Goal: Task Accomplishment & Management: Use online tool/utility

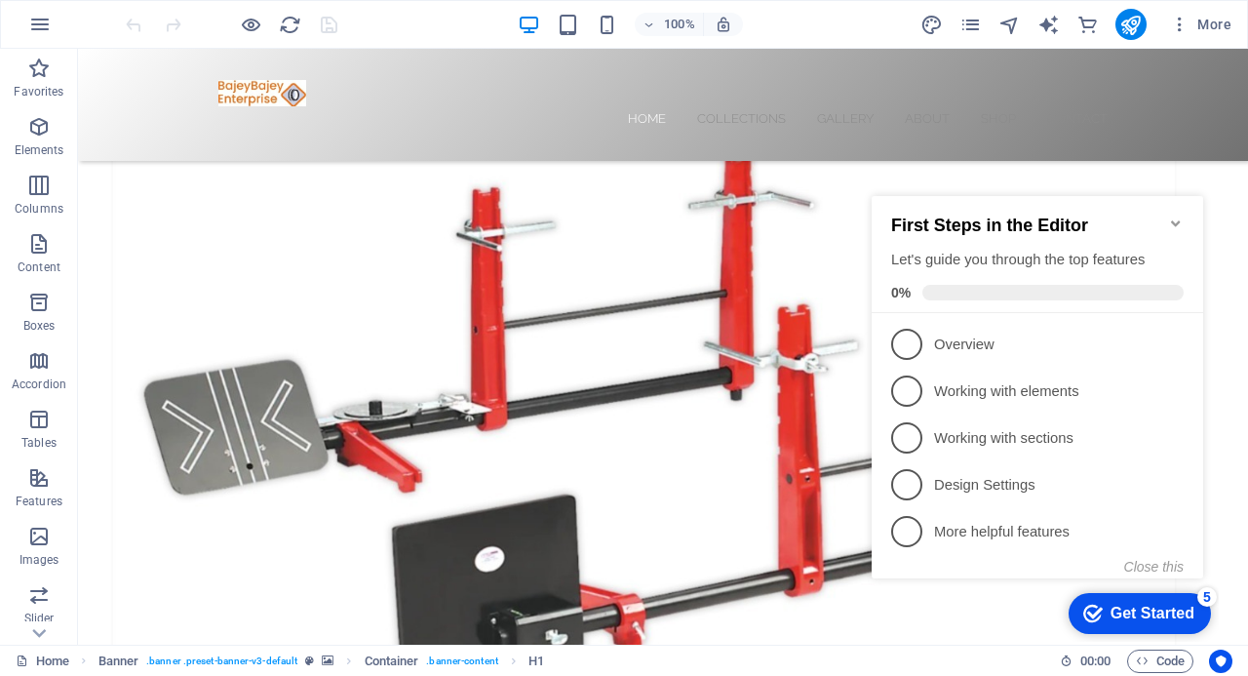
click at [1173, 220] on icon "Minimize checklist" at bounding box center [1175, 223] width 9 height 6
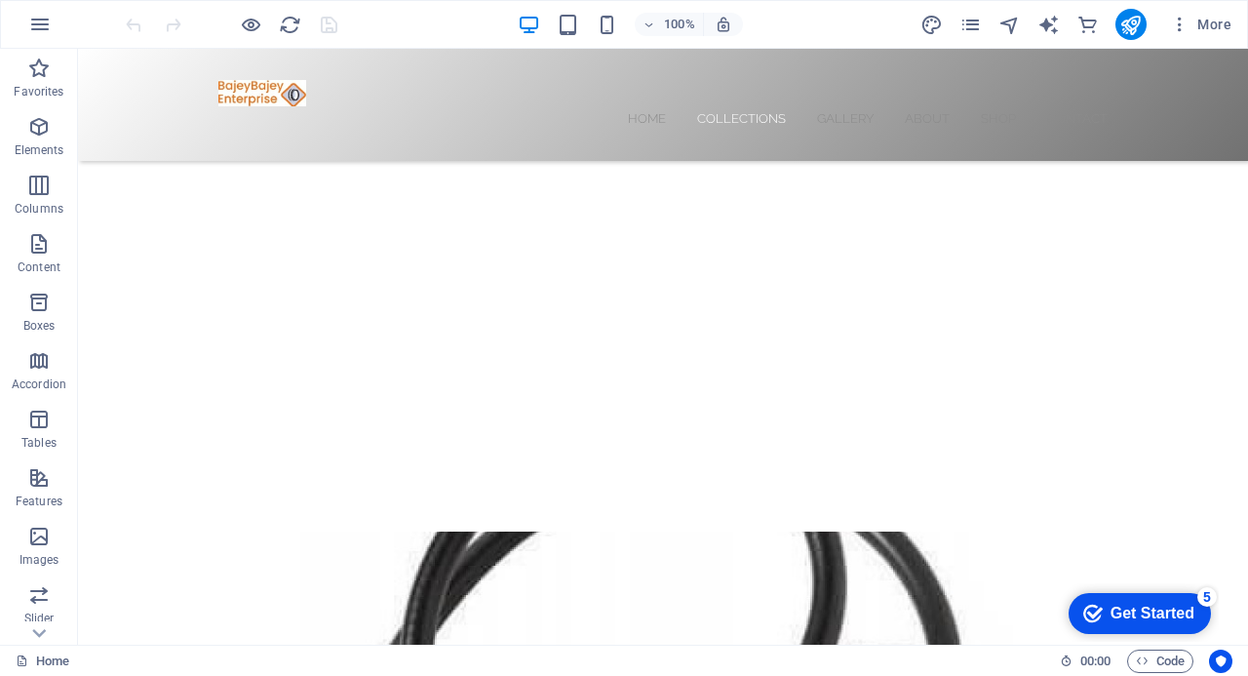
scroll to position [663, 0]
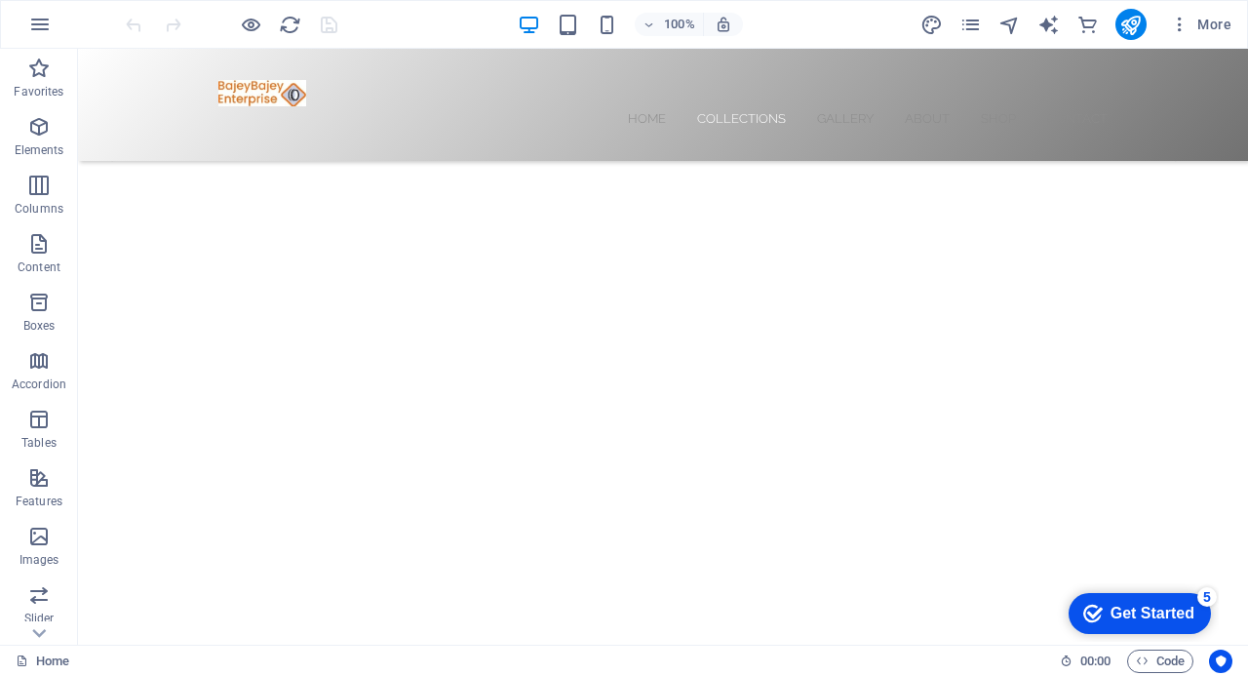
scroll to position [507, 0]
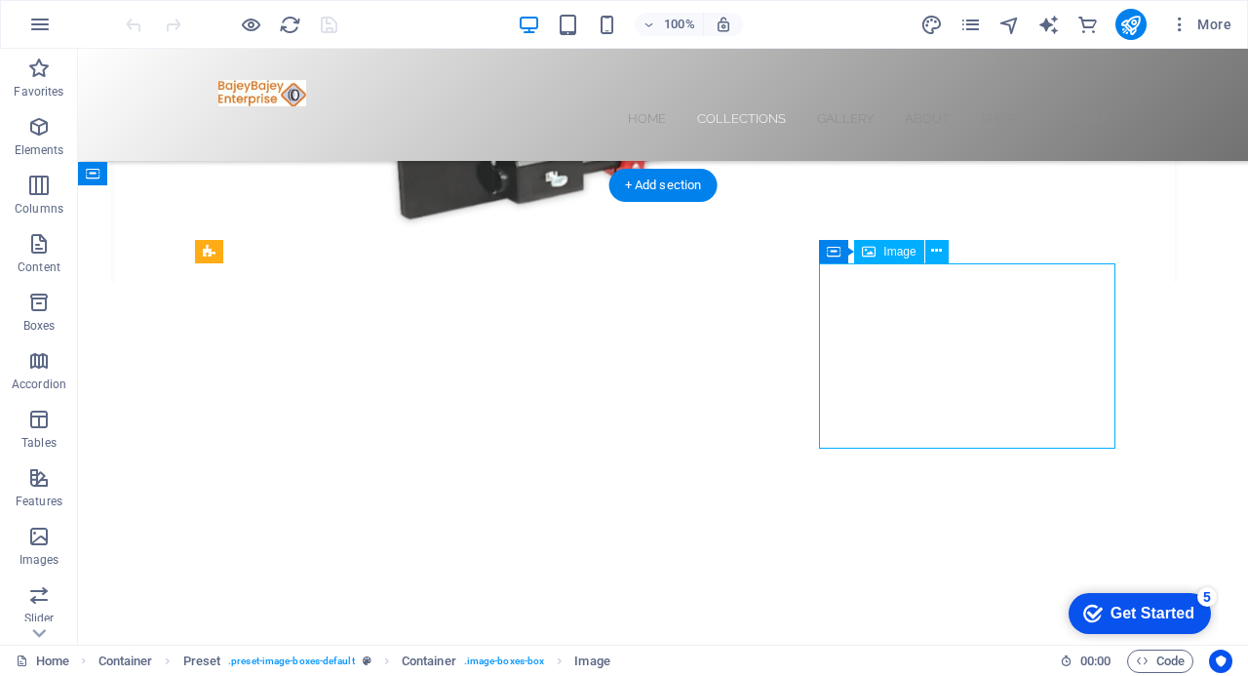
select select "%"
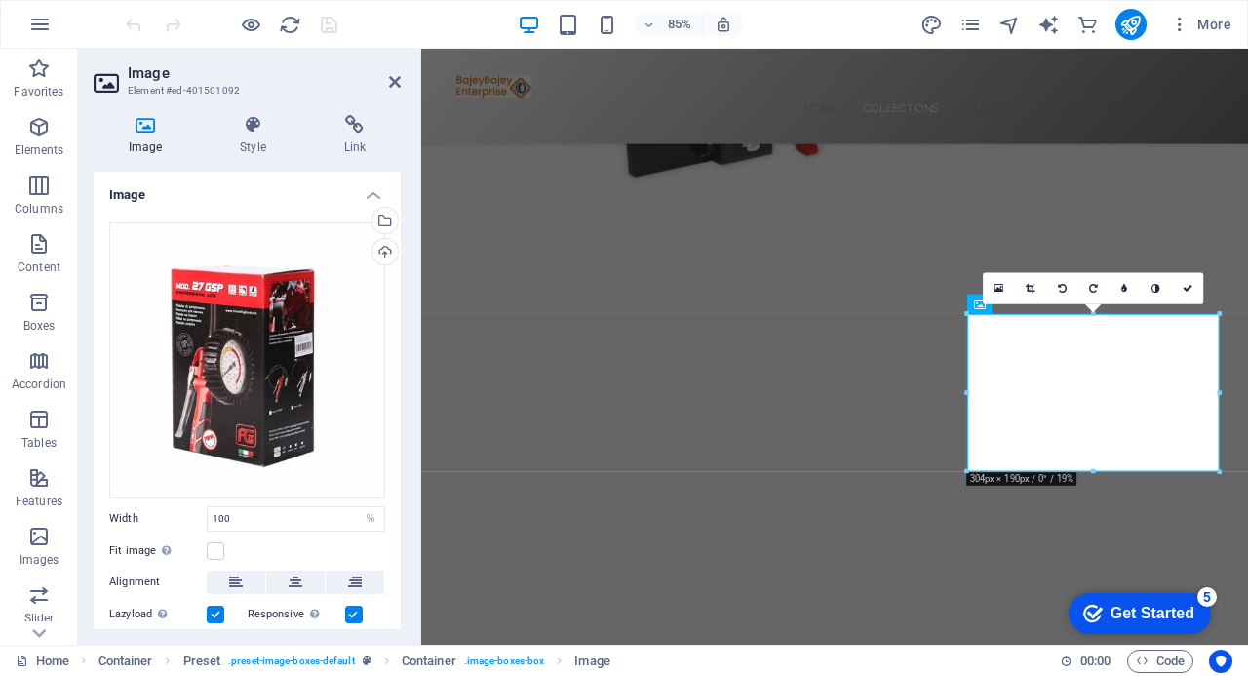
click at [152, 128] on icon at bounding box center [145, 125] width 103 height 20
click at [140, 120] on icon at bounding box center [145, 125] width 103 height 20
click at [380, 254] on div "Upload" at bounding box center [383, 253] width 29 height 29
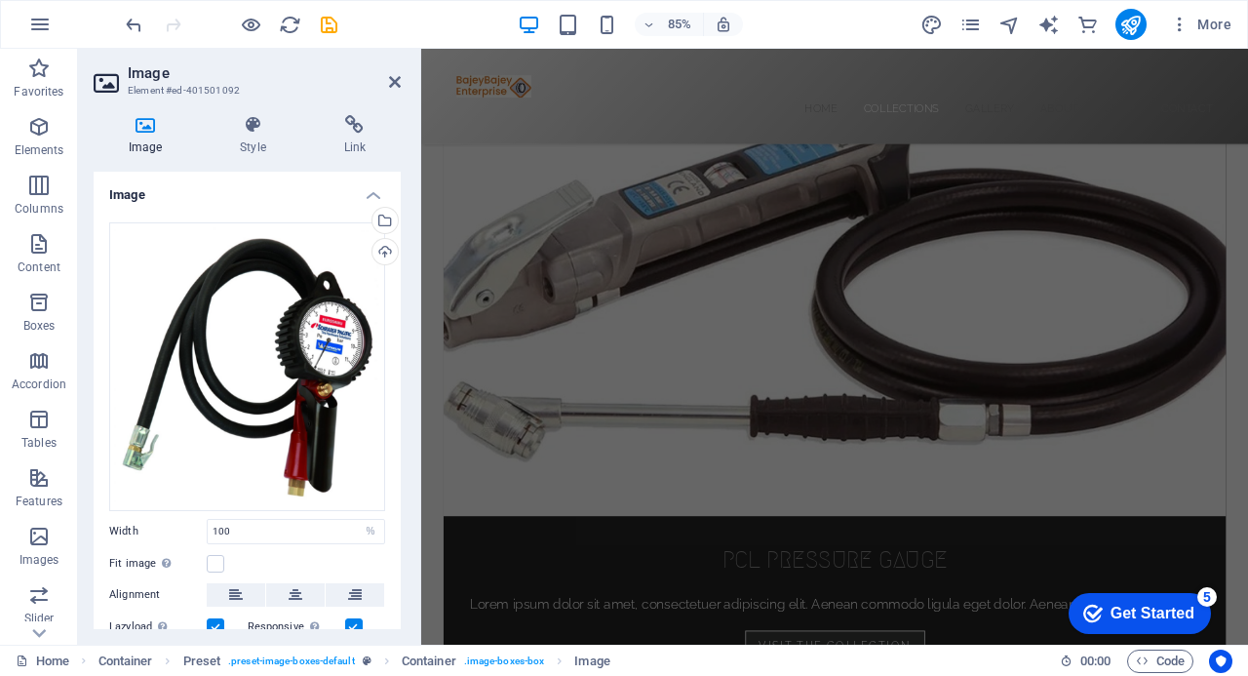
scroll to position [2053, 0]
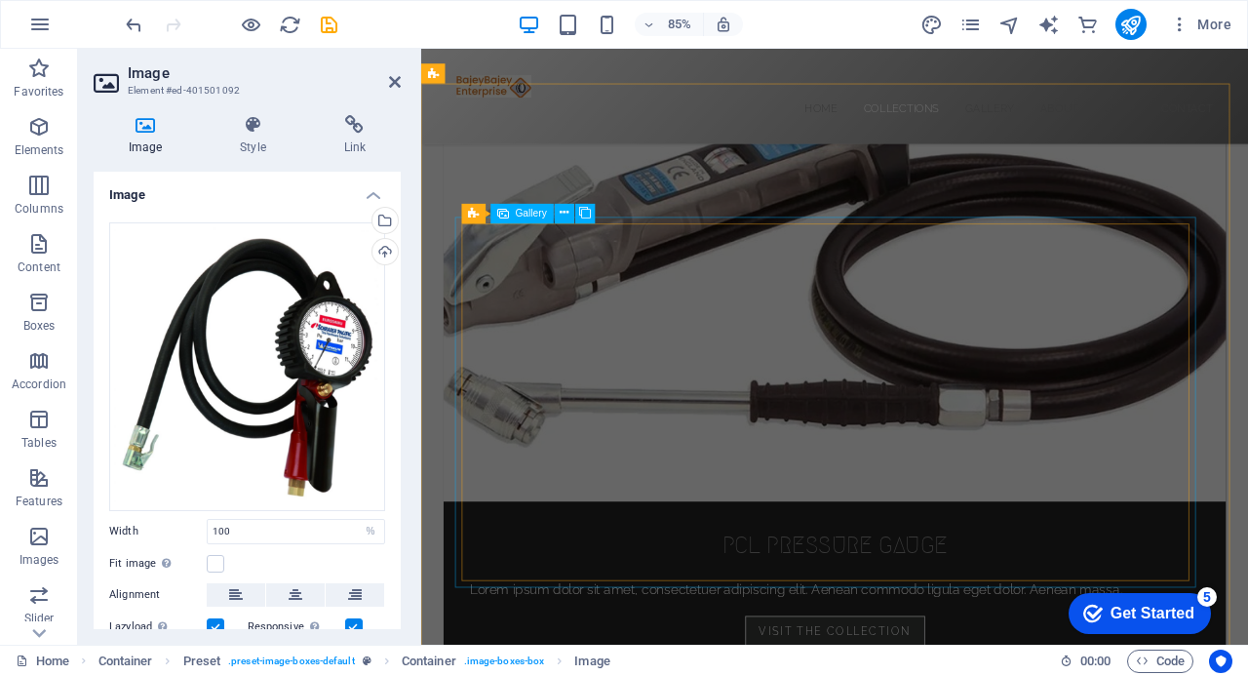
select select "4"
select select "px"
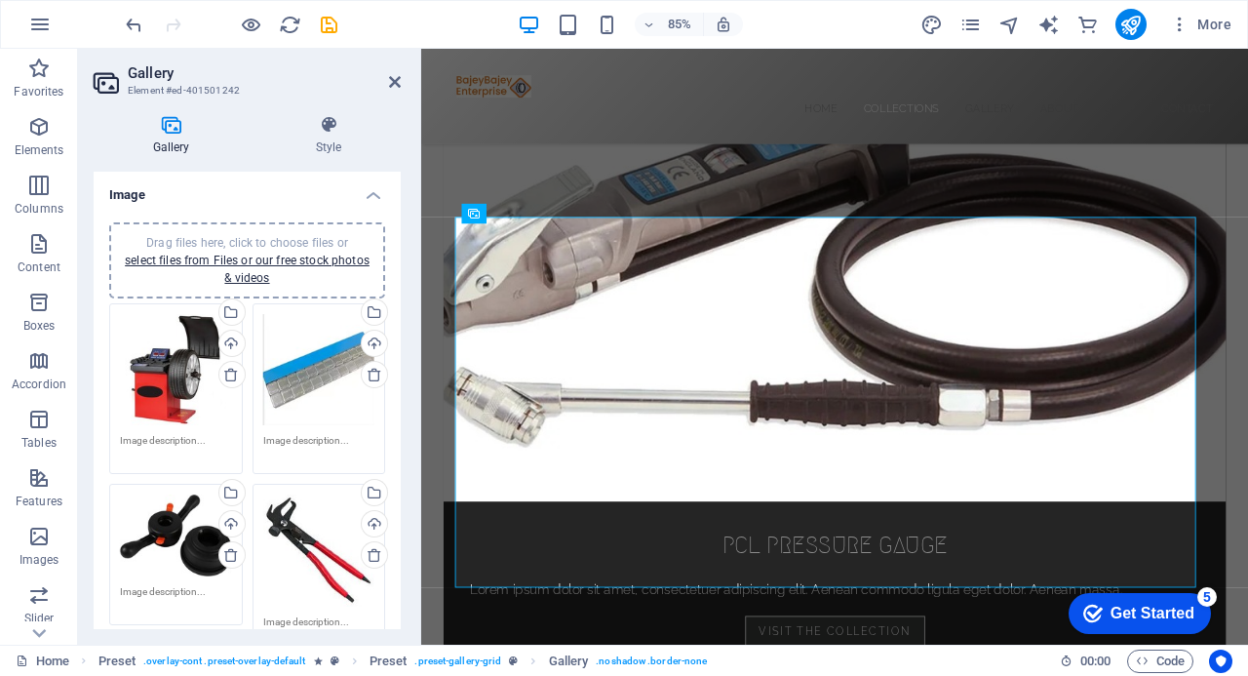
drag, startPoint x: 394, startPoint y: 331, endPoint x: 403, endPoint y: 363, distance: 33.4
click at [403, 363] on div "Gallery Style Image Drag files here, click to choose files or select files from…" at bounding box center [247, 371] width 338 height 545
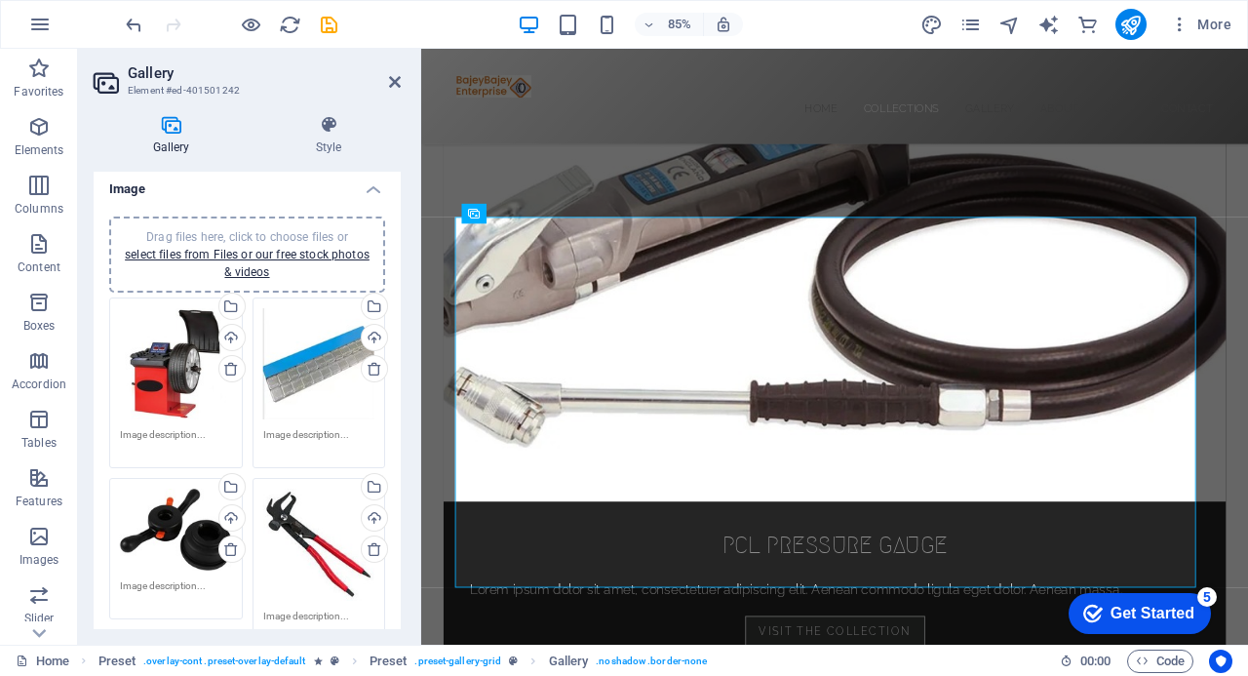
scroll to position [0, 0]
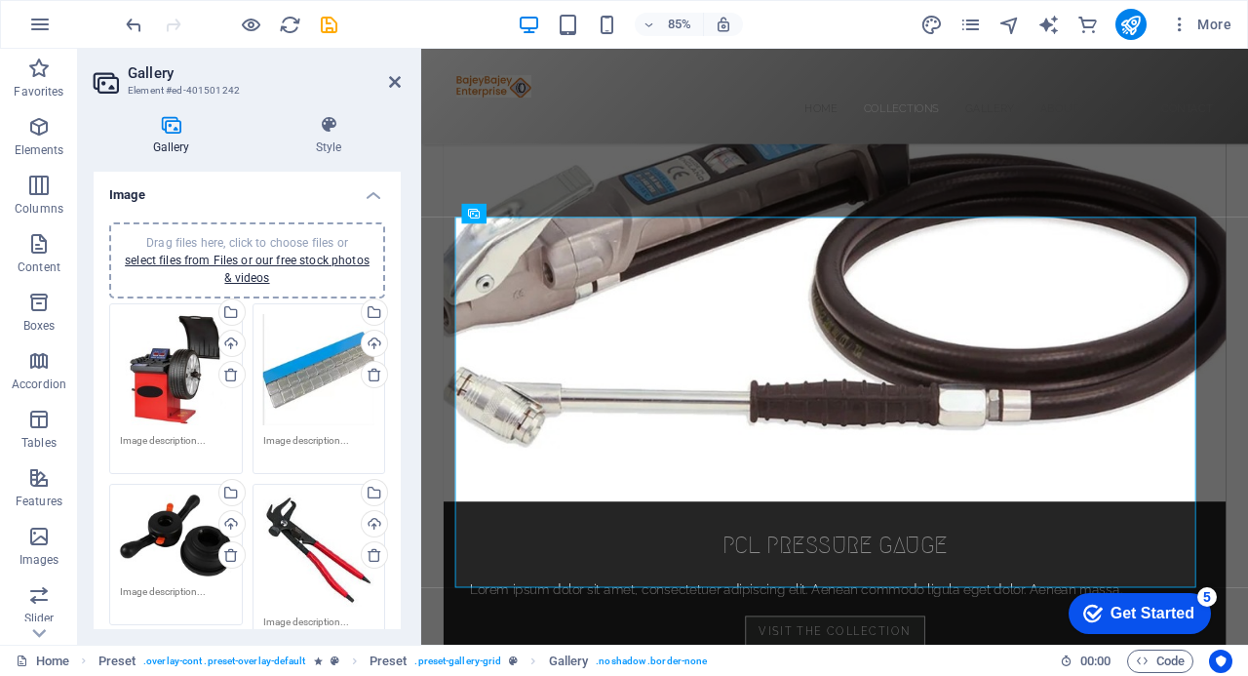
drag, startPoint x: 397, startPoint y: 358, endPoint x: 25, endPoint y: 355, distance: 371.5
click at [228, 337] on div "Upload" at bounding box center [229, 345] width 29 height 29
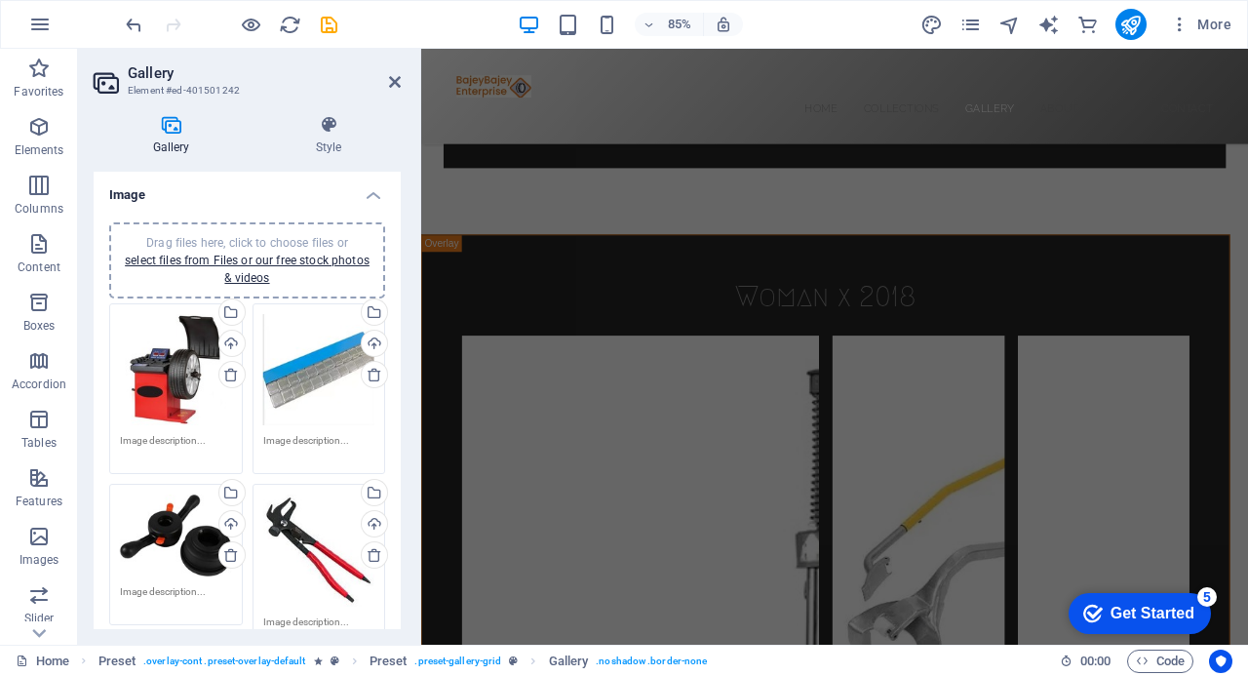
scroll to position [3471, 0]
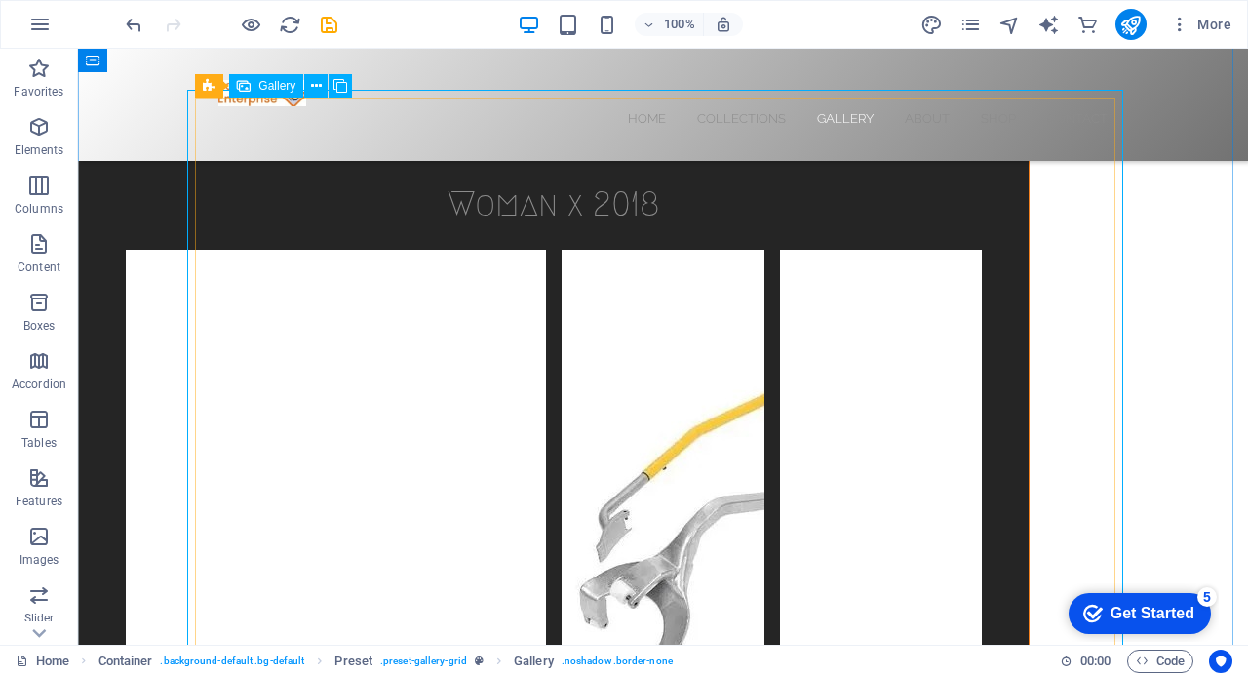
select select "4"
select select "px"
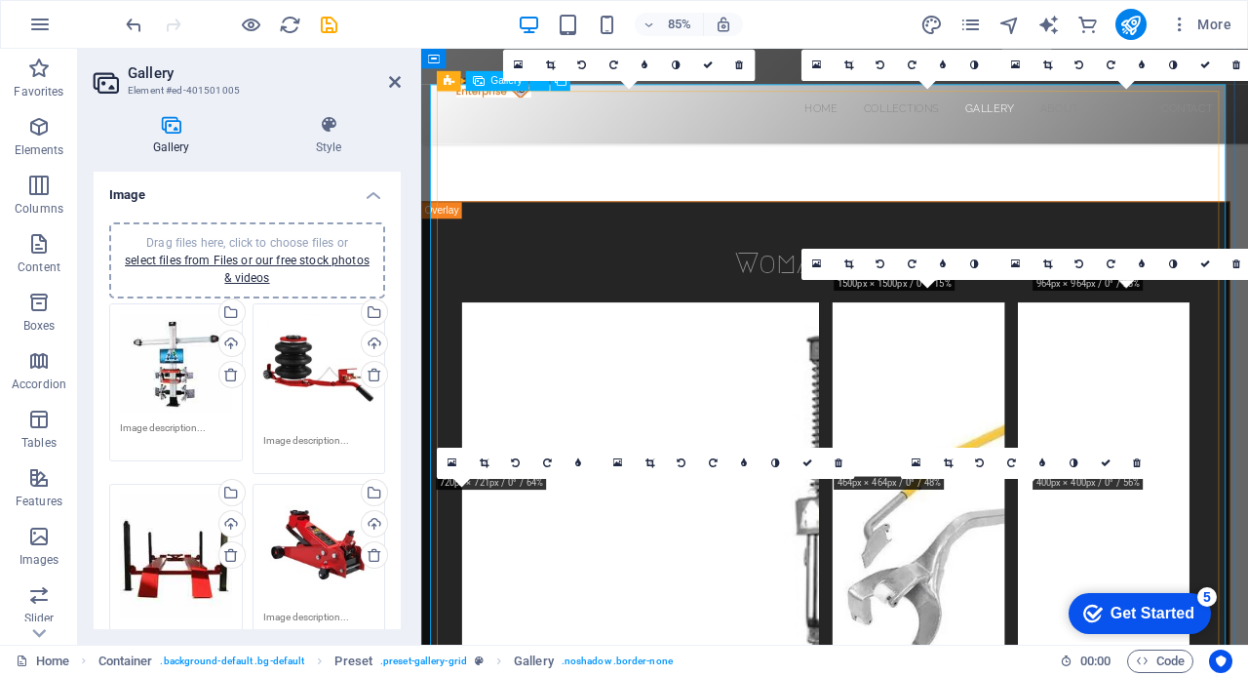
scroll to position [3569, 0]
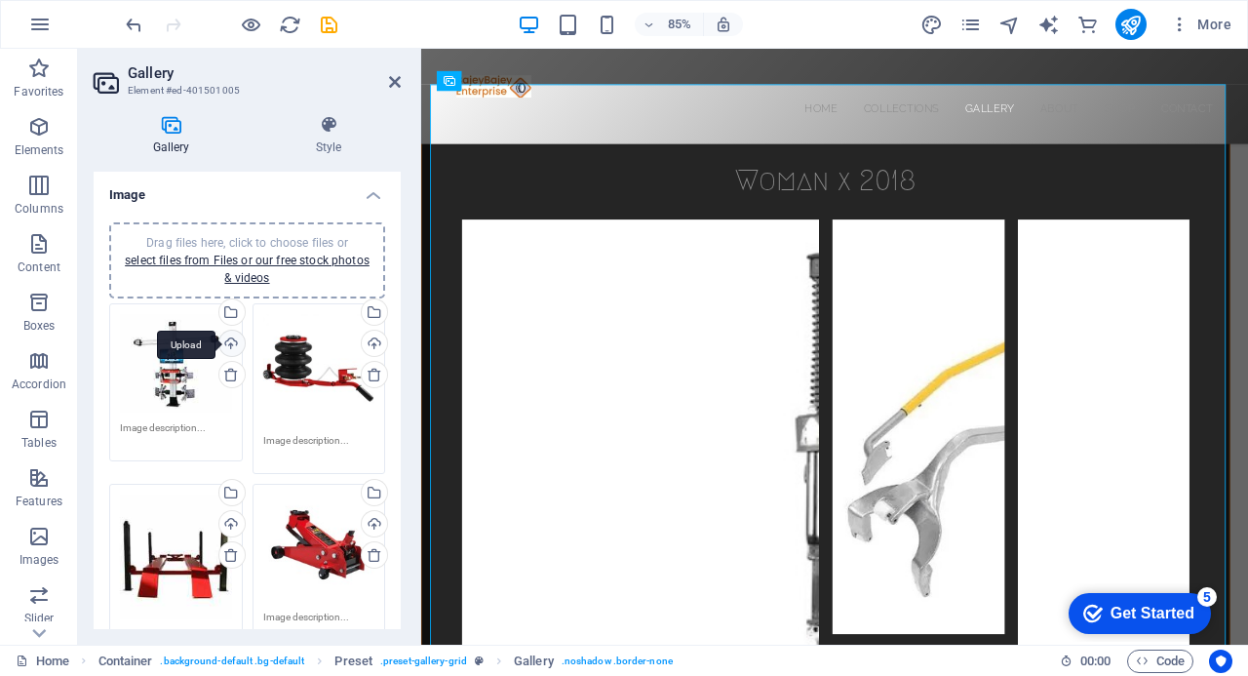
click at [224, 339] on div "Upload" at bounding box center [229, 345] width 29 height 29
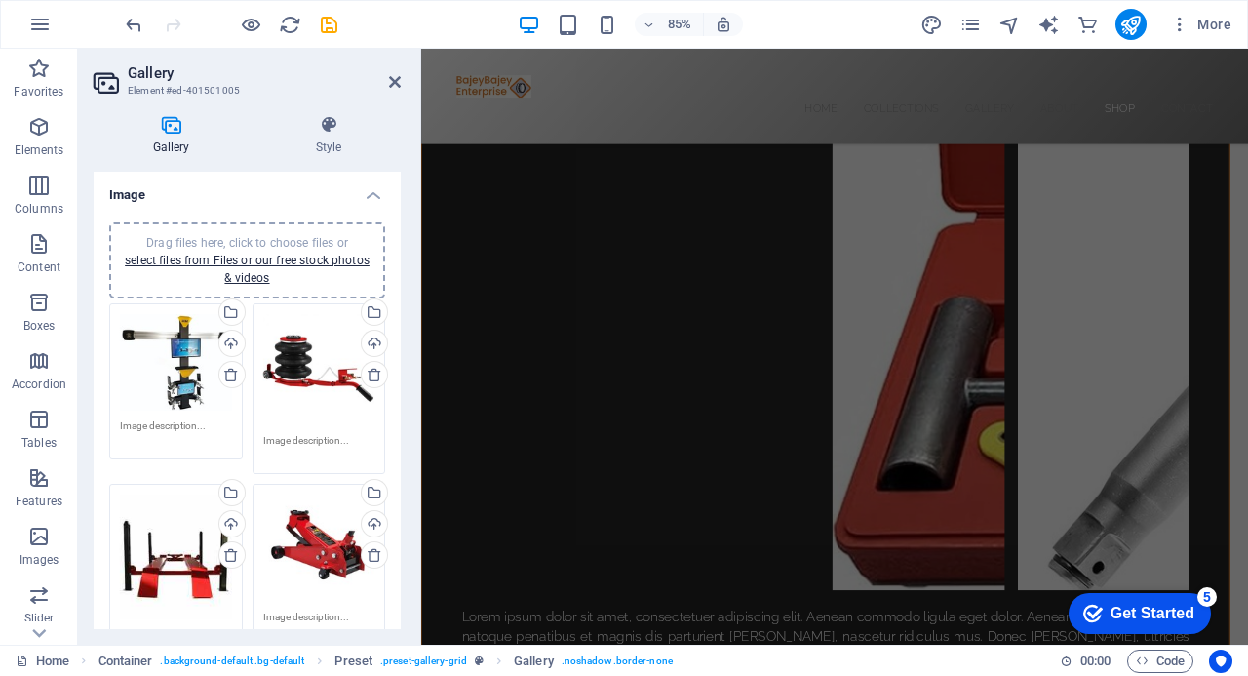
scroll to position [5101, 0]
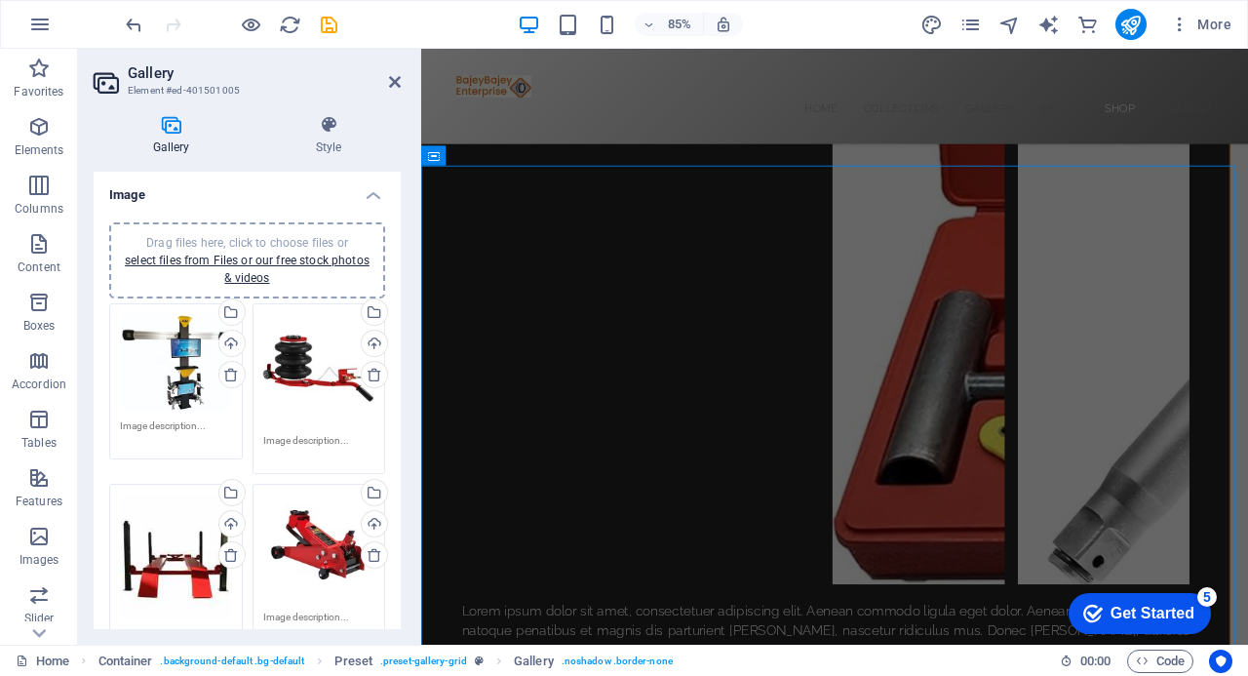
select select "vh"
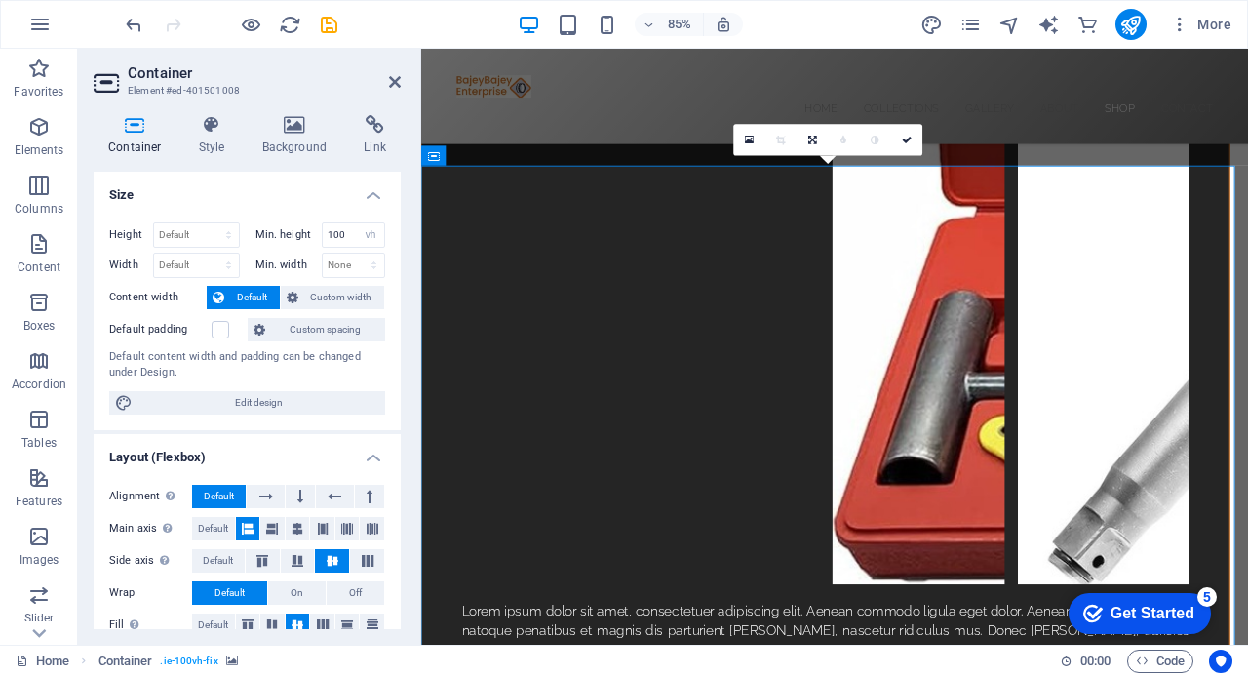
click at [243, 394] on span "Edit design" at bounding box center [258, 402] width 241 height 23
select select "px"
select select "300"
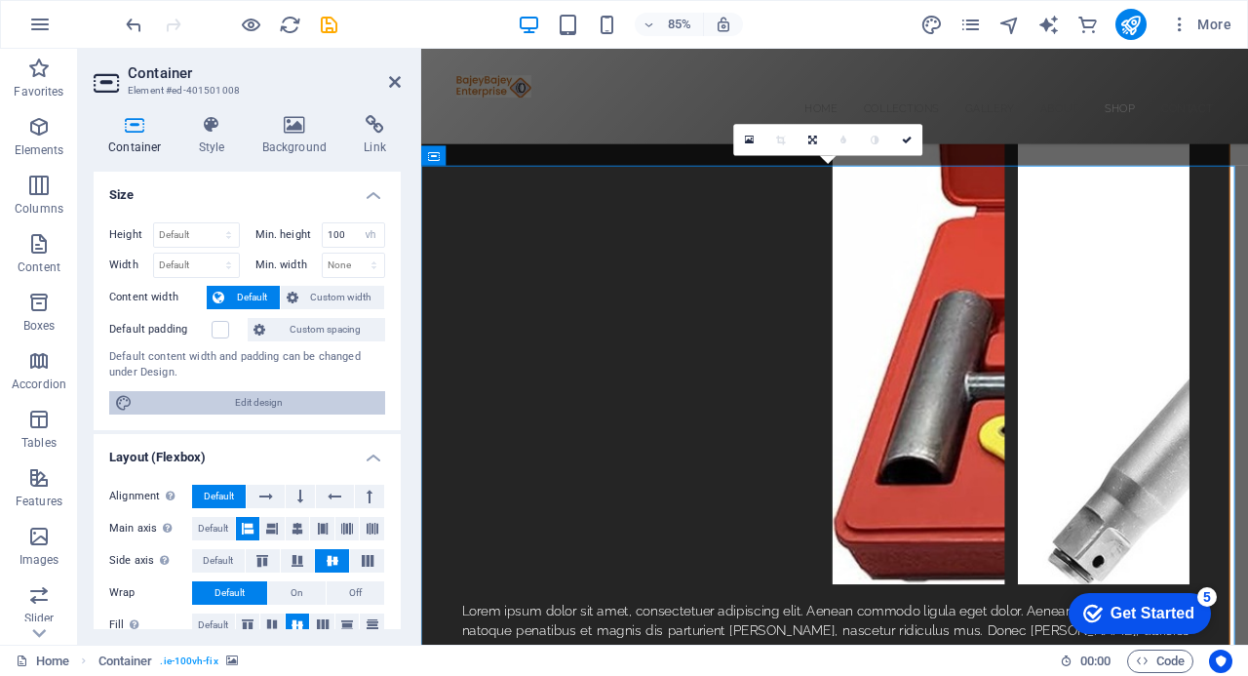
select select "px"
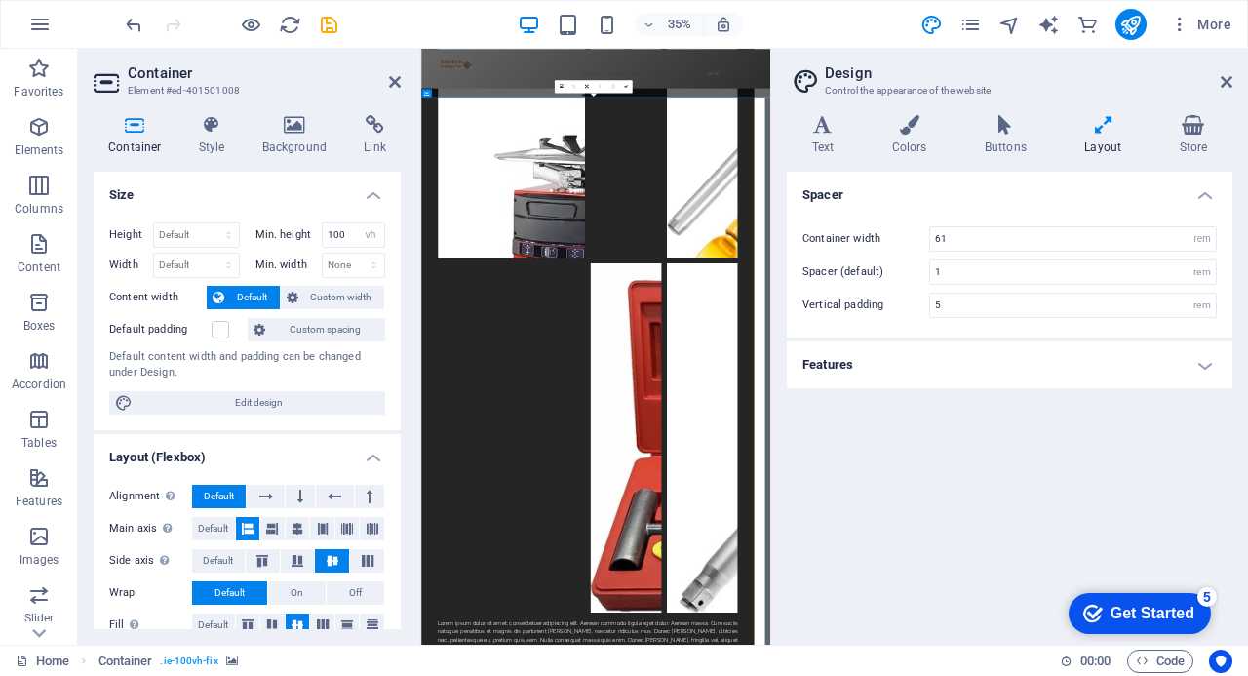
scroll to position [6033, 0]
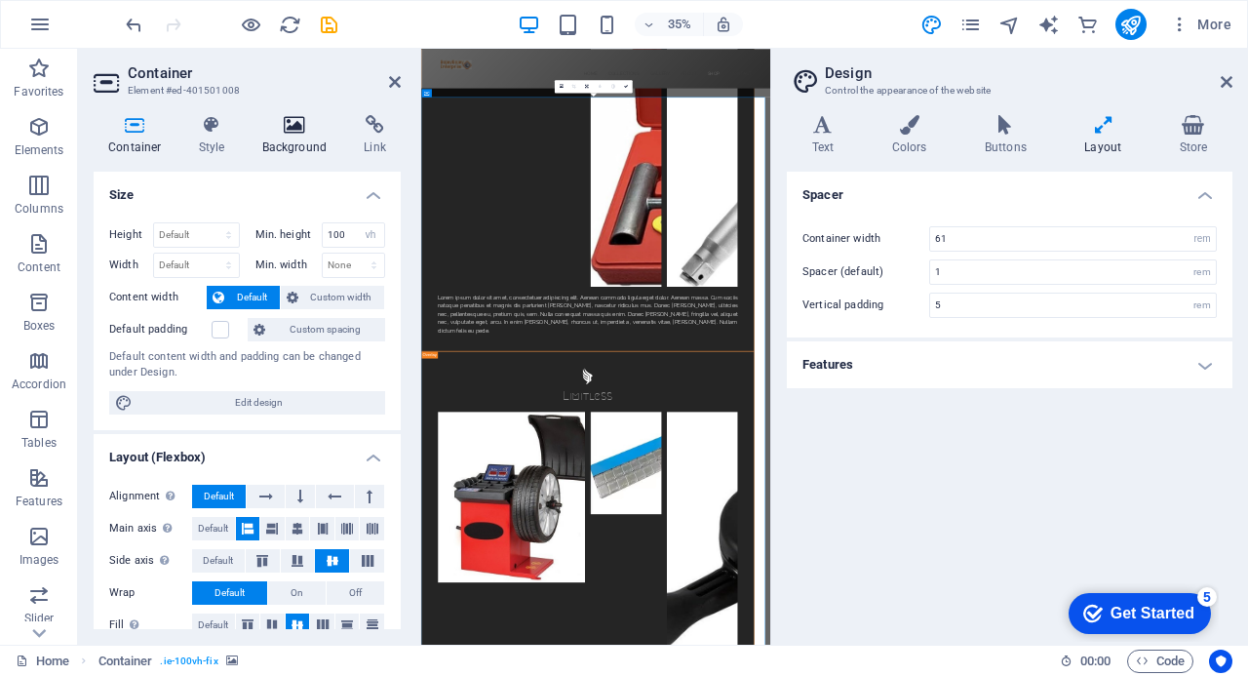
click at [293, 120] on icon at bounding box center [295, 125] width 95 height 20
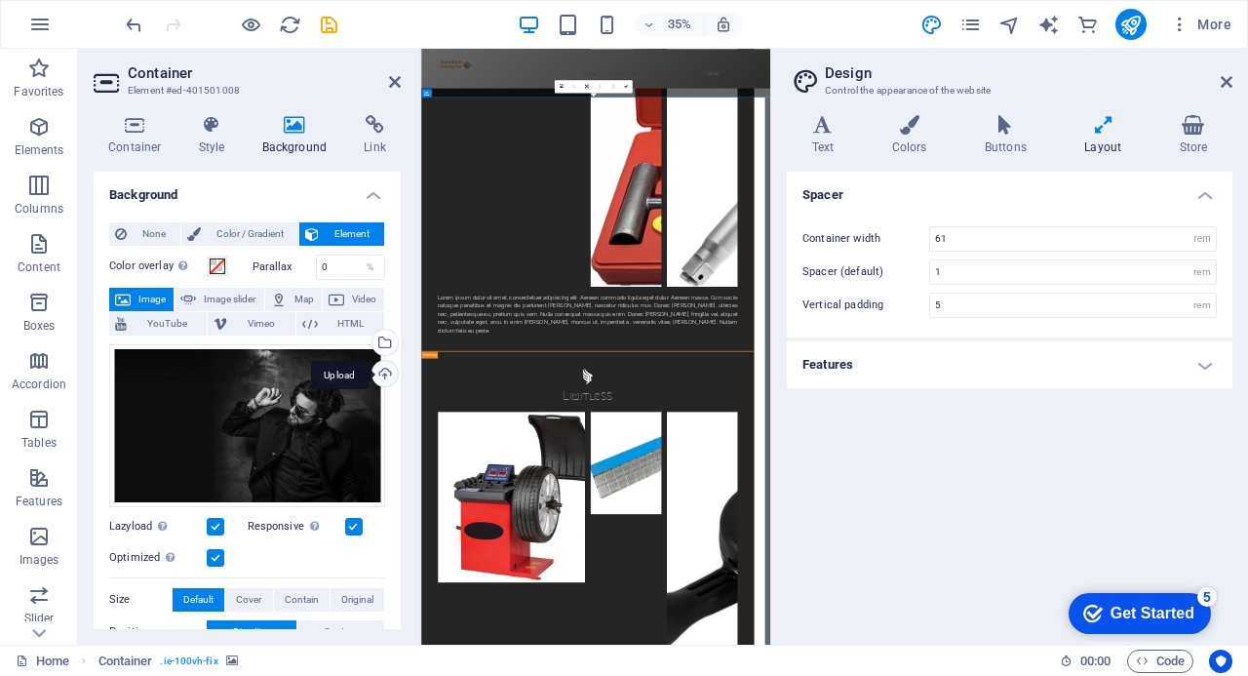
click at [383, 366] on div "Upload" at bounding box center [383, 375] width 29 height 29
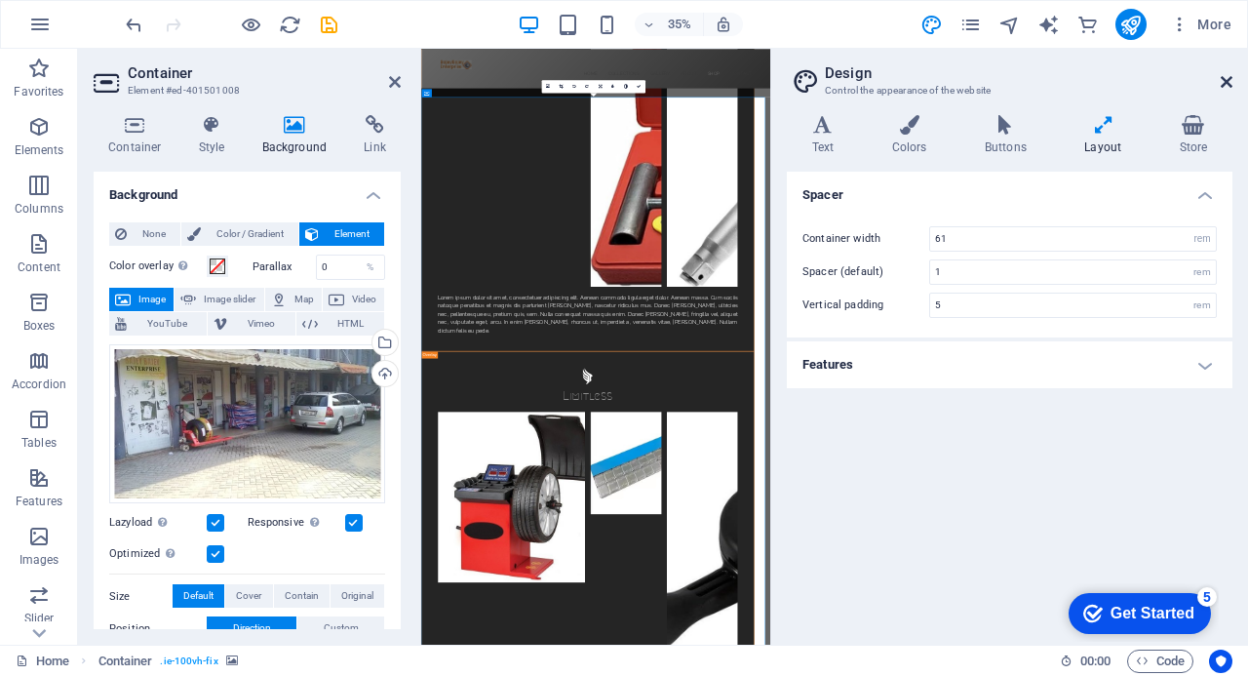
click at [1227, 83] on icon at bounding box center [1227, 82] width 12 height 16
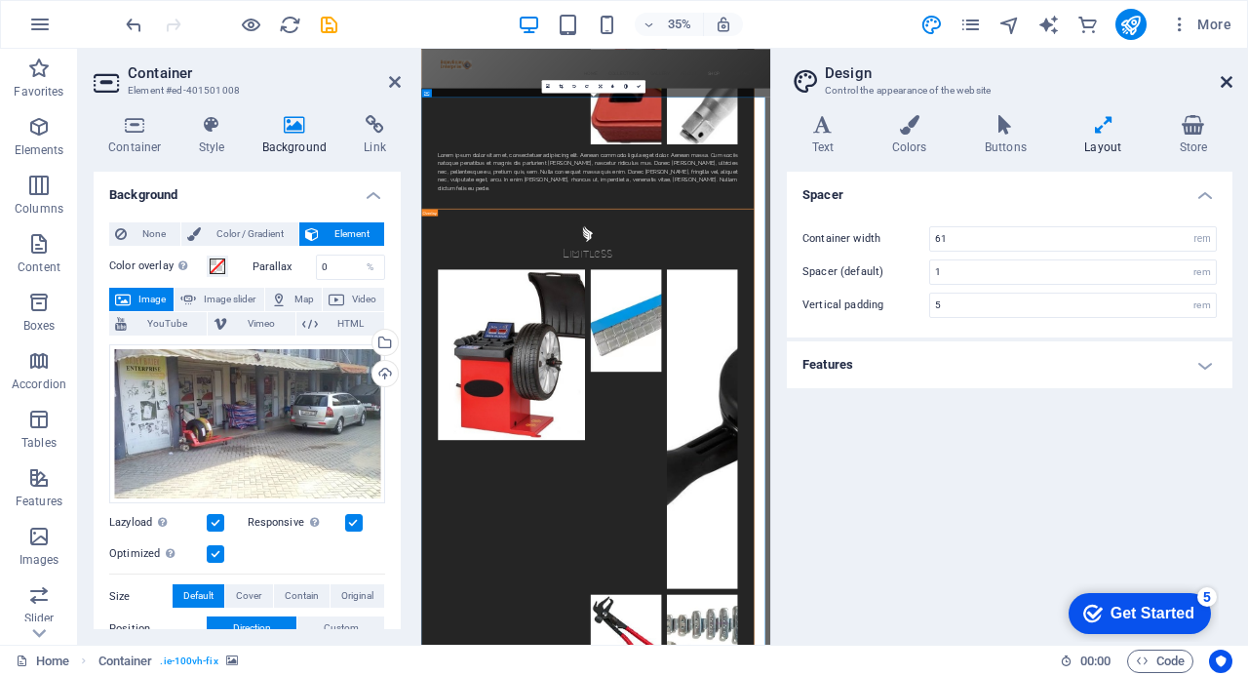
scroll to position [5101, 0]
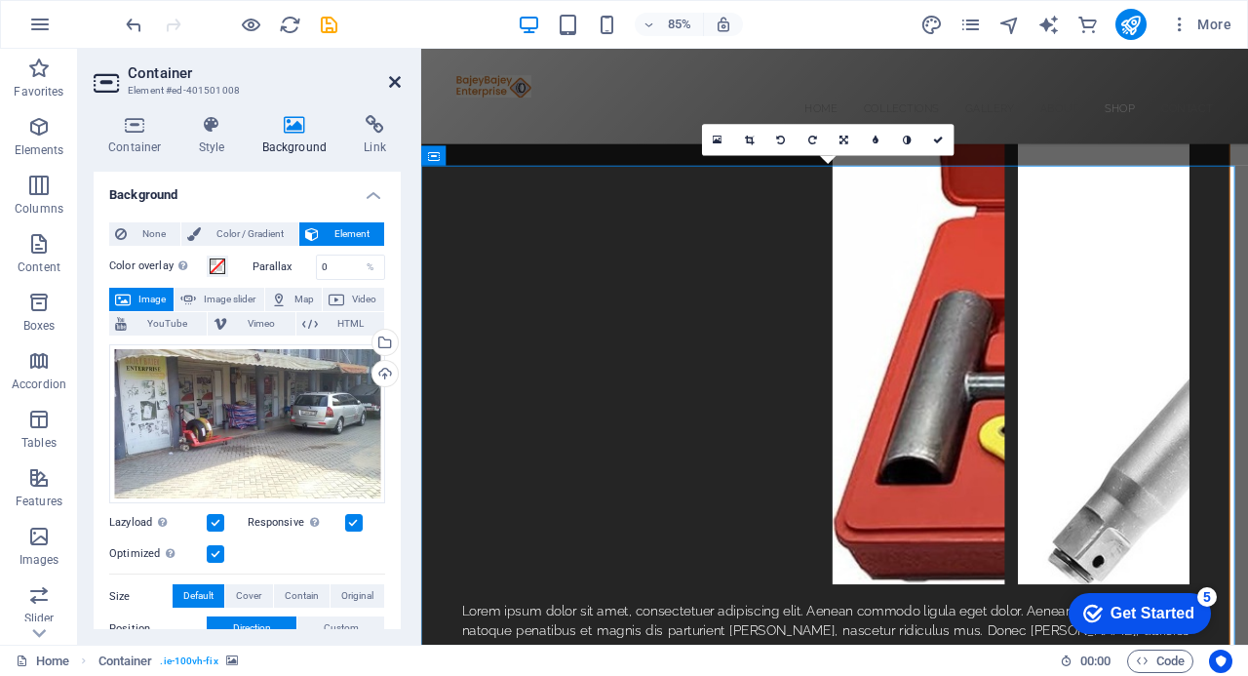
click at [392, 79] on icon at bounding box center [395, 82] width 12 height 16
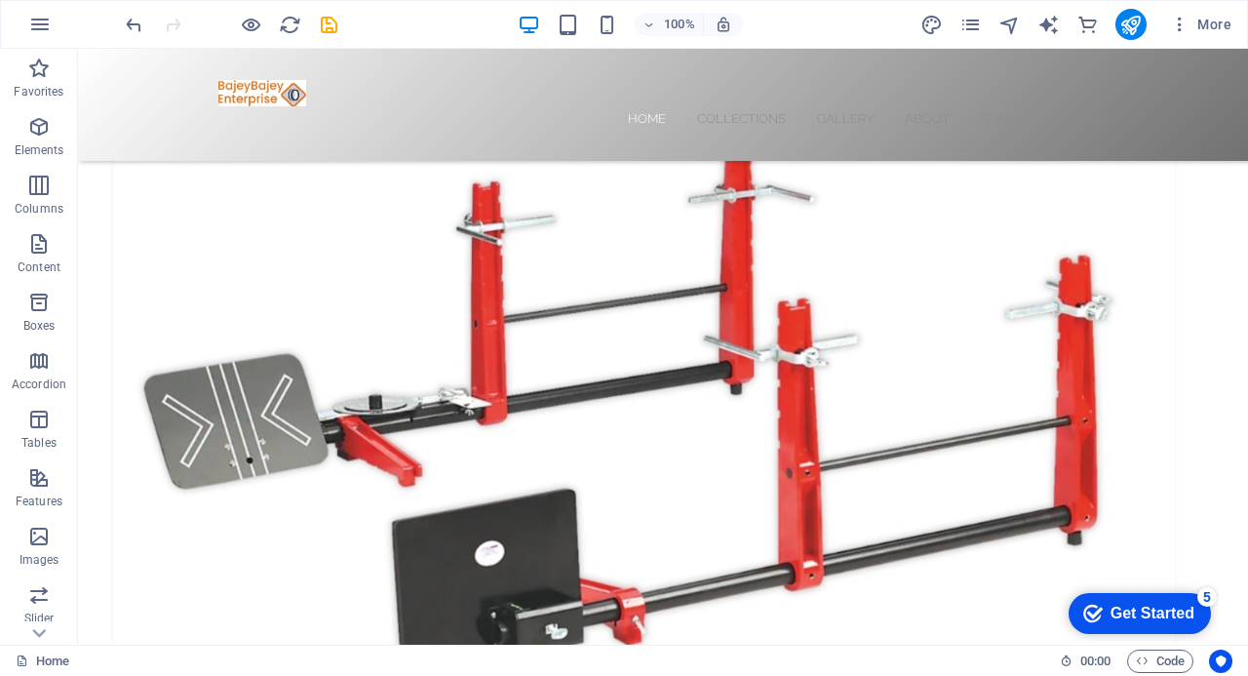
scroll to position [0, 0]
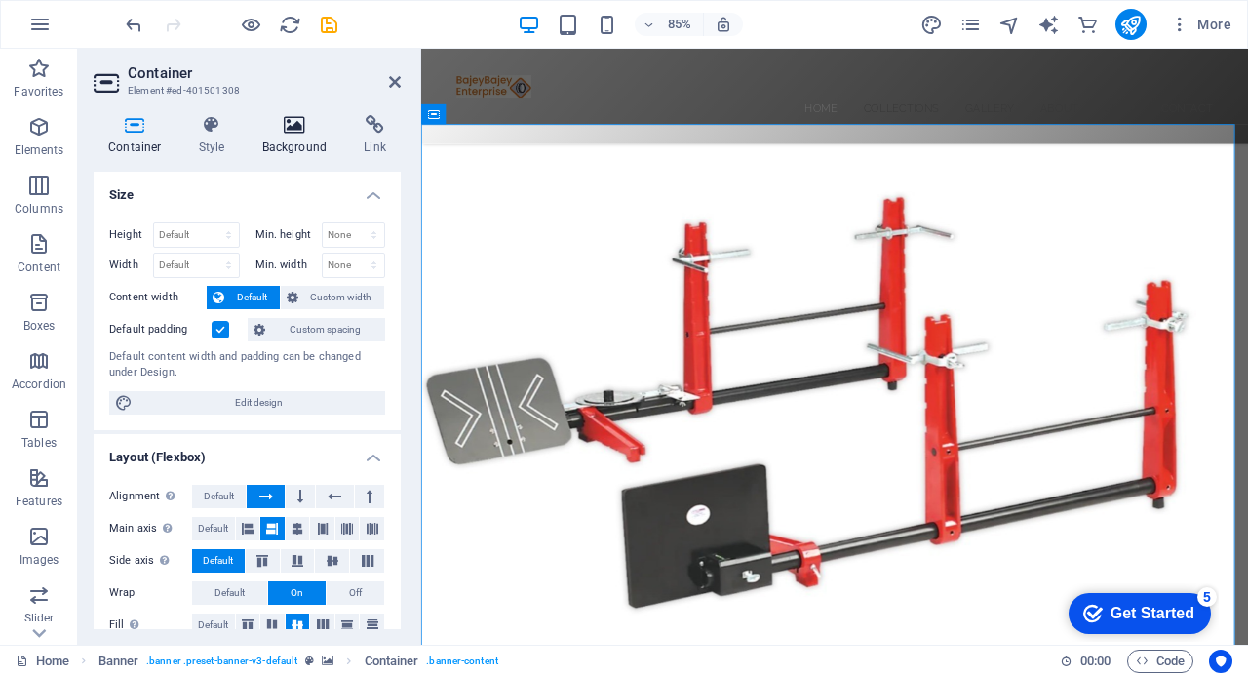
click at [289, 122] on icon at bounding box center [295, 125] width 95 height 20
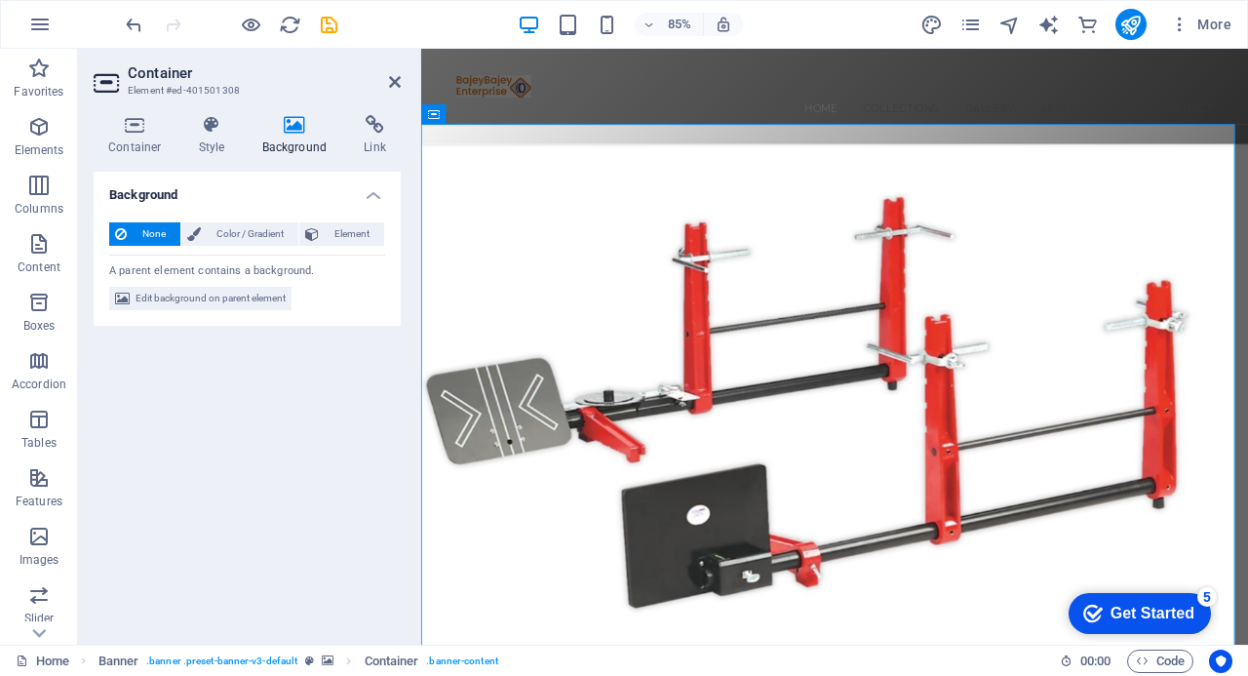
click at [200, 467] on div "Background None Color / Gradient Element Stretch background to full-width Color…" at bounding box center [247, 400] width 307 height 457
click at [152, 297] on span "Edit background on parent element" at bounding box center [211, 298] width 150 height 23
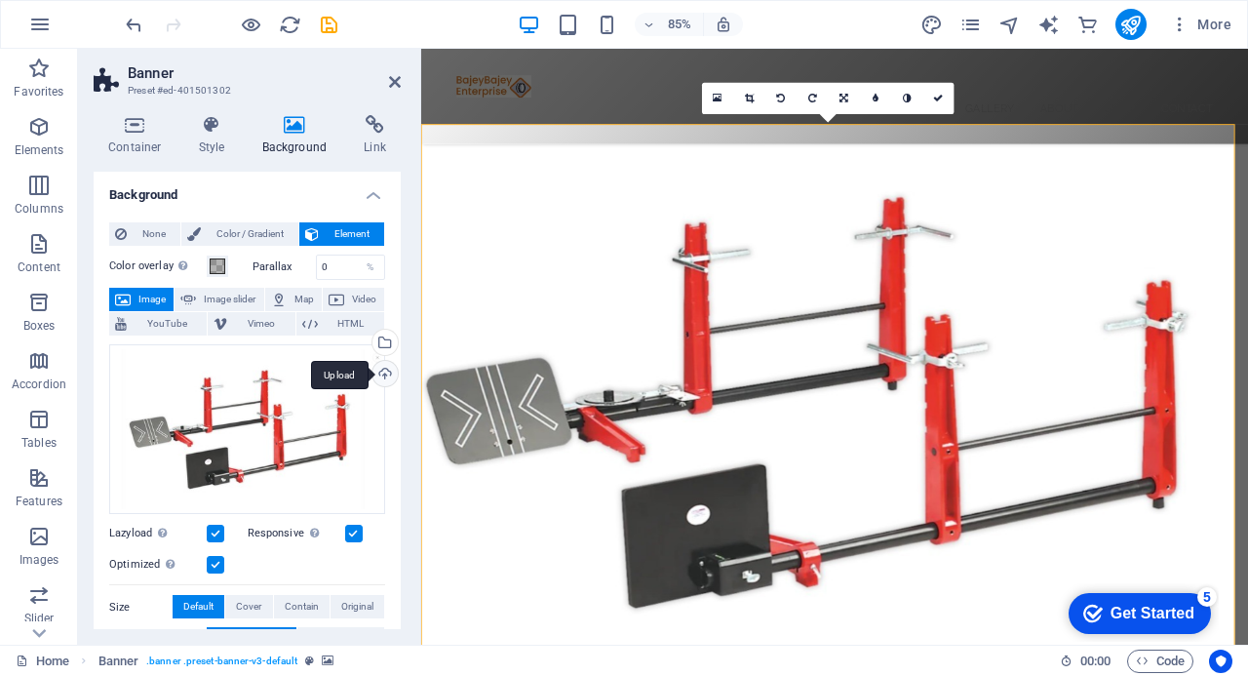
click at [382, 369] on div "Upload" at bounding box center [383, 375] width 29 height 29
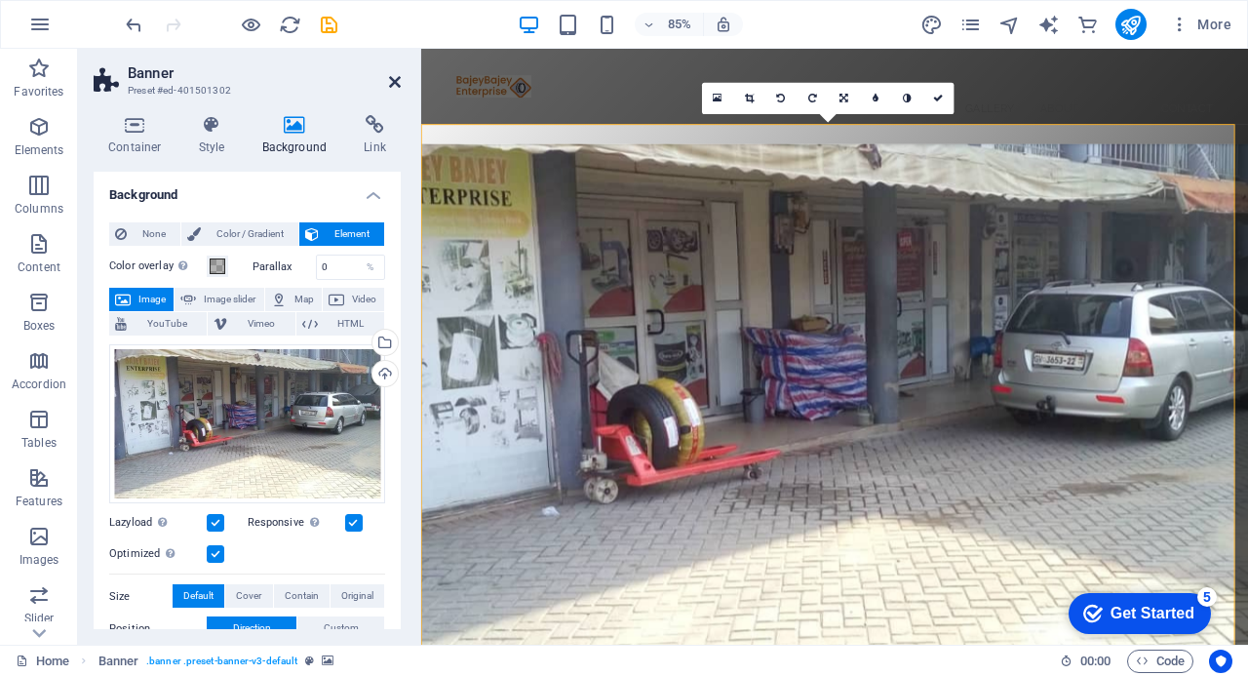
click at [392, 82] on icon at bounding box center [395, 82] width 12 height 16
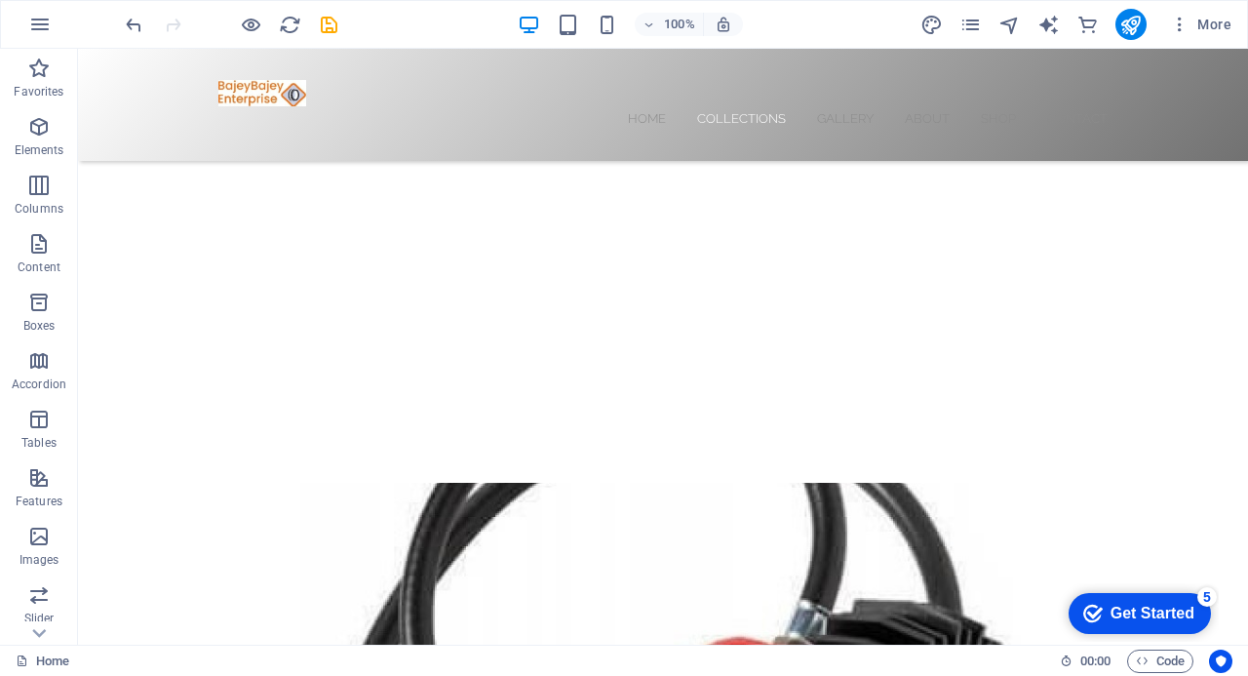
scroll to position [702, 0]
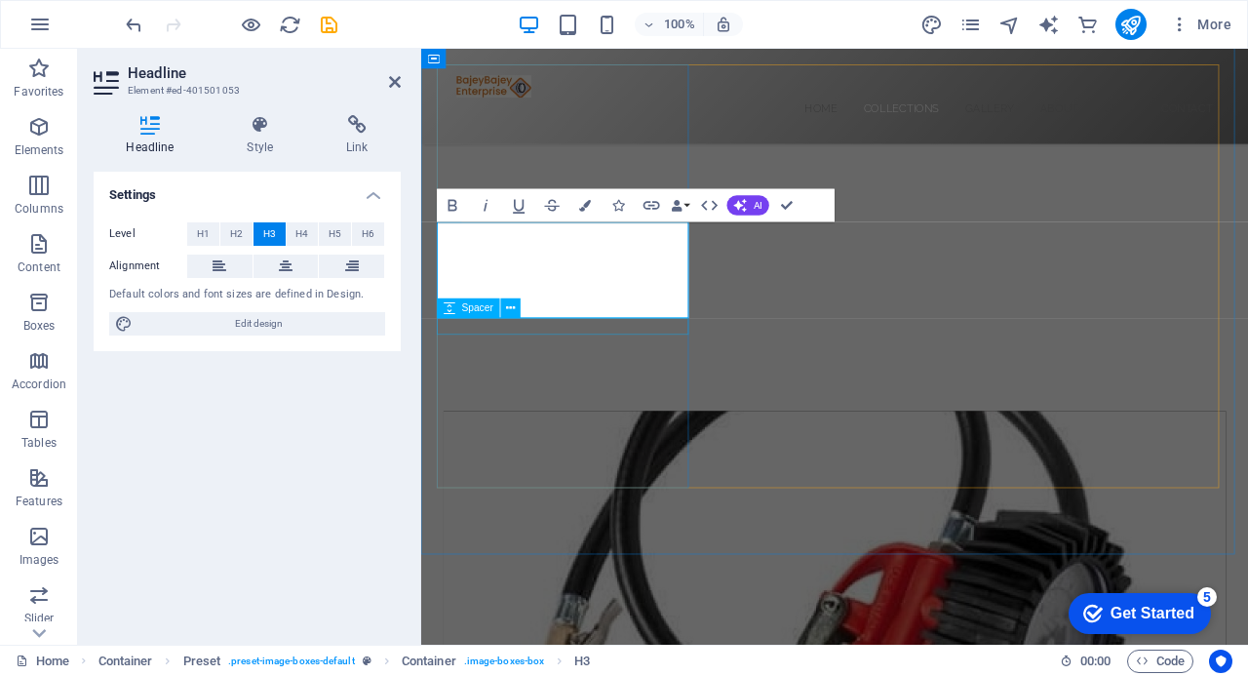
scroll to position [800, 0]
click at [205, 231] on span "H1" at bounding box center [203, 233] width 13 height 23
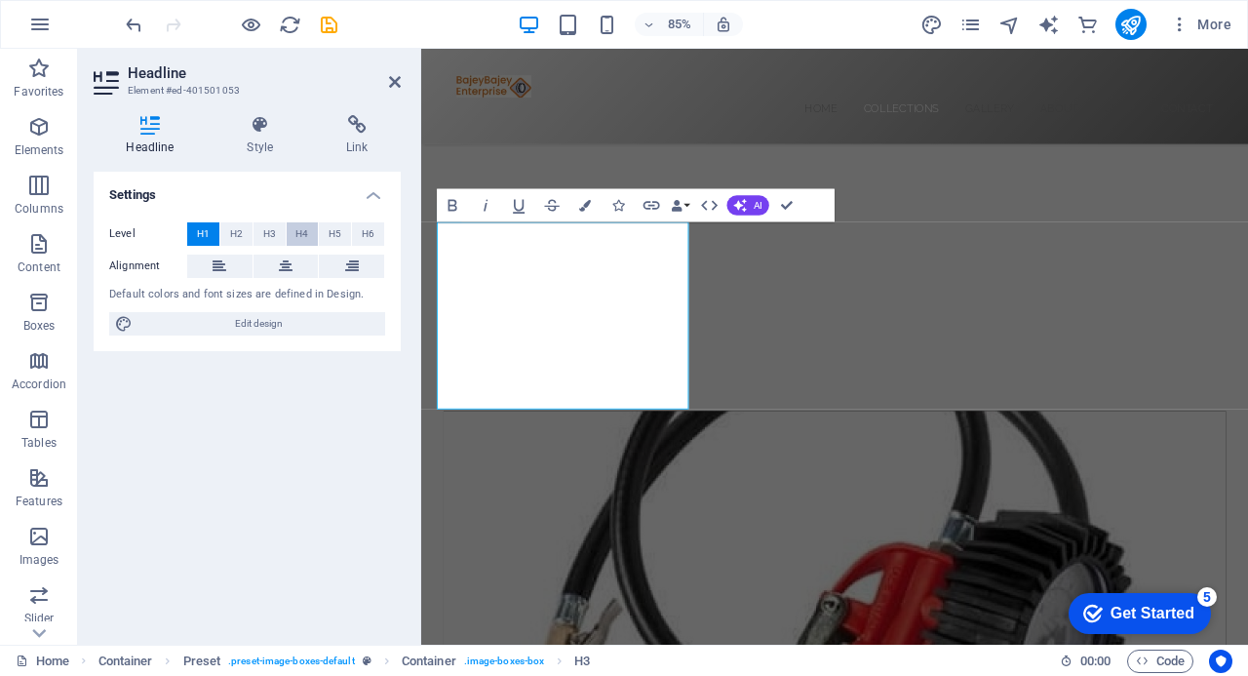
click at [298, 228] on span "H4" at bounding box center [301, 233] width 13 height 23
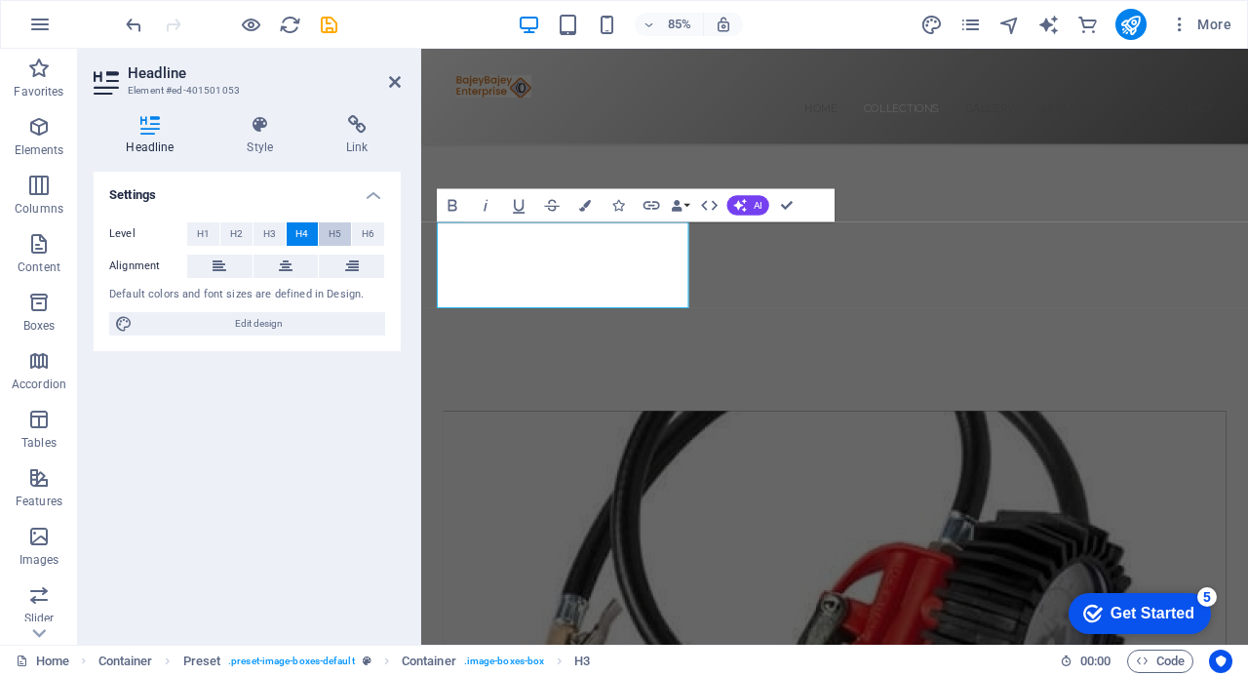
click at [333, 233] on span "H5" at bounding box center [335, 233] width 13 height 23
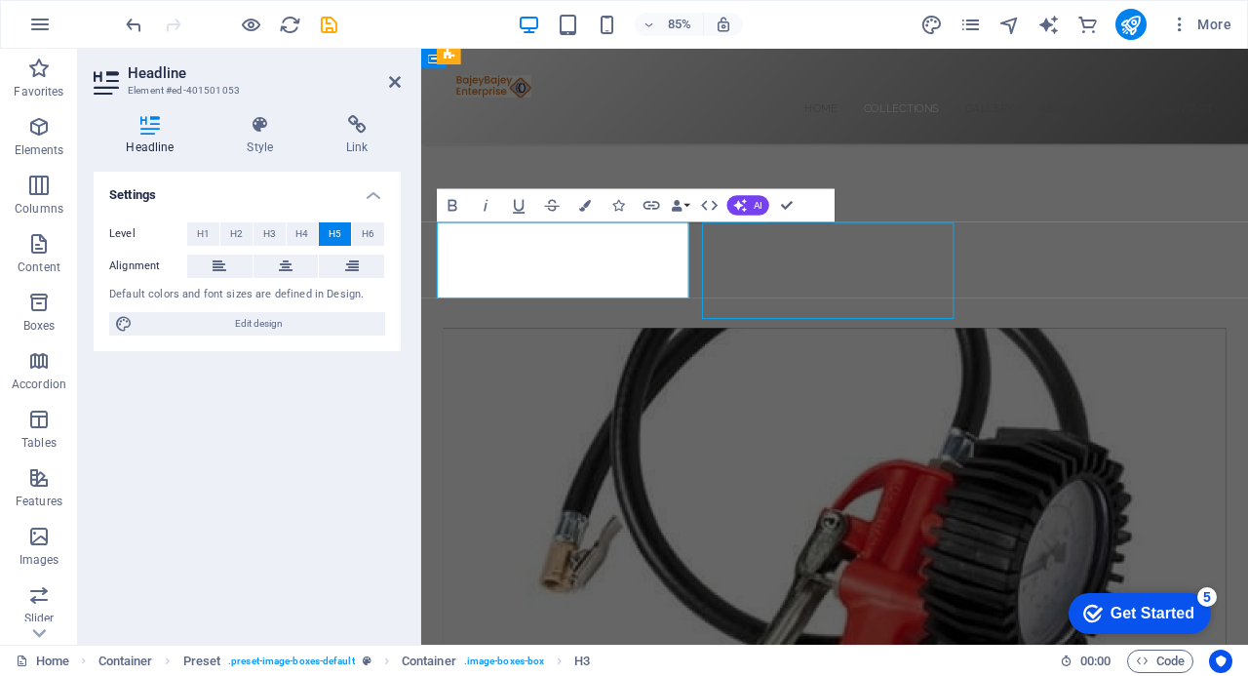
scroll to position [702, 0]
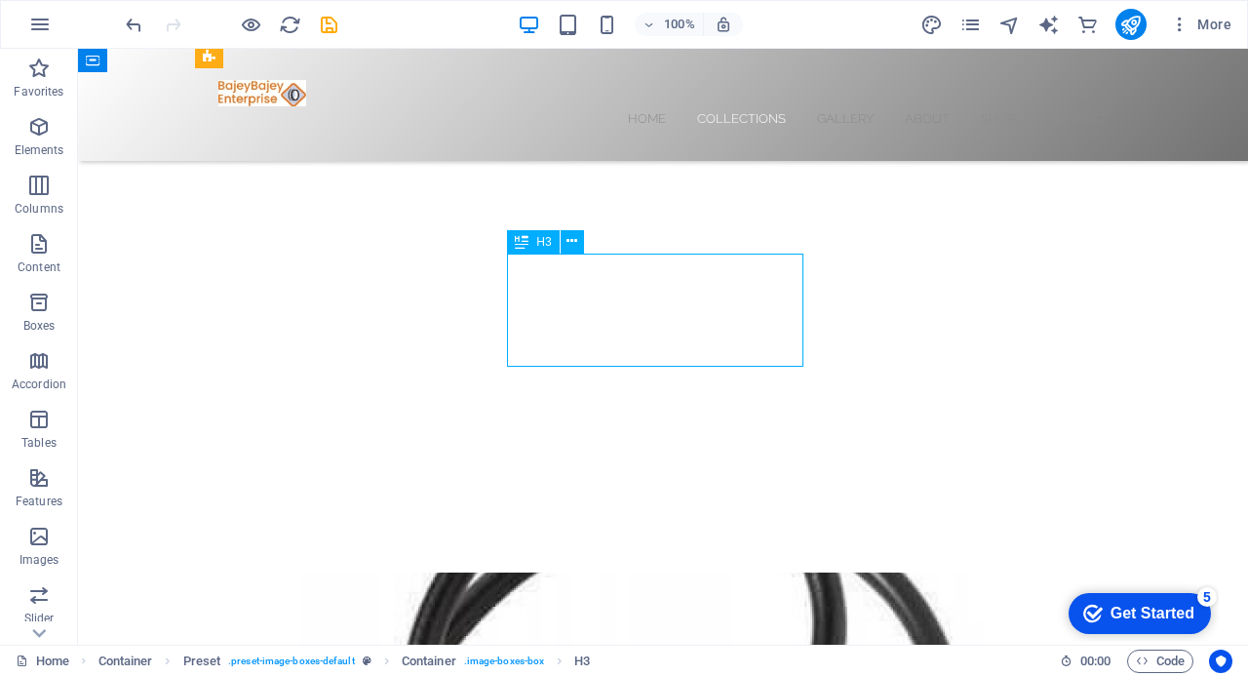
scroll to position [800, 0]
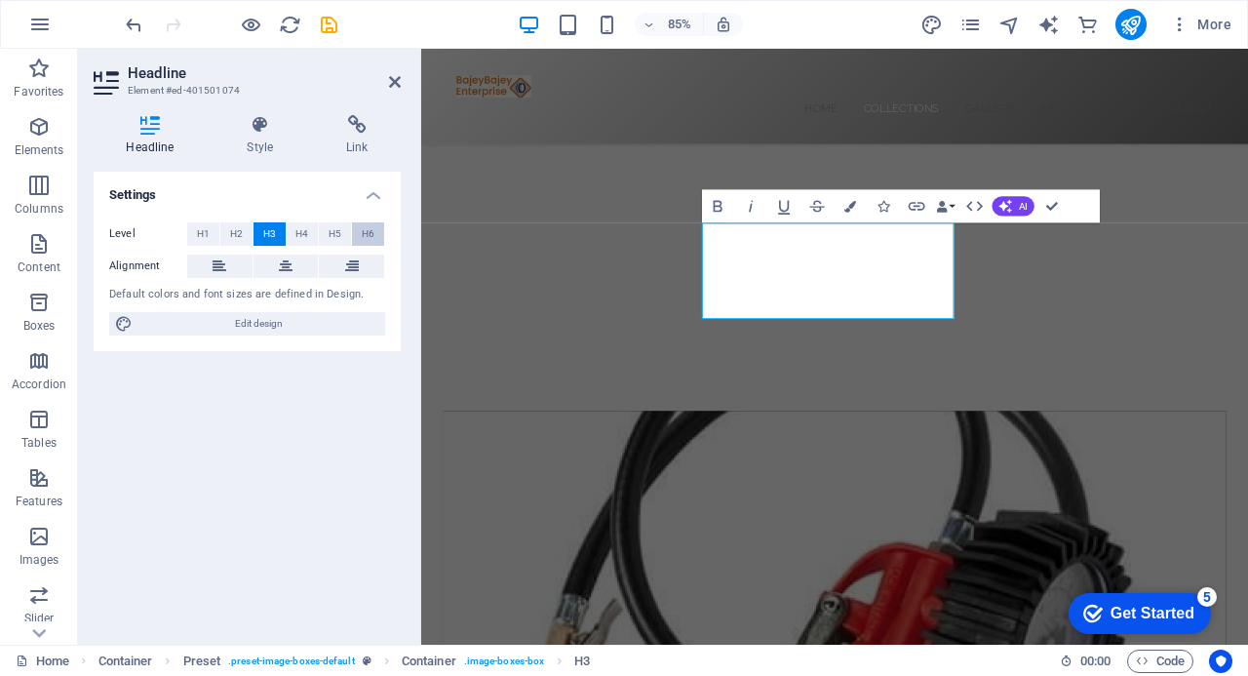
click at [372, 234] on span "H6" at bounding box center [368, 233] width 13 height 23
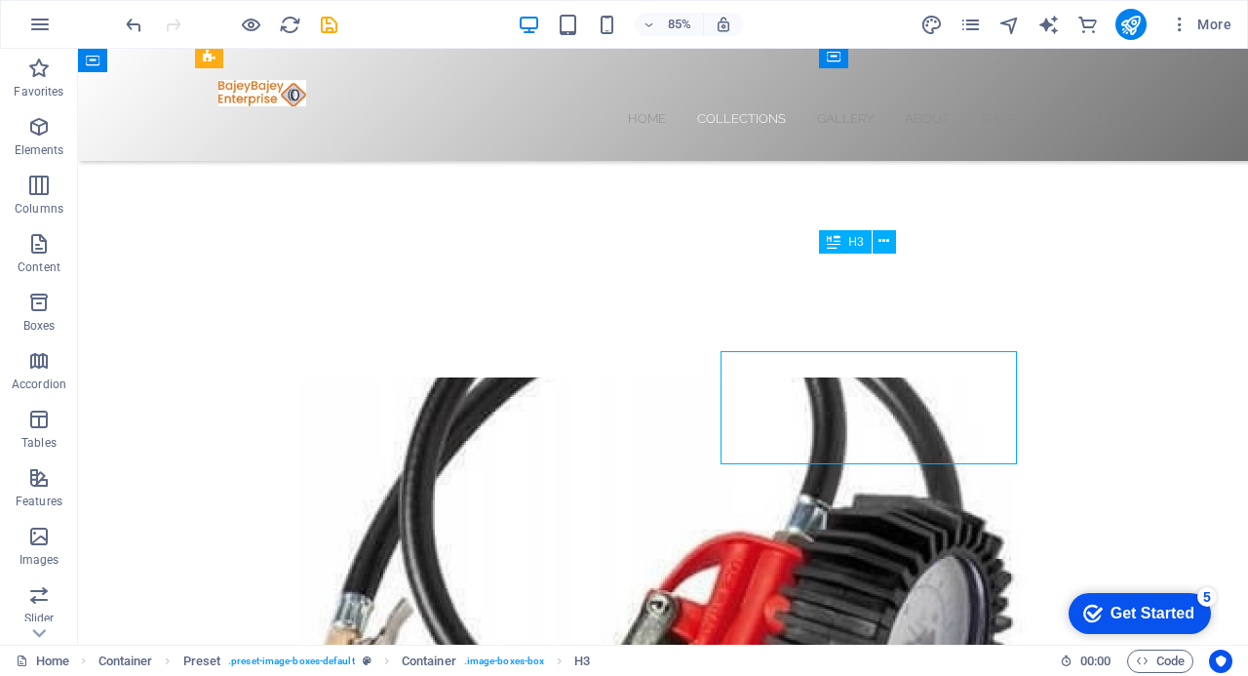
scroll to position [702, 0]
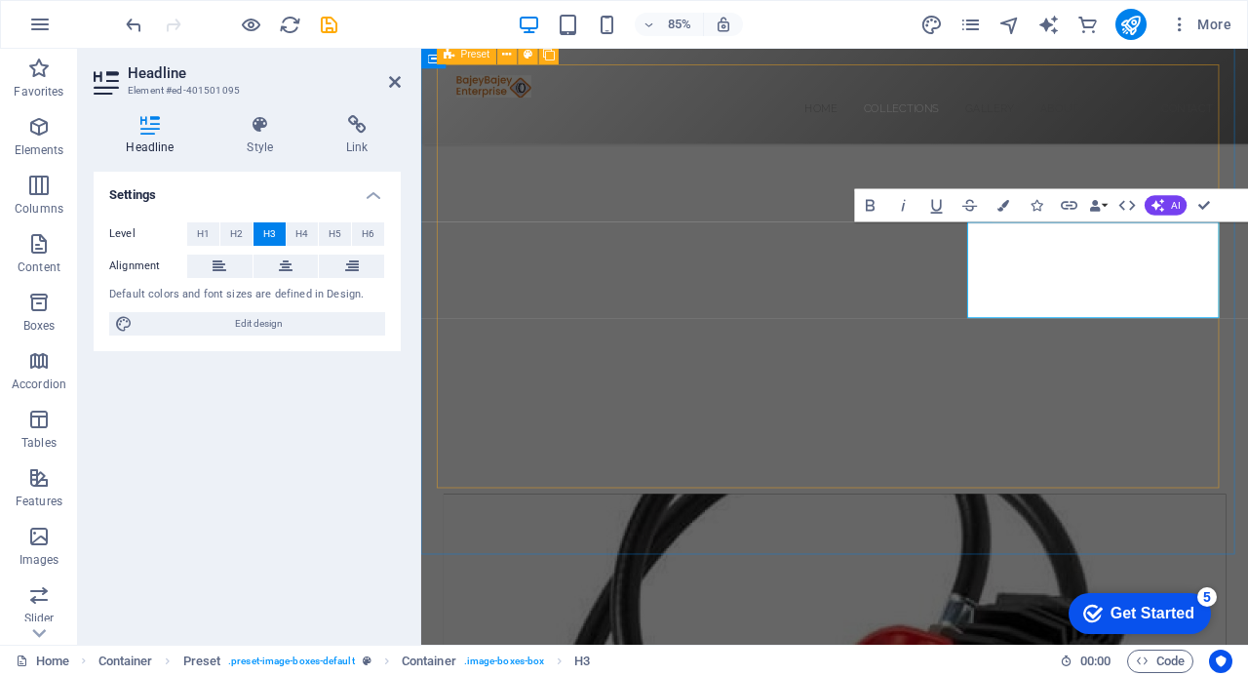
scroll to position [800, 0]
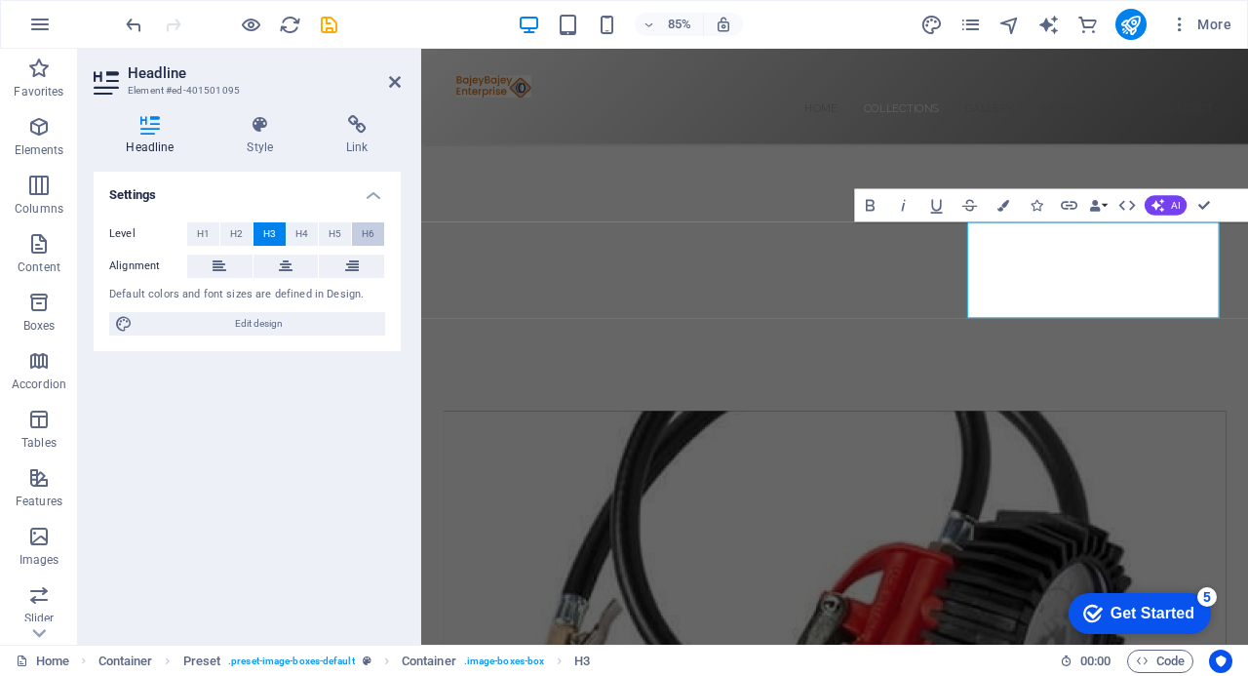
click at [366, 232] on span "H6" at bounding box center [368, 233] width 13 height 23
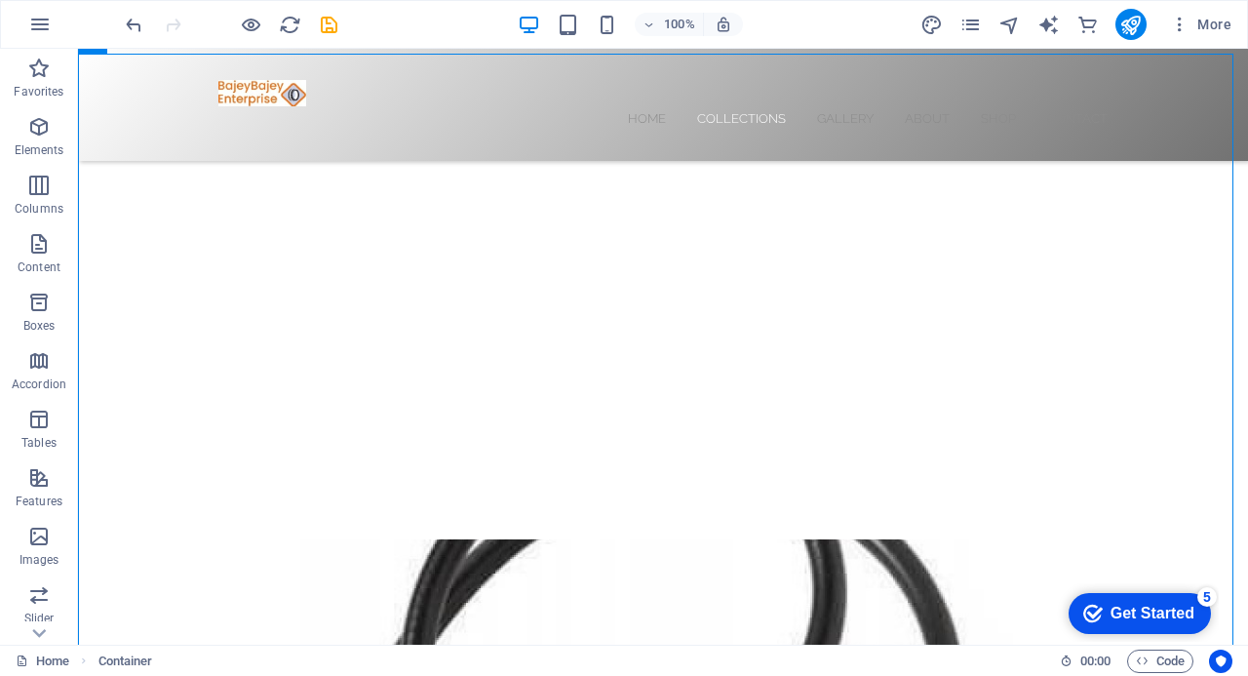
scroll to position [663, 0]
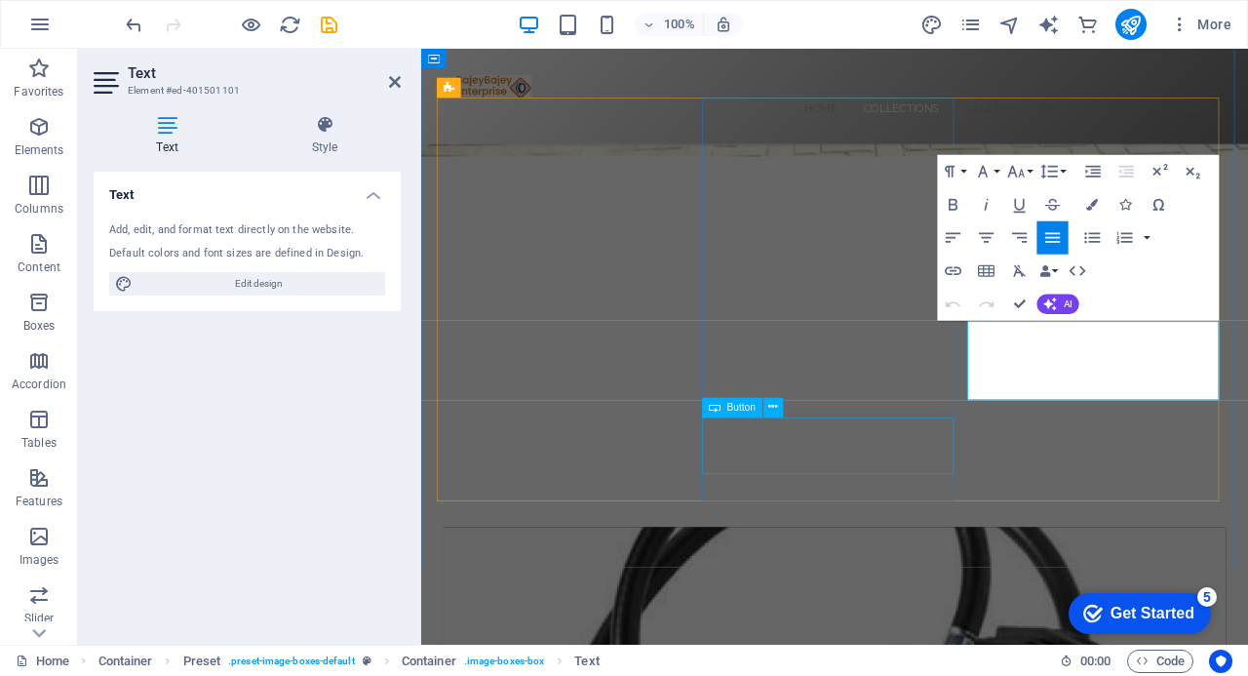
scroll to position [761, 0]
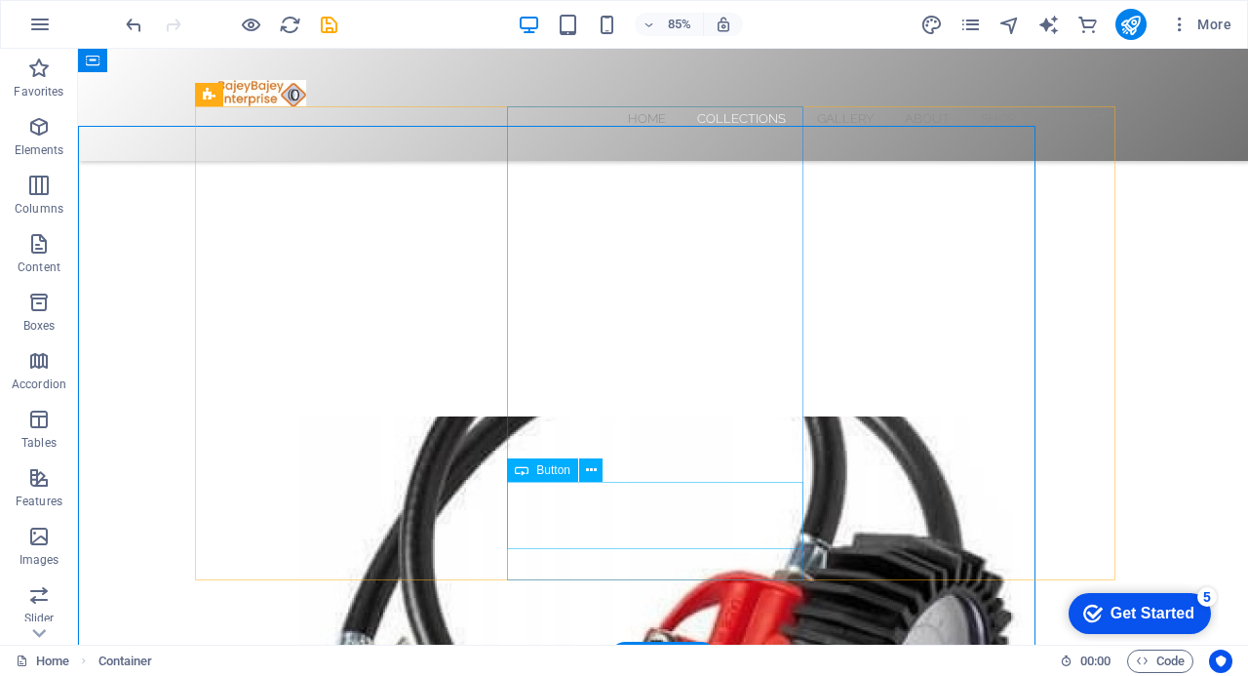
scroll to position [663, 0]
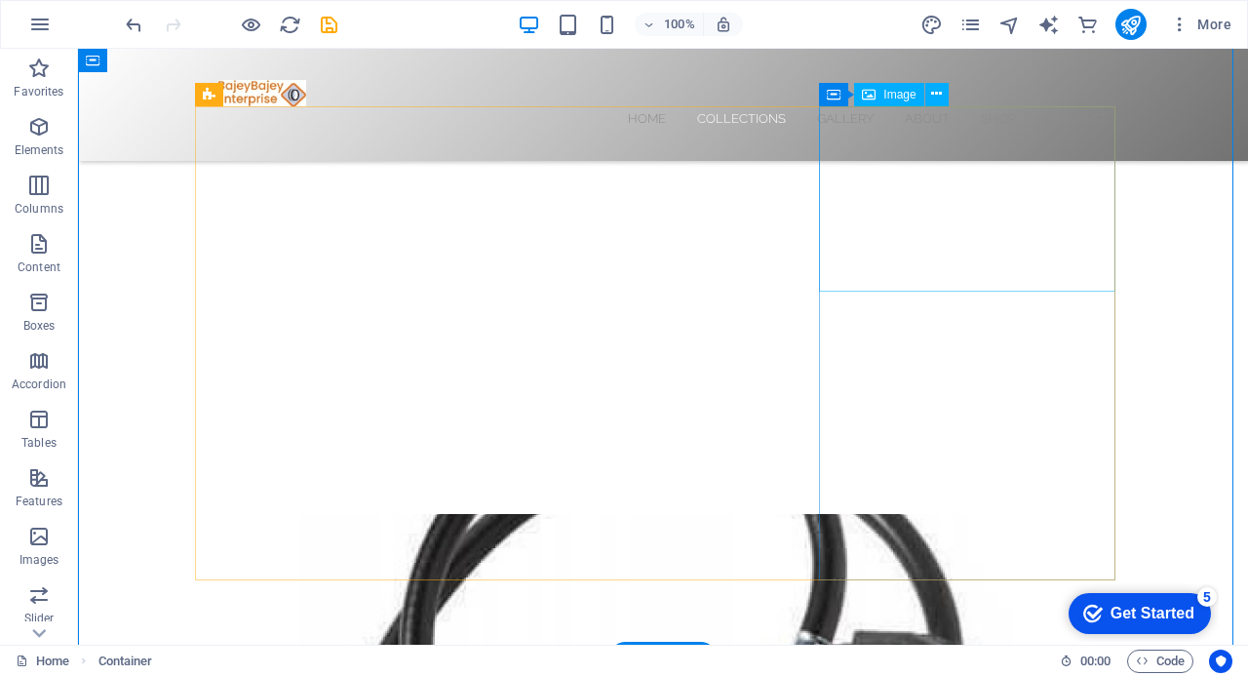
select select "%"
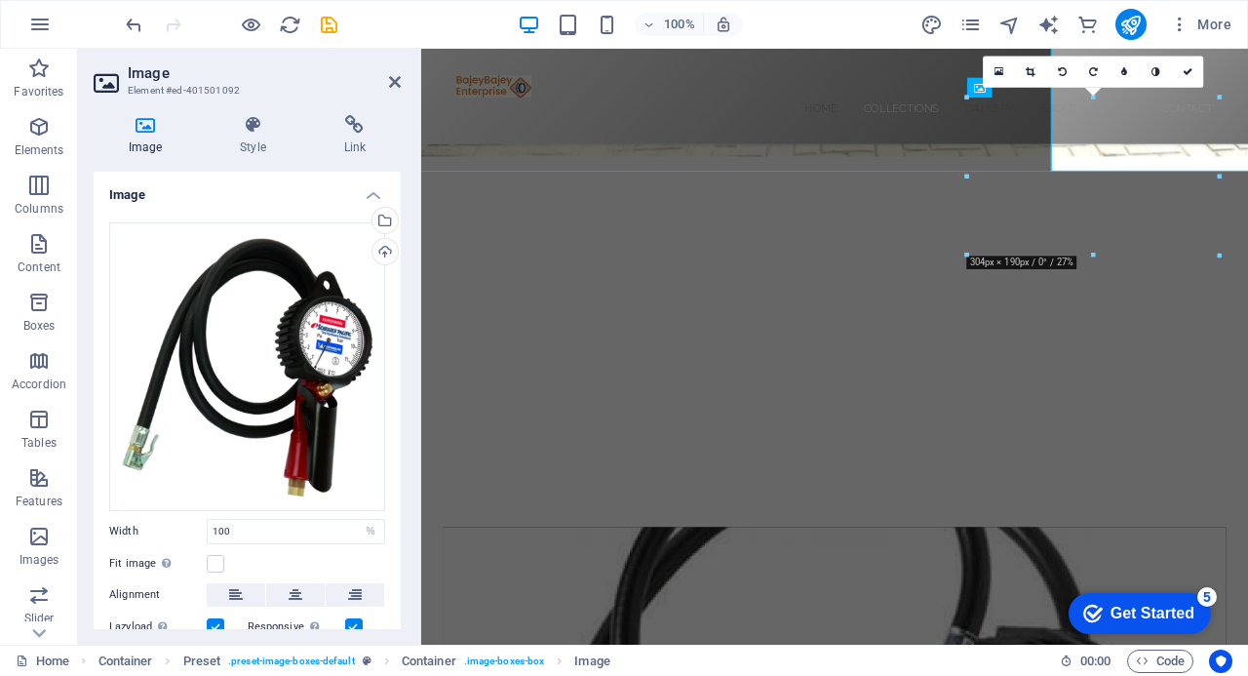
scroll to position [761, 0]
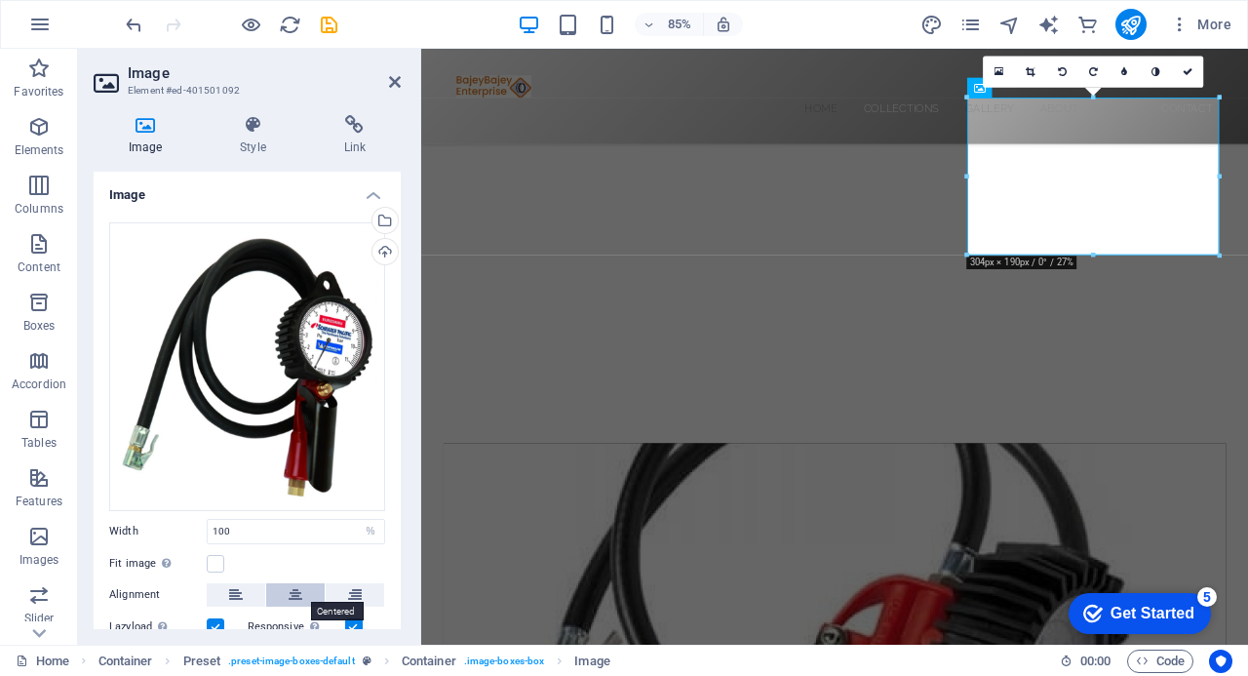
click at [289, 592] on icon at bounding box center [296, 594] width 14 height 23
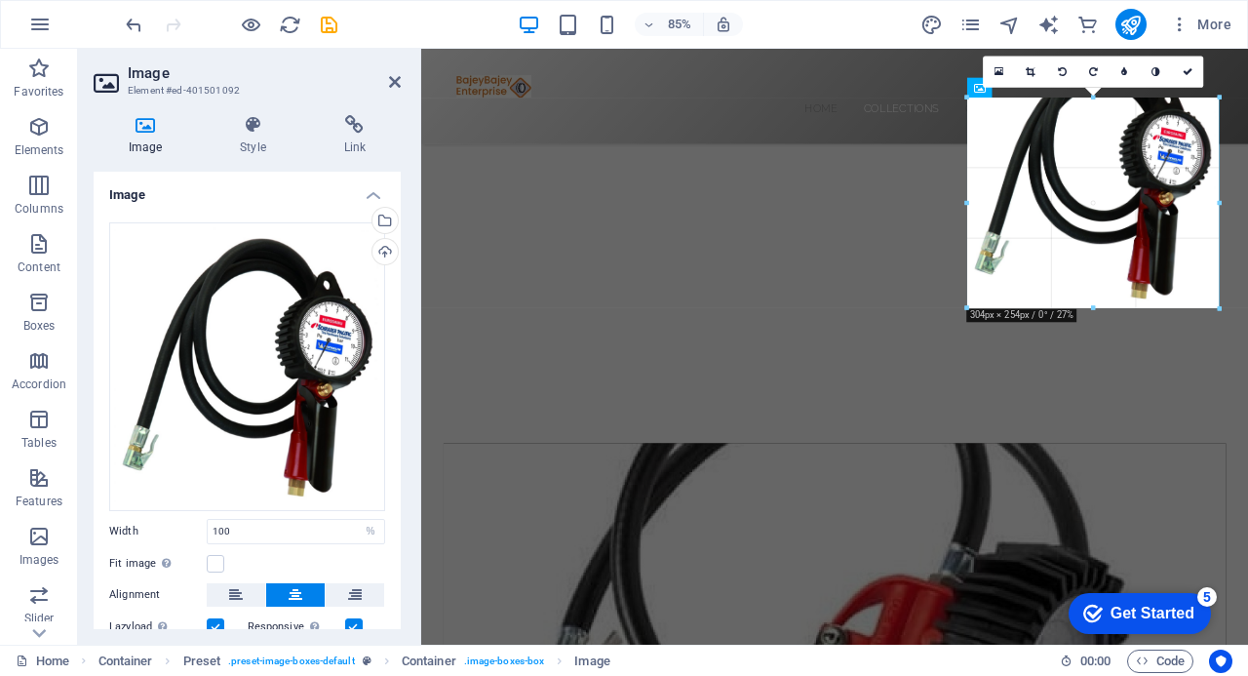
drag, startPoint x: 1093, startPoint y: 254, endPoint x: 1110, endPoint y: 317, distance: 64.6
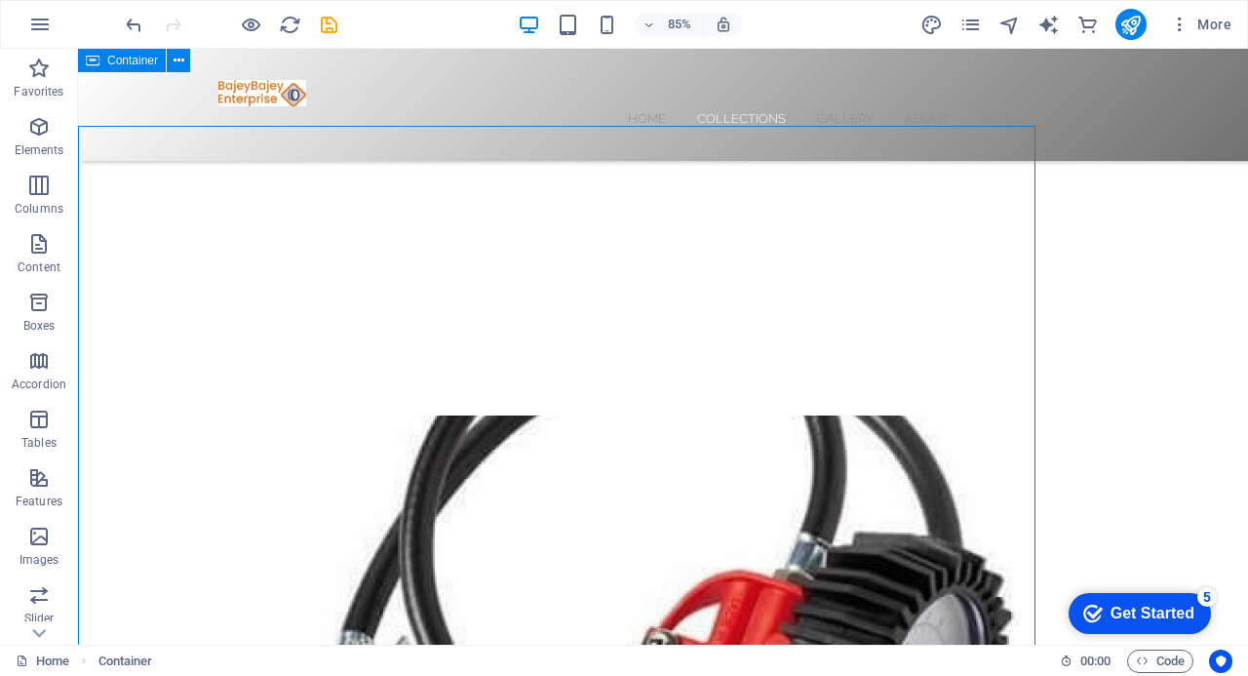
scroll to position [663, 0]
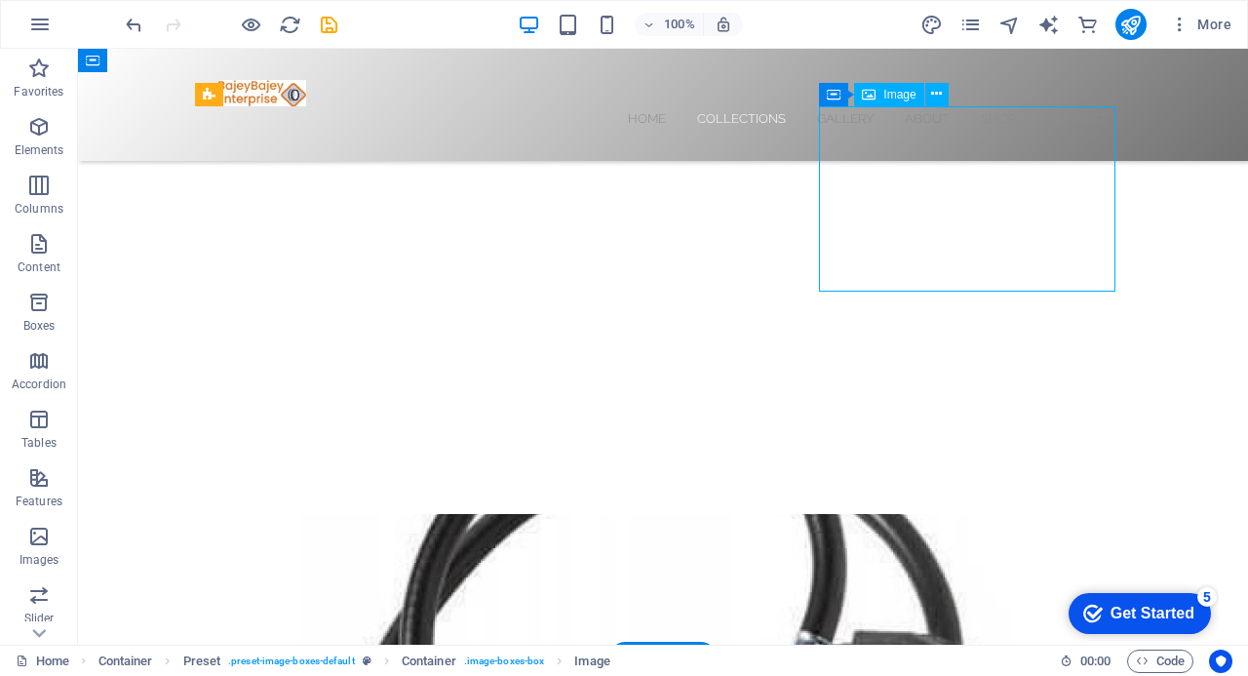
select select "%"
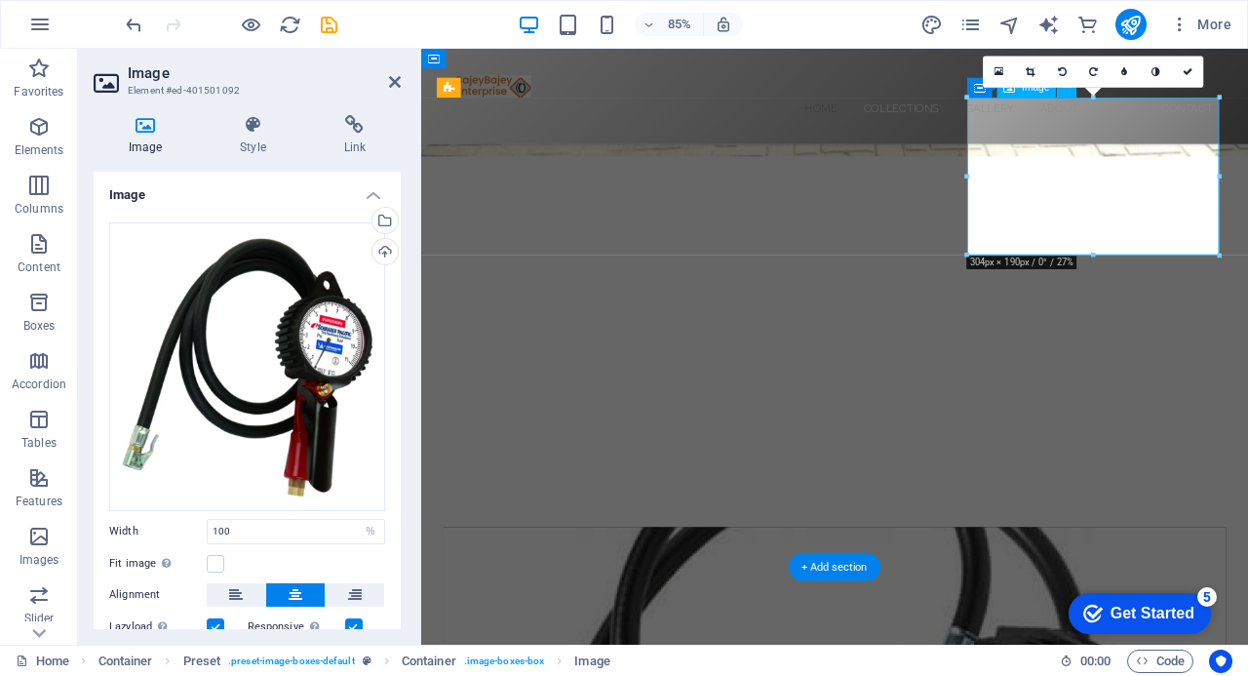
scroll to position [761, 0]
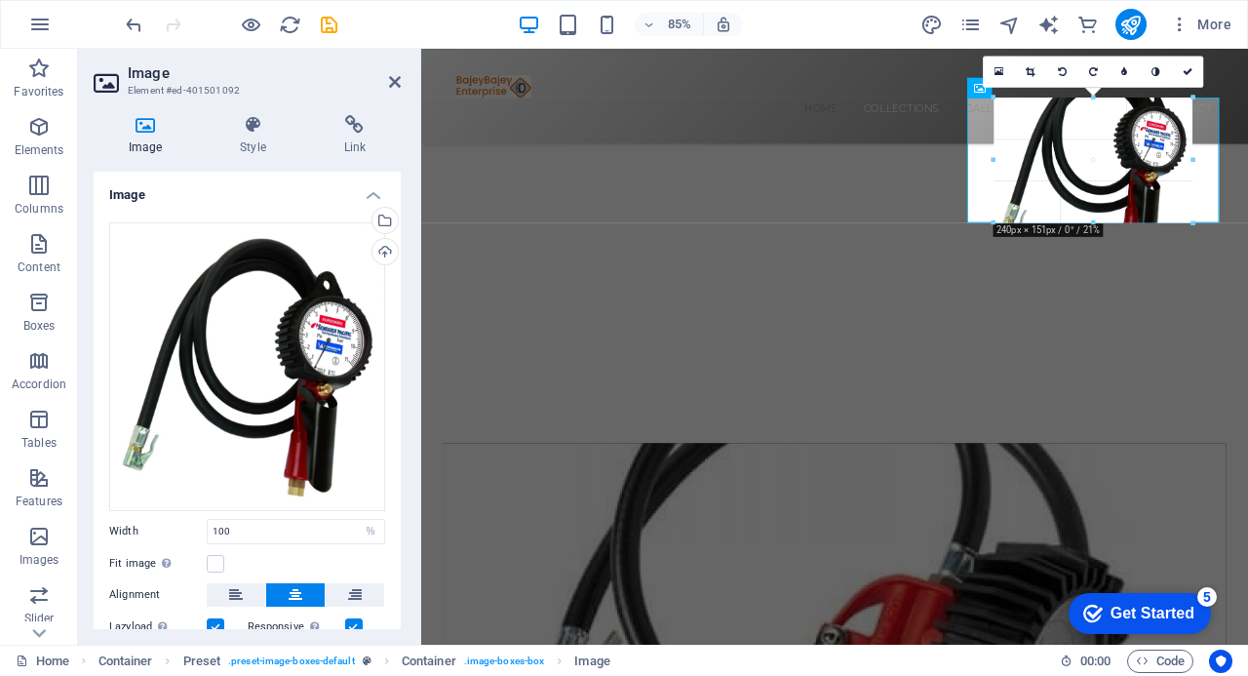
drag, startPoint x: 1219, startPoint y: 97, endPoint x: 1151, endPoint y: 151, distance: 87.4
type input "240"
select select "px"
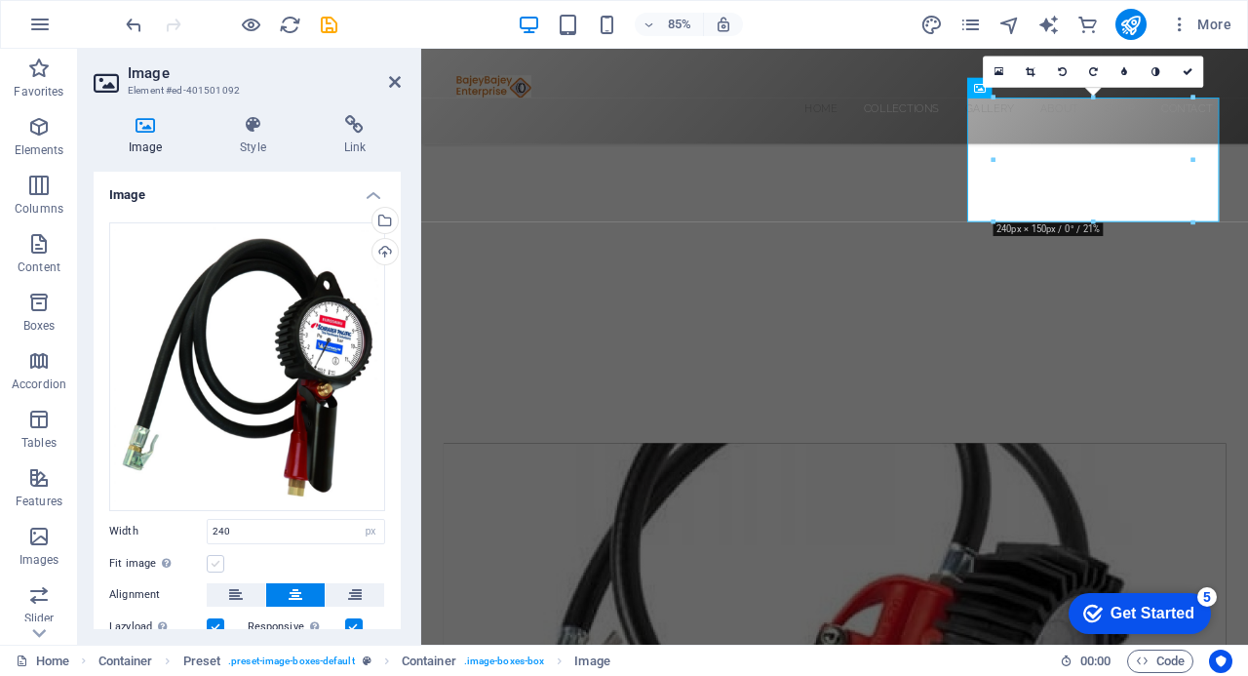
click at [210, 562] on label at bounding box center [216, 564] width 18 height 18
click at [0, 0] on input "Fit image Automatically fit image to a fixed width and height" at bounding box center [0, 0] width 0 height 0
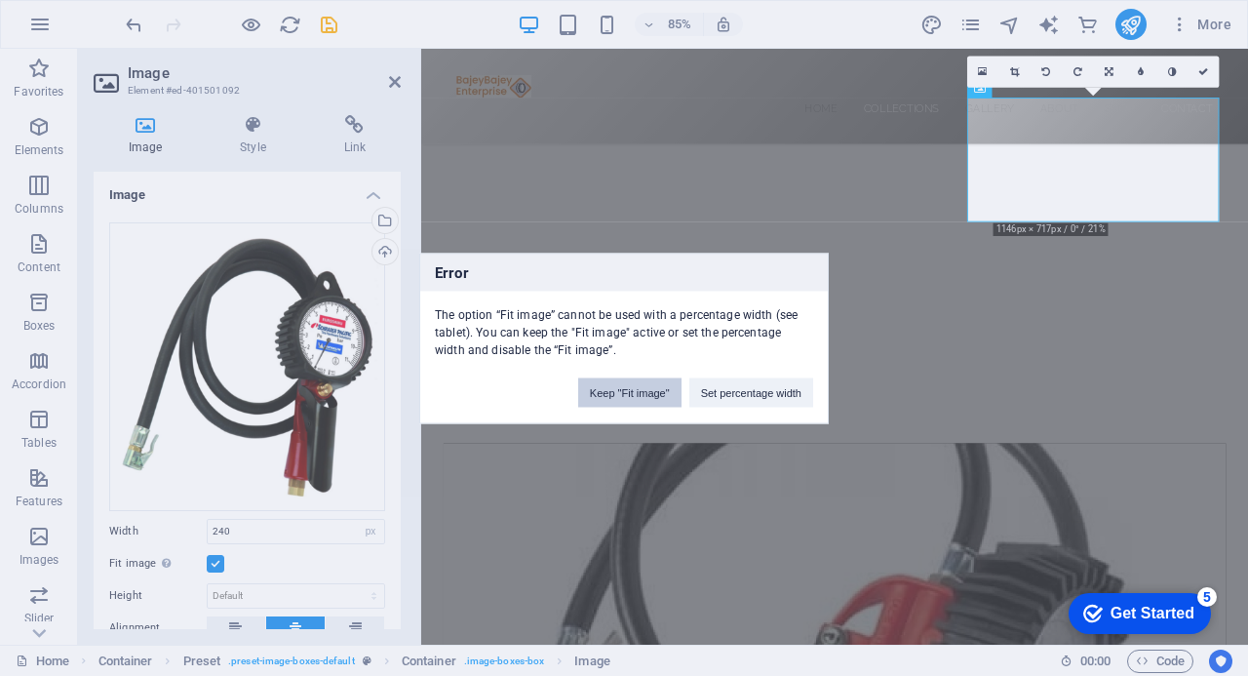
click at [644, 391] on button "Keep "Fit image"" at bounding box center [629, 391] width 103 height 29
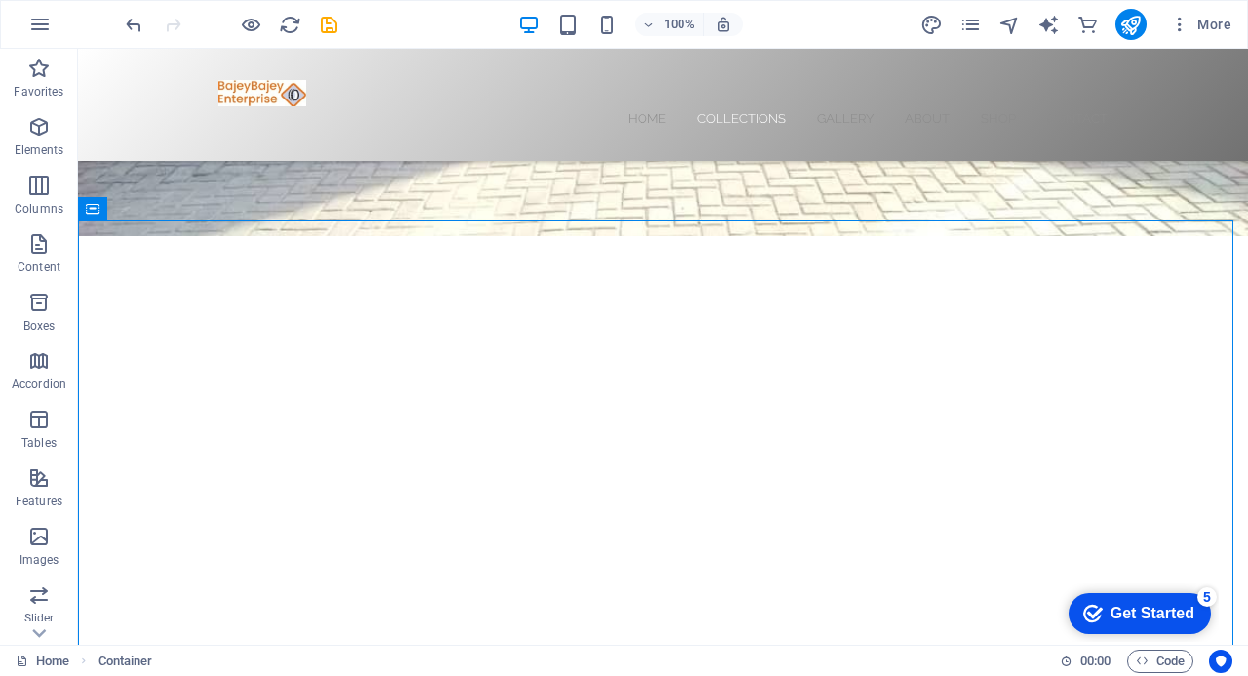
scroll to position [429, 0]
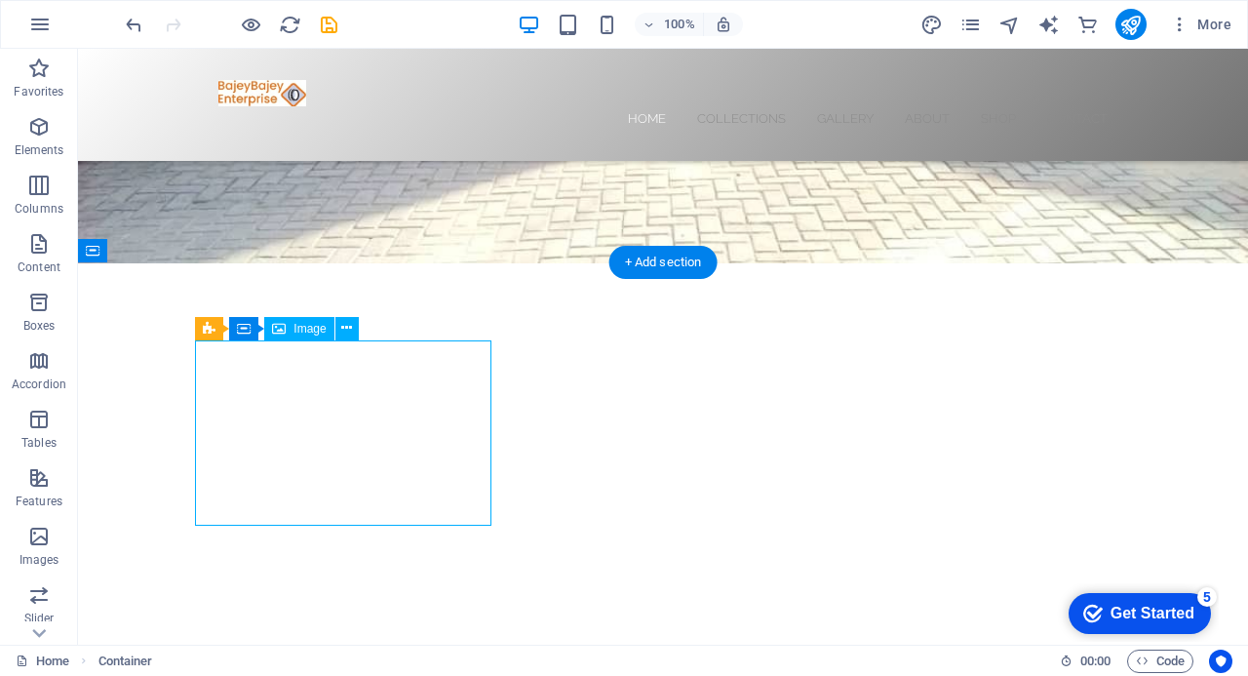
select select "%"
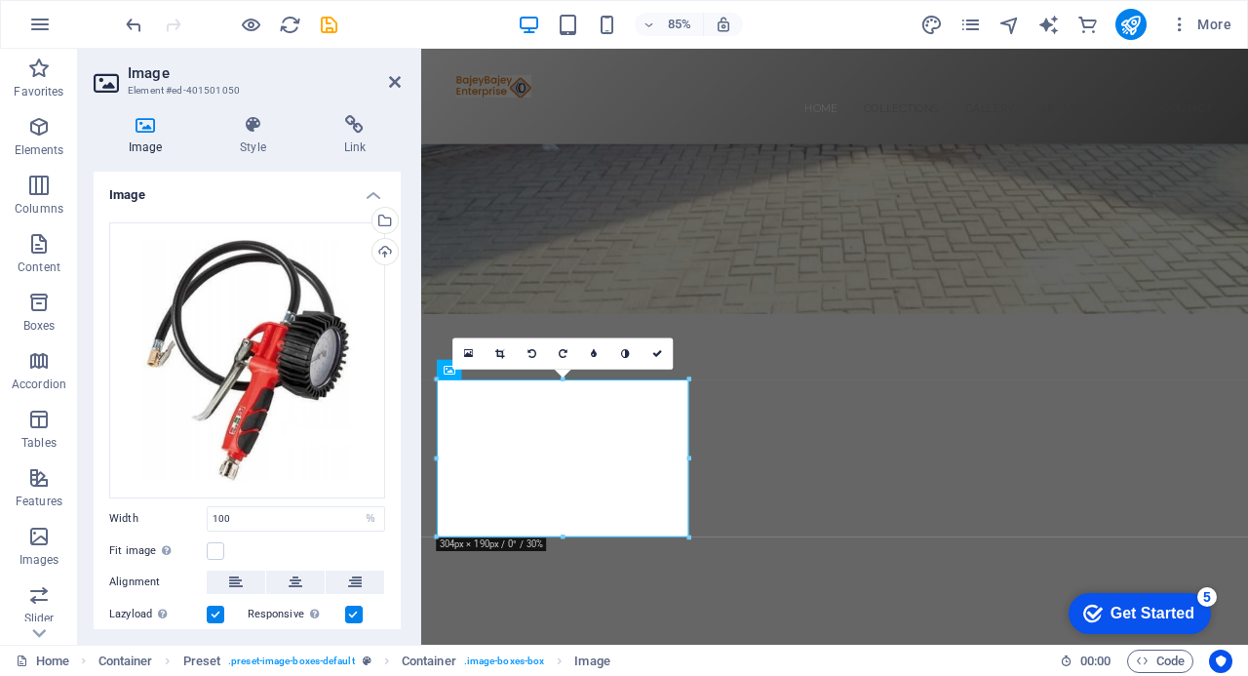
drag, startPoint x: 396, startPoint y: 428, endPoint x: 402, endPoint y: 466, distance: 38.5
click at [402, 466] on div "Image Style Link Image Drag files here, click to choose files or select files f…" at bounding box center [247, 371] width 338 height 545
click at [218, 545] on label at bounding box center [216, 551] width 18 height 18
click at [0, 0] on input "Fit image Automatically fit image to a fixed width and height" at bounding box center [0, 0] width 0 height 0
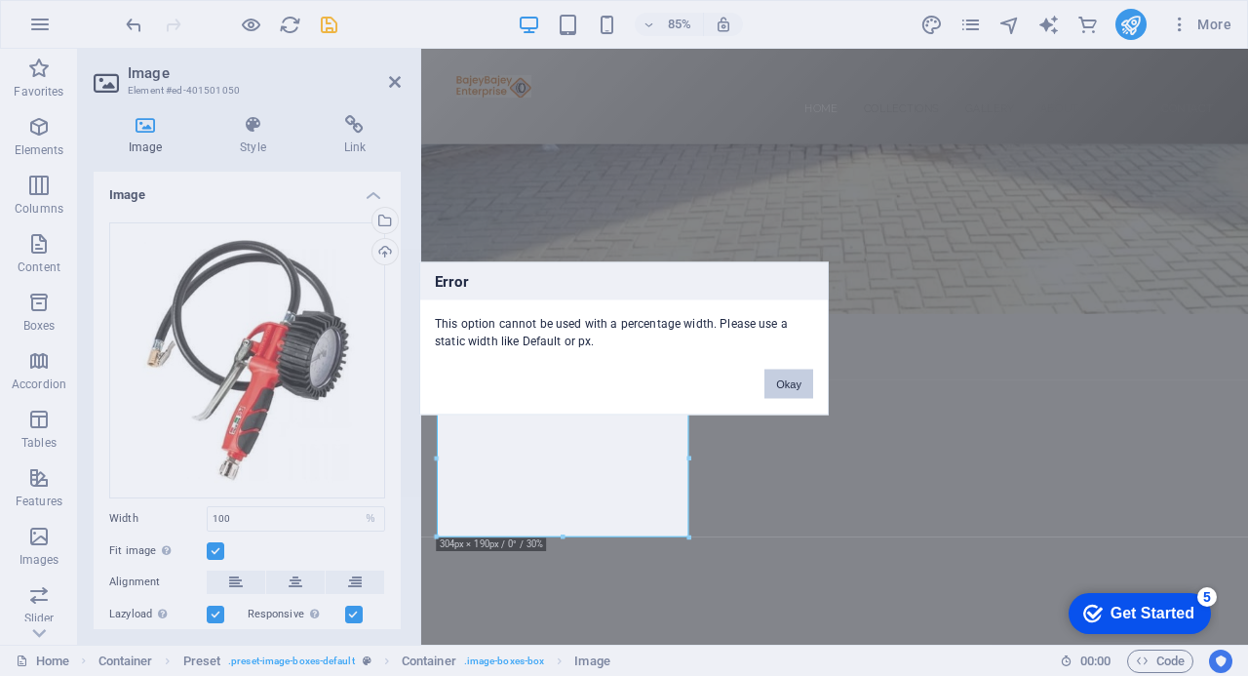
click at [788, 379] on button "Okay" at bounding box center [788, 383] width 49 height 29
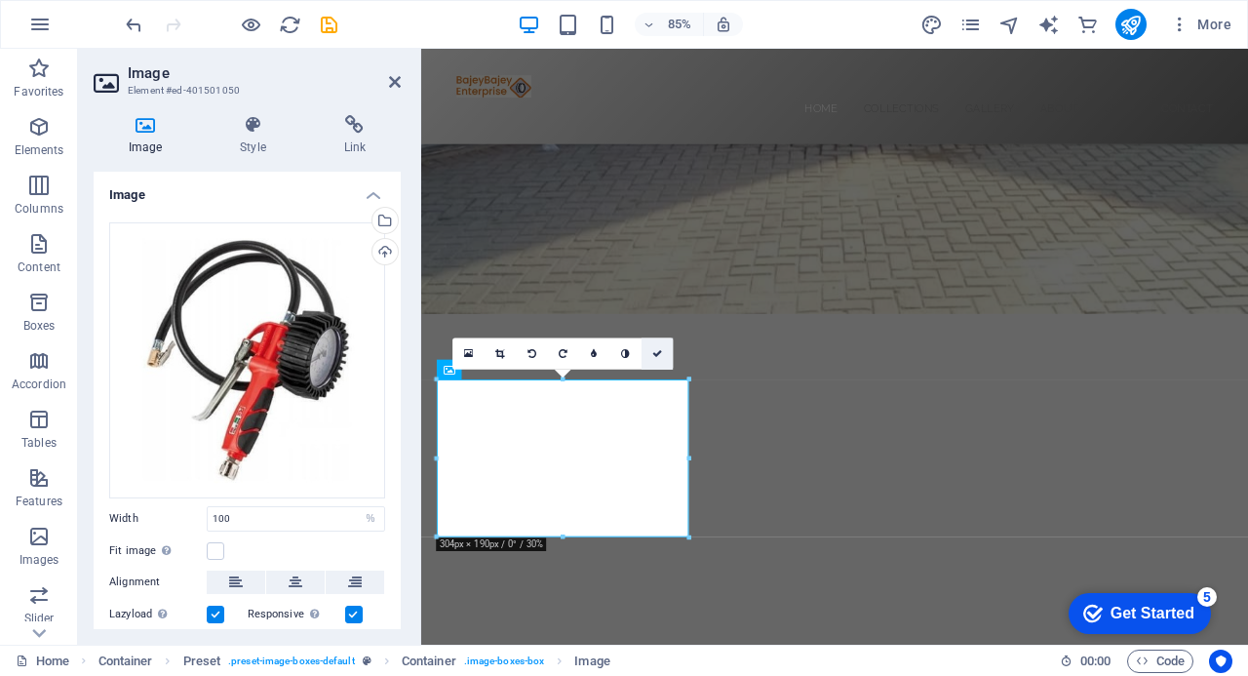
click at [657, 346] on link at bounding box center [657, 353] width 31 height 31
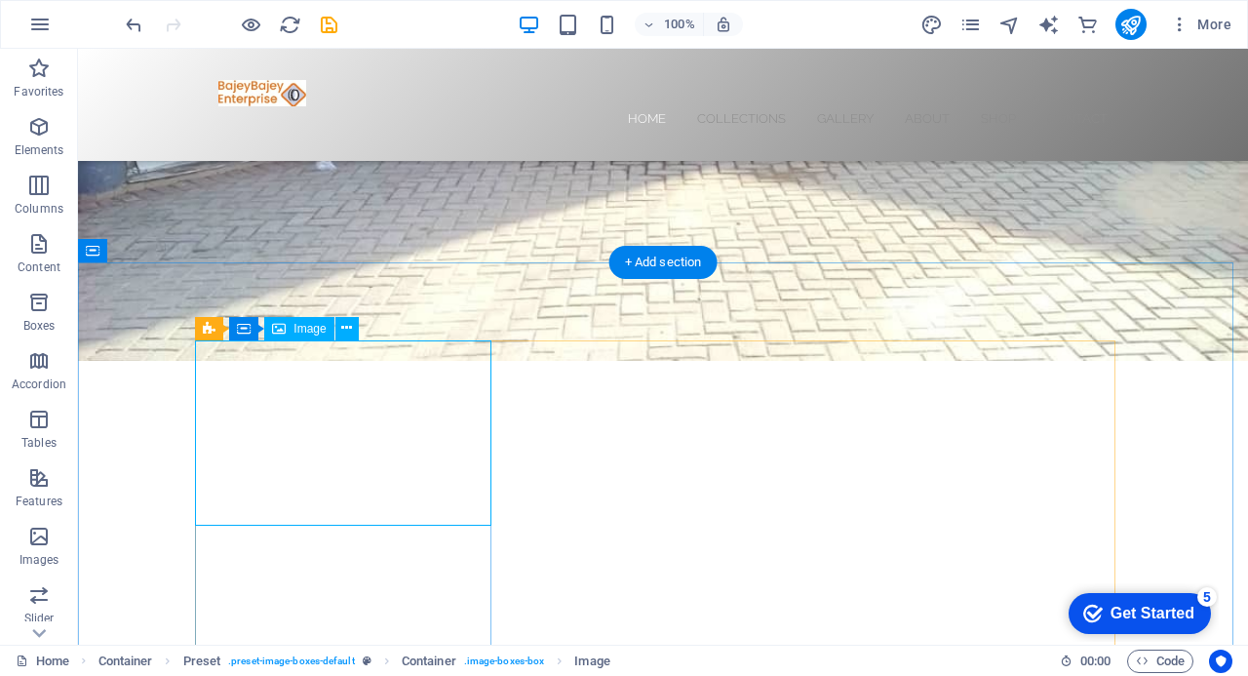
select select "%"
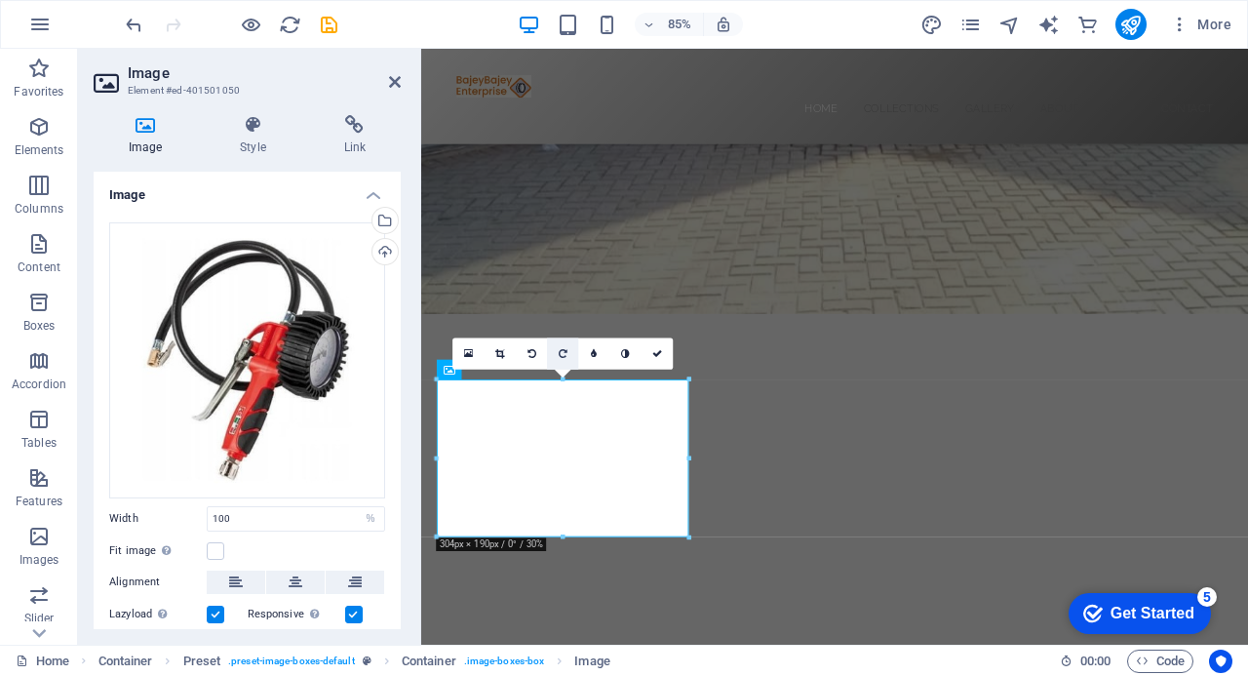
click at [566, 350] on icon at bounding box center [563, 354] width 9 height 10
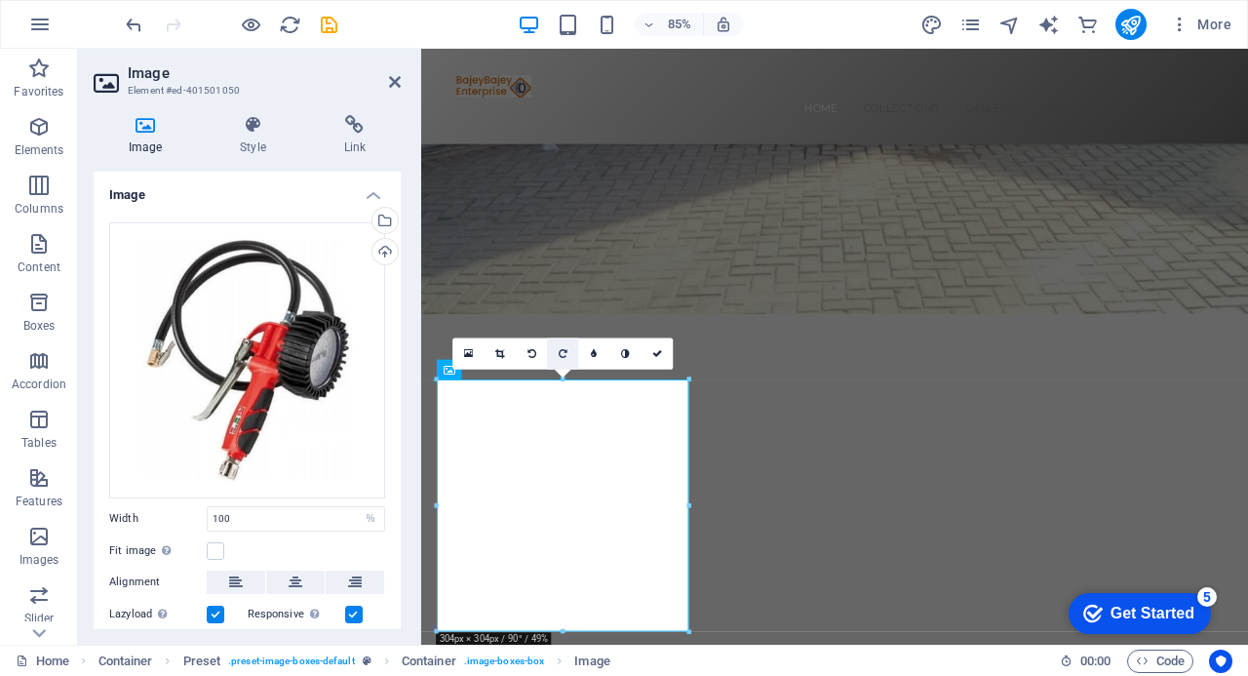
click at [565, 354] on icon at bounding box center [563, 354] width 9 height 10
click at [564, 354] on icon at bounding box center [563, 354] width 9 height 10
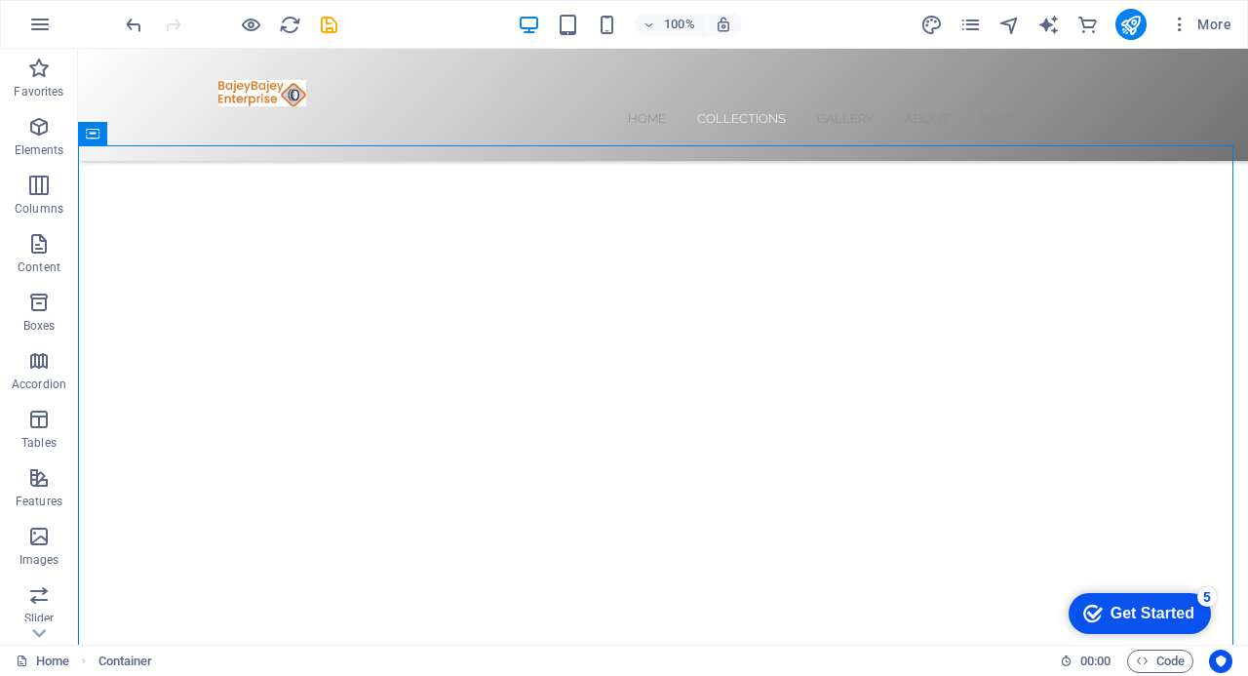
scroll to position [585, 0]
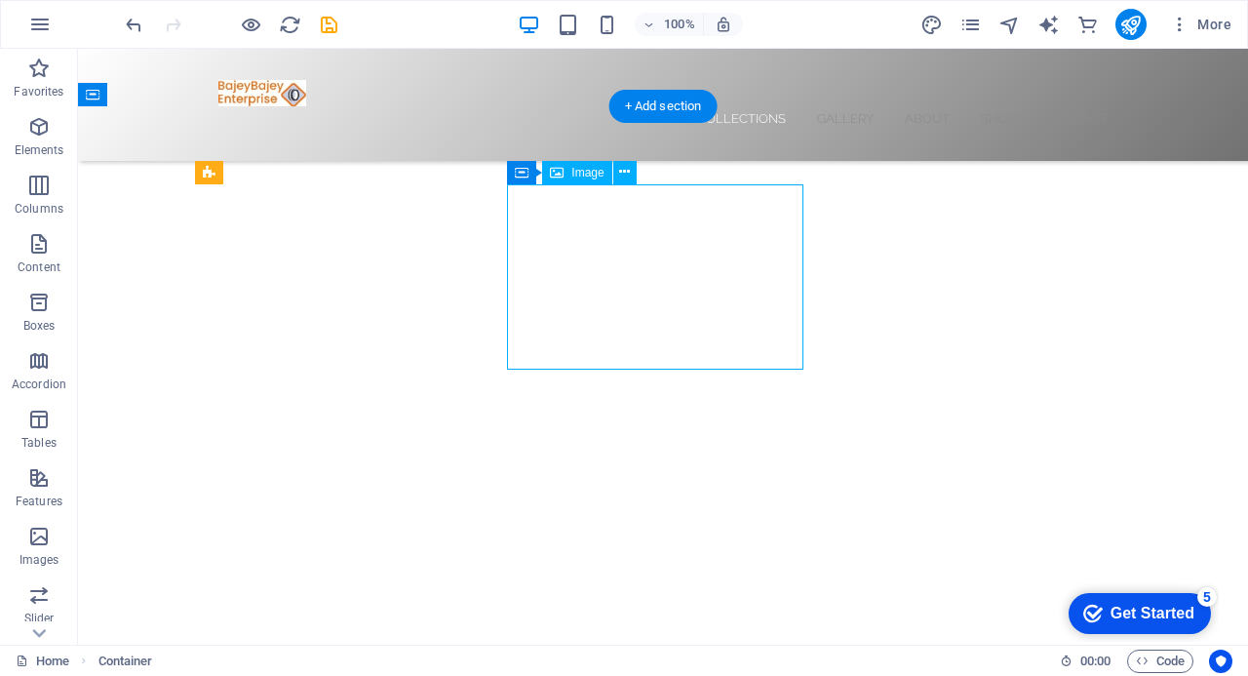
select select "%"
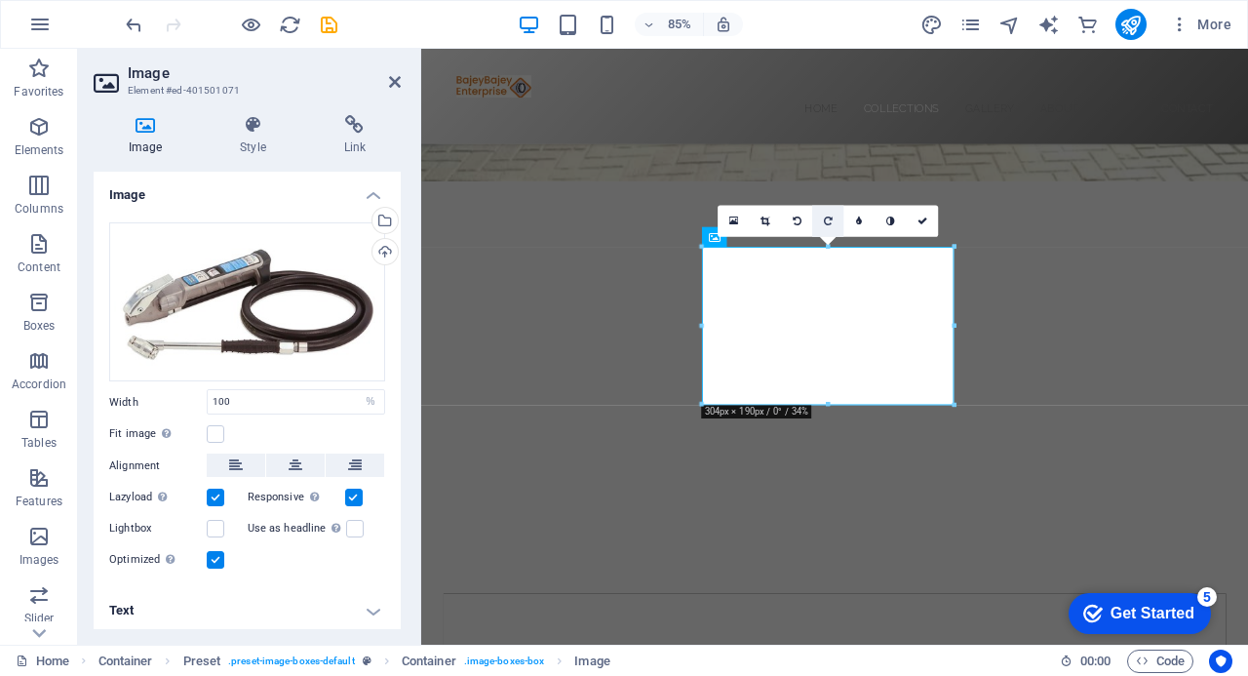
click at [827, 222] on icon at bounding box center [828, 221] width 9 height 10
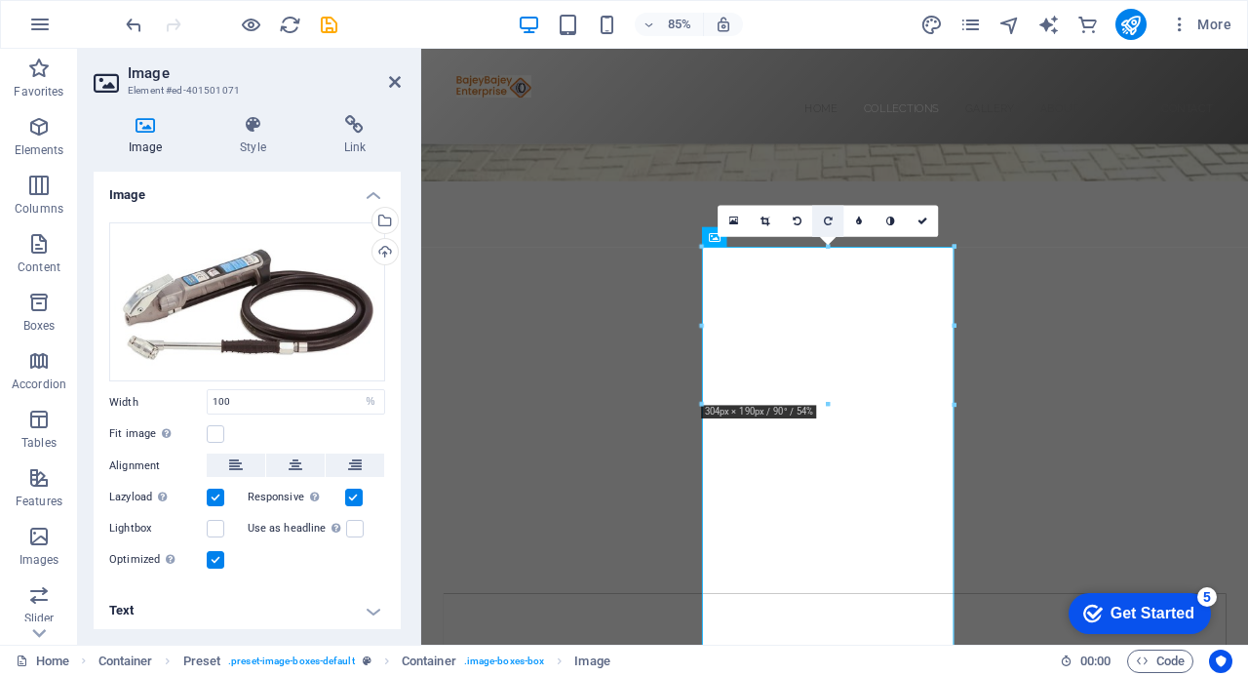
click at [828, 221] on icon at bounding box center [828, 221] width 9 height 10
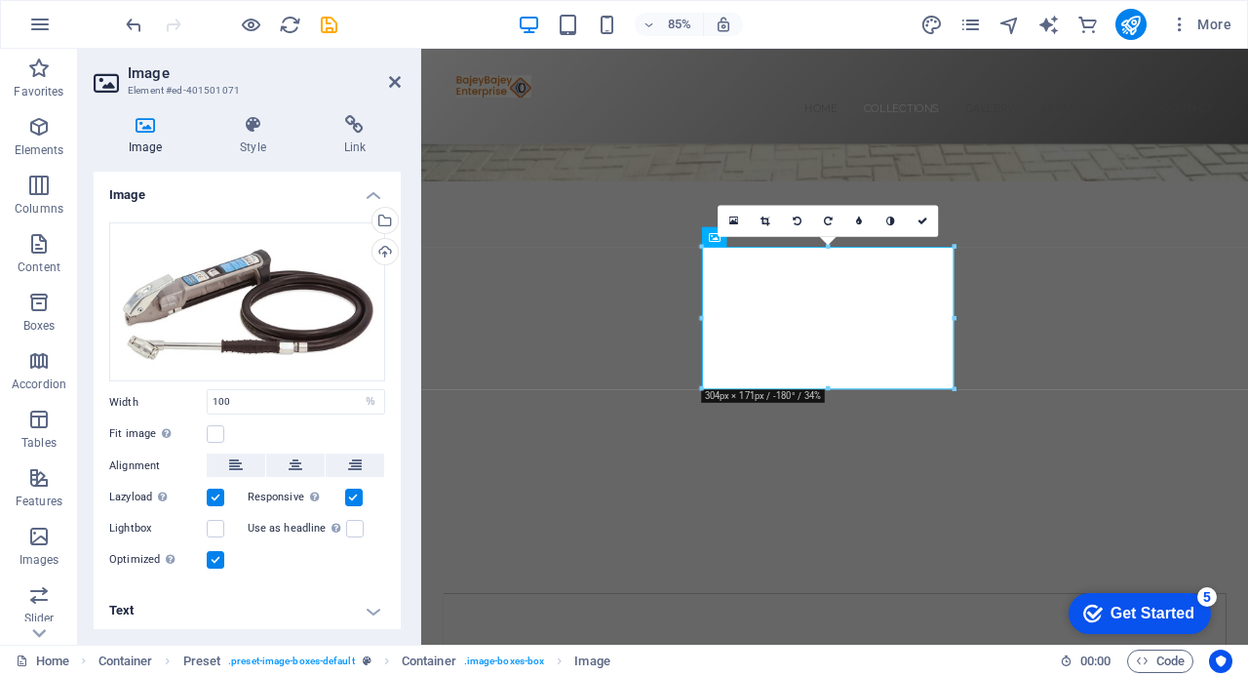
click at [828, 221] on icon at bounding box center [828, 221] width 9 height 10
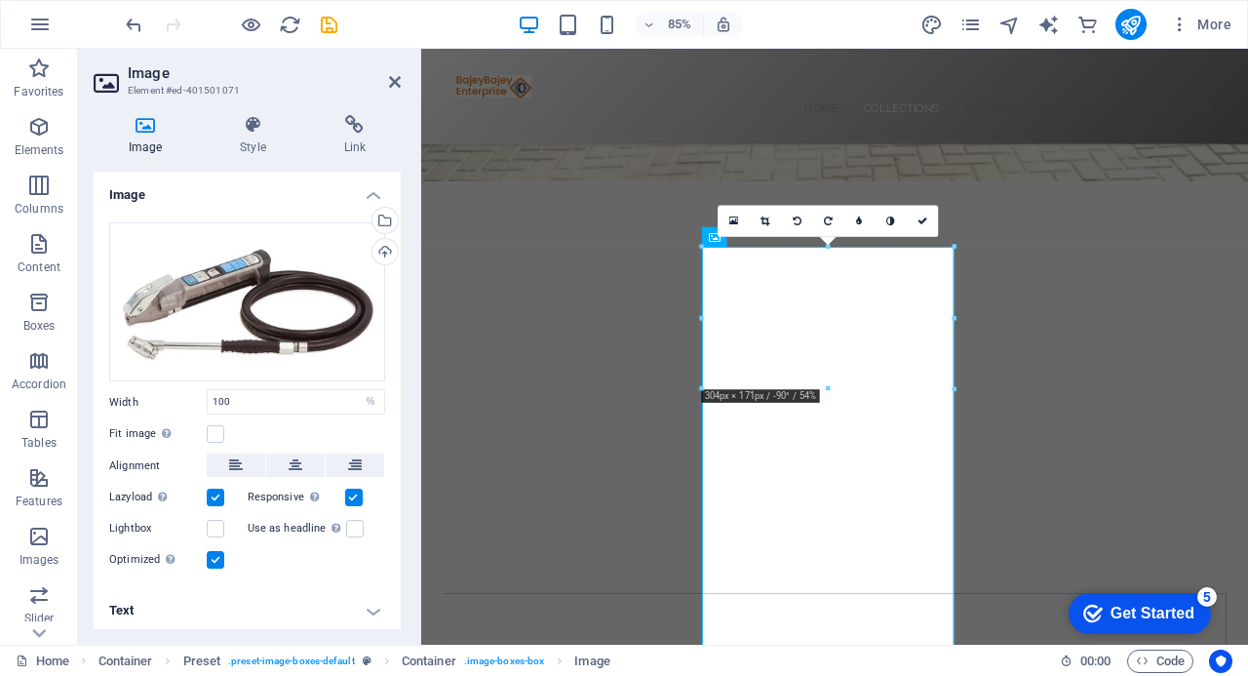
click at [828, 221] on icon at bounding box center [828, 221] width 9 height 10
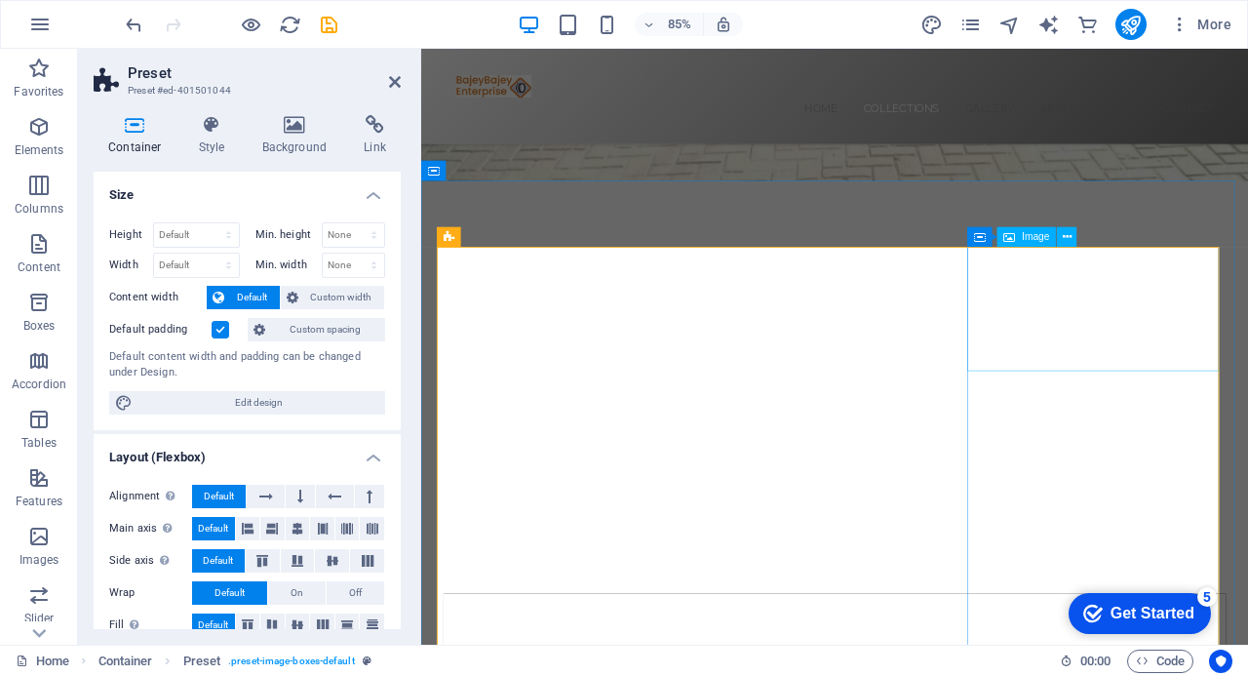
select select "px"
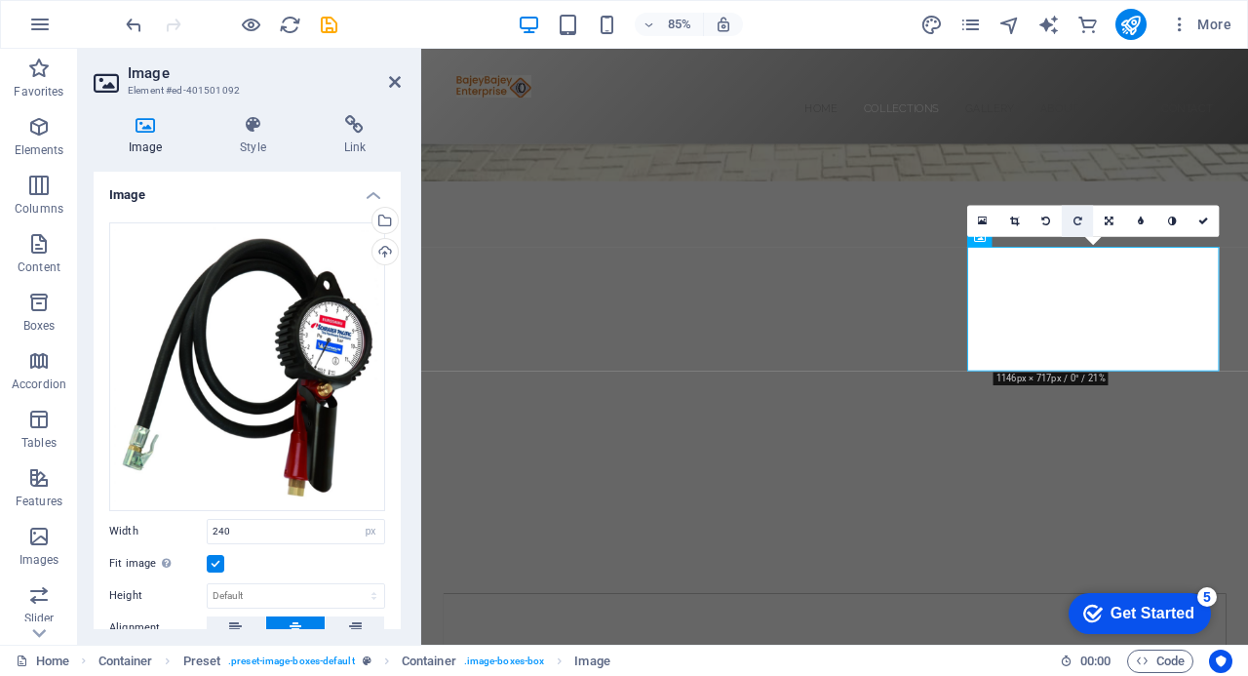
click at [1078, 222] on icon at bounding box center [1078, 221] width 9 height 10
click at [1078, 219] on icon at bounding box center [1078, 221] width 9 height 10
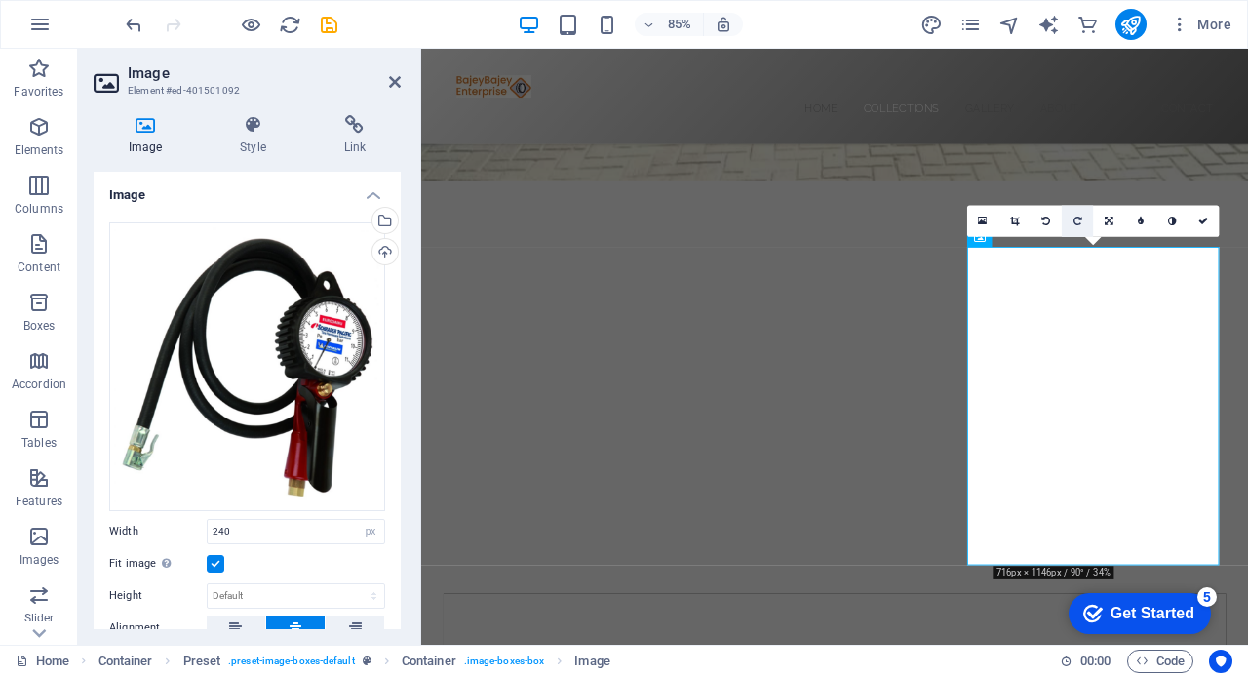
click at [1080, 219] on icon at bounding box center [1078, 221] width 9 height 10
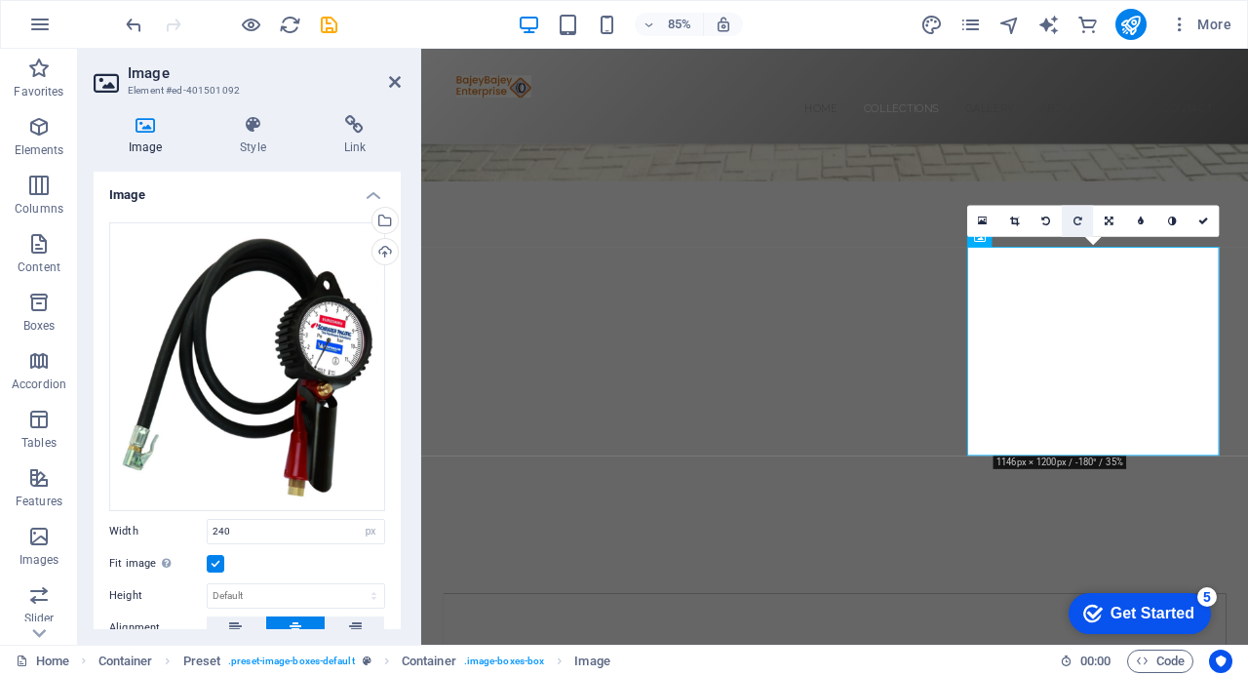
click at [1078, 219] on icon at bounding box center [1078, 221] width 9 height 10
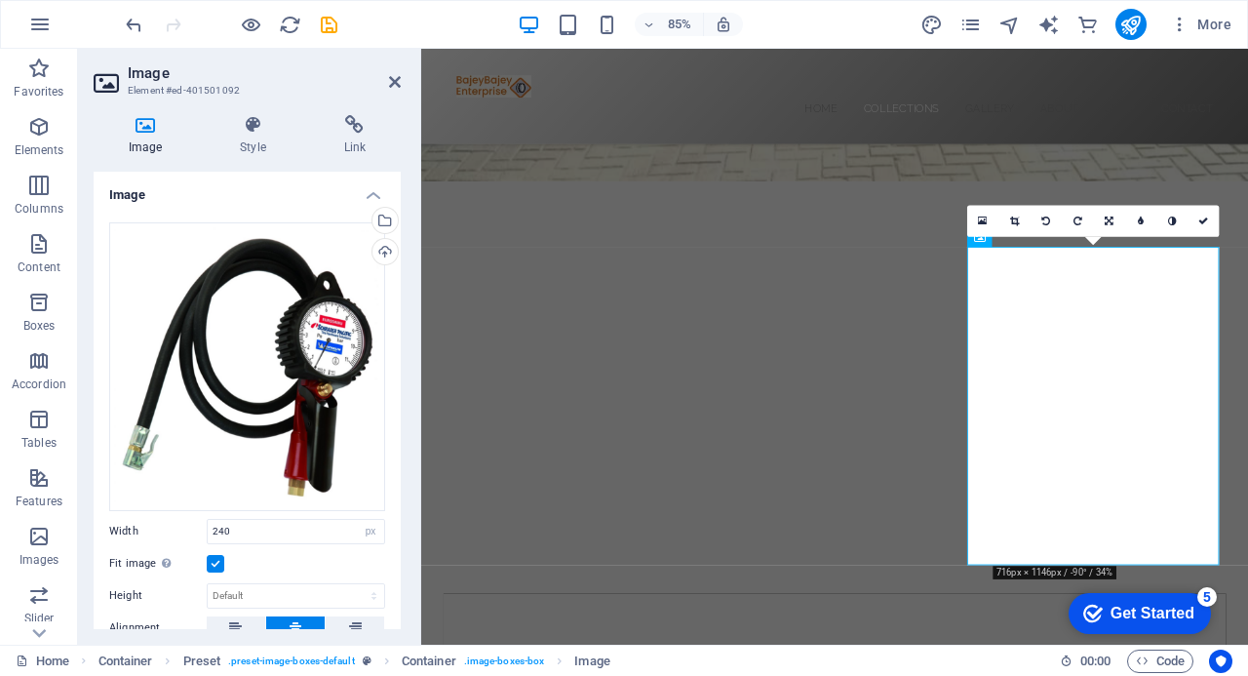
click at [1078, 219] on icon at bounding box center [1078, 221] width 9 height 10
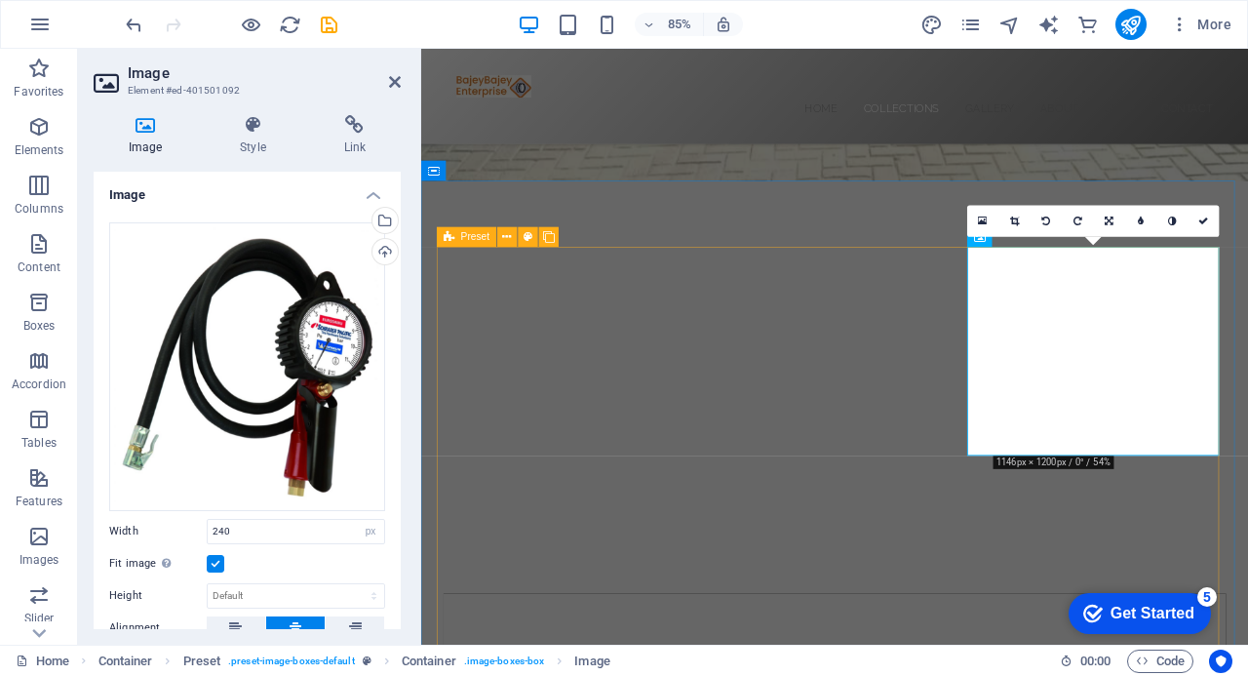
drag, startPoint x: 1057, startPoint y: 553, endPoint x: 1304, endPoint y: 477, distance: 258.1
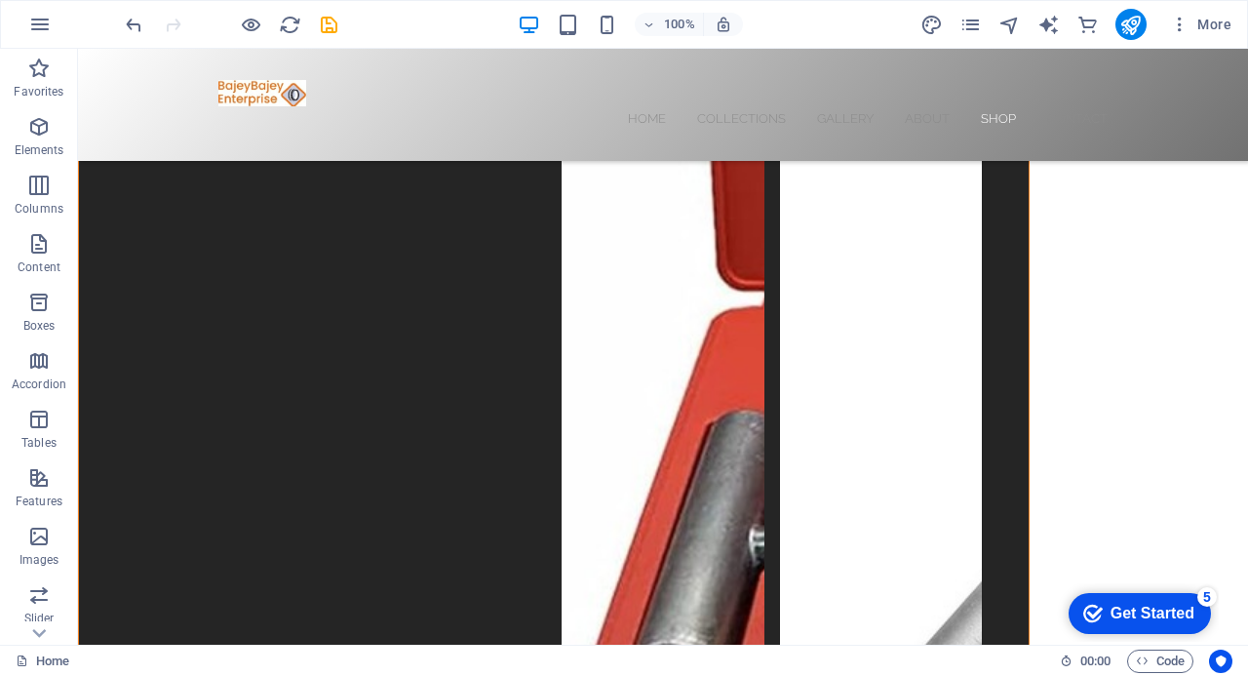
scroll to position [5207, 0]
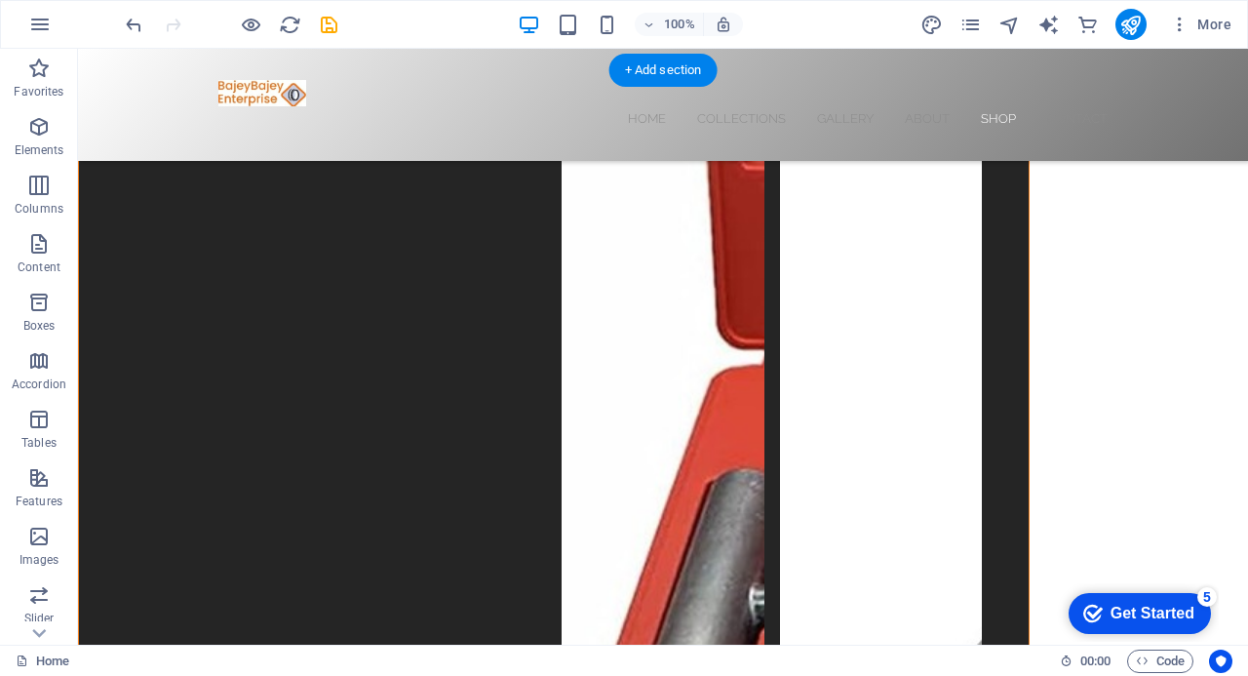
scroll to position [5305, 0]
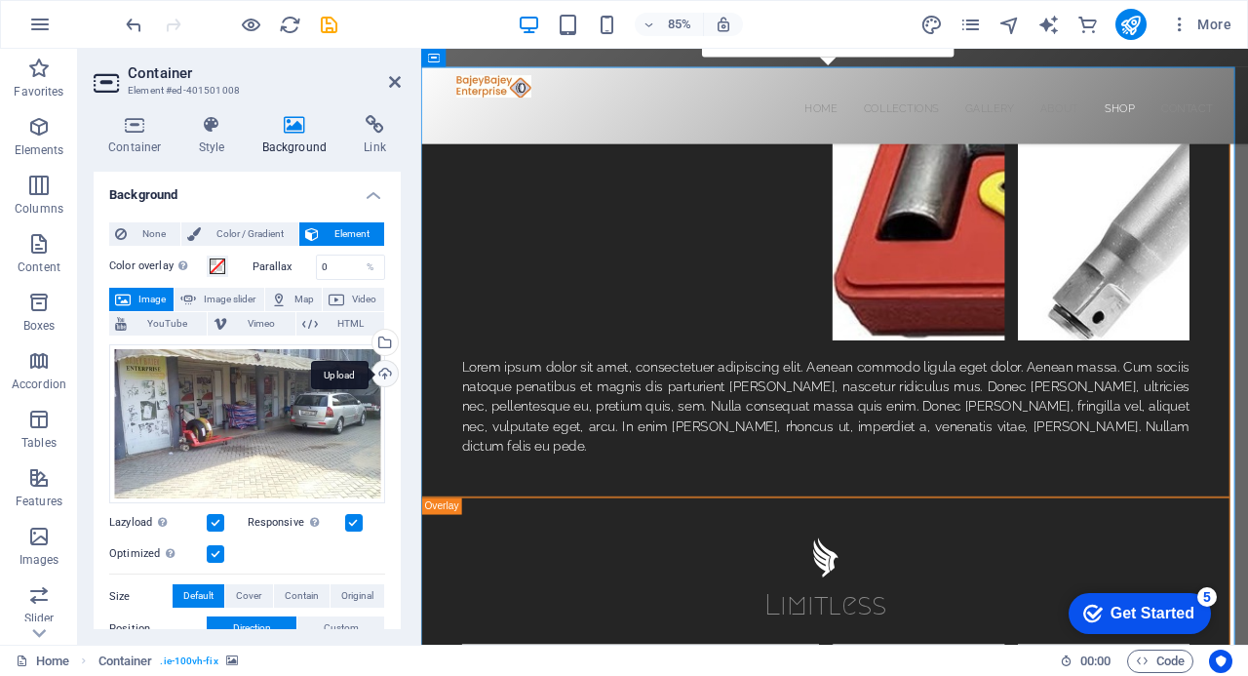
click at [380, 371] on div "Upload" at bounding box center [383, 375] width 29 height 29
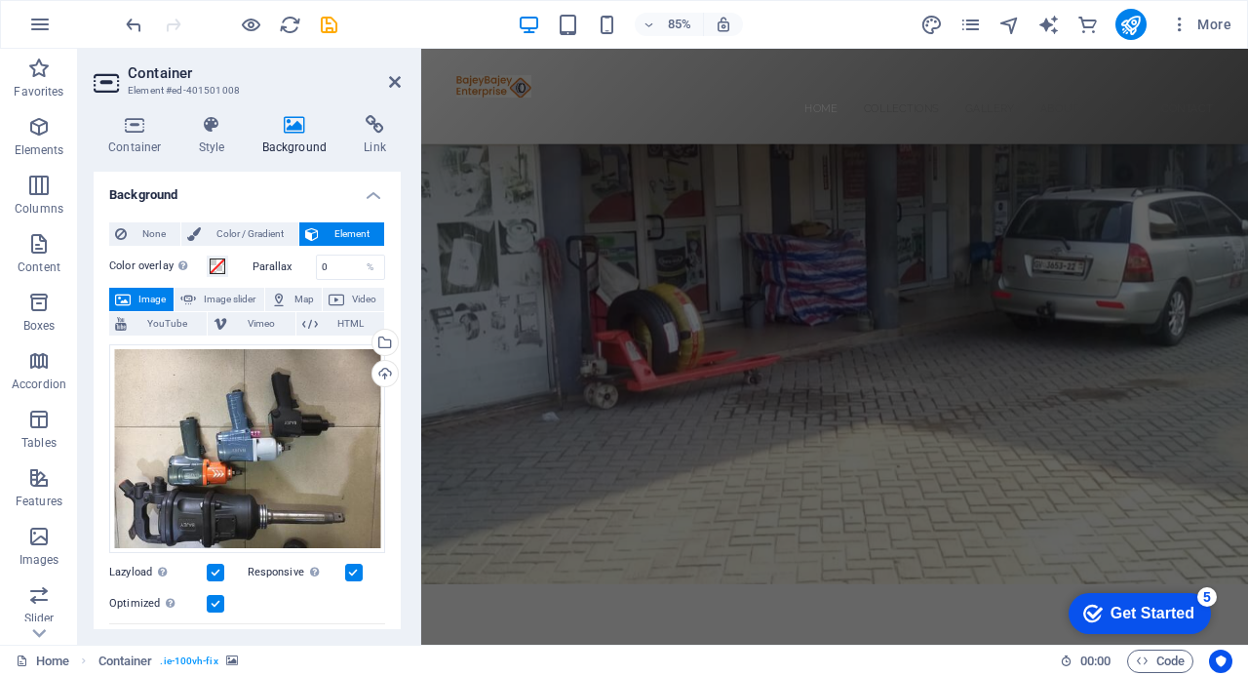
scroll to position [0, 0]
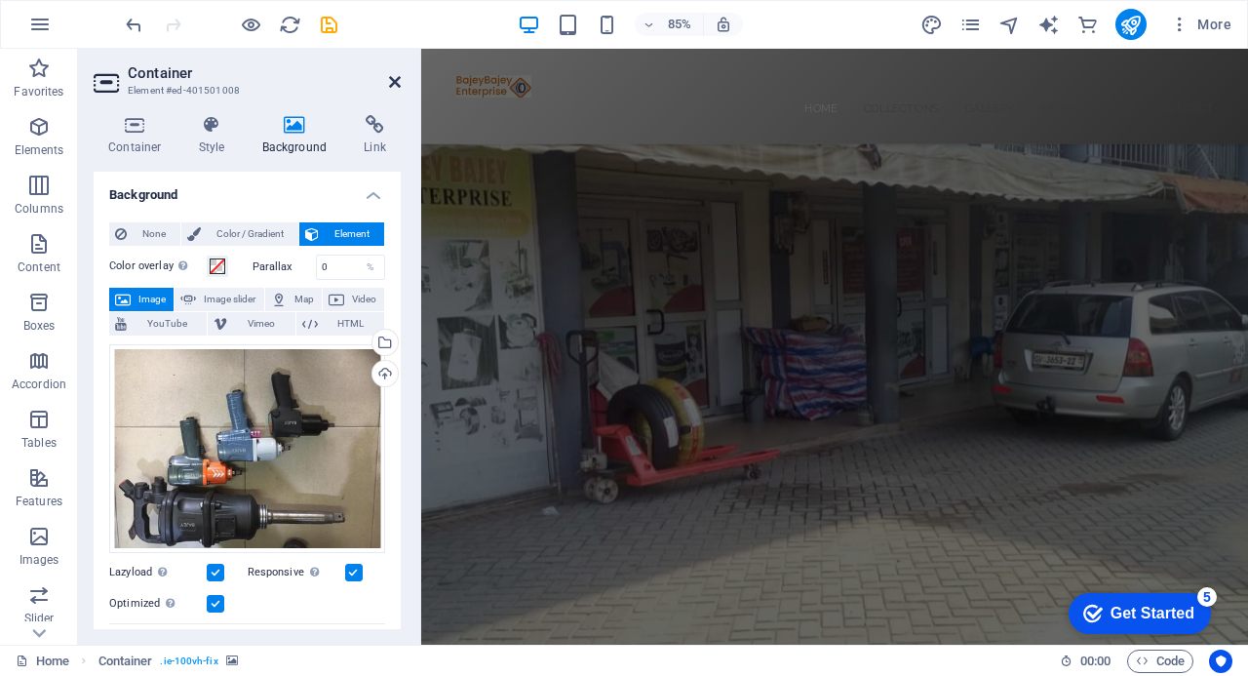
click at [392, 81] on icon at bounding box center [395, 82] width 12 height 16
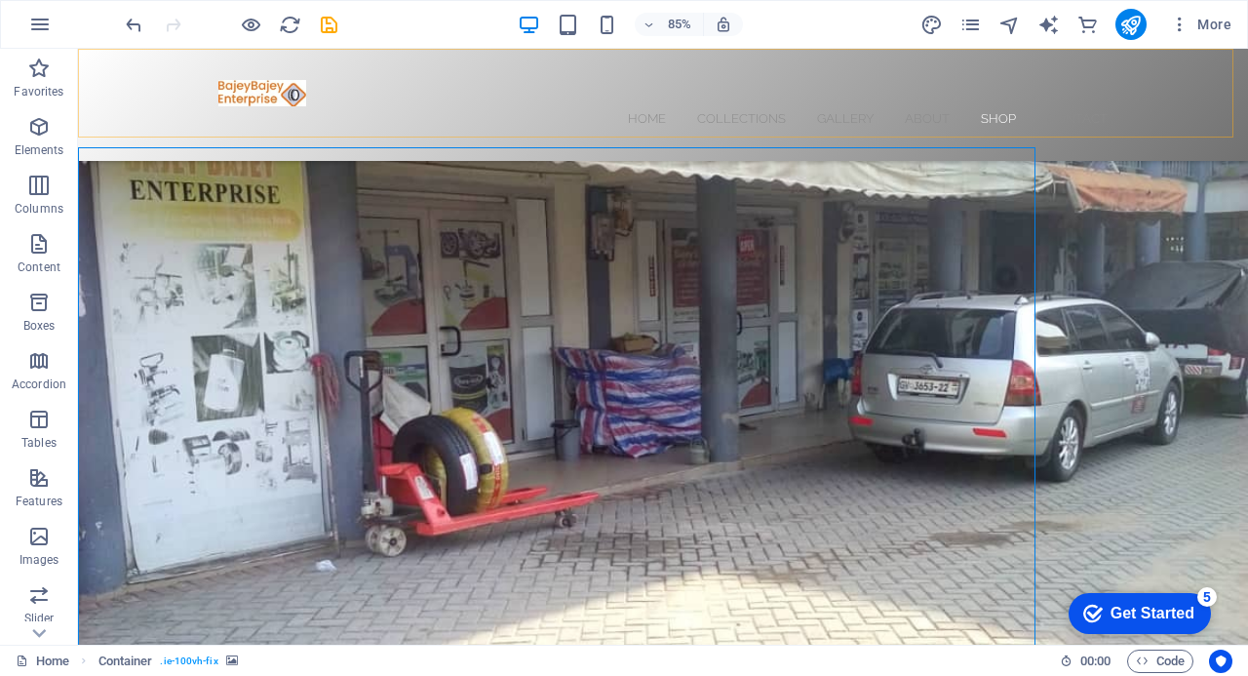
scroll to position [5228, 0]
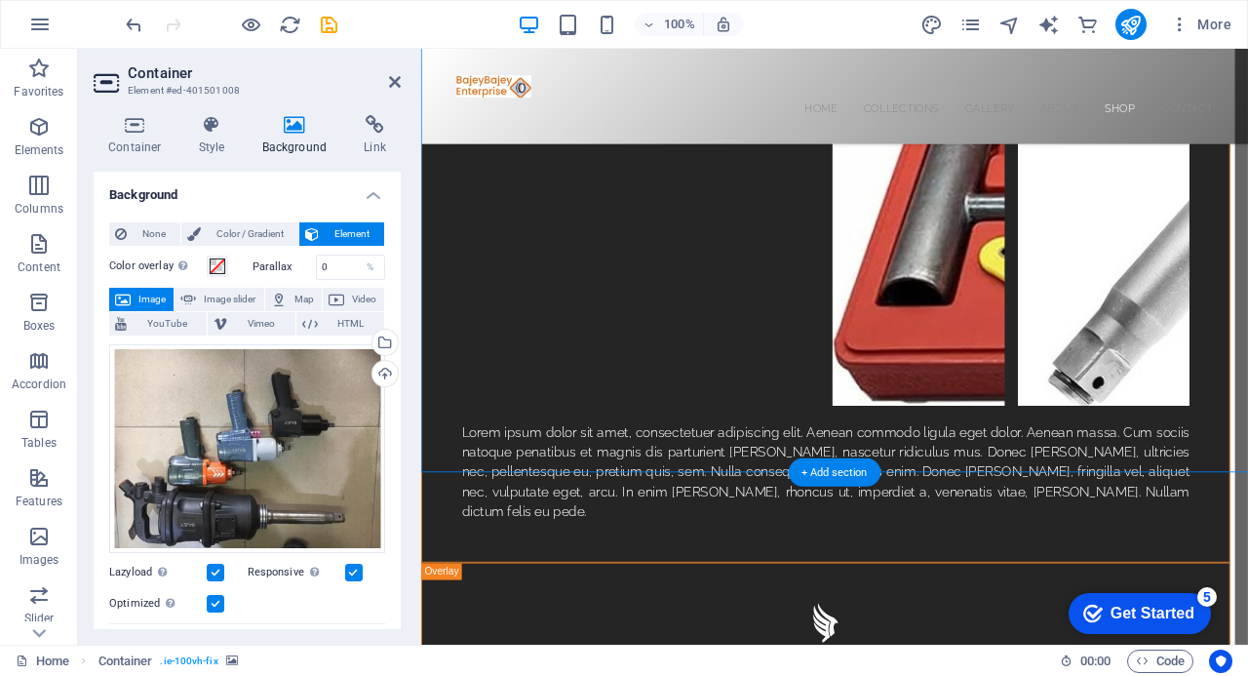
scroll to position [5327, 0]
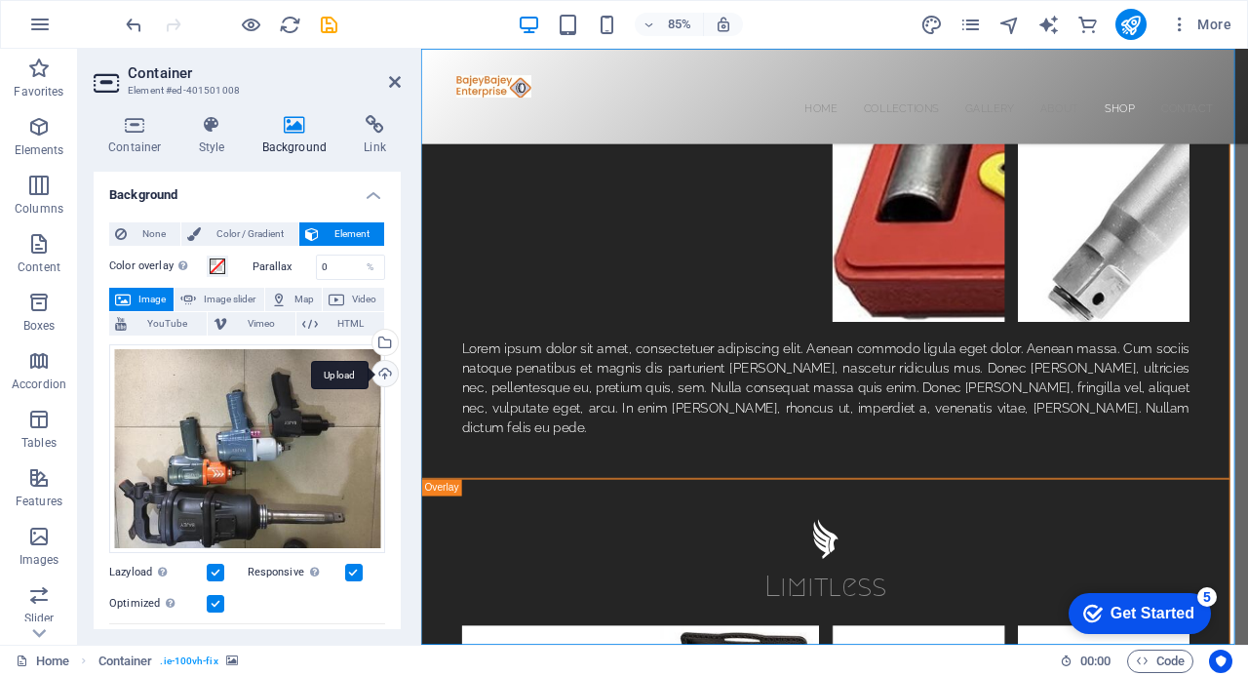
click at [381, 368] on div "Upload" at bounding box center [383, 375] width 29 height 29
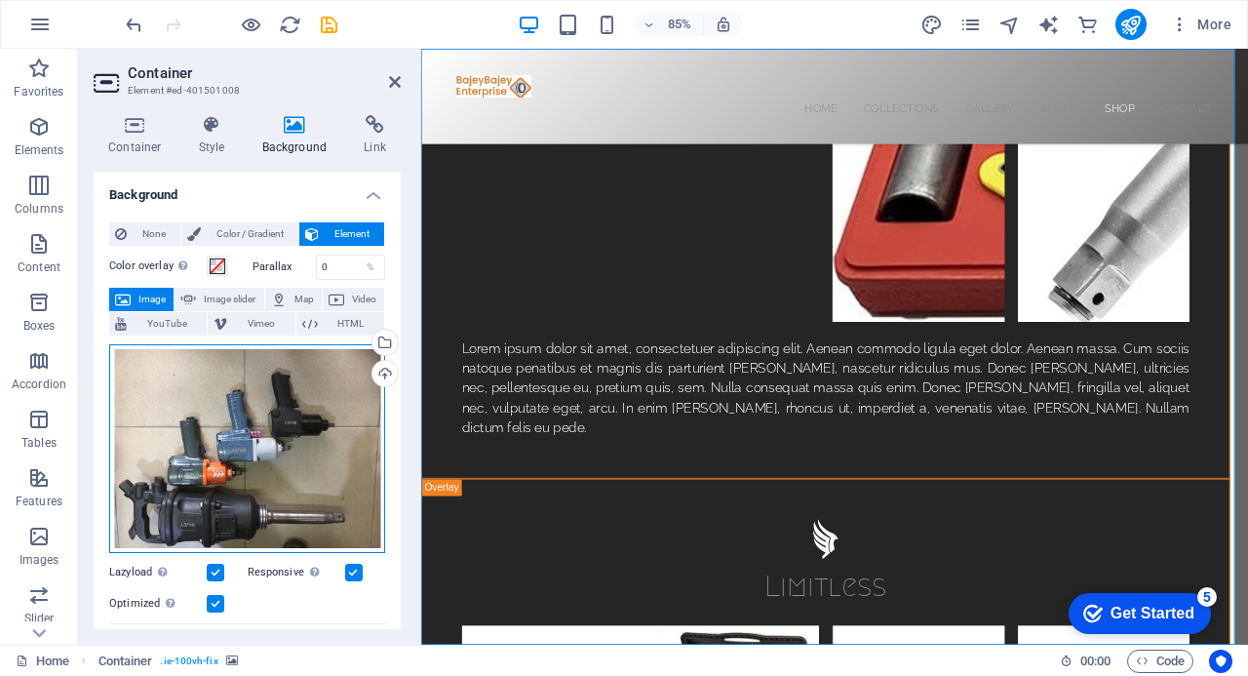
drag, startPoint x: 213, startPoint y: 420, endPoint x: 177, endPoint y: 413, distance: 35.8
click at [177, 413] on div "Drag files here, click to choose files or select files from Files or our free s…" at bounding box center [247, 449] width 276 height 210
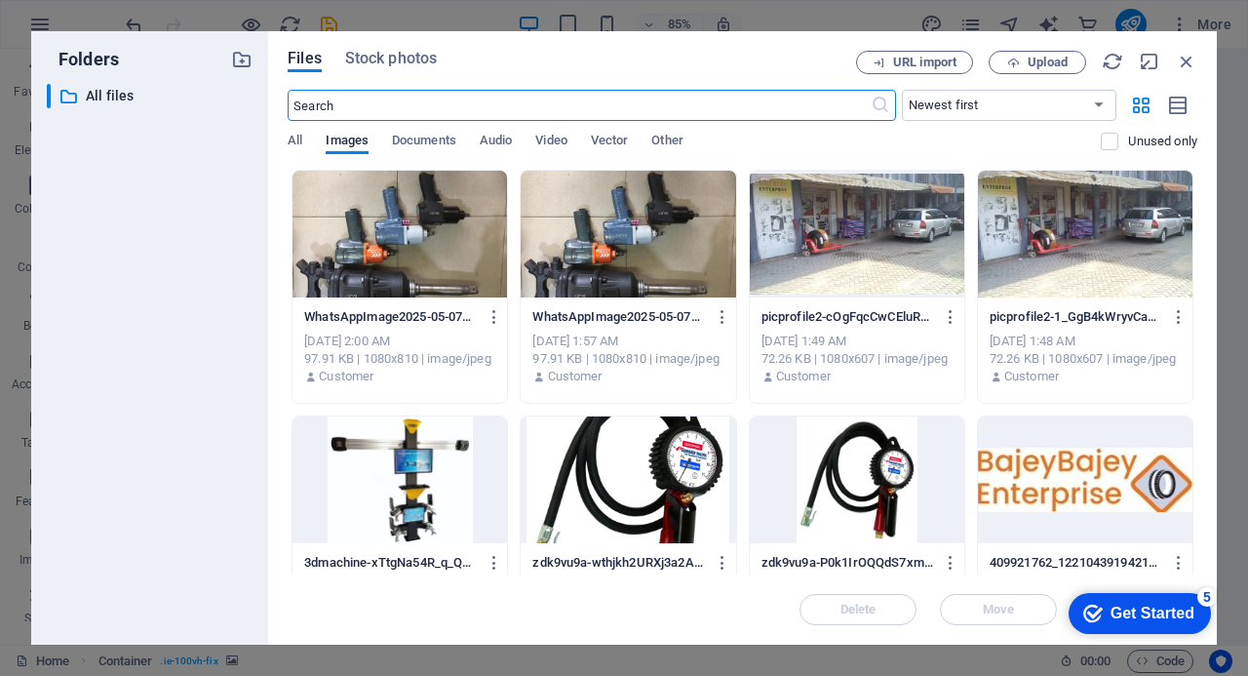
scroll to position [6258, 0]
click at [395, 230] on div at bounding box center [400, 234] width 215 height 127
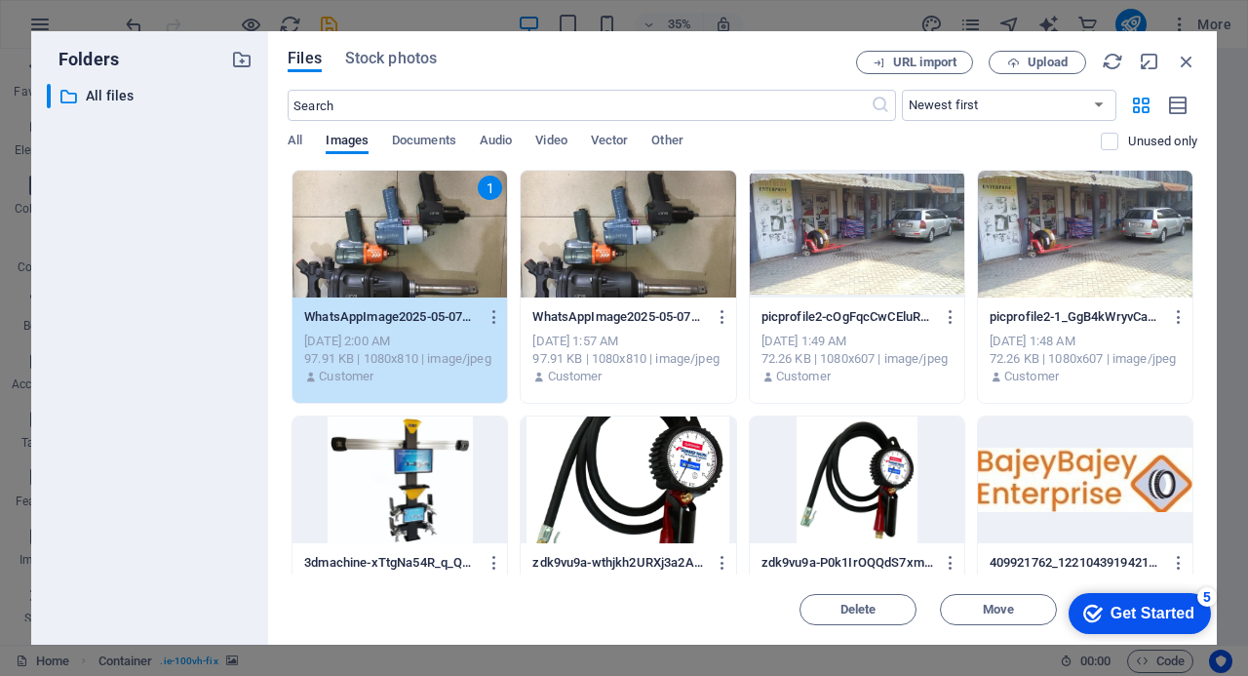
click at [395, 230] on div "1" at bounding box center [400, 234] width 215 height 127
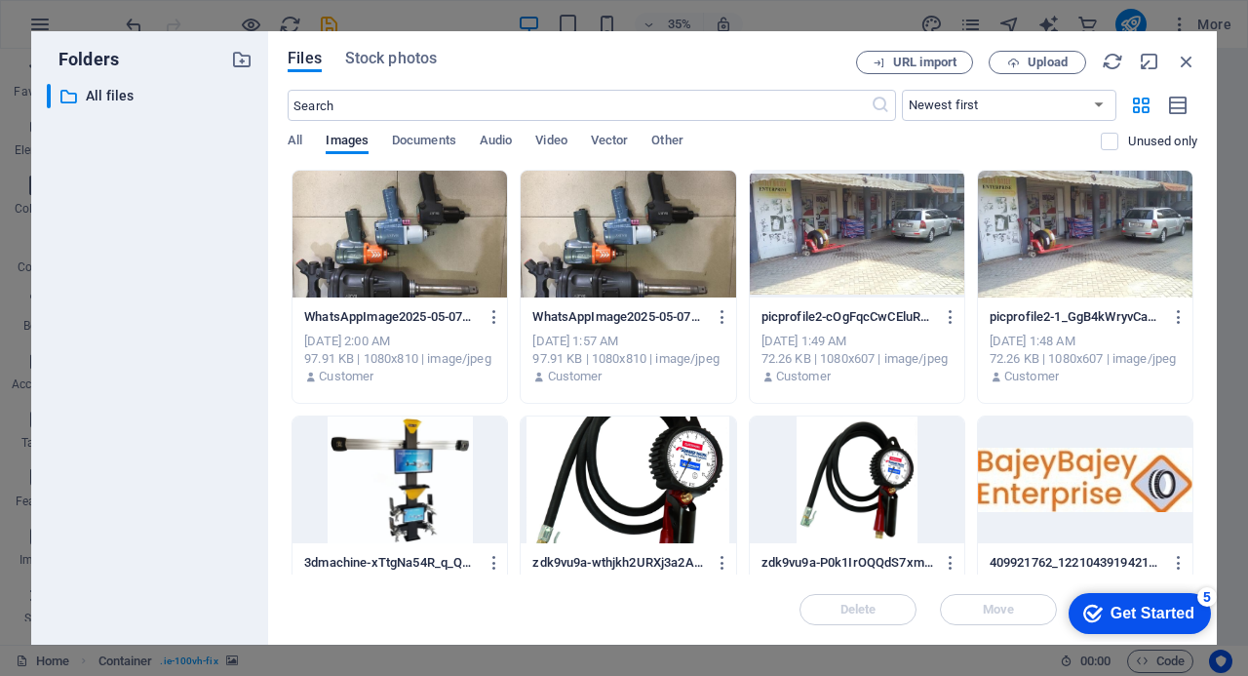
click at [395, 230] on div at bounding box center [400, 234] width 215 height 127
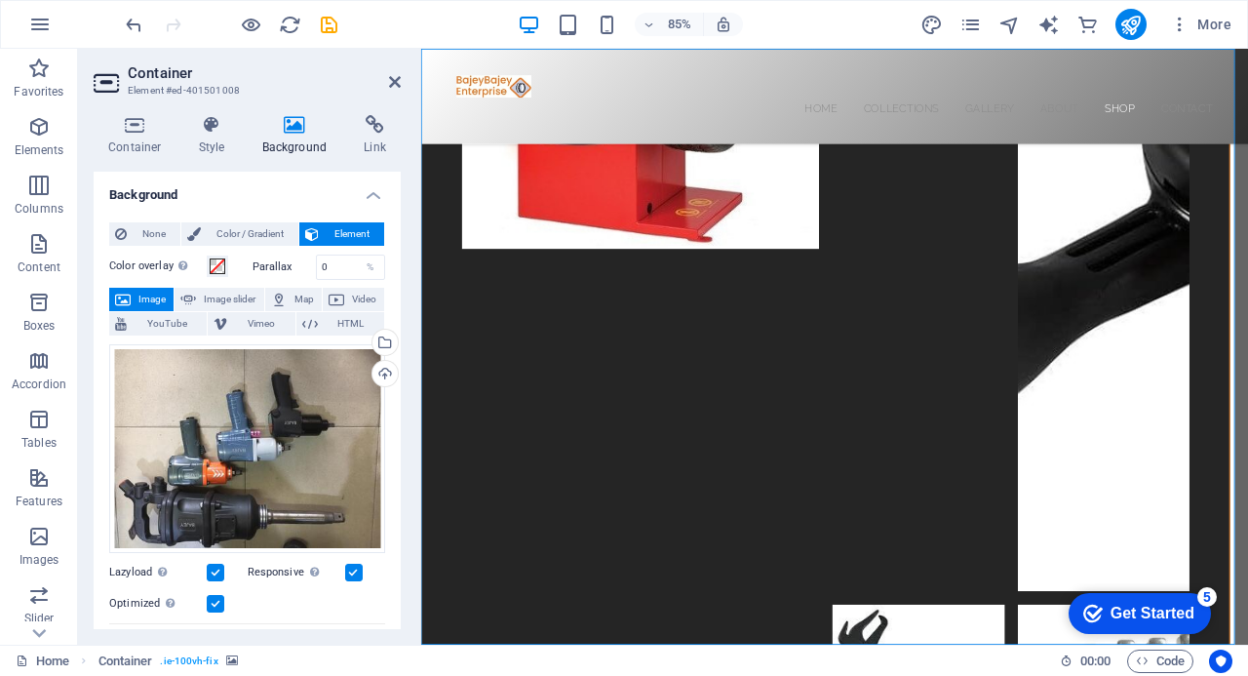
scroll to position [5327, 0]
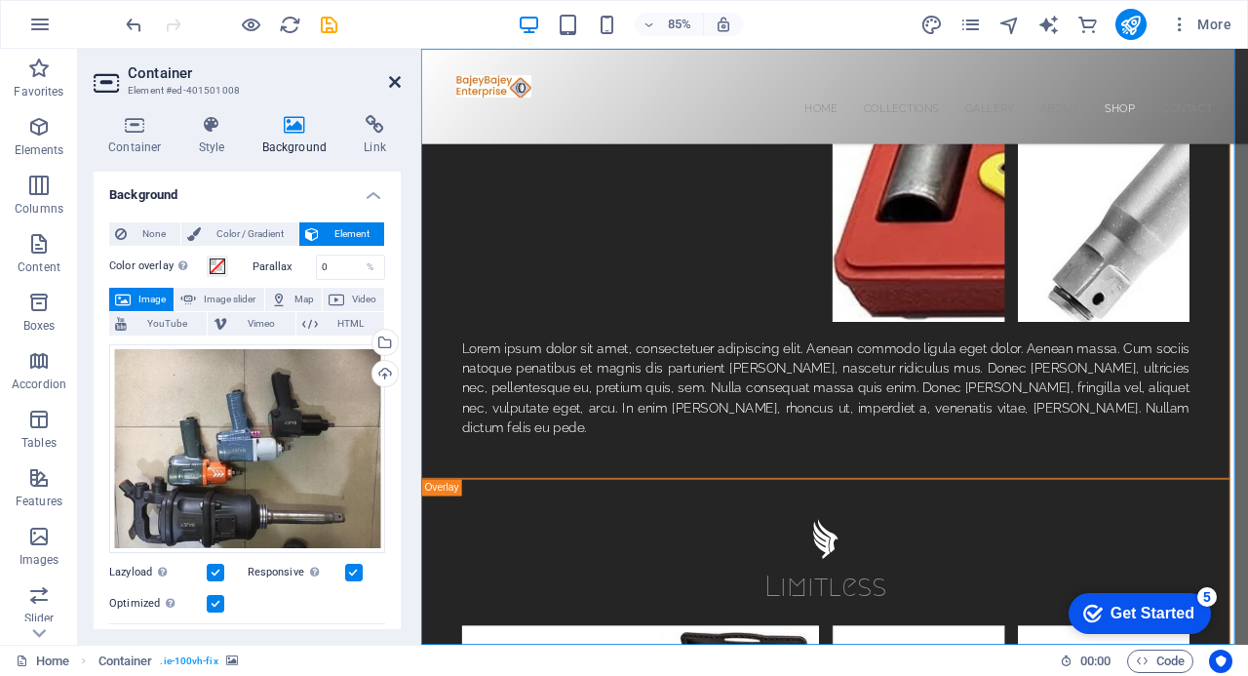
click at [395, 78] on icon at bounding box center [395, 82] width 12 height 16
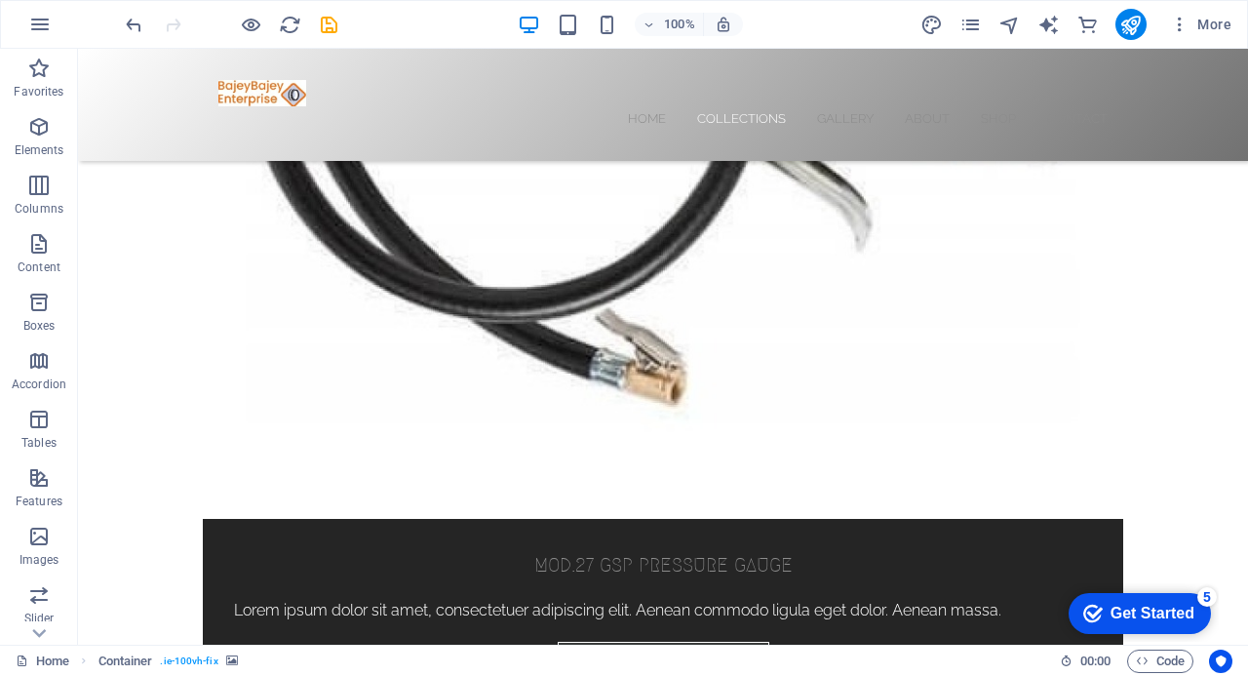
scroll to position [1057, 0]
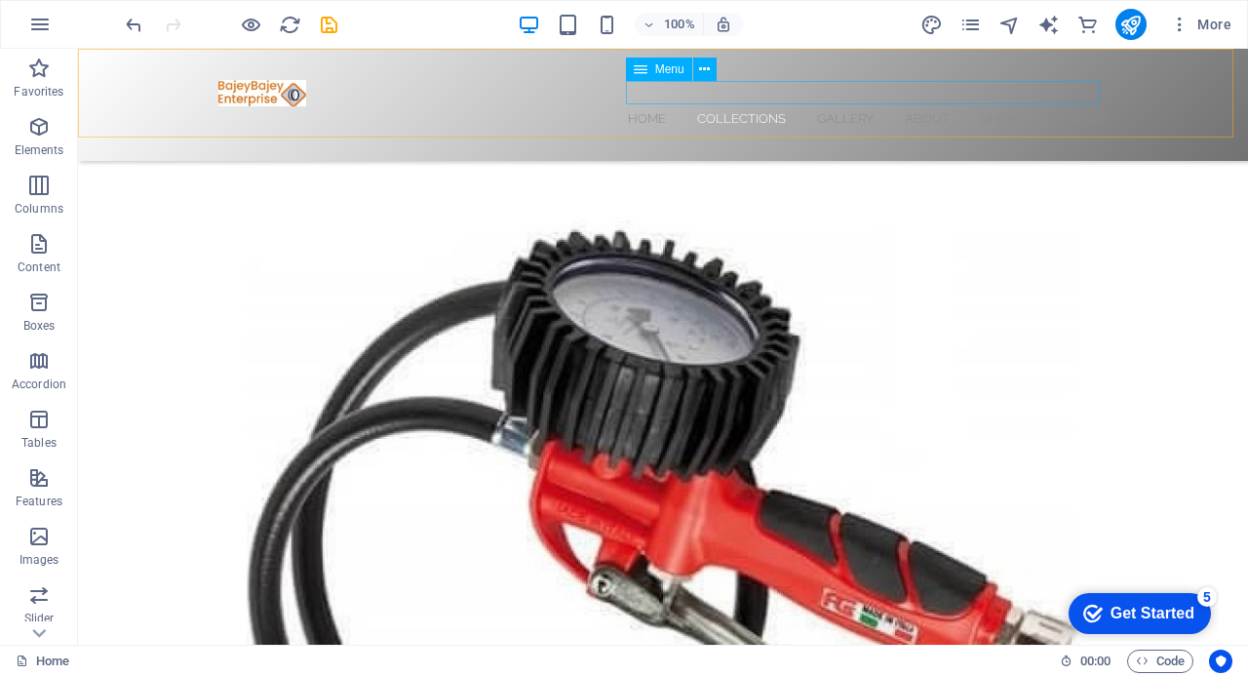
click at [831, 106] on nav "Home Collections Gallery About Shop Contact" at bounding box center [662, 117] width 889 height 23
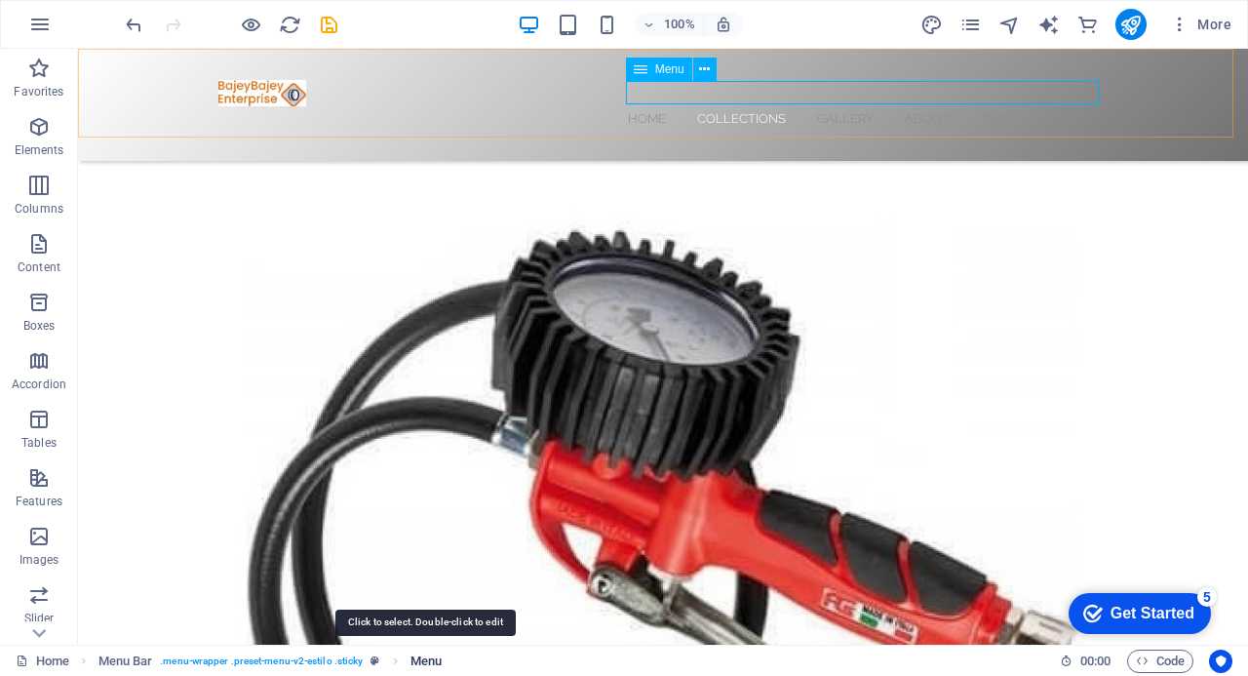
click at [417, 659] on span "Menu" at bounding box center [425, 660] width 31 height 23
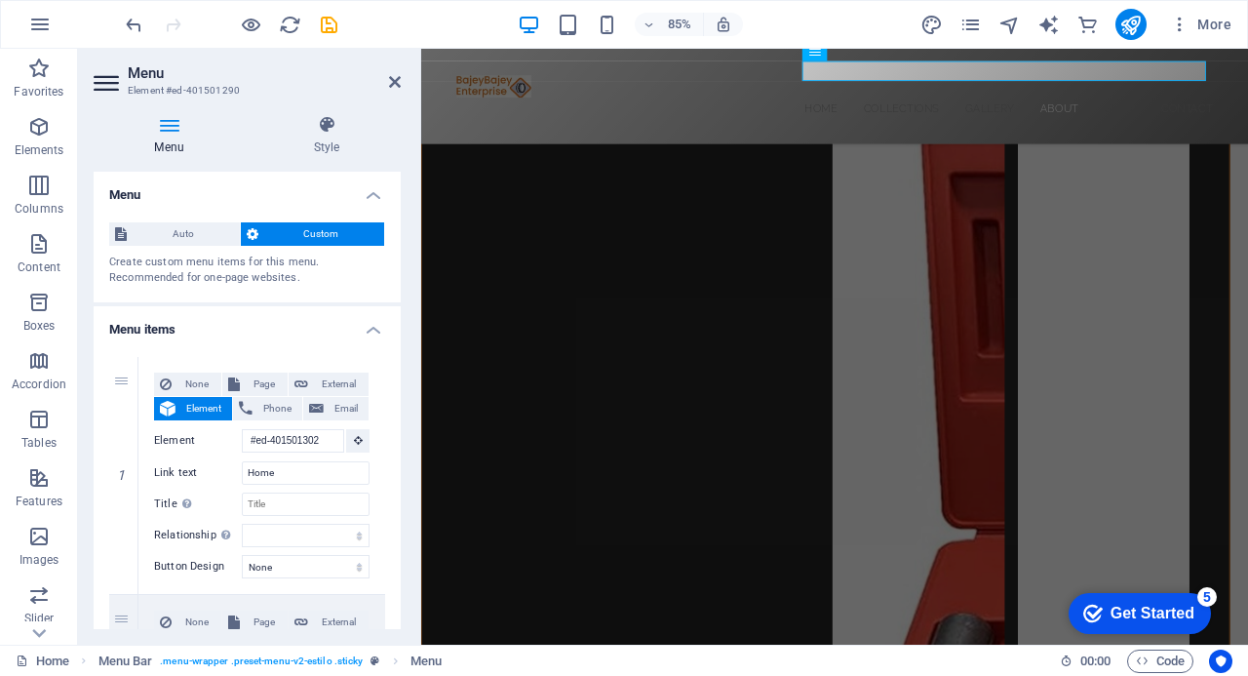
scroll to position [4665, 0]
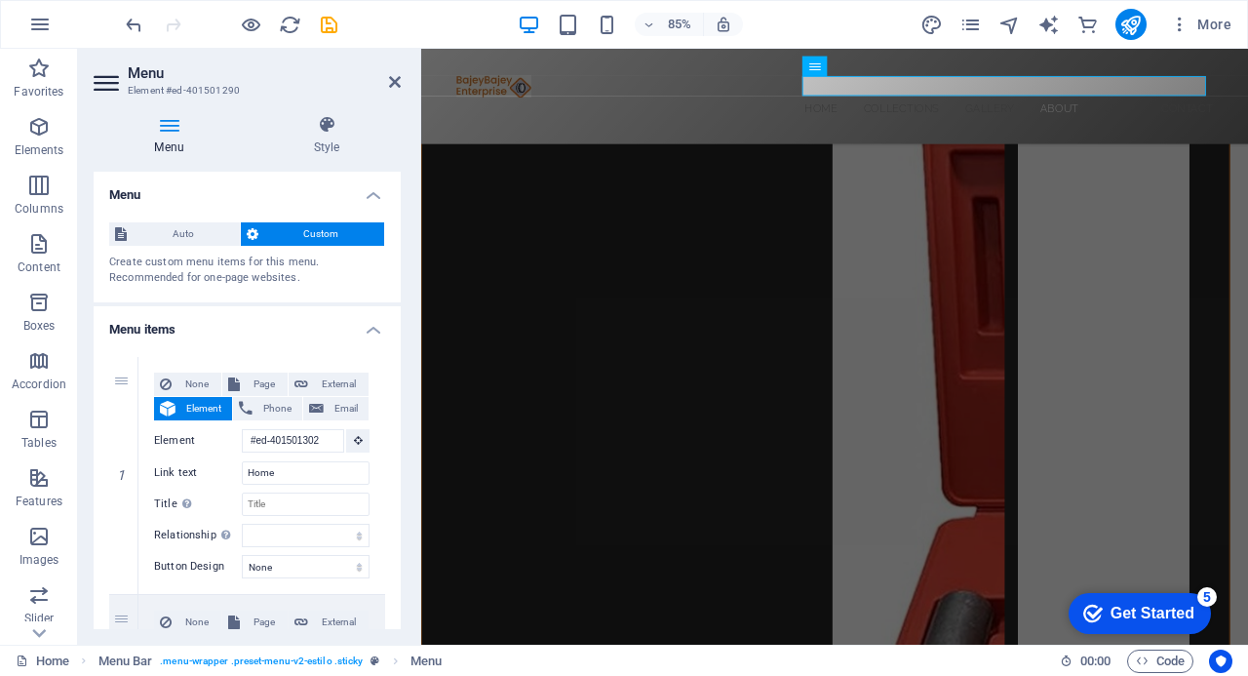
drag, startPoint x: 1384, startPoint y: 738, endPoint x: 1002, endPoint y: 571, distance: 416.1
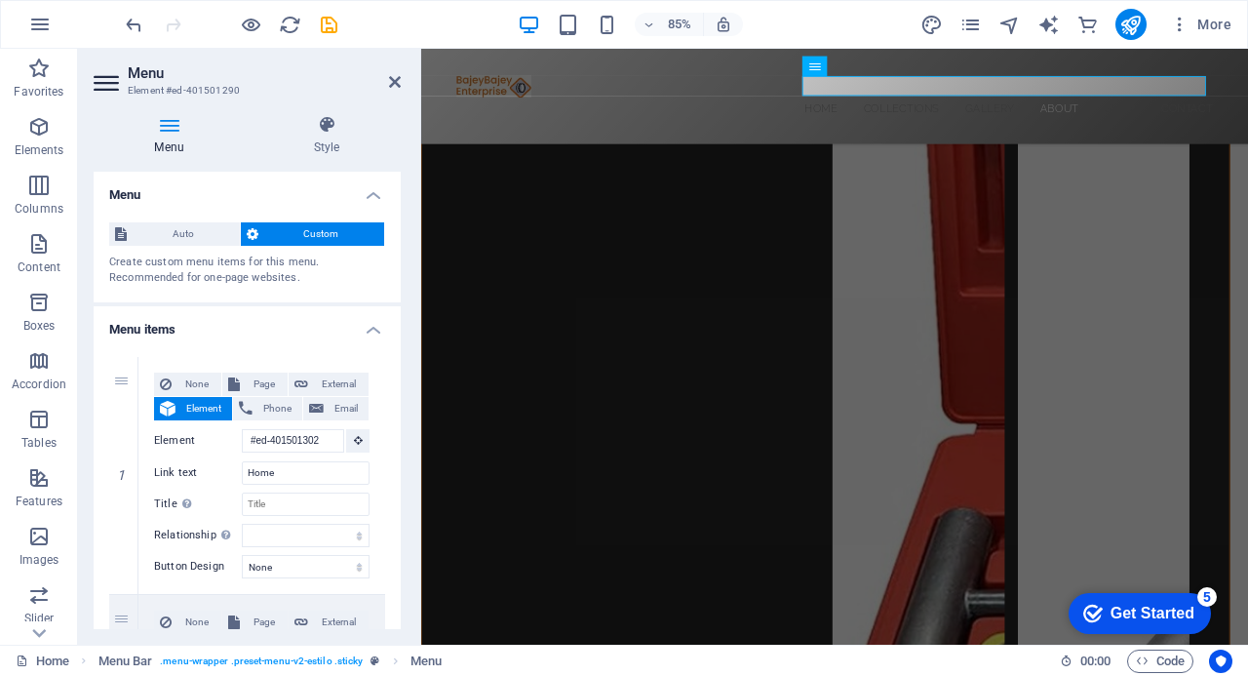
scroll to position [4567, 0]
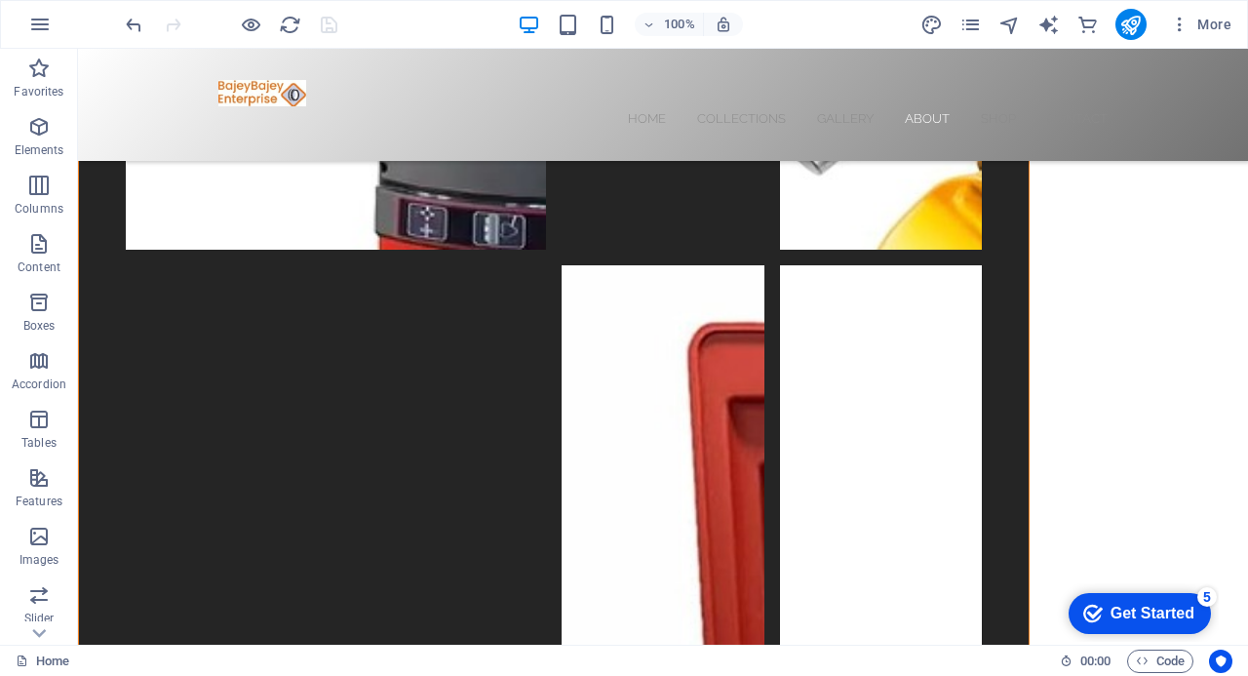
scroll to position [4571, 0]
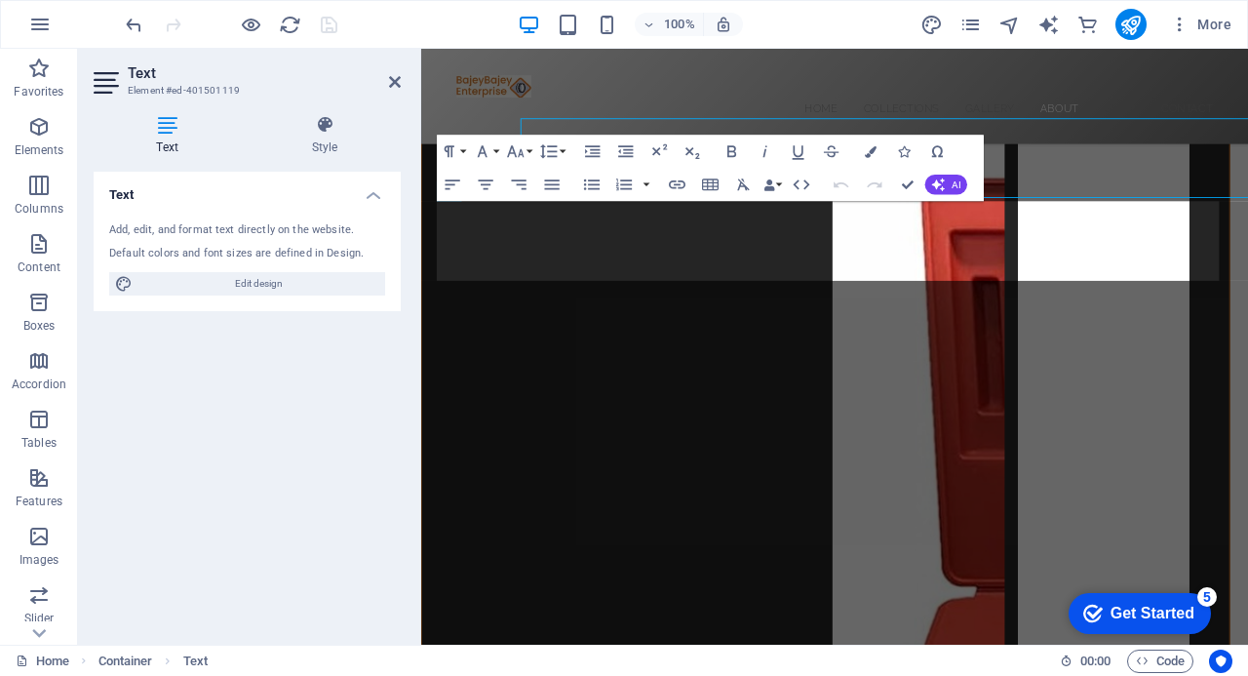
scroll to position [4669, 0]
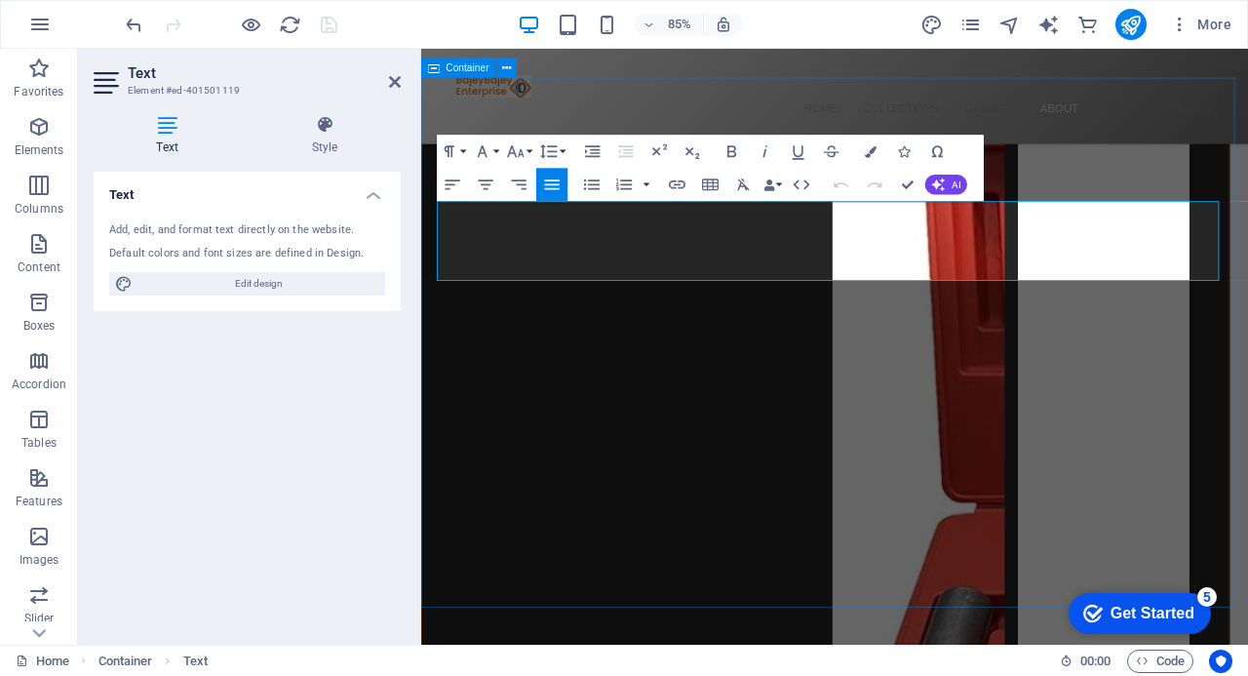
drag, startPoint x: 1149, startPoint y: 309, endPoint x: 436, endPoint y: 238, distance: 716.3
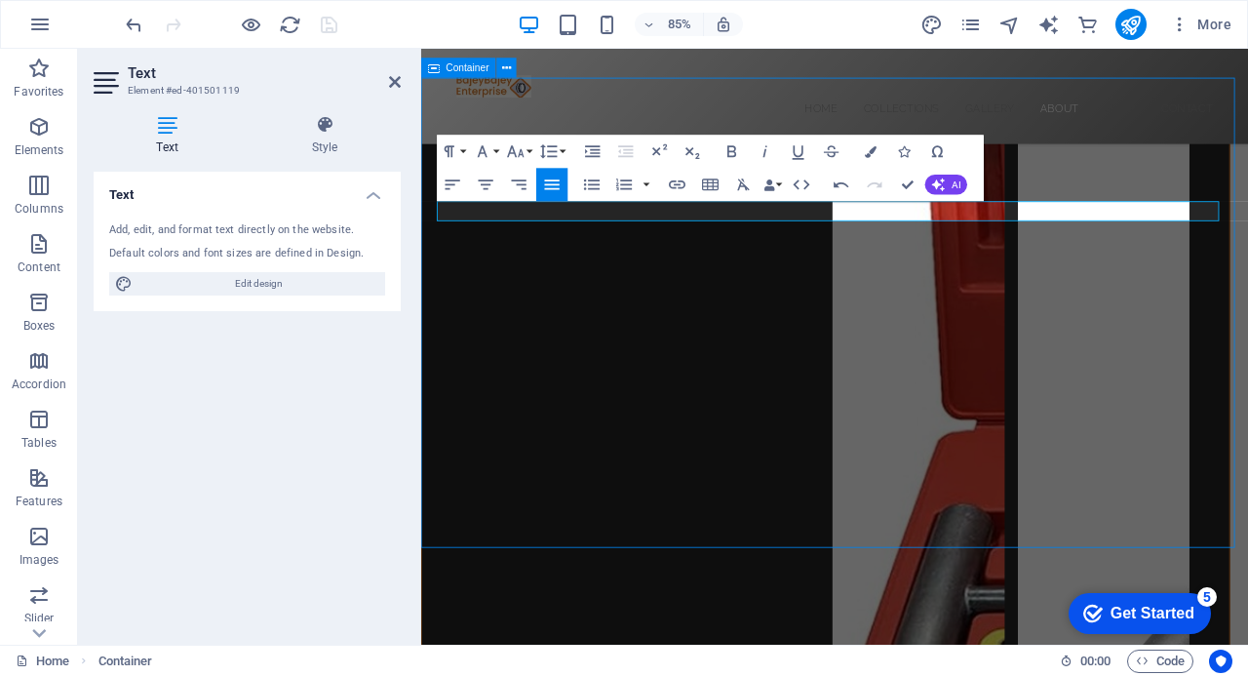
scroll to position [4571, 0]
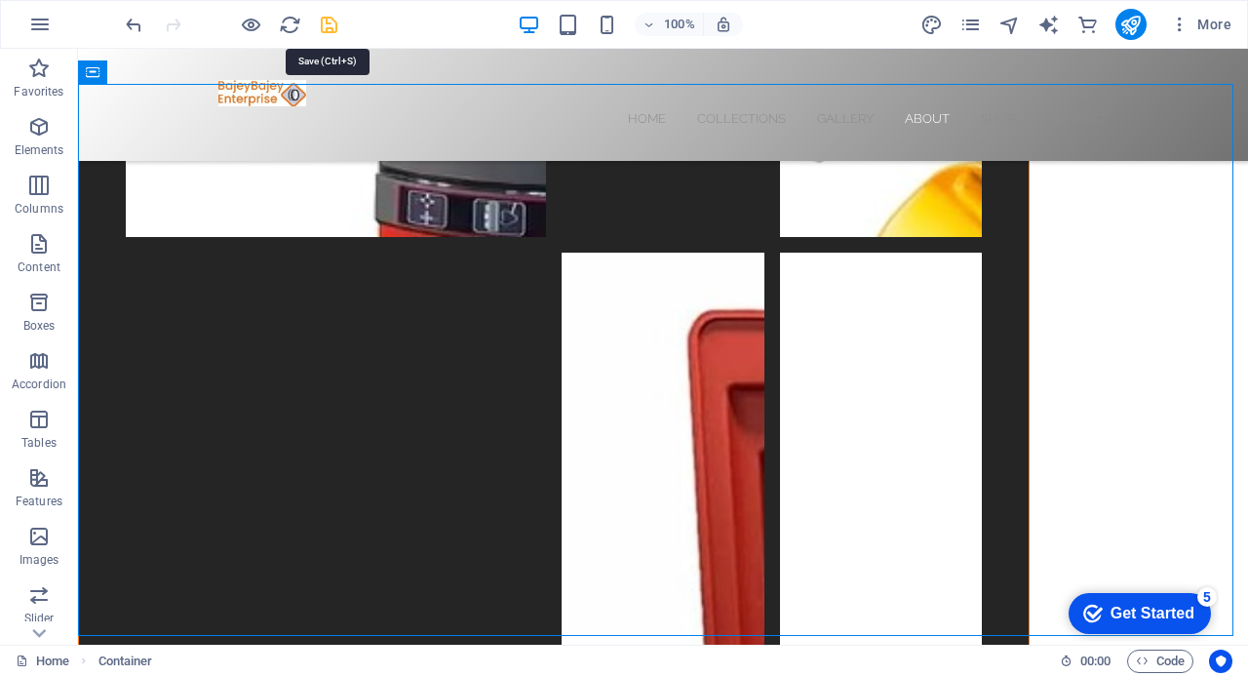
click at [330, 29] on icon "save" at bounding box center [329, 25] width 22 height 22
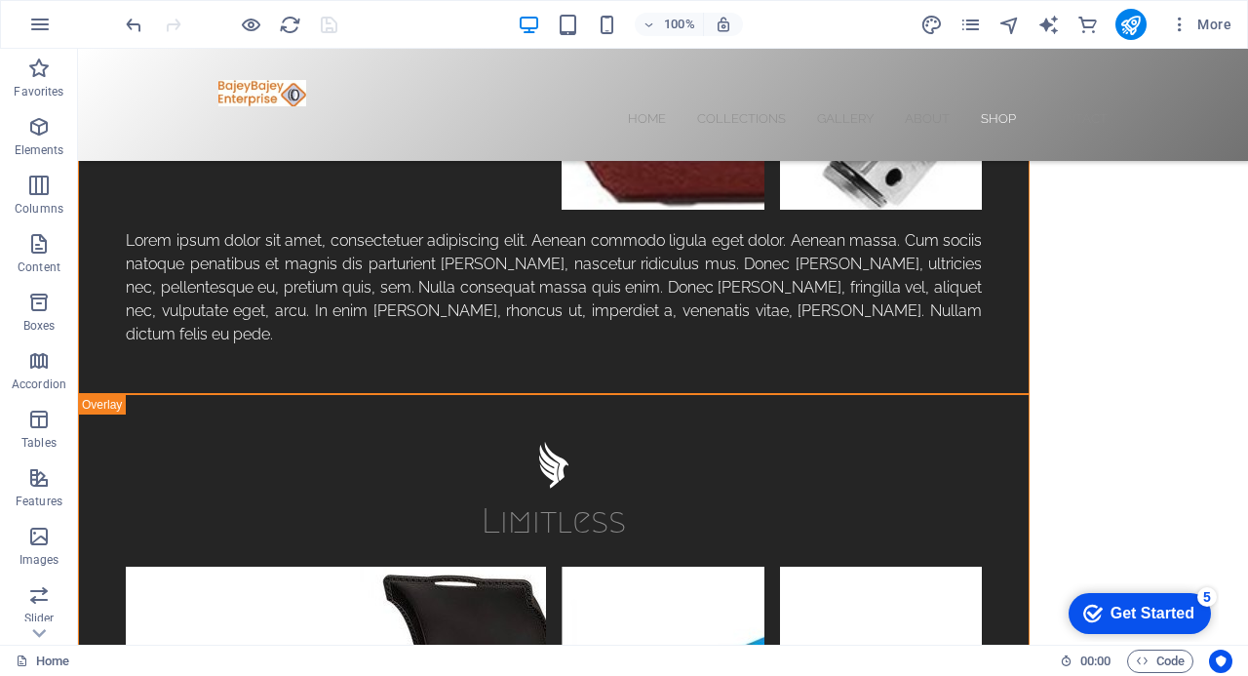
scroll to position [6086, 0]
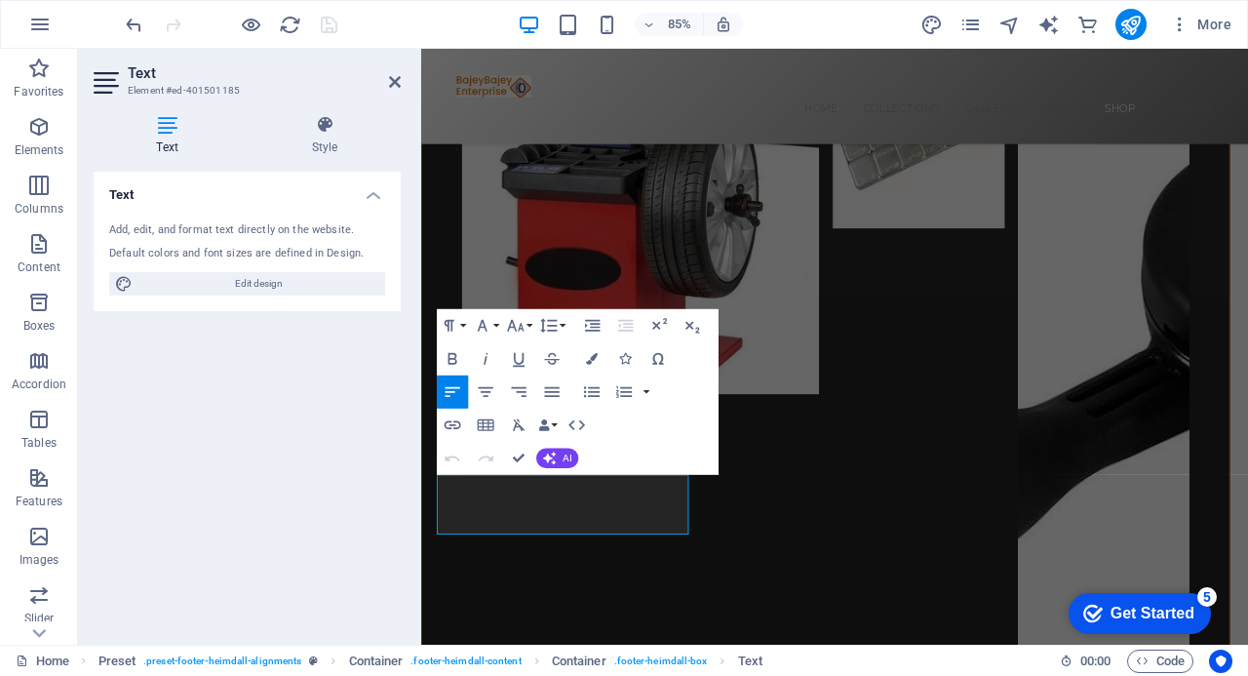
scroll to position [6184, 0]
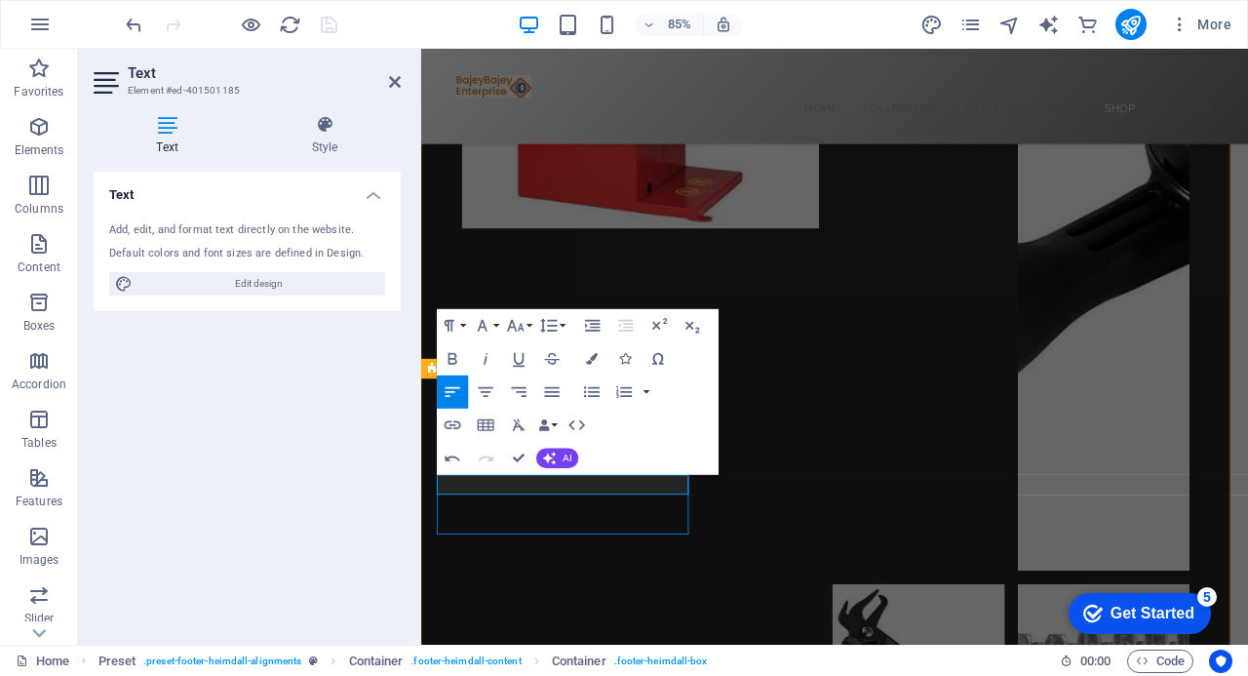
scroll to position [5981, 0]
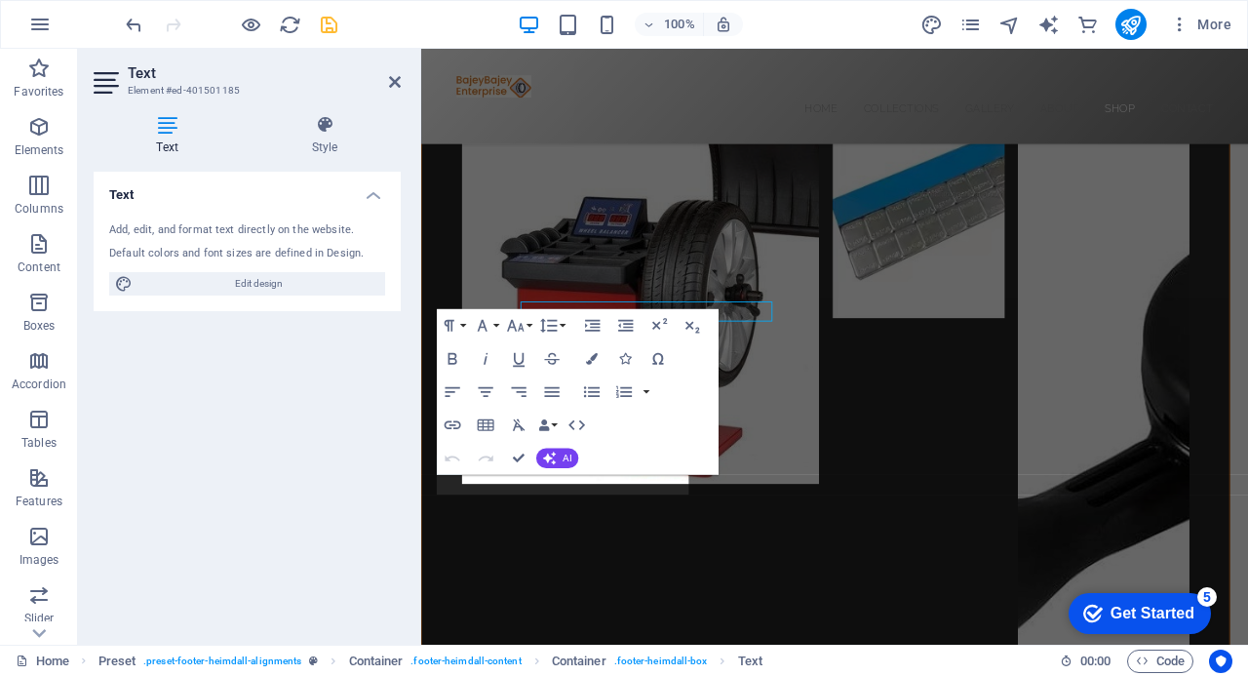
scroll to position [6184, 0]
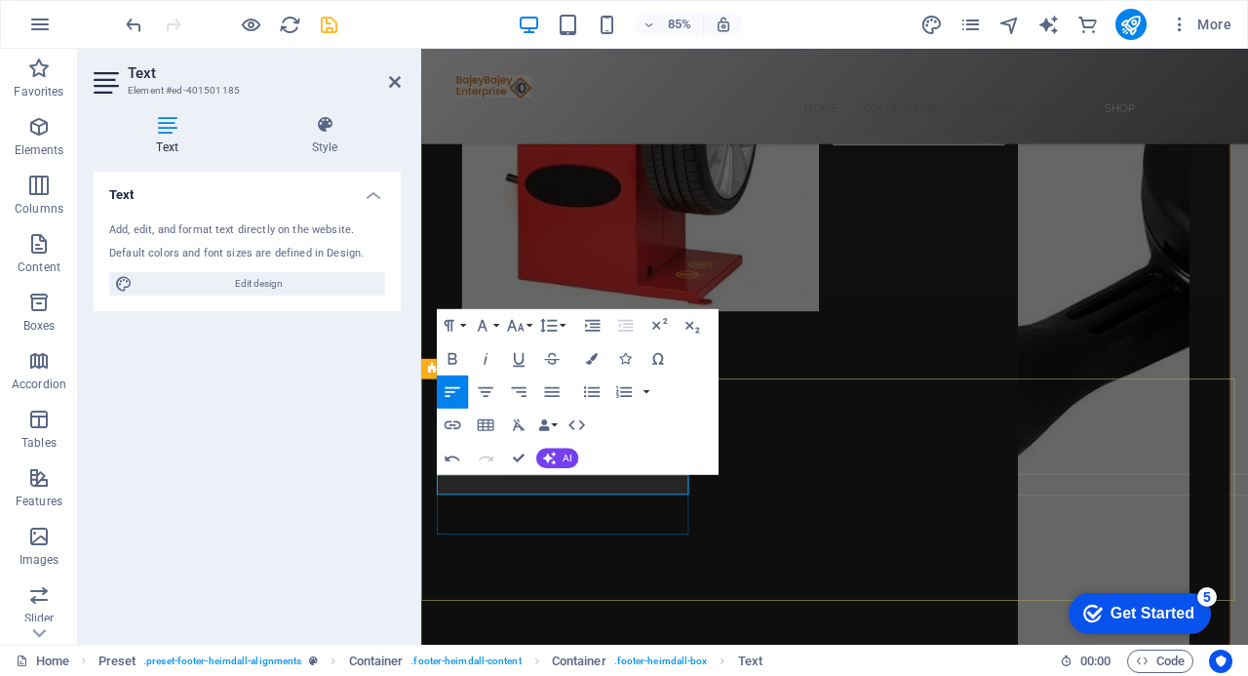
click at [331, 29] on icon "save" at bounding box center [329, 25] width 22 height 22
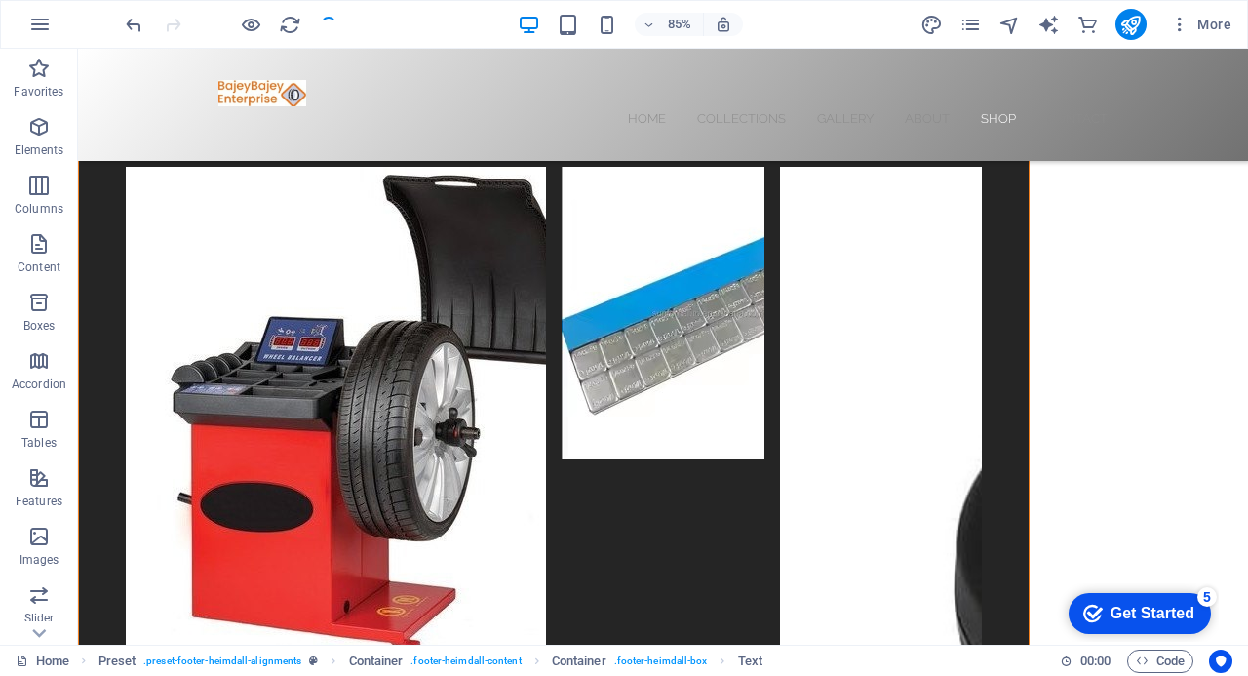
scroll to position [5981, 0]
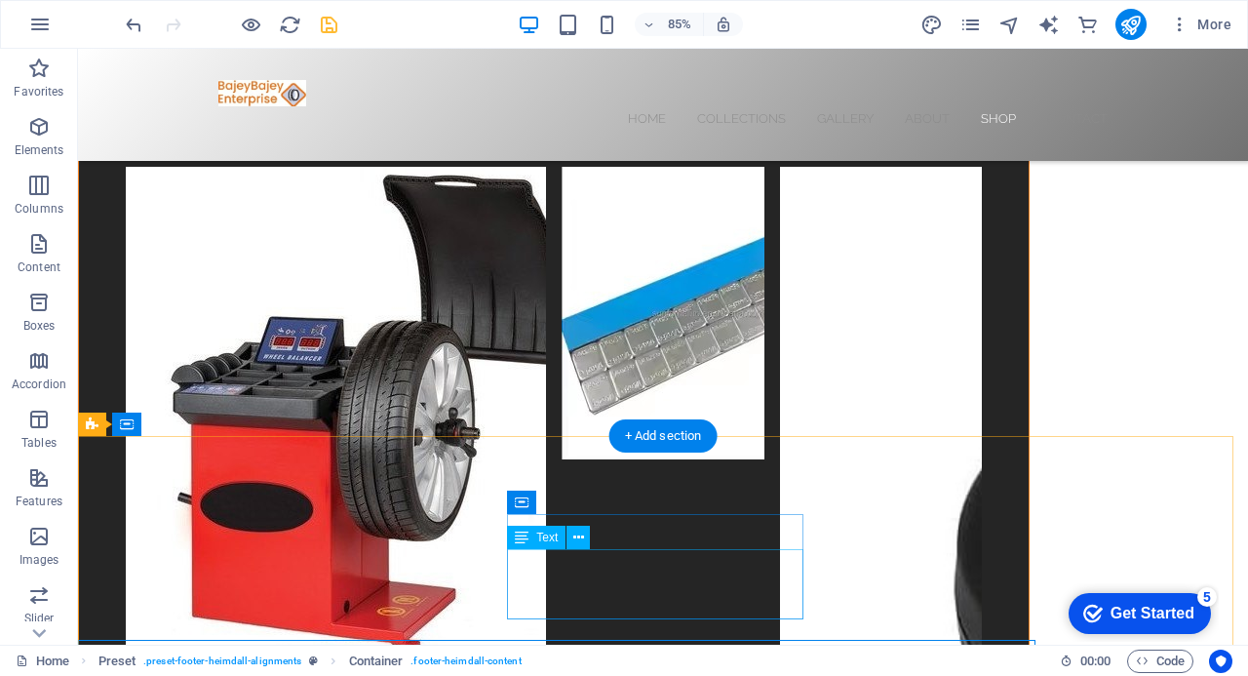
scroll to position [5981, 0]
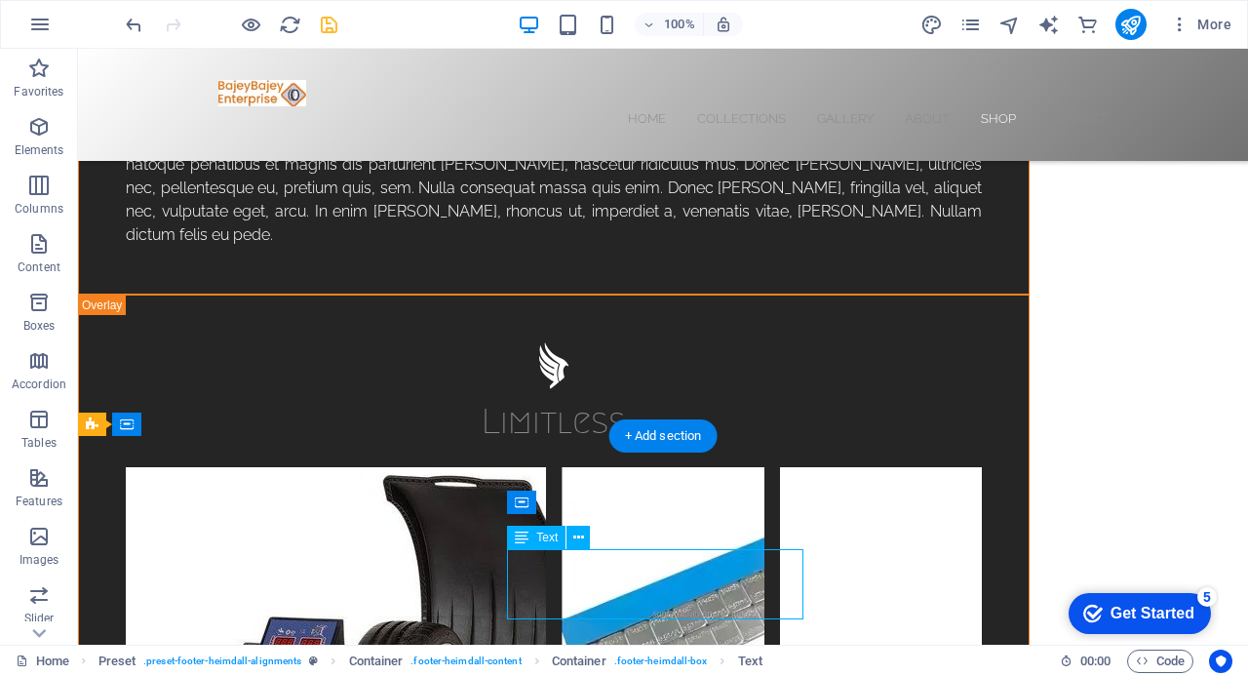
scroll to position [6184, 0]
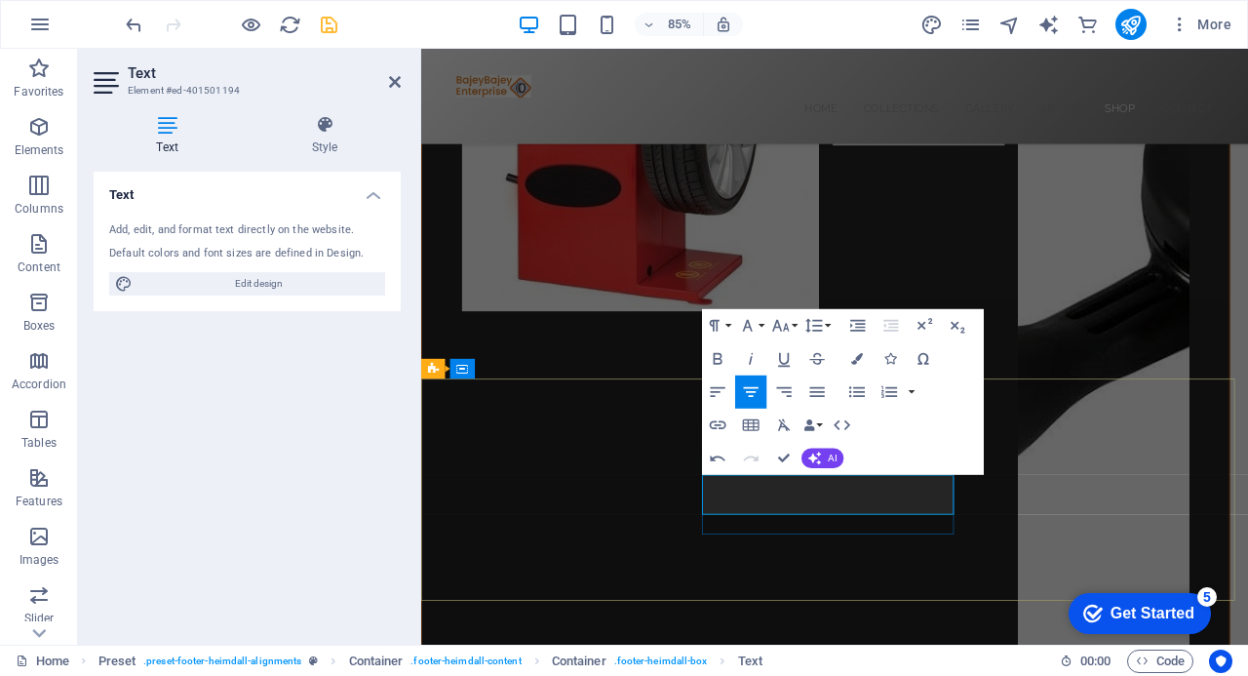
click at [314, 518] on div "Text Add, edit, and format text directly on the website. Default colors and fon…" at bounding box center [247, 400] width 307 height 457
click at [326, 26] on icon "save" at bounding box center [329, 25] width 22 height 22
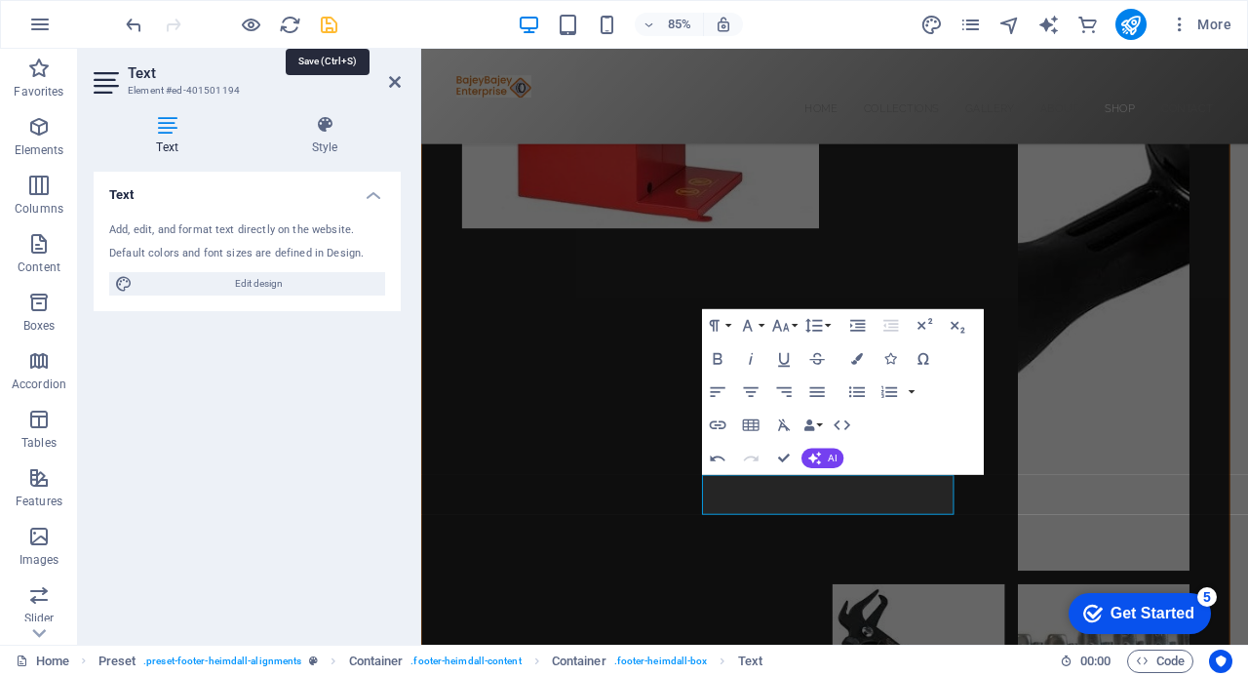
scroll to position [5981, 0]
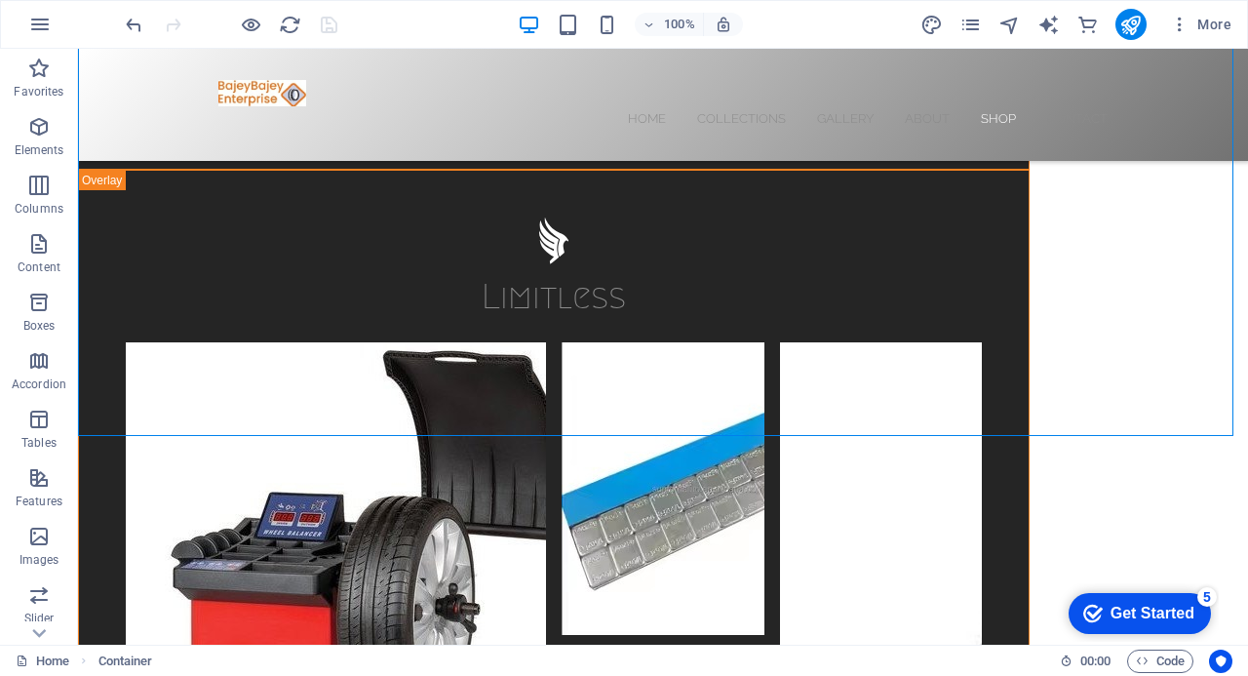
scroll to position [6086, 0]
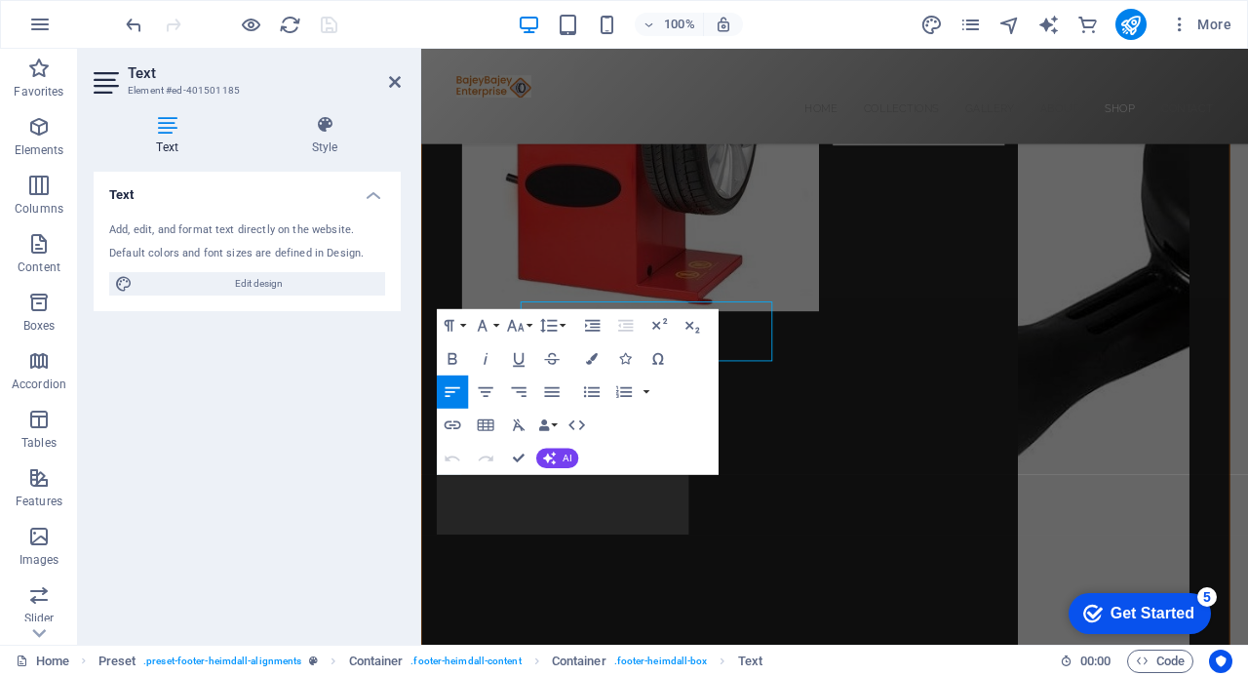
scroll to position [6184, 0]
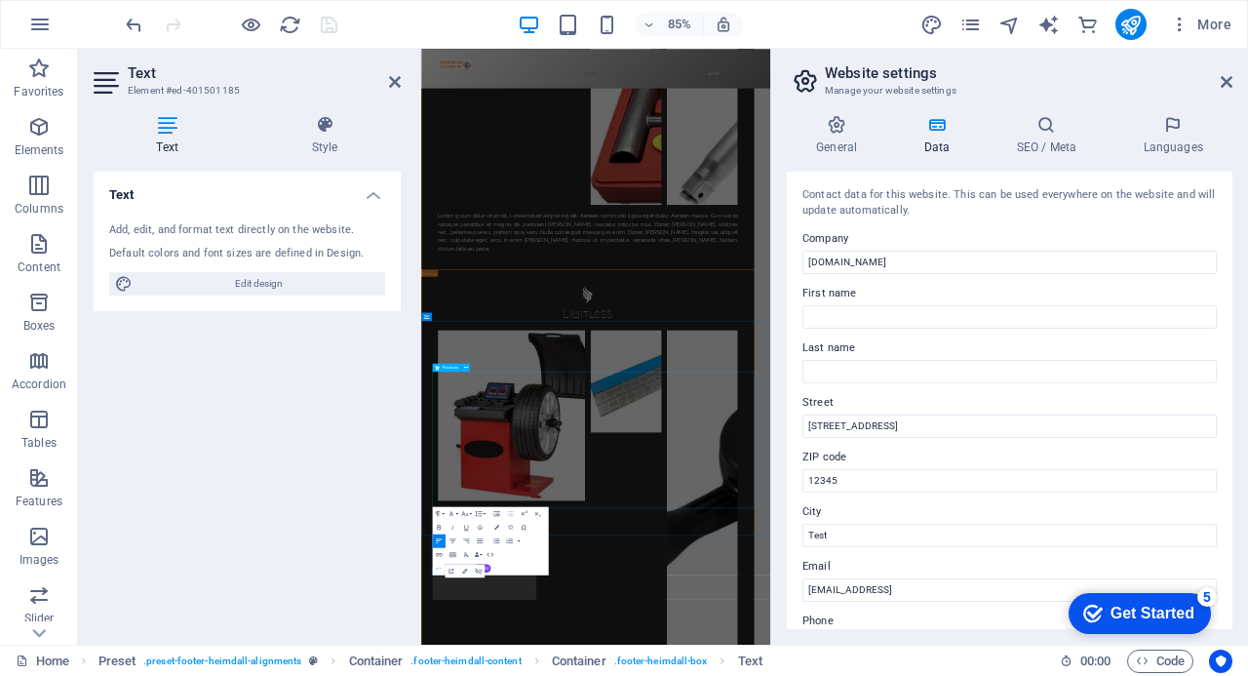
scroll to position [7115, 0]
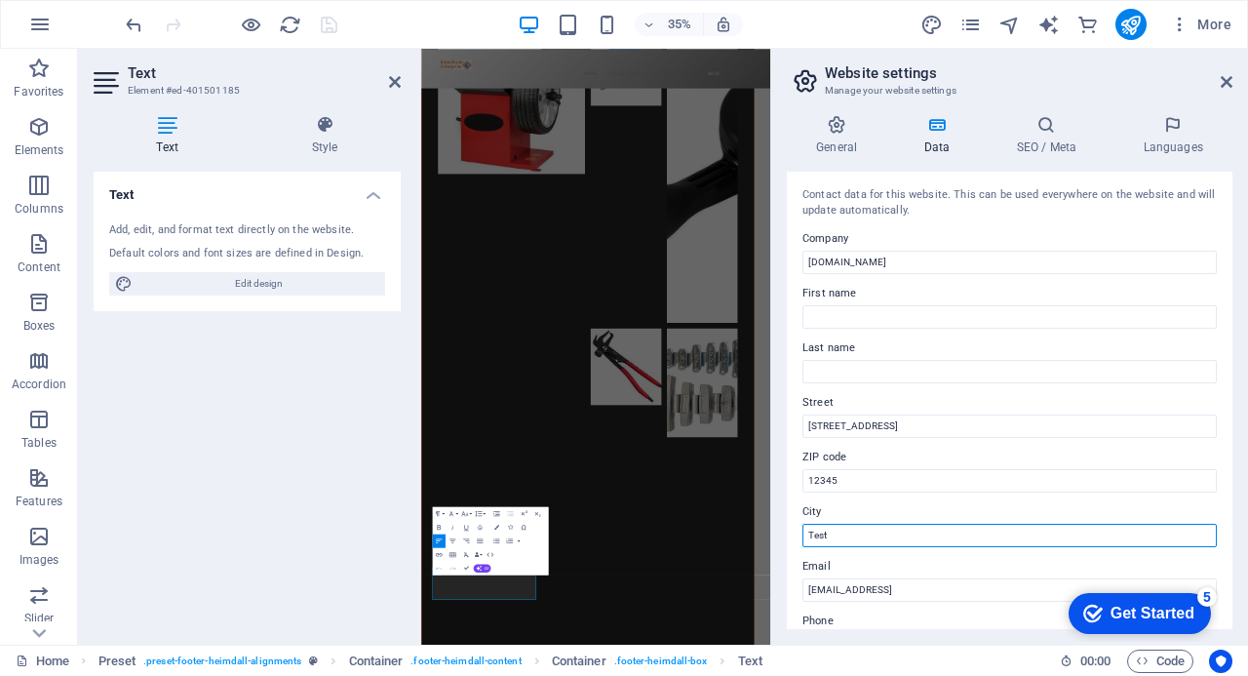
click at [843, 540] on input "Test" at bounding box center [1009, 535] width 414 height 23
type input "T"
type input "Accra"
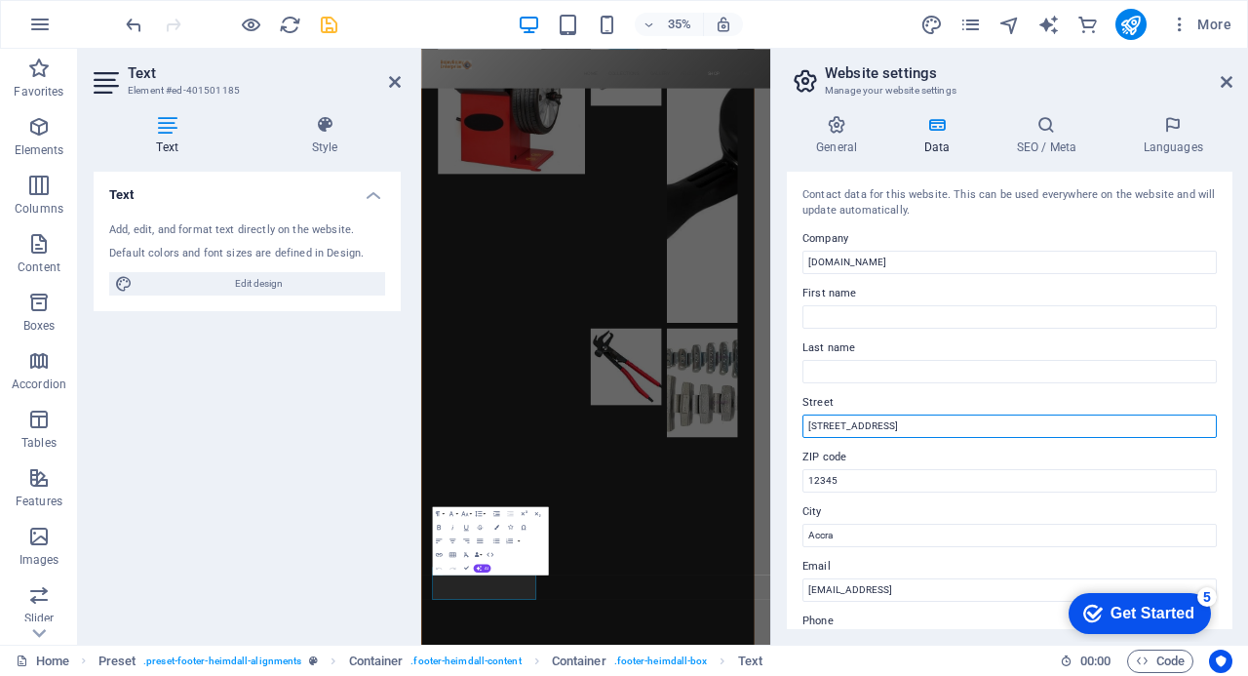
click at [858, 427] on input "[STREET_ADDRESS]" at bounding box center [1009, 425] width 414 height 23
type input "T"
paste input "NEAR [DEMOGRAPHIC_DATA][GEOGRAPHIC_DATA][PERSON_NAME], [GEOGRAPHIC_DATA]"
type input "NEAR [DEMOGRAPHIC_DATA][GEOGRAPHIC_DATA][PERSON_NAME], [GEOGRAPHIC_DATA]"
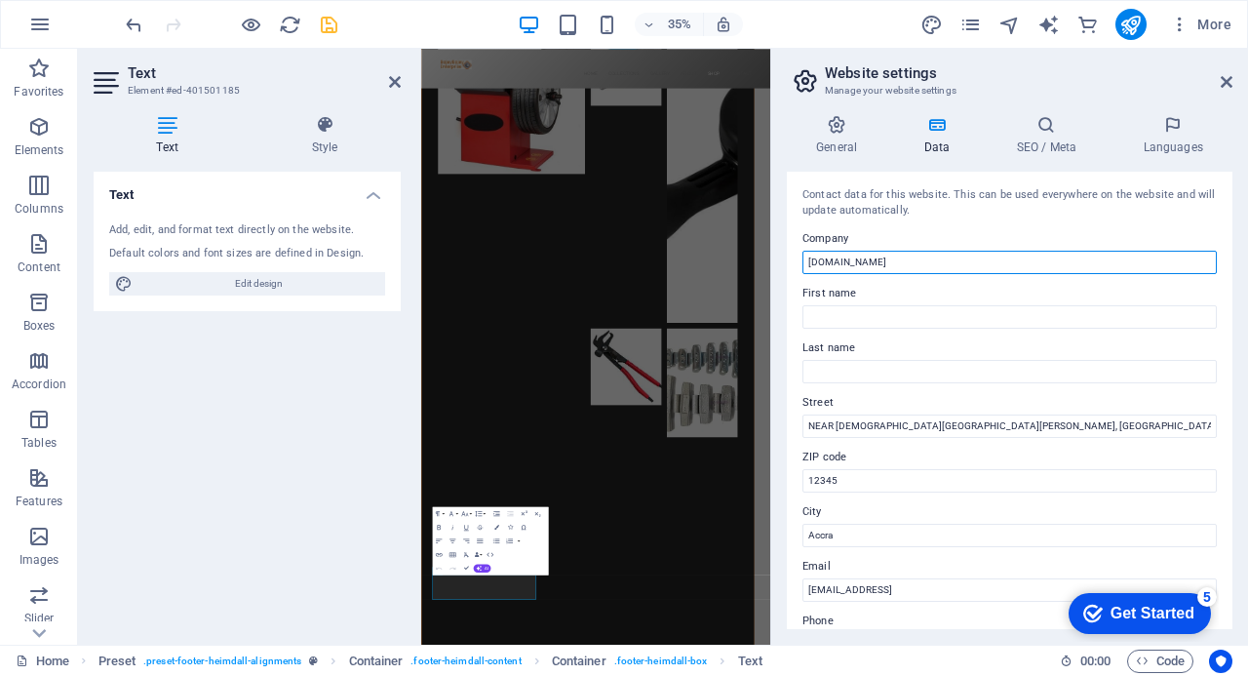
click at [895, 262] on input "[DOMAIN_NAME]" at bounding box center [1009, 262] width 414 height 23
type input "b"
type input "BAJEY BAJEY ENTERPRISE"
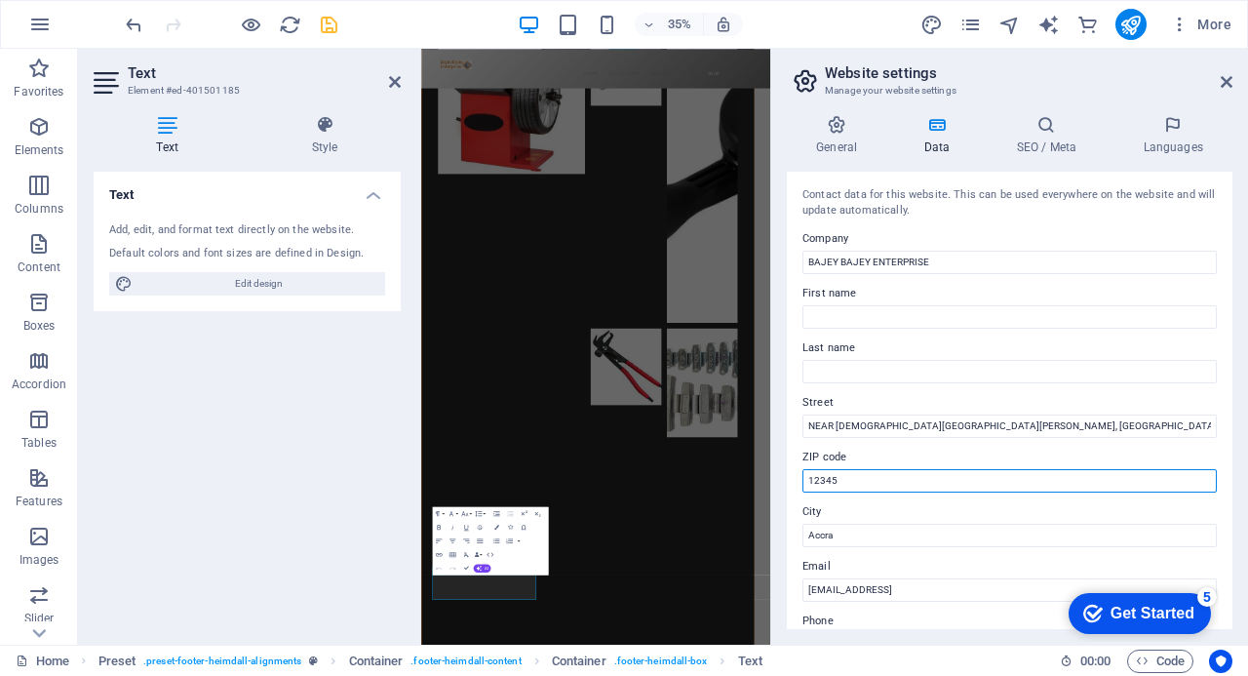
click at [864, 482] on input "12345" at bounding box center [1009, 480] width 414 height 23
type input "1"
type input "233"
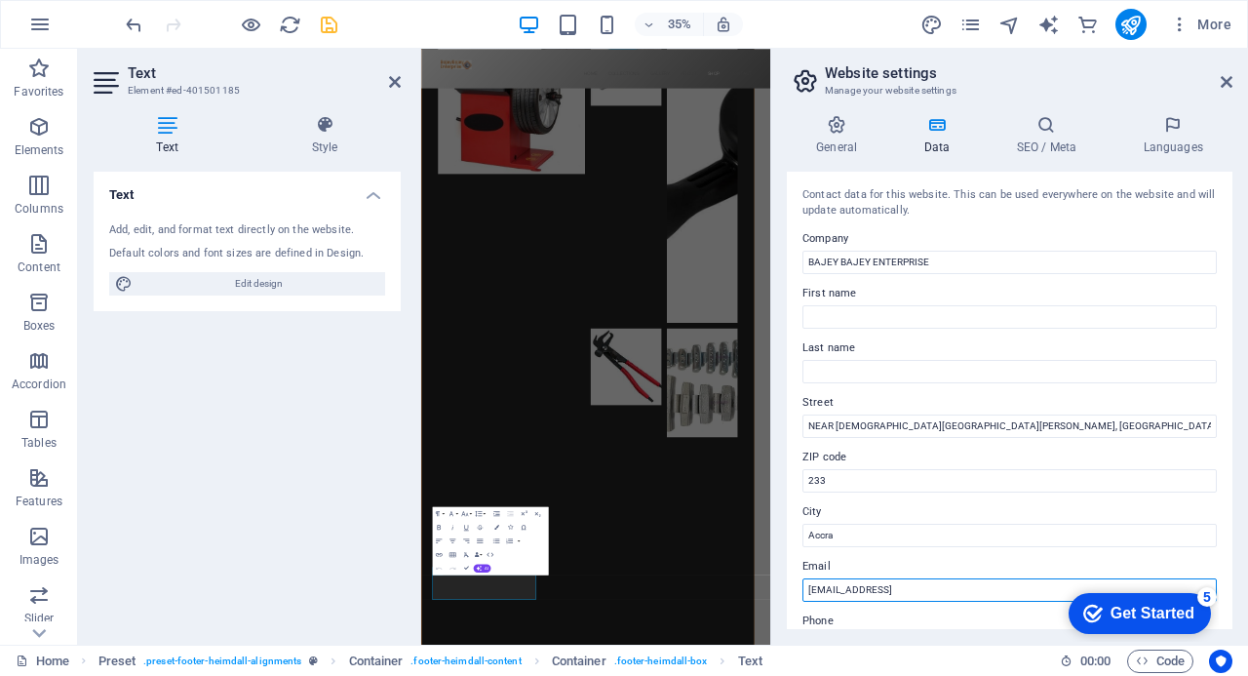
click at [1043, 586] on input "[EMAIL_ADDRESS]" at bounding box center [1009, 589] width 414 height 23
type input "9"
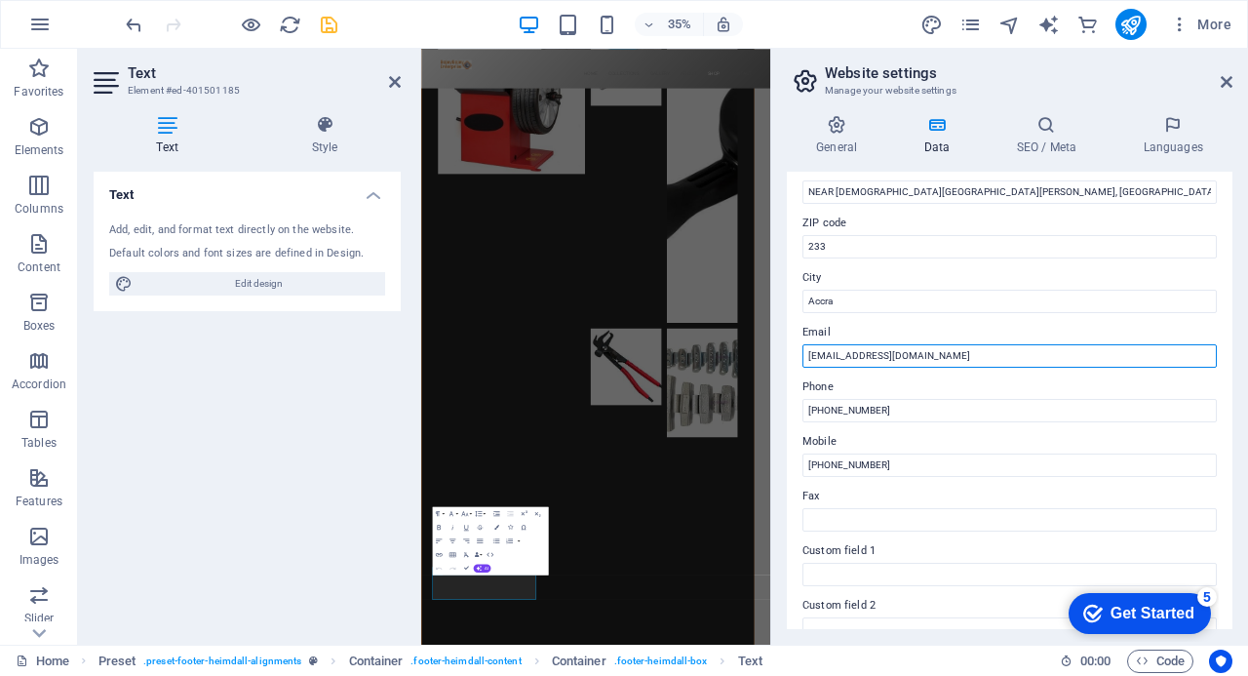
scroll to position [236, 0]
type input "[EMAIL_ADDRESS][DOMAIN_NAME]"
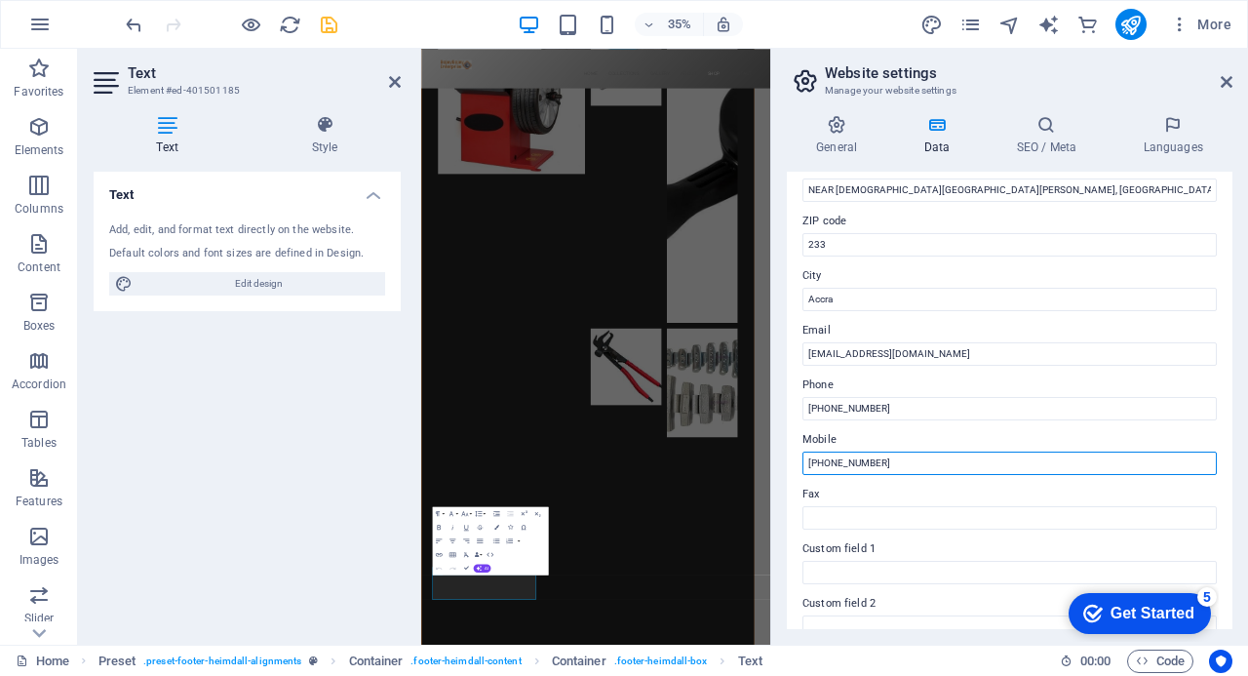
drag, startPoint x: 905, startPoint y: 466, endPoint x: 801, endPoint y: 460, distance: 103.5
click at [801, 460] on div "Contact data for this website. This can be used everywhere on the website and w…" at bounding box center [1010, 400] width 446 height 457
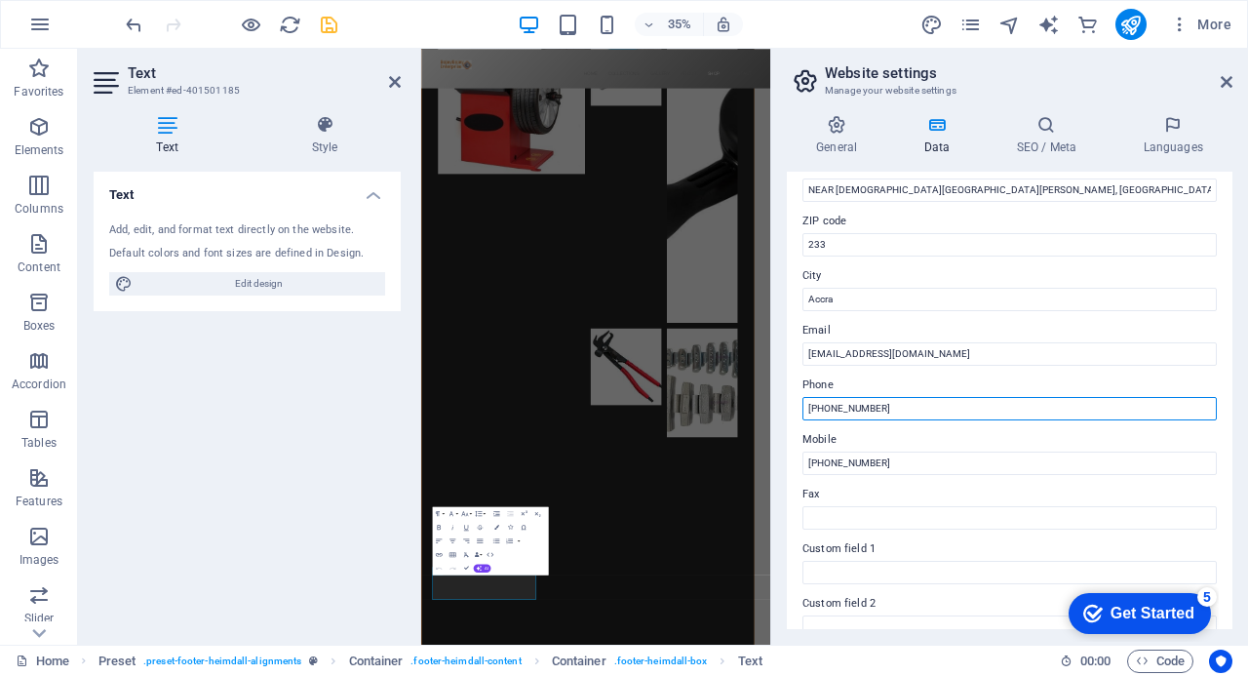
drag, startPoint x: 919, startPoint y: 407, endPoint x: 800, endPoint y: 418, distance: 120.5
click at [800, 418] on div "Contact data for this website. This can be used everywhere on the website and w…" at bounding box center [1010, 400] width 446 height 457
paste input "233-244 069 279"
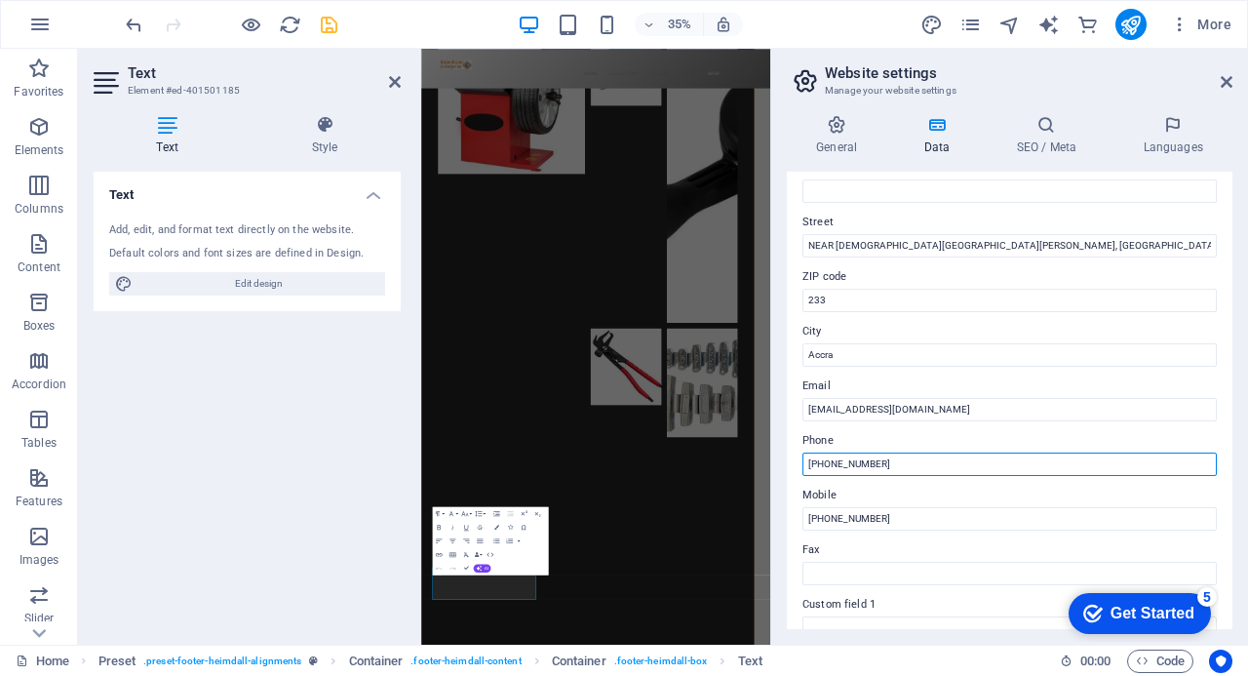
scroll to position [178, 0]
type input "[PHONE_NUMBER]"
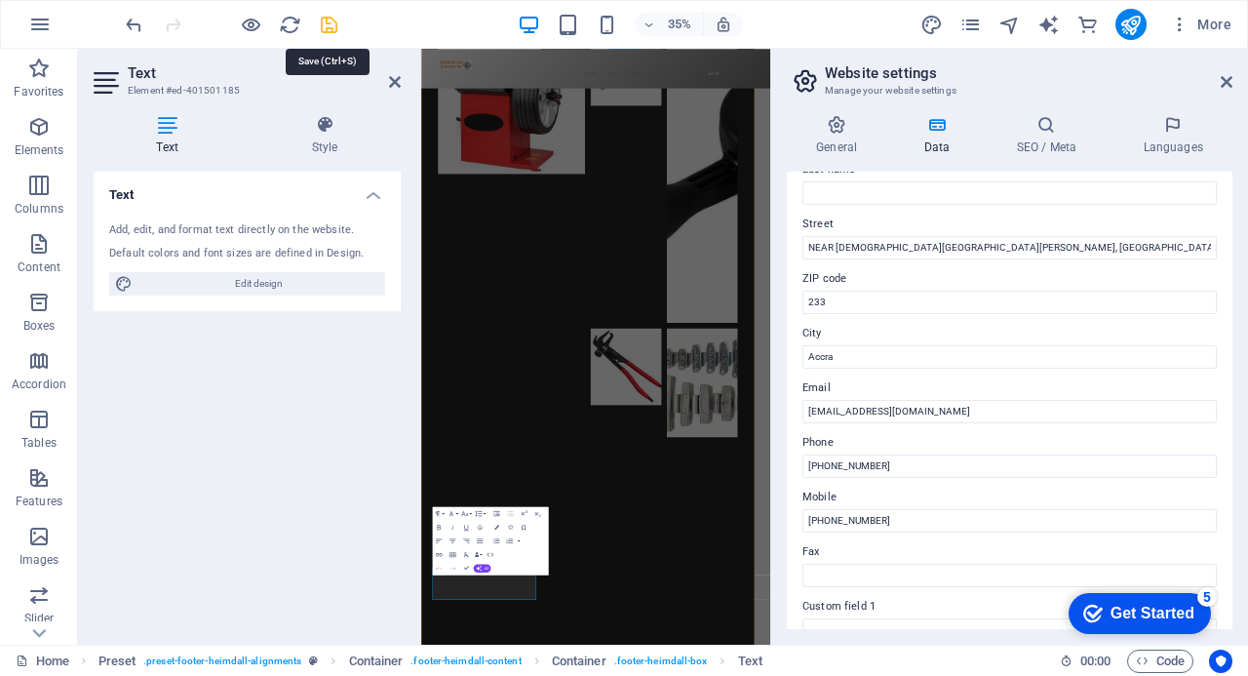
click at [326, 26] on icon "save" at bounding box center [329, 25] width 22 height 22
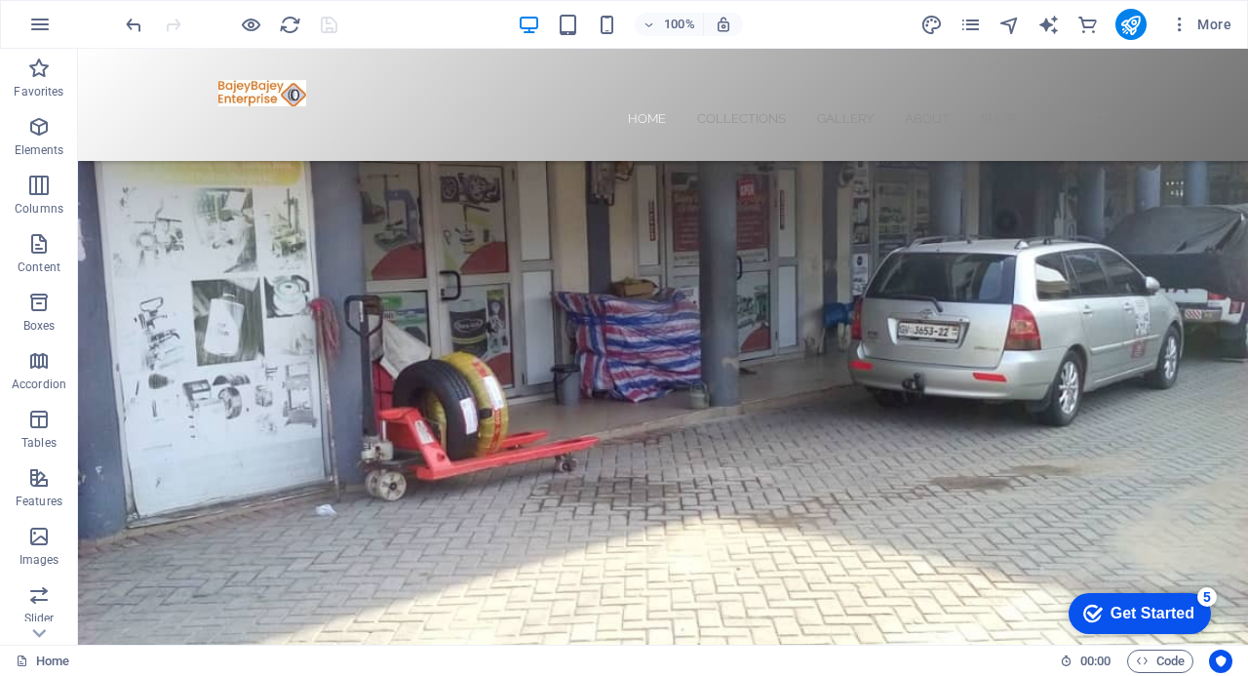
scroll to position [0, 0]
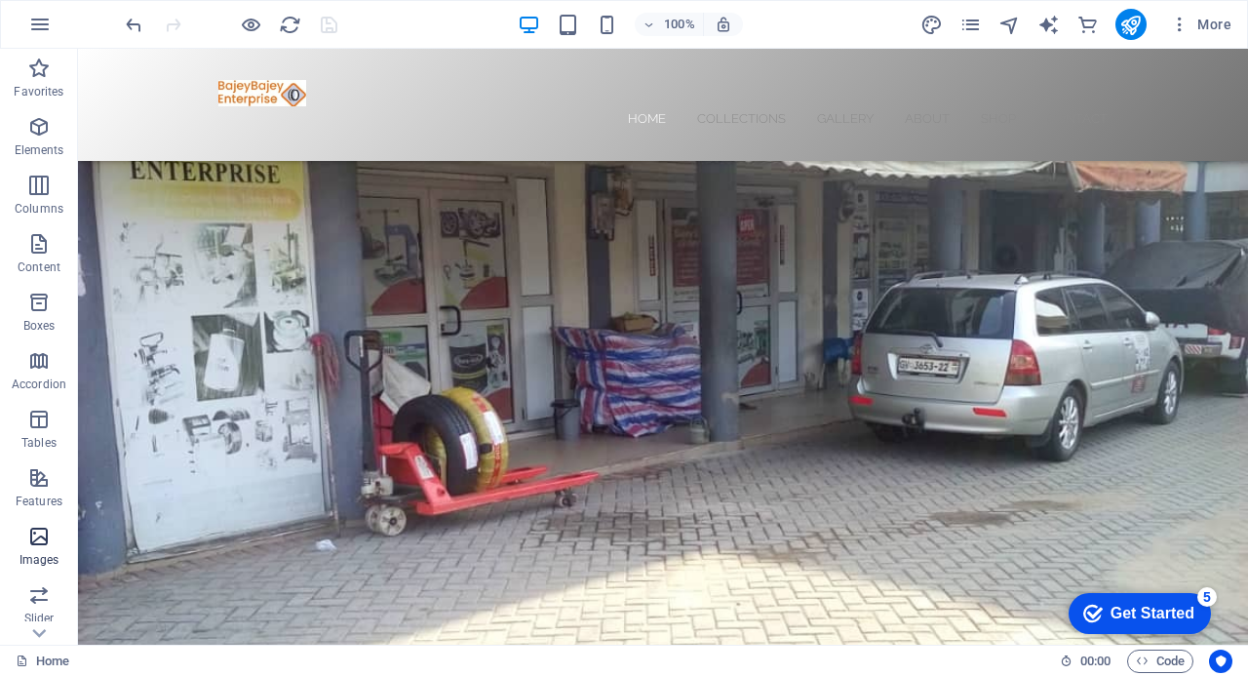
click at [41, 539] on icon "button" at bounding box center [38, 536] width 23 height 23
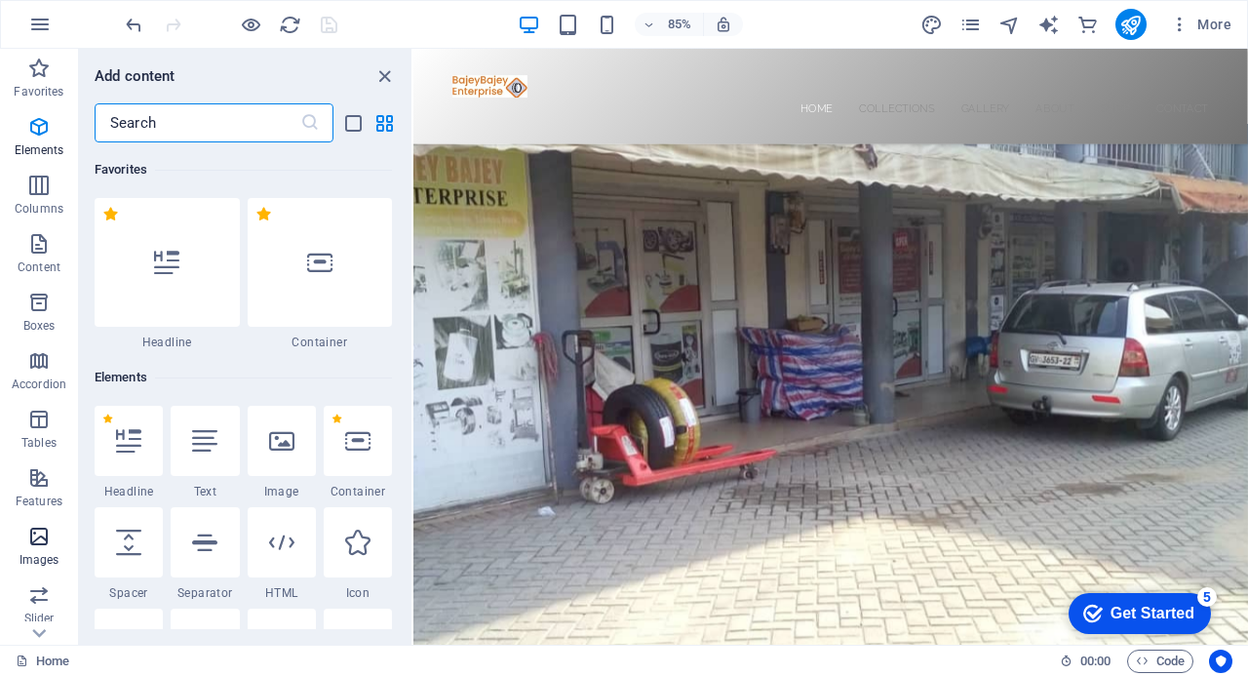
scroll to position [9887, 0]
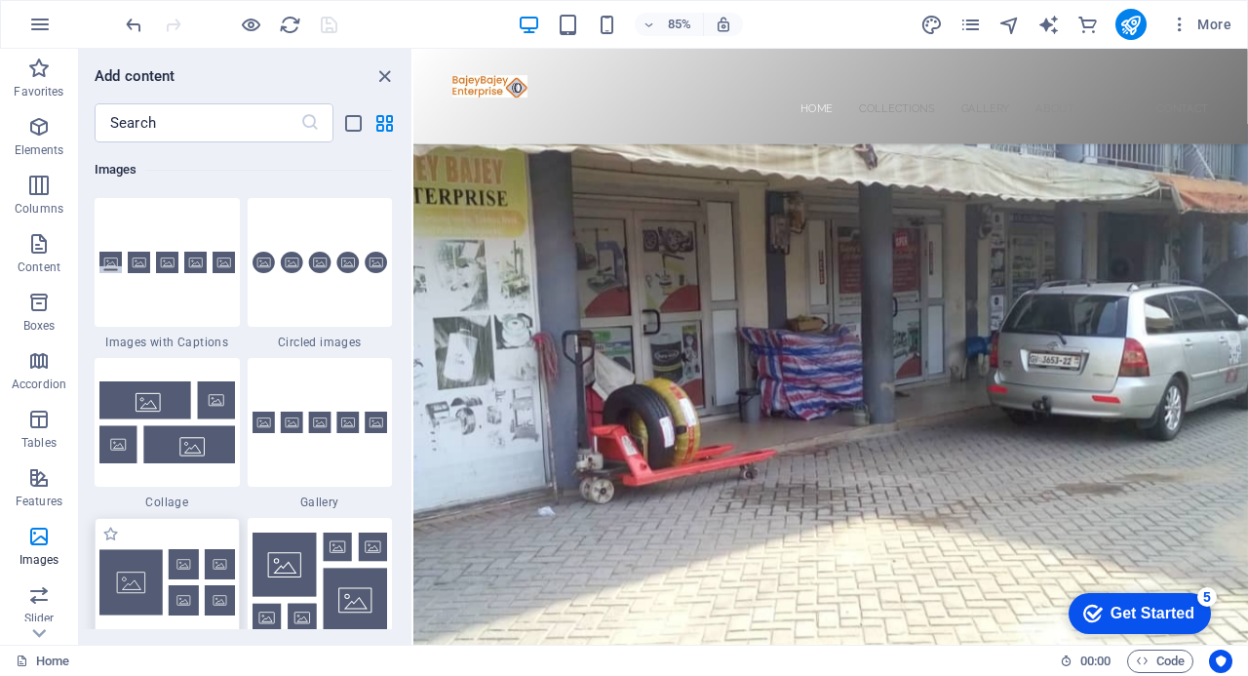
click at [130, 586] on img at bounding box center [167, 582] width 136 height 66
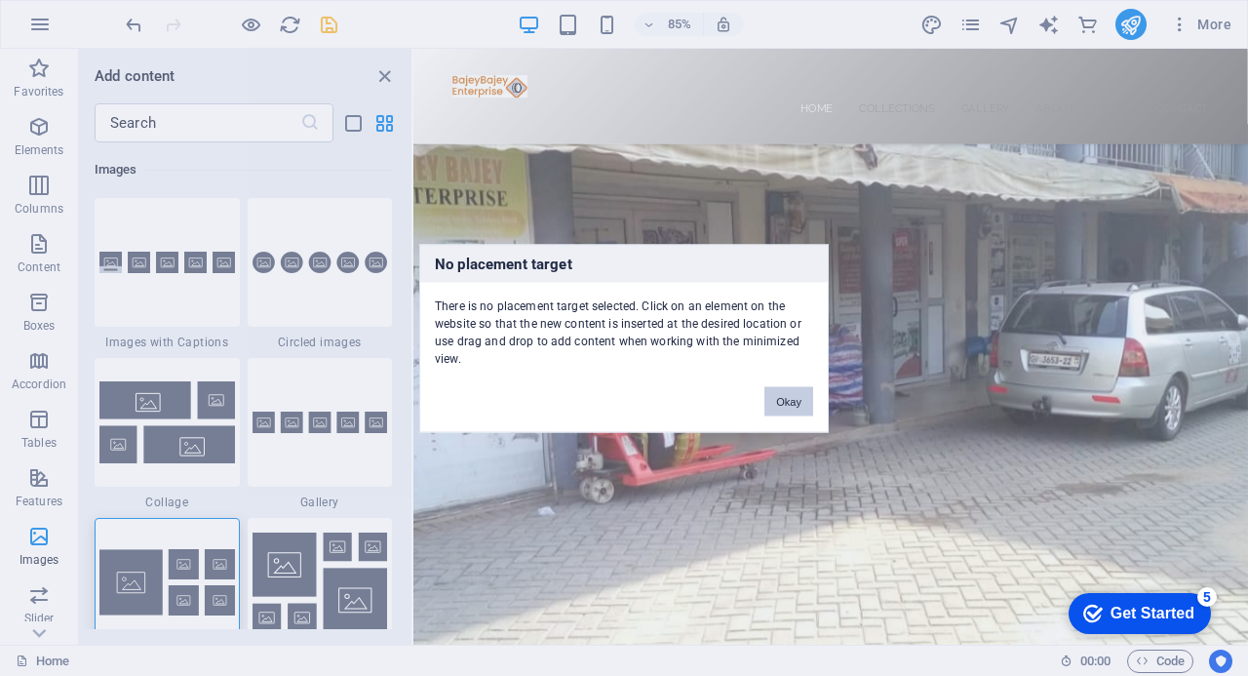
click at [795, 402] on button "Okay" at bounding box center [788, 400] width 49 height 29
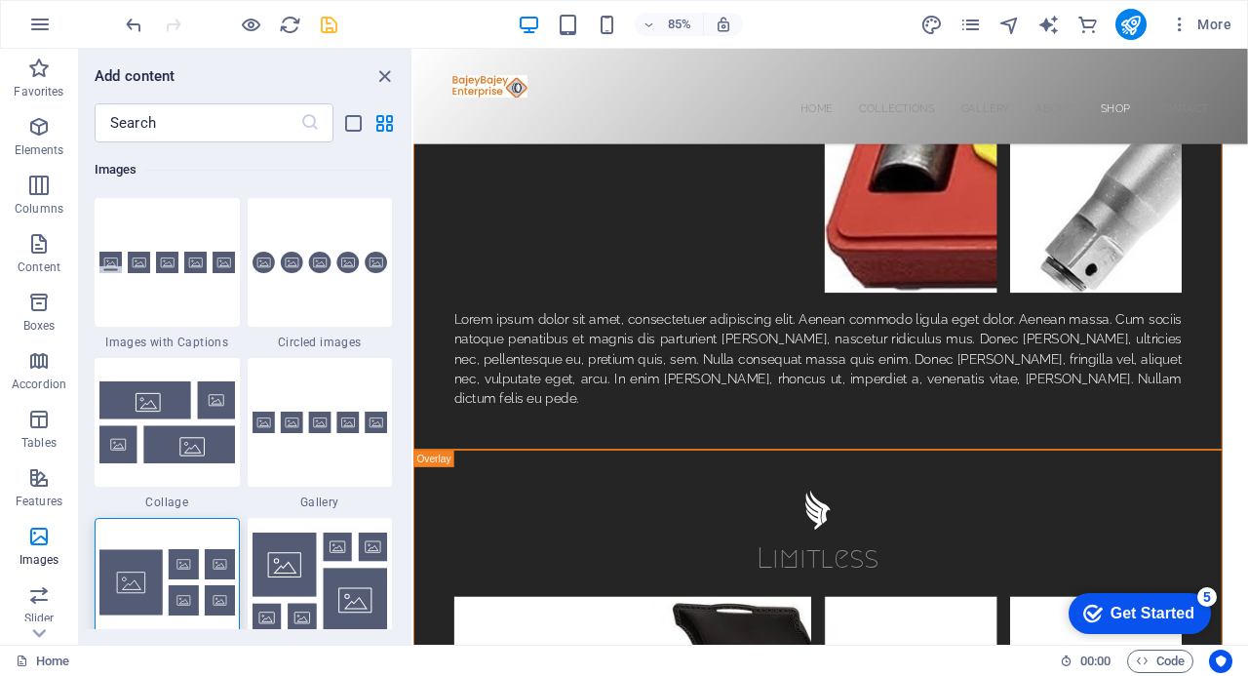
scroll to position [5365, 0]
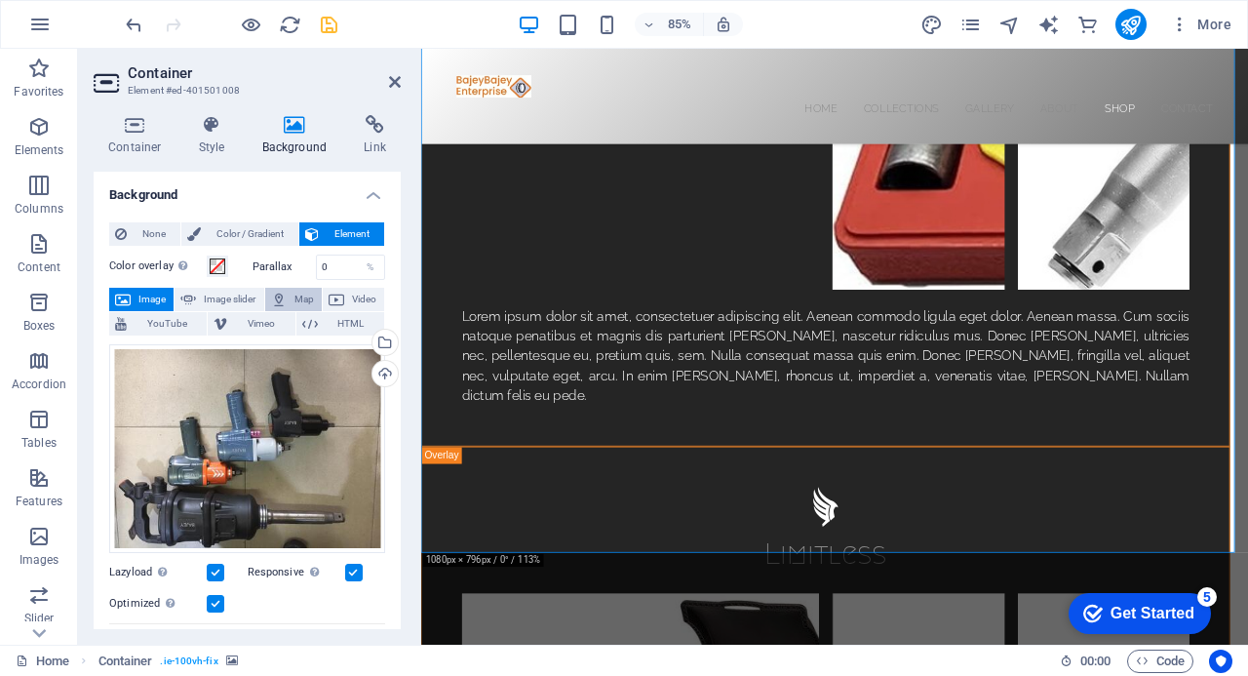
click at [290, 300] on button "Map" at bounding box center [293, 299] width 57 height 23
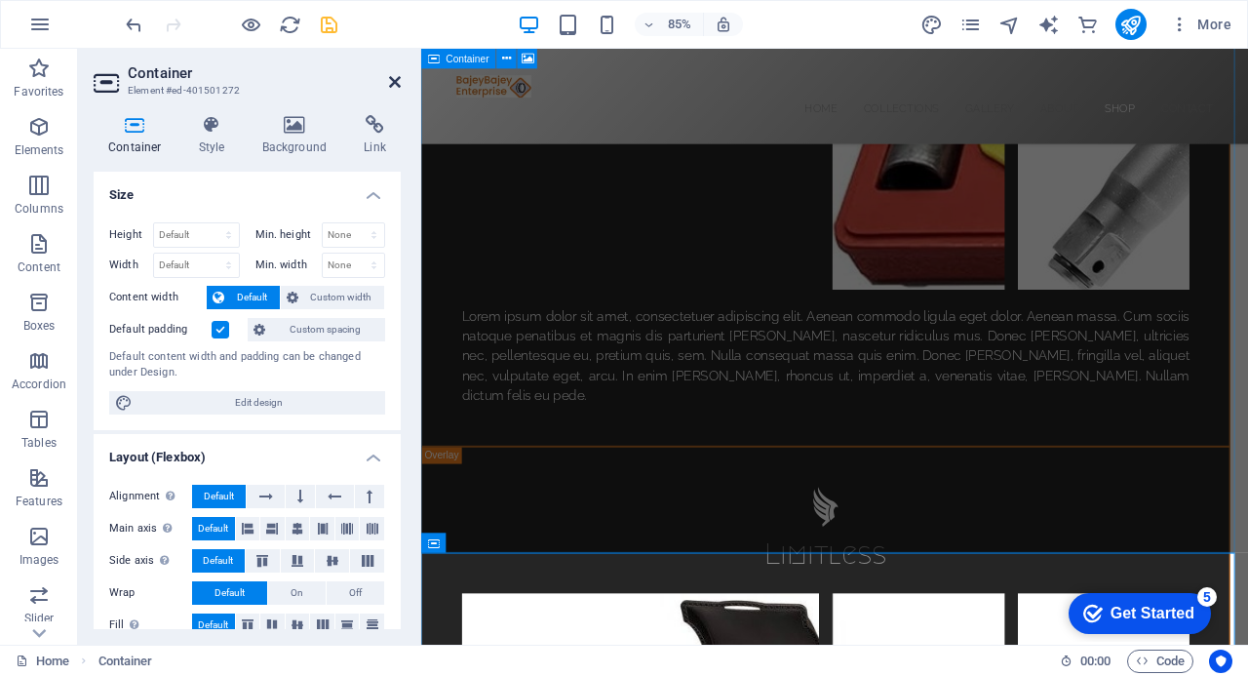
click at [392, 80] on icon at bounding box center [395, 82] width 12 height 16
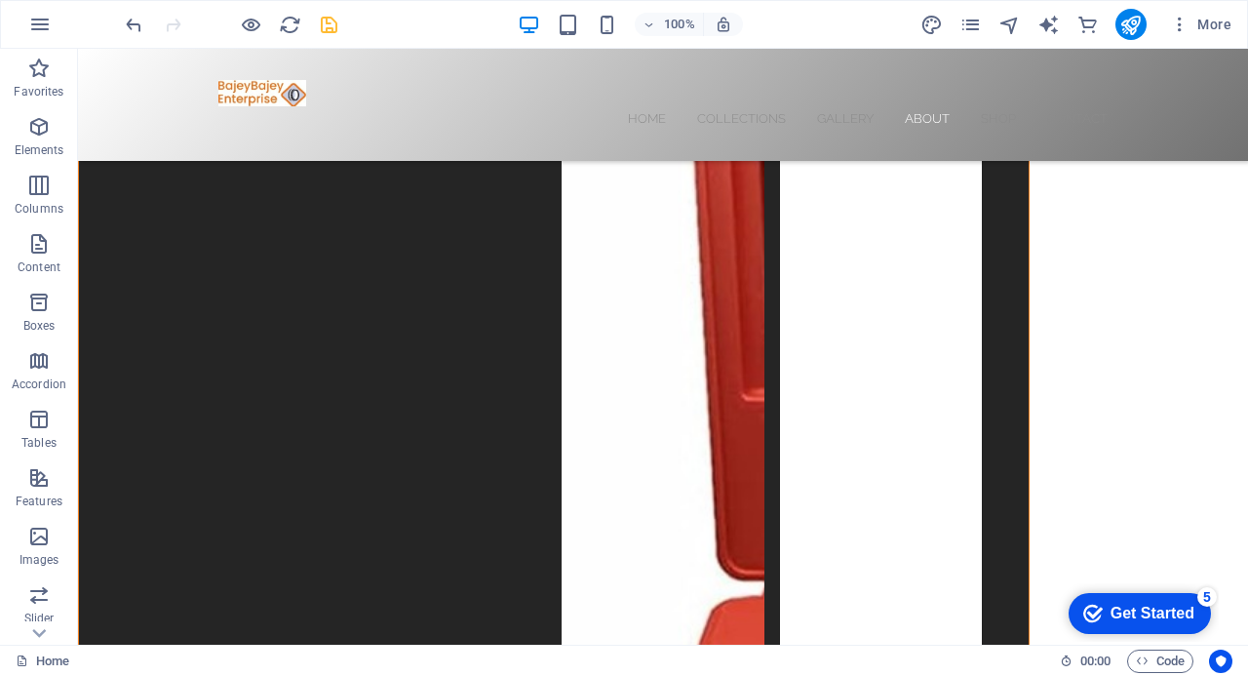
scroll to position [5010, 0]
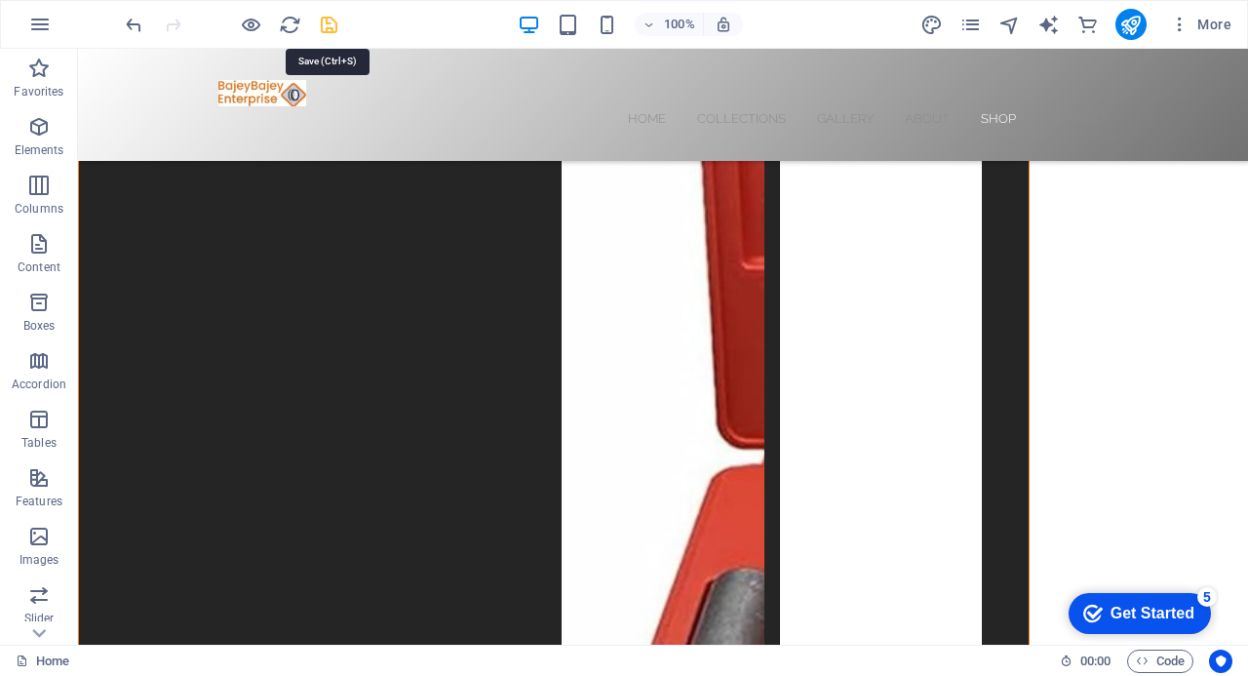
click at [328, 26] on icon "save" at bounding box center [329, 25] width 22 height 22
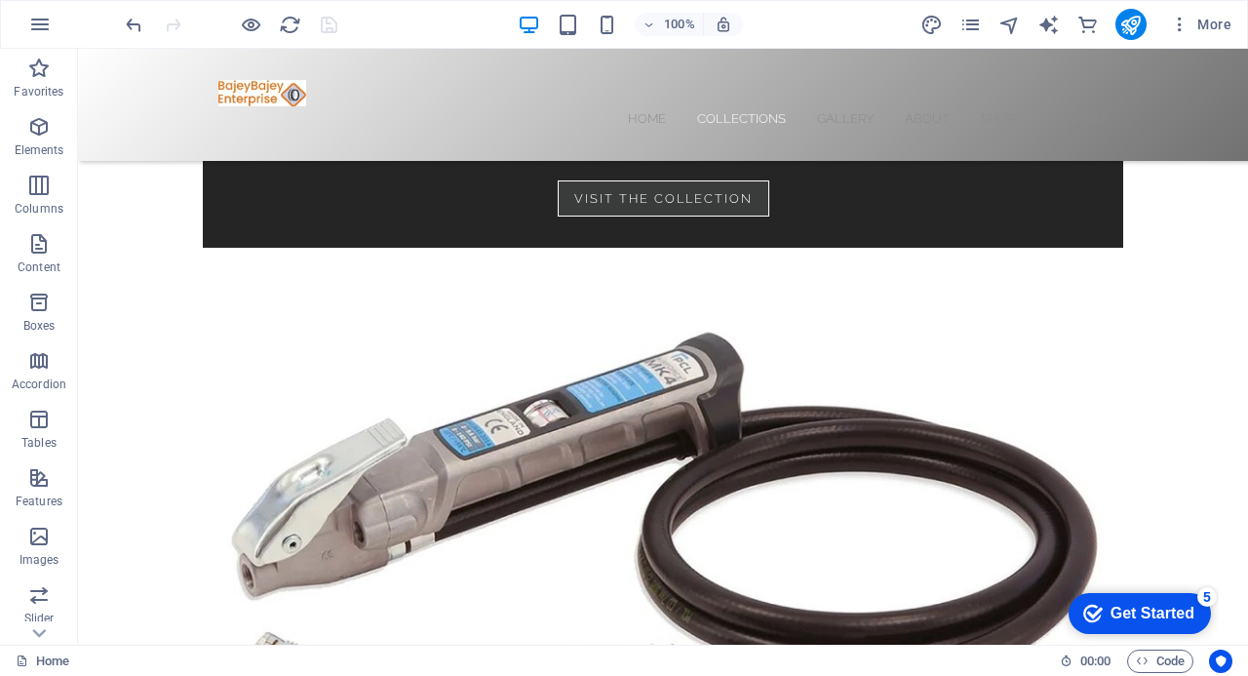
scroll to position [2036, 0]
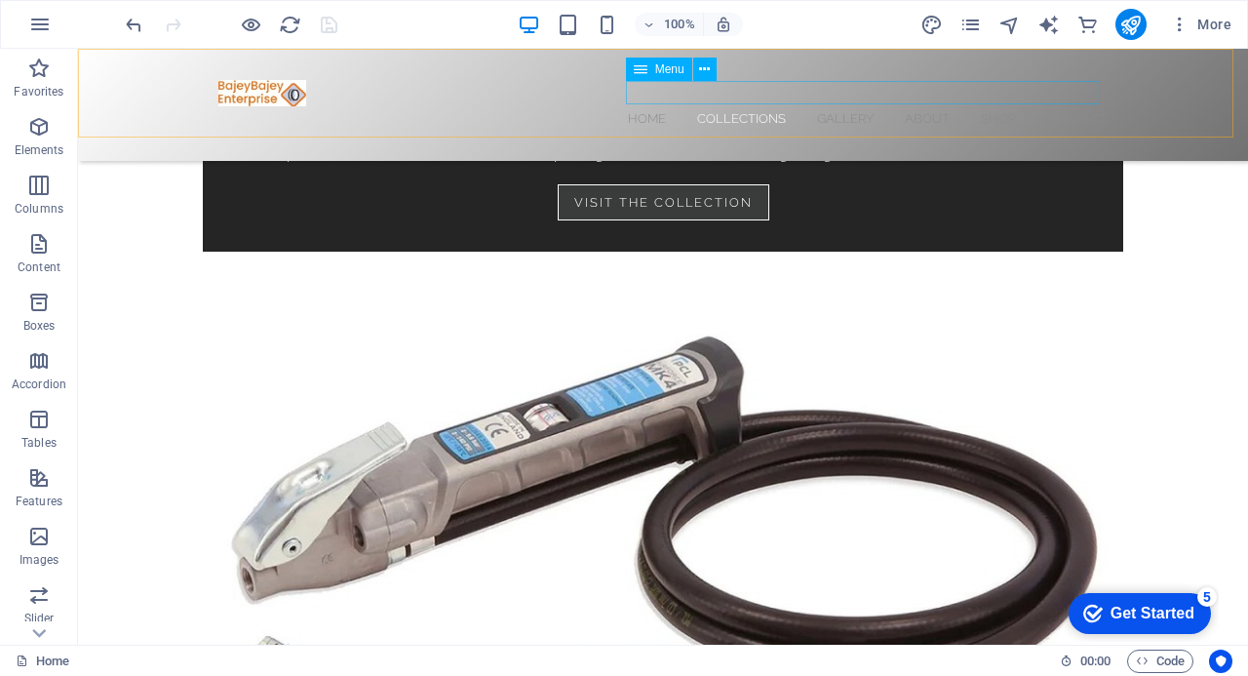
click at [837, 106] on nav "Home Collections Gallery About Shop Contact" at bounding box center [662, 117] width 889 height 23
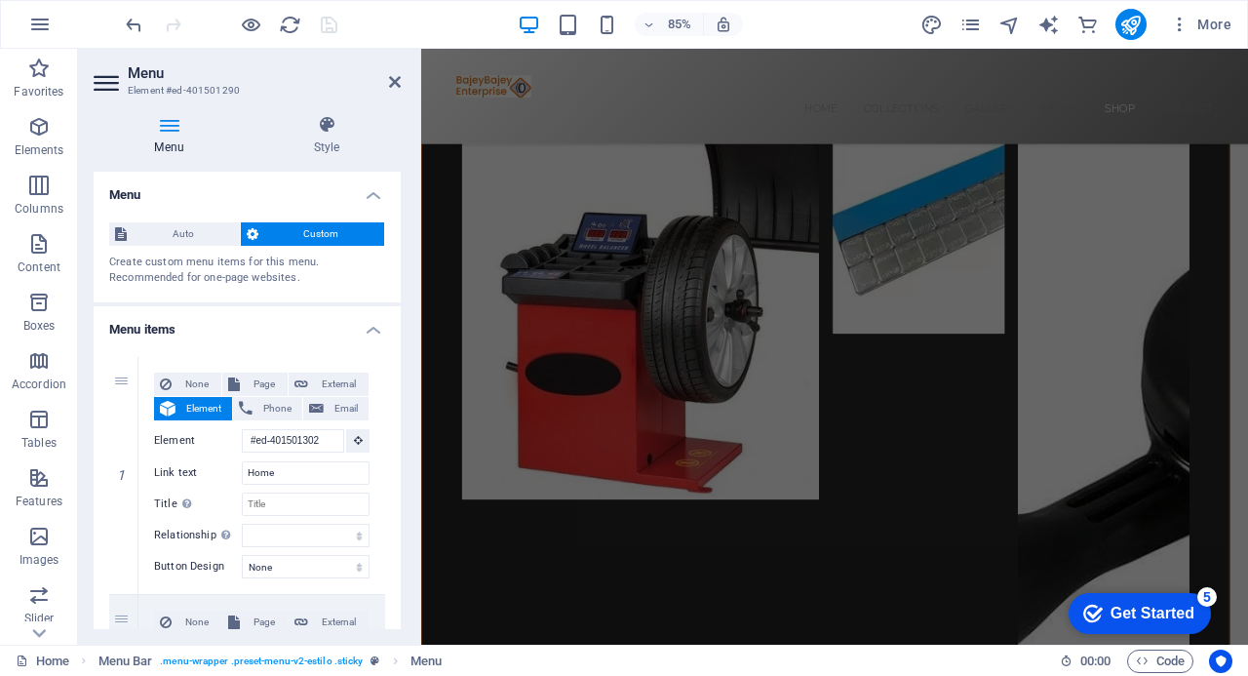
scroll to position [6184, 0]
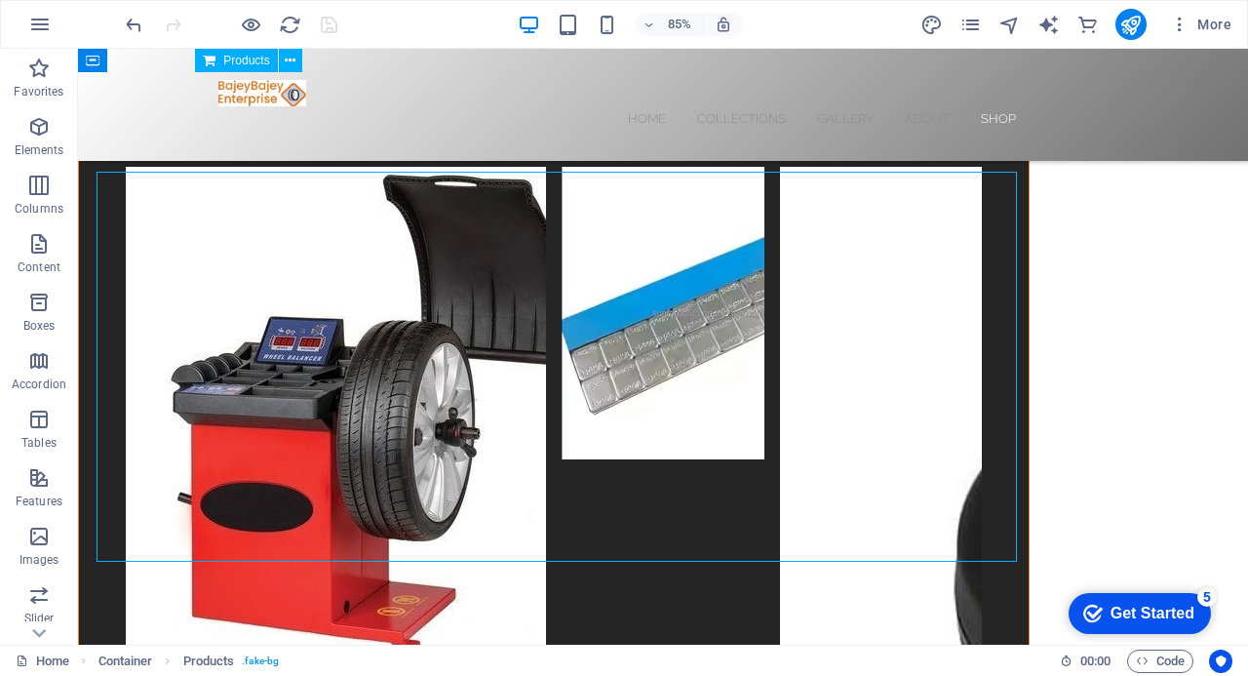
scroll to position [5981, 0]
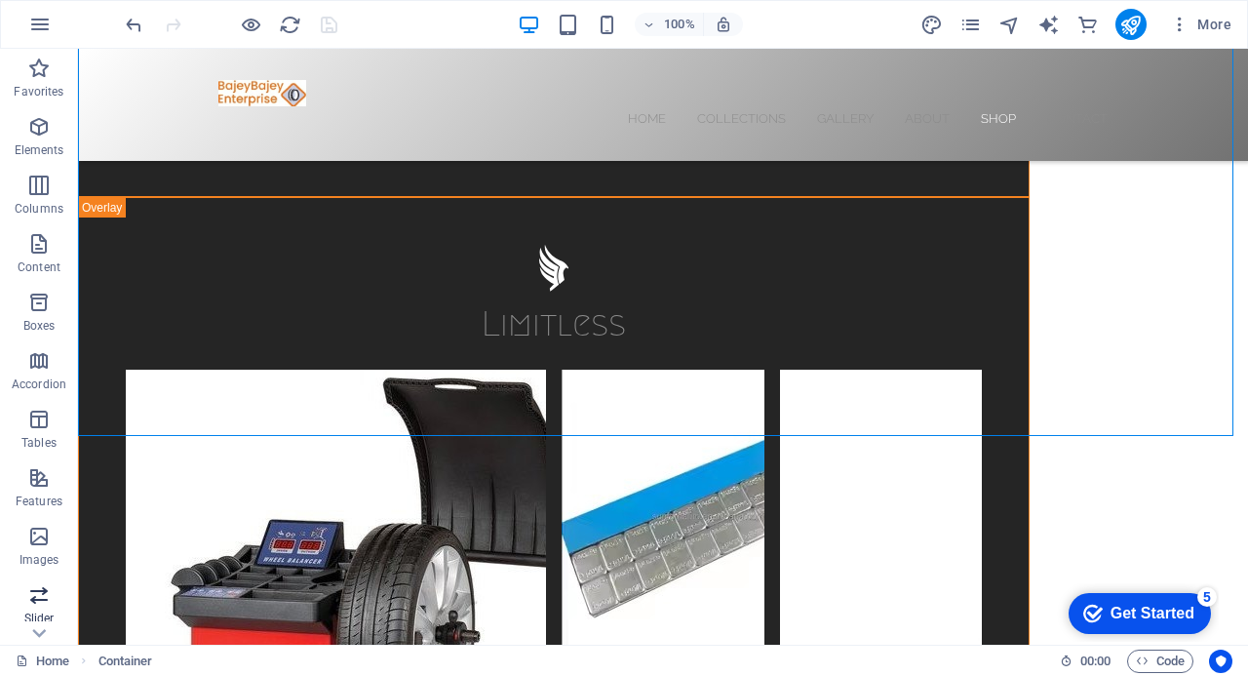
click at [37, 590] on icon "button" at bounding box center [38, 594] width 23 height 23
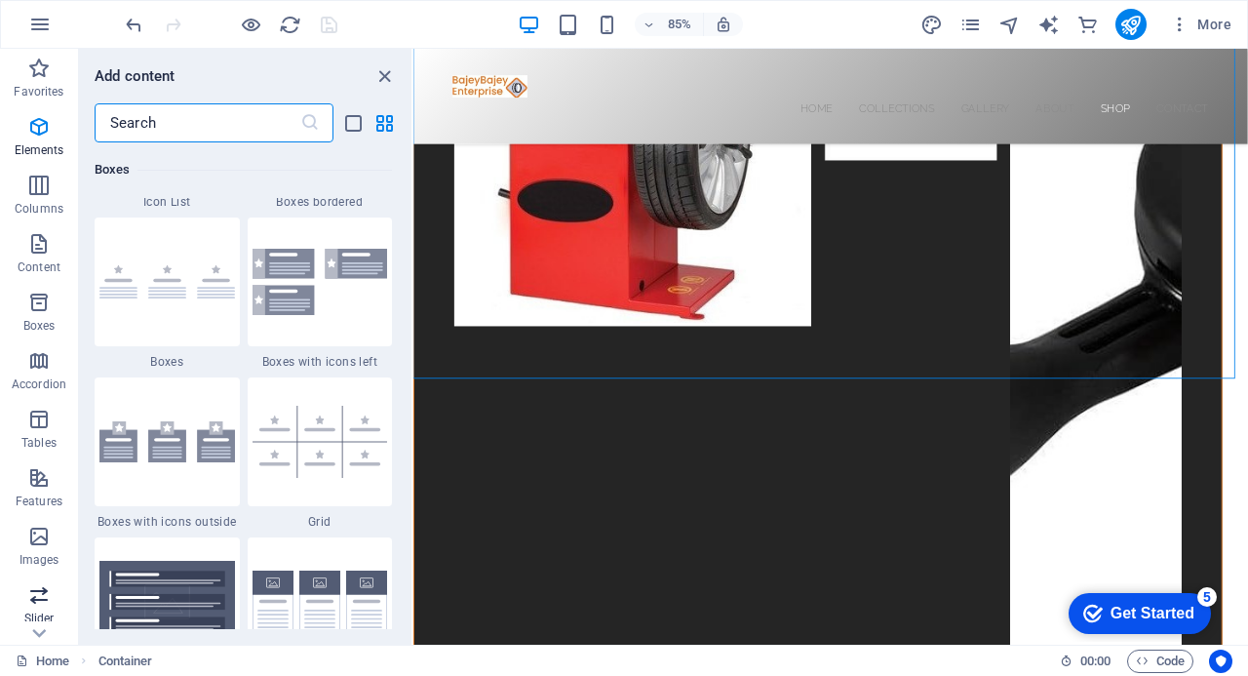
scroll to position [11054, 0]
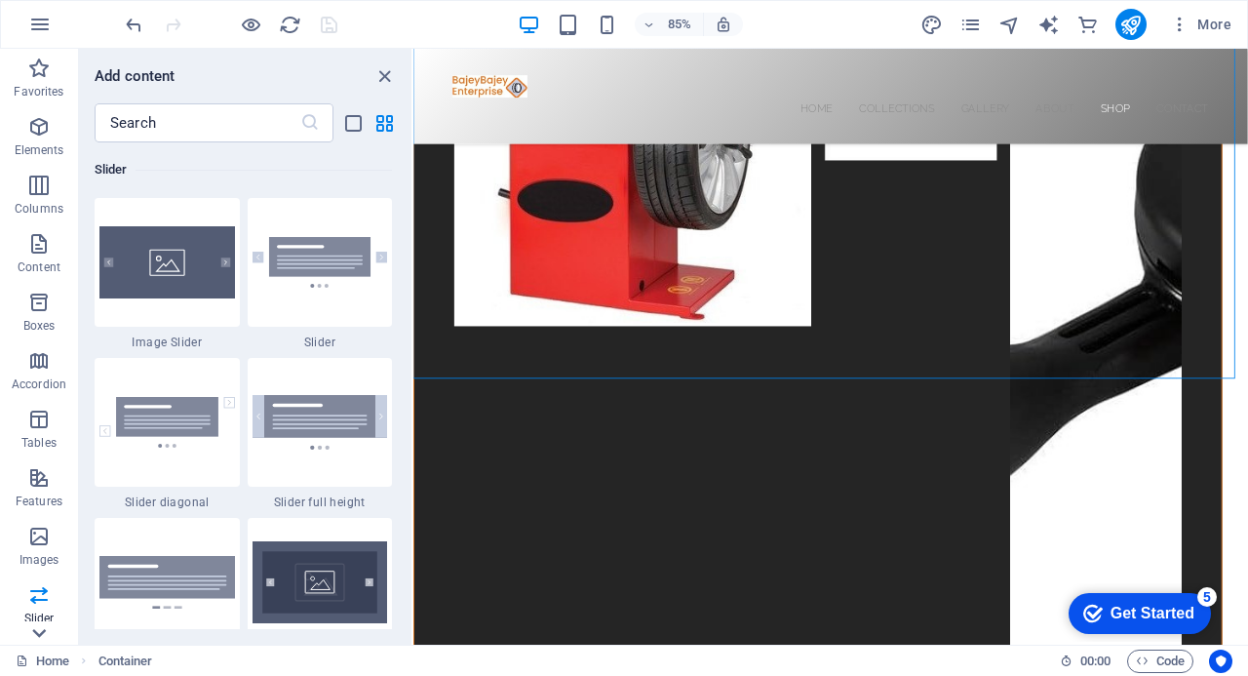
click at [35, 633] on icon at bounding box center [39, 633] width 14 height 9
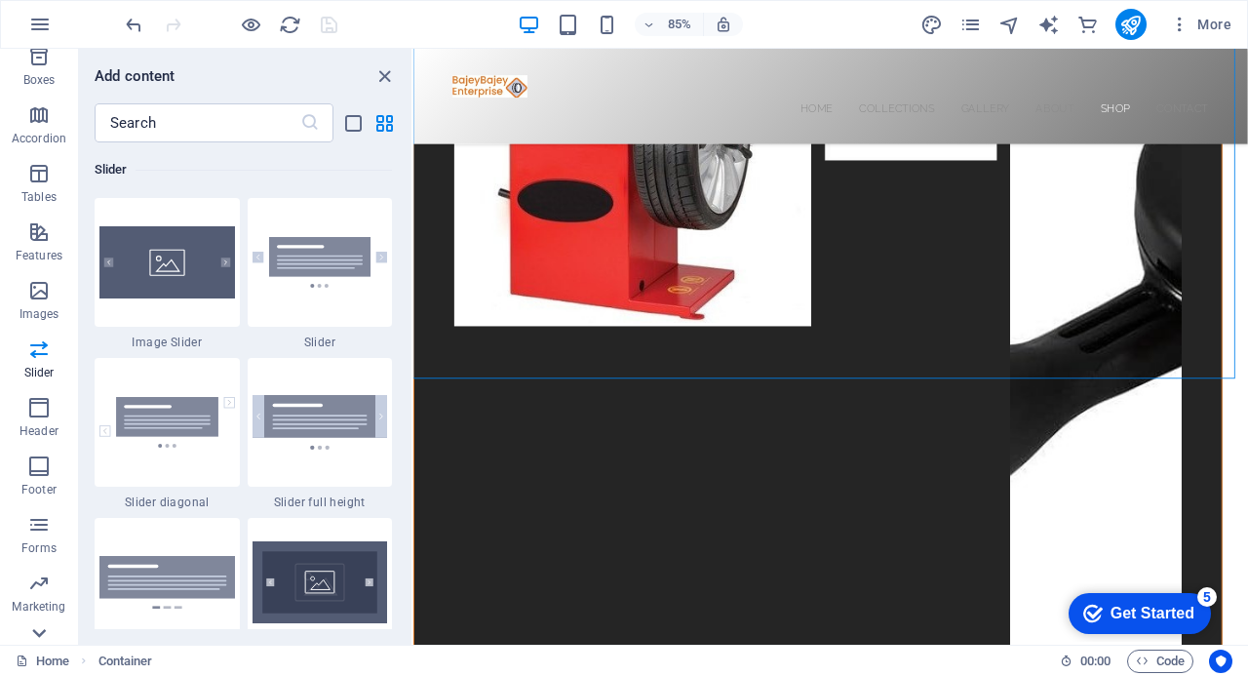
scroll to position [339, 0]
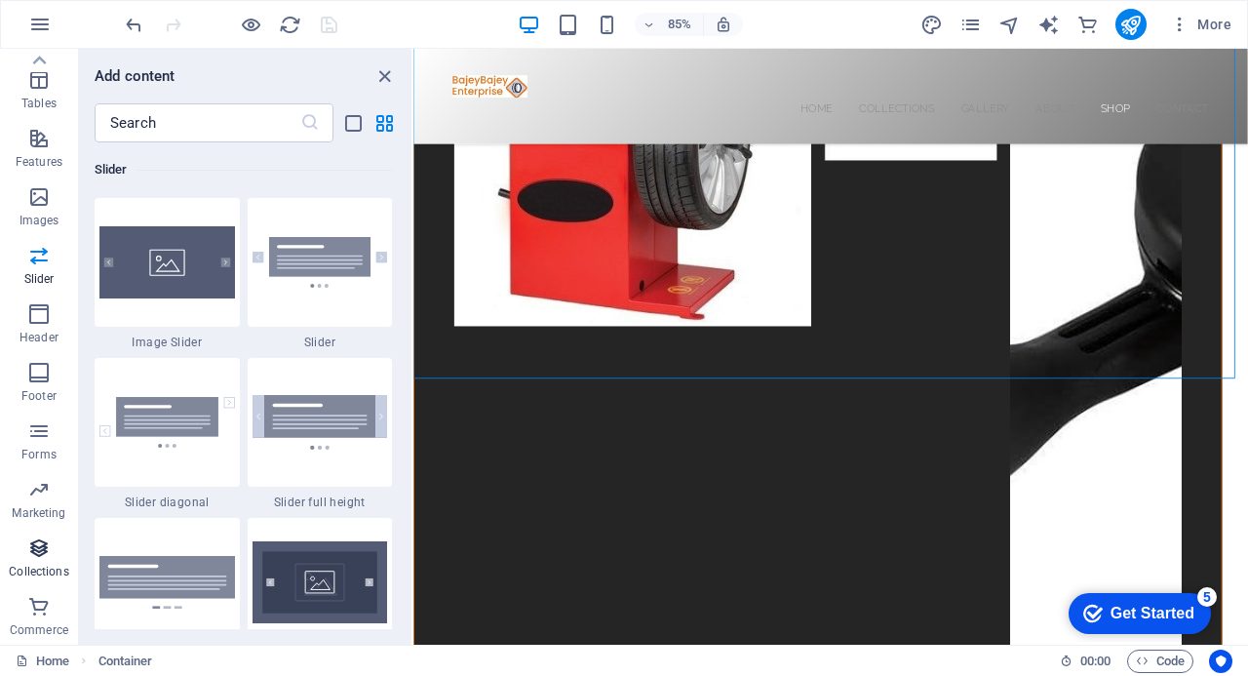
click at [39, 545] on icon "button" at bounding box center [38, 547] width 23 height 23
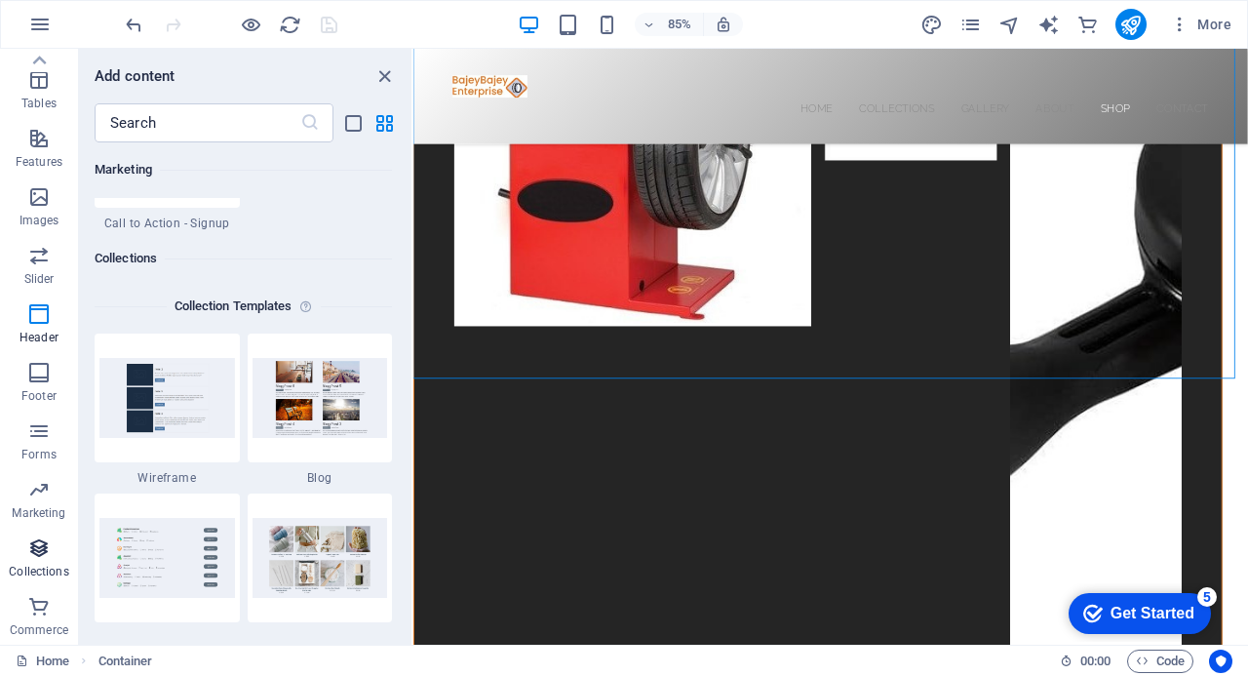
scroll to position [17849, 0]
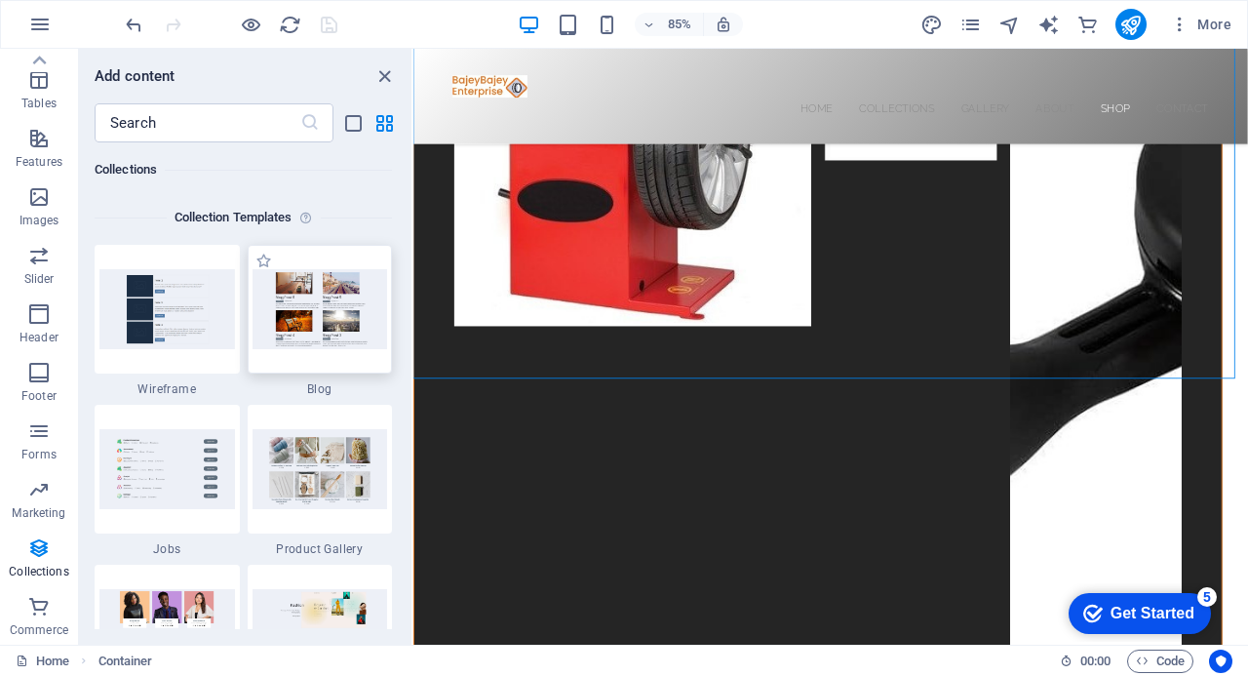
click at [316, 306] on img at bounding box center [321, 308] width 136 height 79
click at [177, 383] on span "Wireframe" at bounding box center [167, 389] width 145 height 16
click at [386, 76] on icon "close panel" at bounding box center [384, 76] width 22 height 22
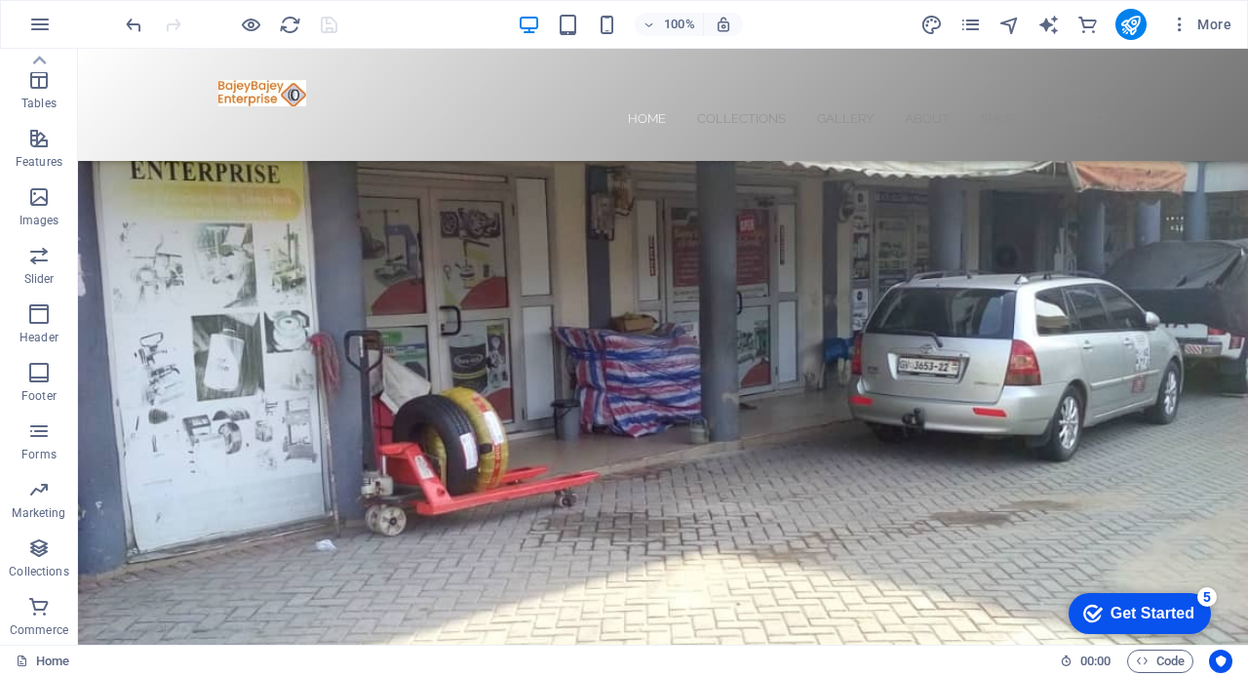
scroll to position [0, 0]
click at [45, 136] on icon "button" at bounding box center [38, 138] width 23 height 23
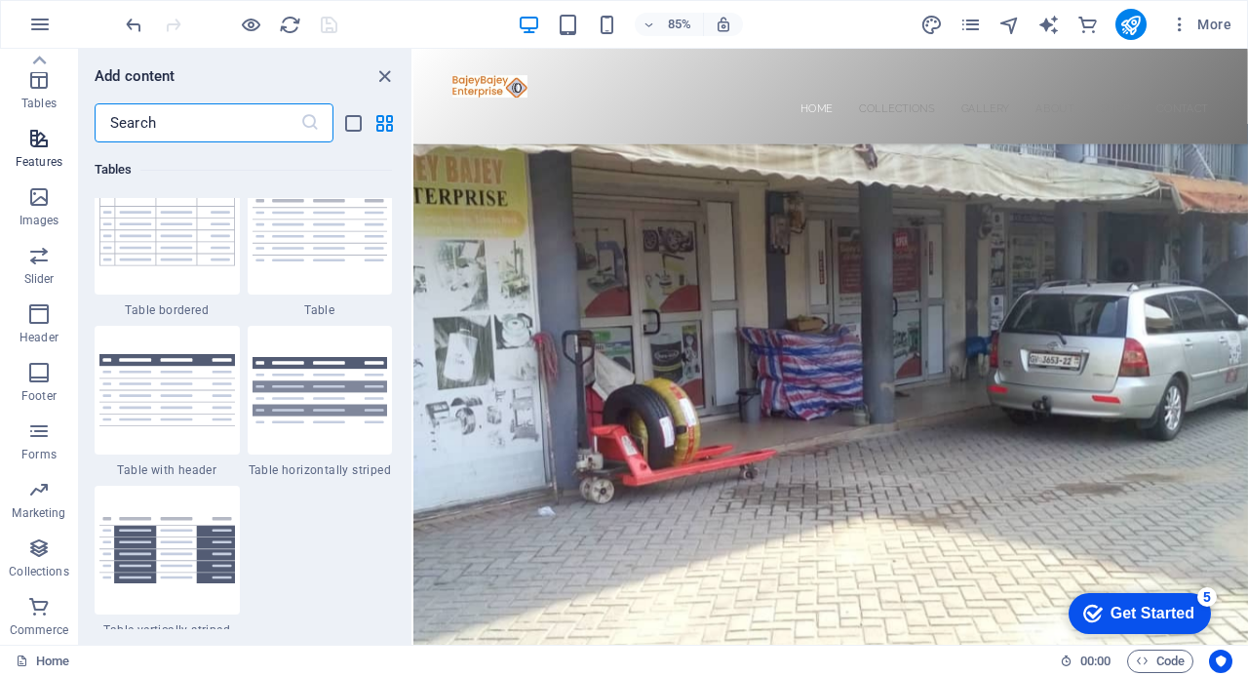
scroll to position [7600, 0]
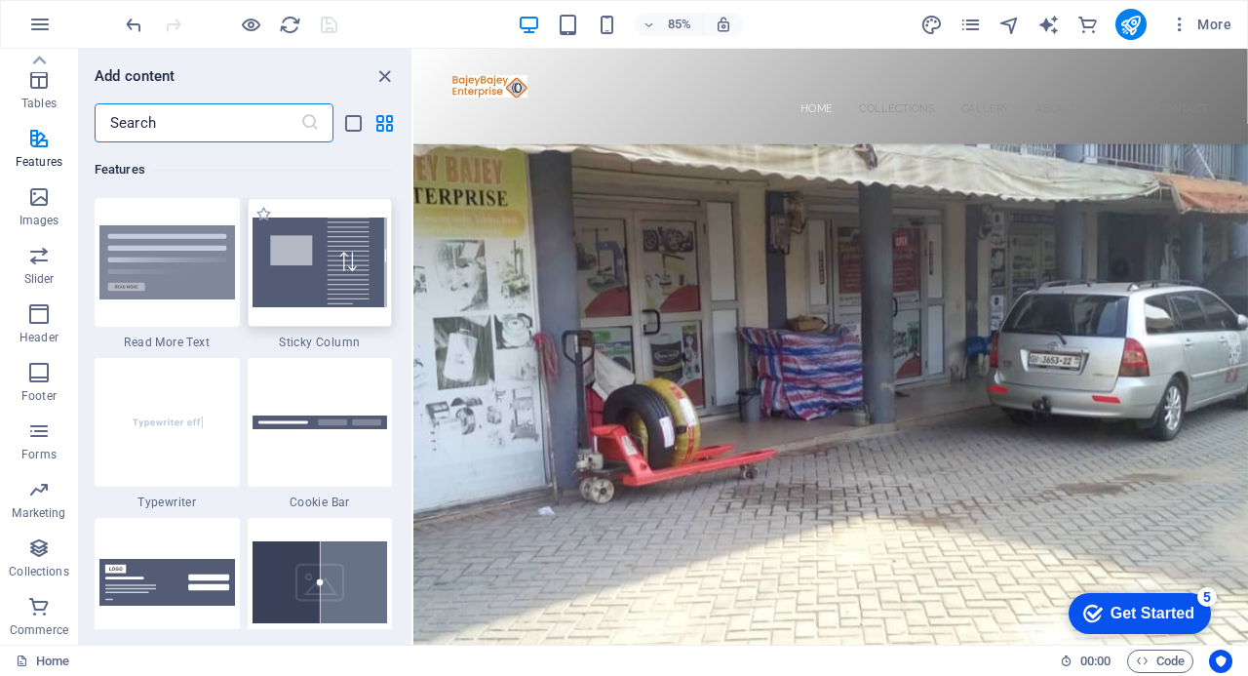
click at [308, 261] on img at bounding box center [321, 262] width 136 height 90
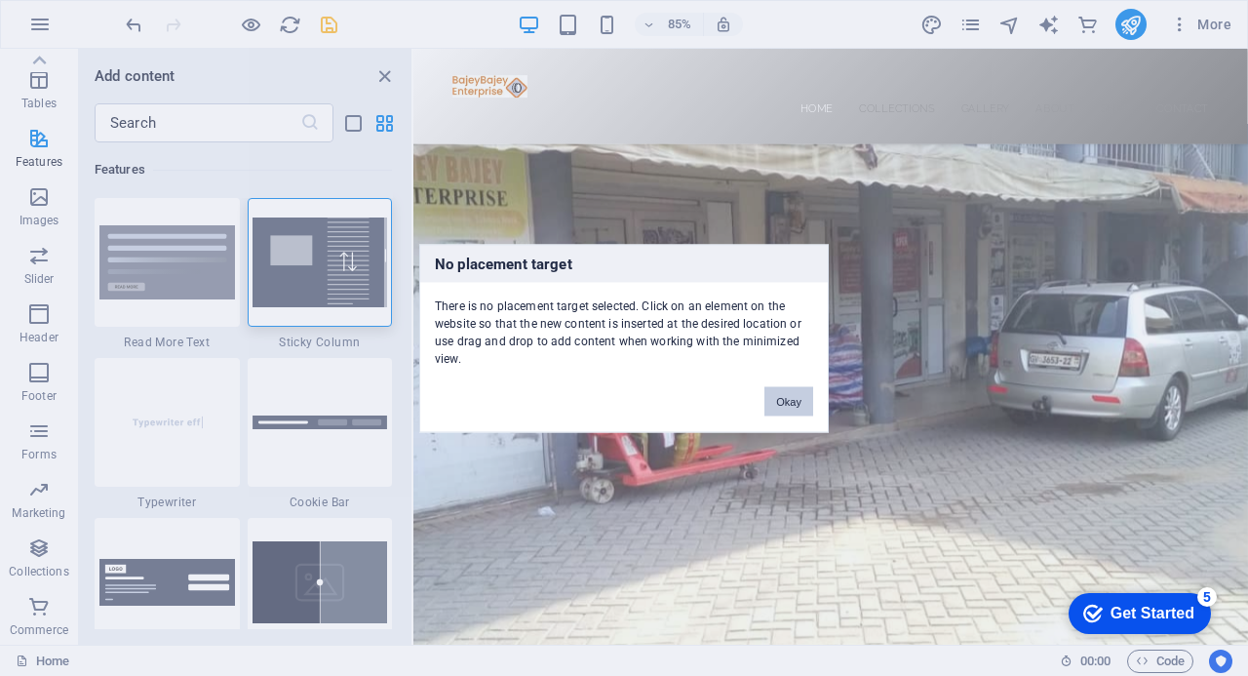
click at [801, 403] on button "Okay" at bounding box center [788, 400] width 49 height 29
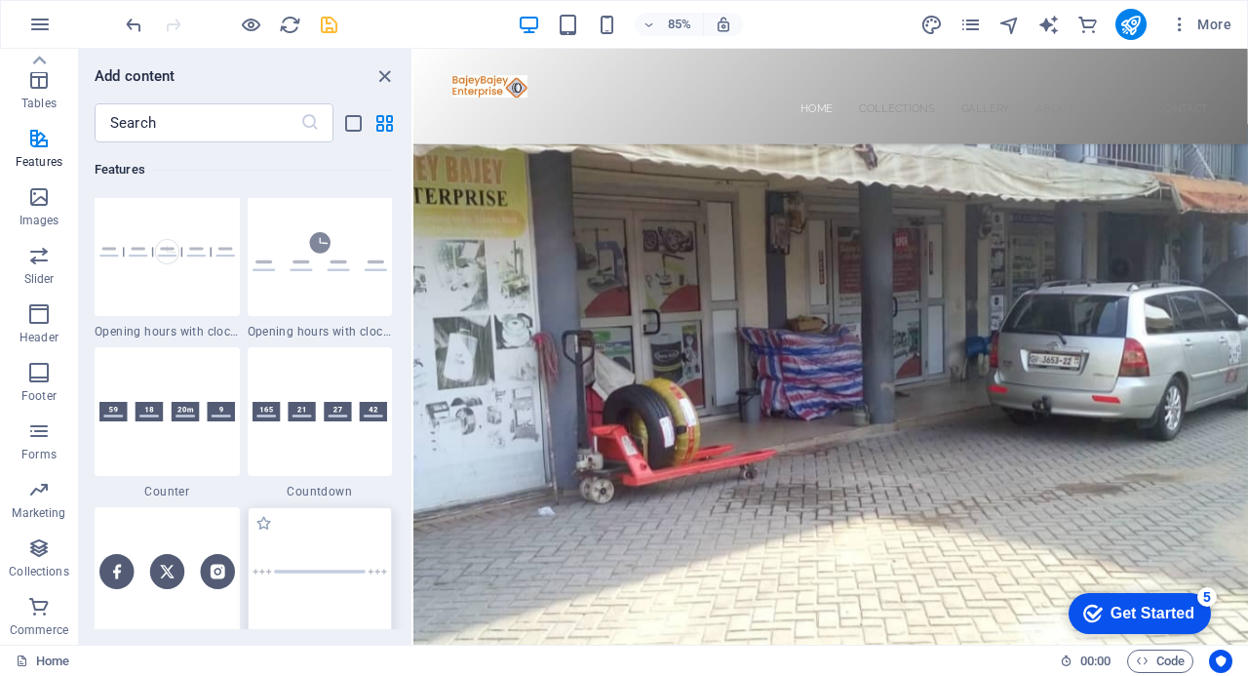
scroll to position [8576, 0]
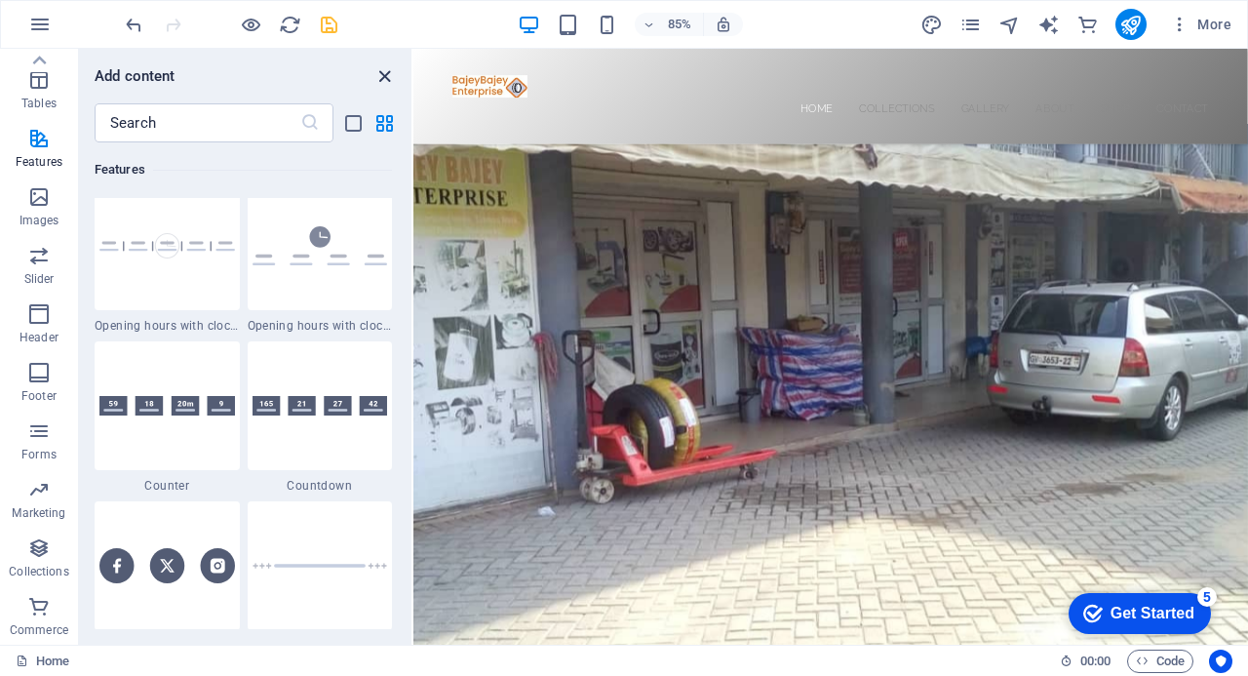
click at [380, 74] on icon "close panel" at bounding box center [384, 76] width 22 height 22
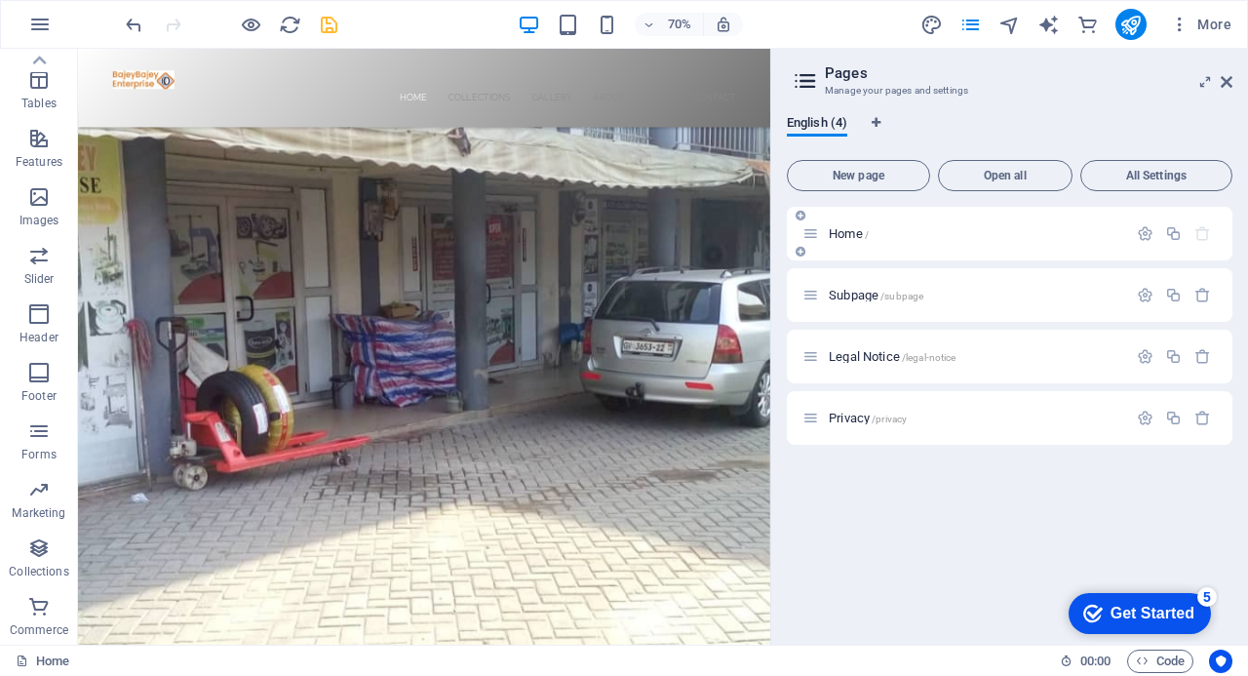
click at [847, 231] on span "Home /" at bounding box center [849, 233] width 40 height 15
click at [844, 293] on span "Subpage /subpage" at bounding box center [876, 295] width 95 height 15
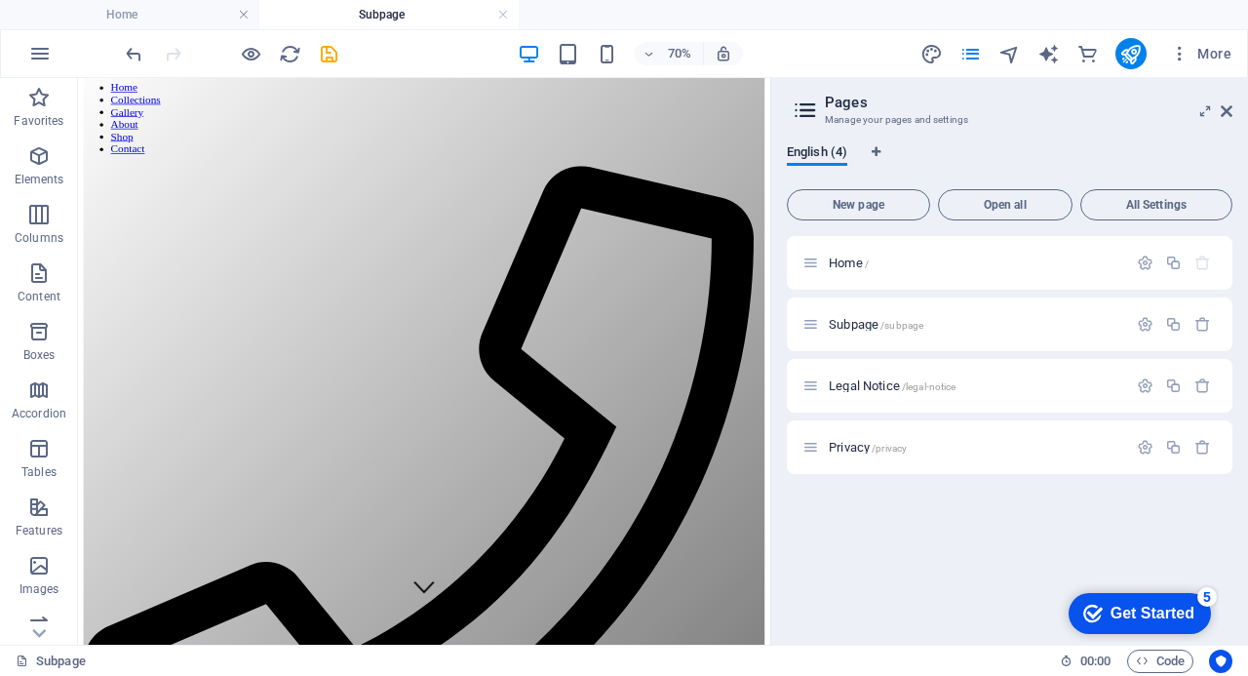
scroll to position [0, 0]
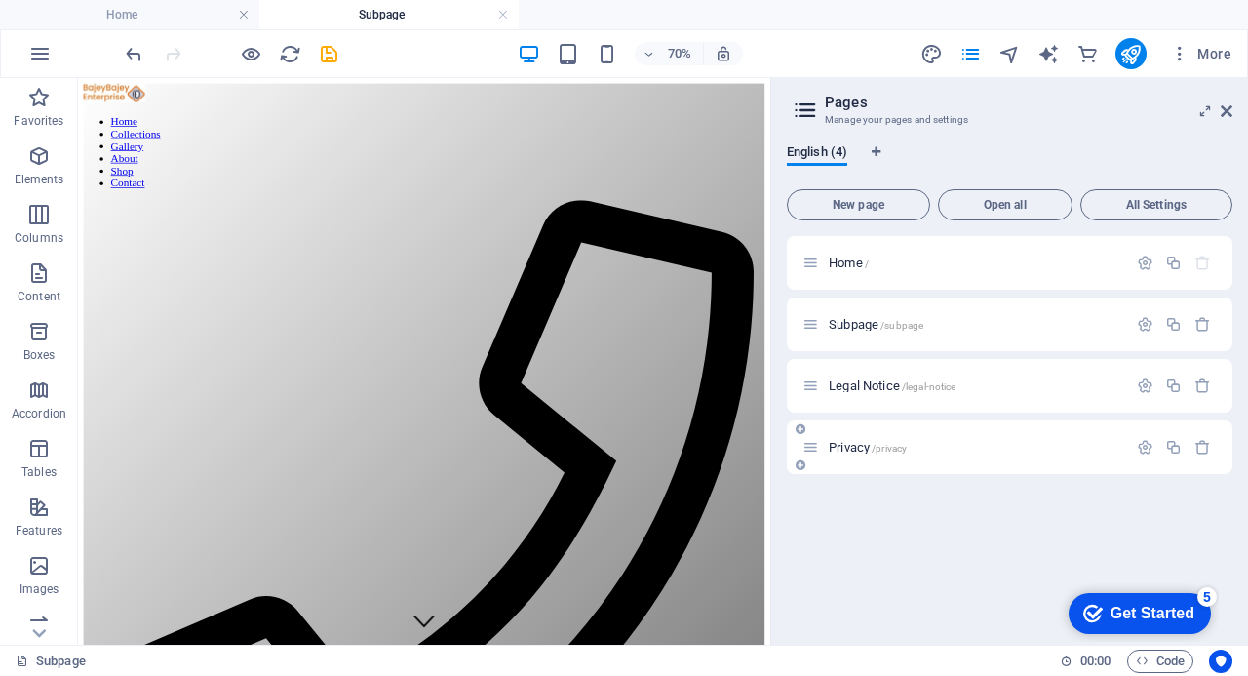
click at [844, 380] on span "Legal Notice /legal-notice" at bounding box center [892, 385] width 127 height 15
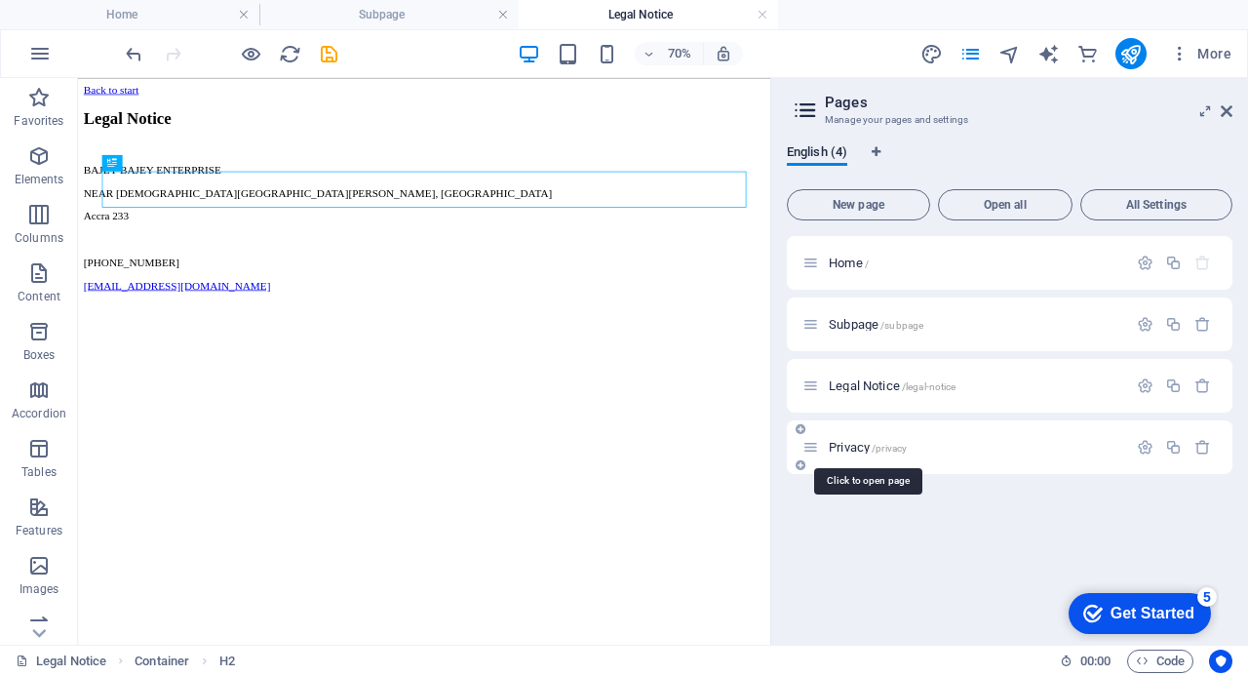
click at [842, 444] on span "Privacy /privacy" at bounding box center [868, 447] width 78 height 15
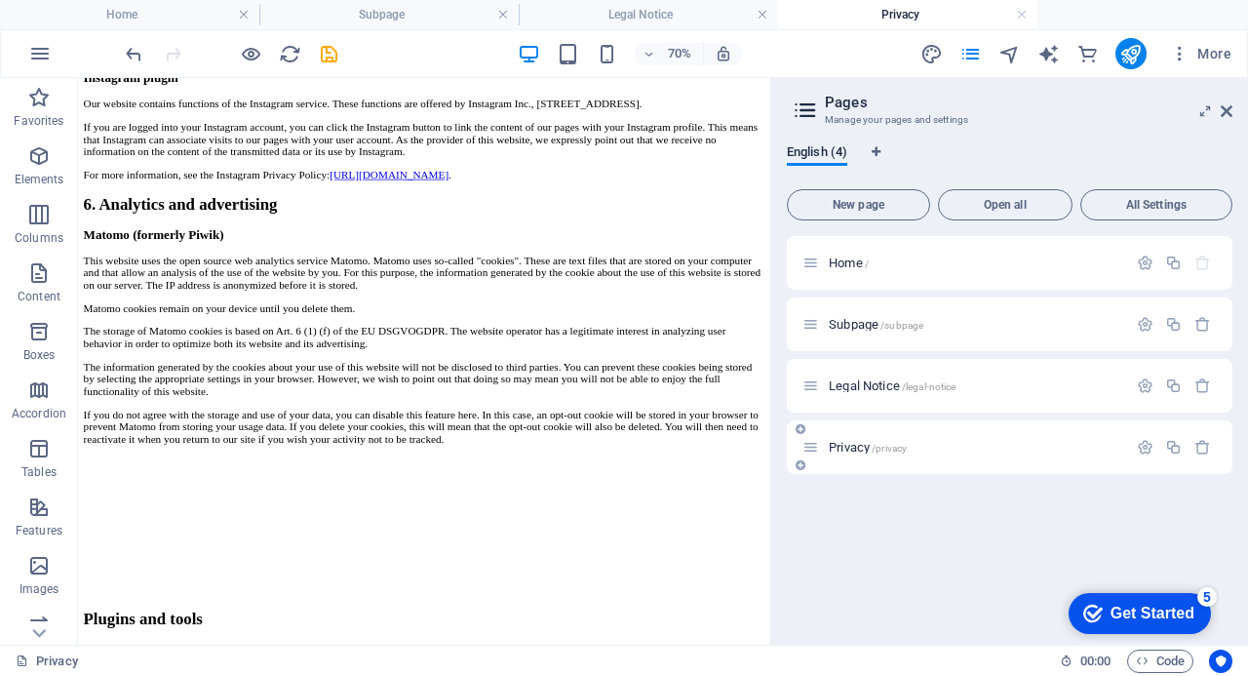
scroll to position [3276, 0]
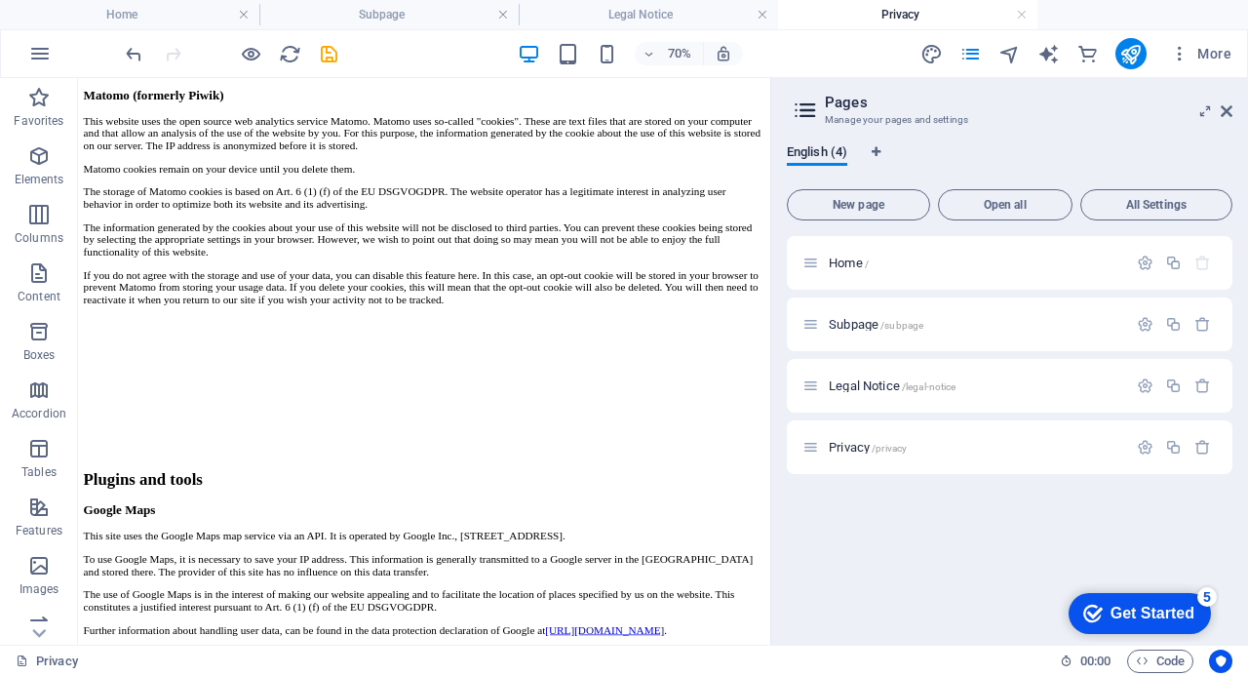
click at [794, 507] on div "Home / Subpage /subpage Legal Notice /legal-notice Privacy /privacy" at bounding box center [1010, 432] width 446 height 393
click at [846, 254] on div "Home /" at bounding box center [964, 263] width 325 height 22
click at [840, 262] on span "Home /" at bounding box center [849, 262] width 40 height 15
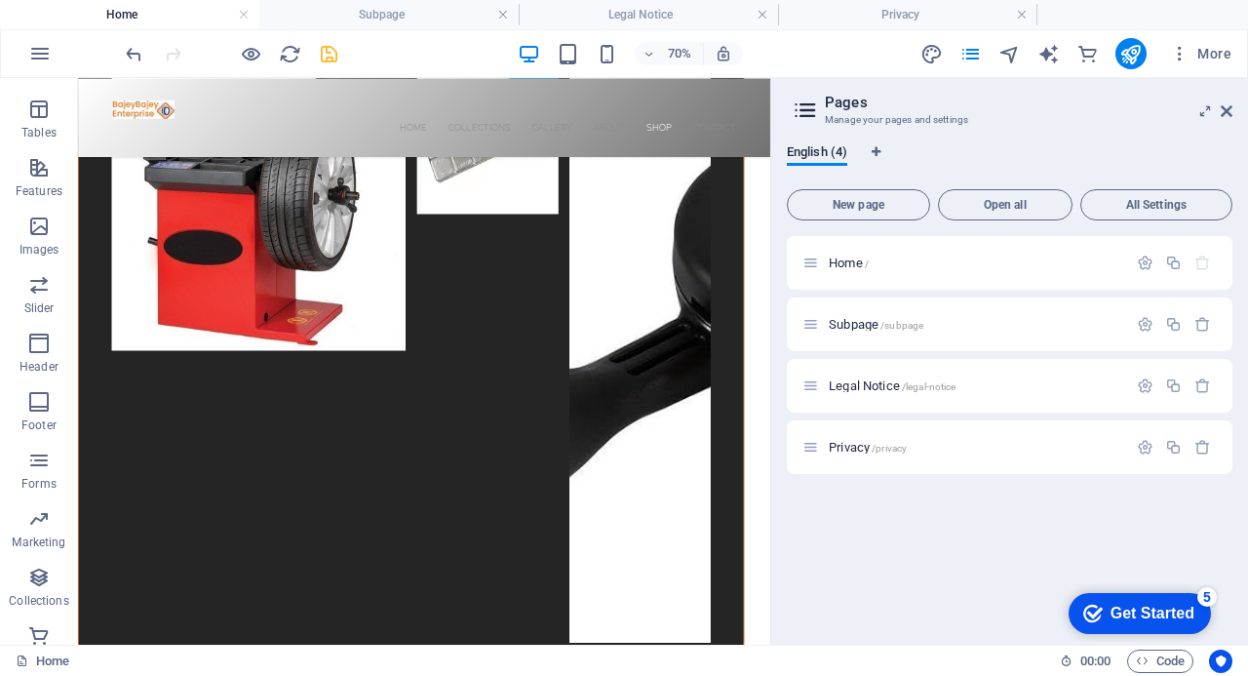
scroll to position [6285, 0]
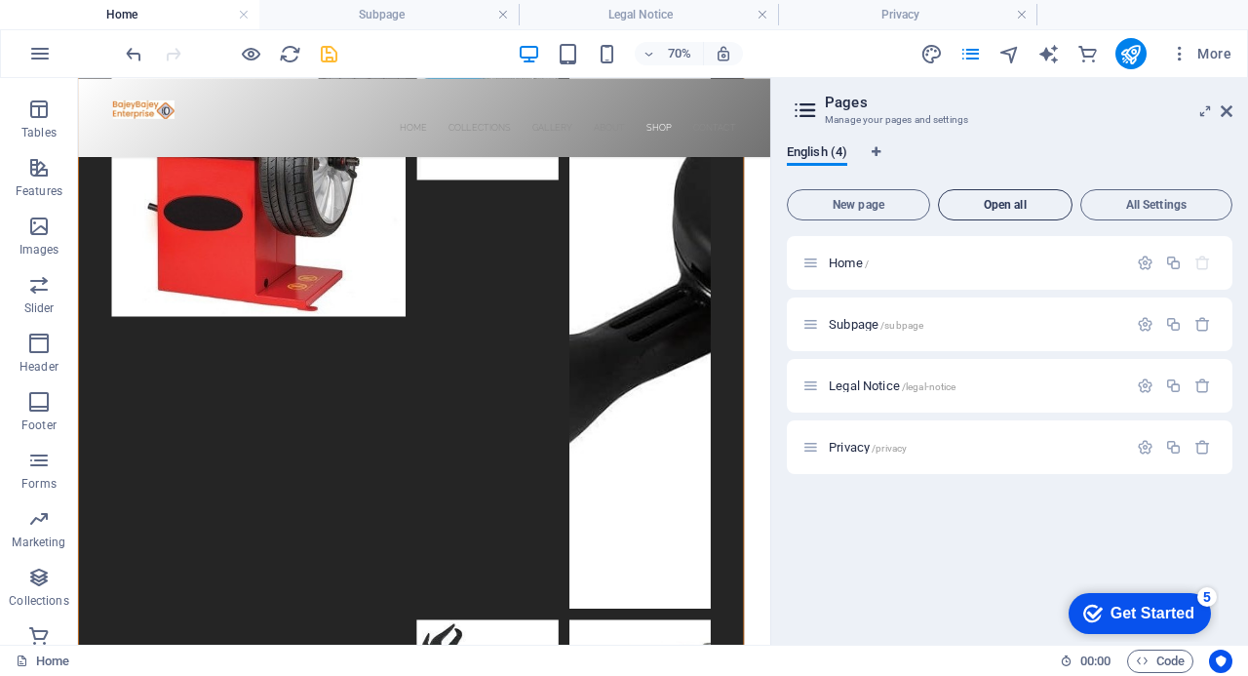
click at [996, 201] on span "Open all" at bounding box center [1005, 205] width 117 height 12
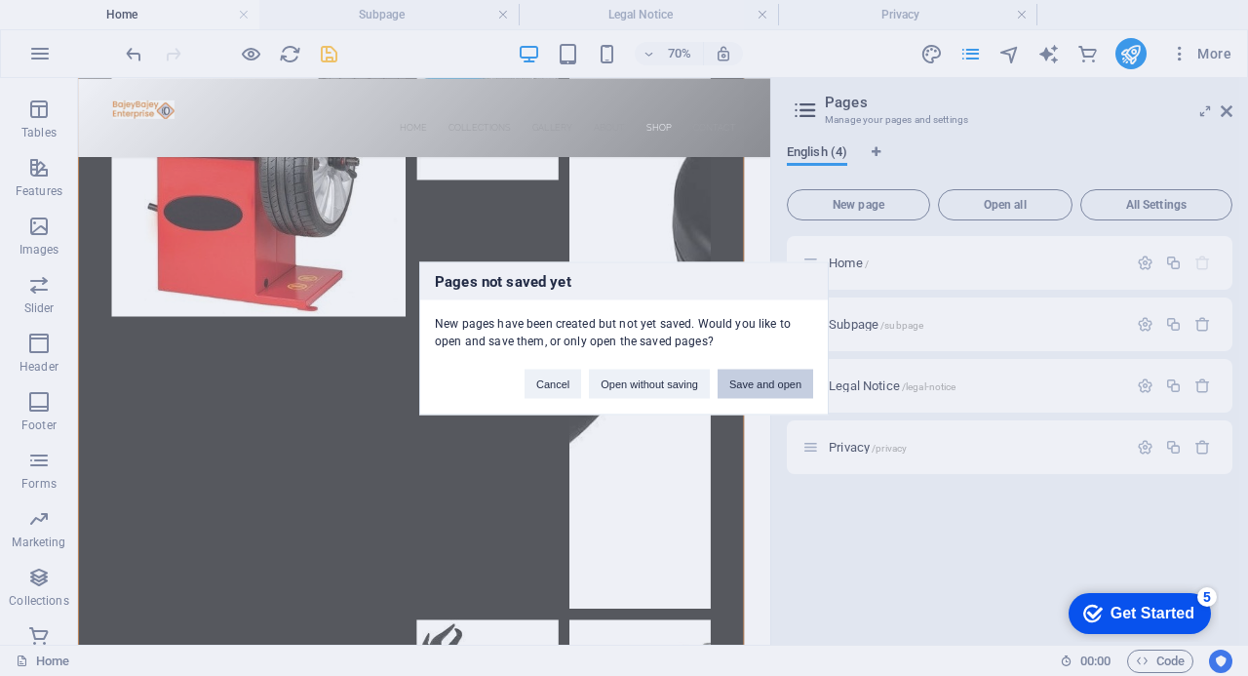
click at [753, 379] on button "Save and open" at bounding box center [766, 383] width 96 height 29
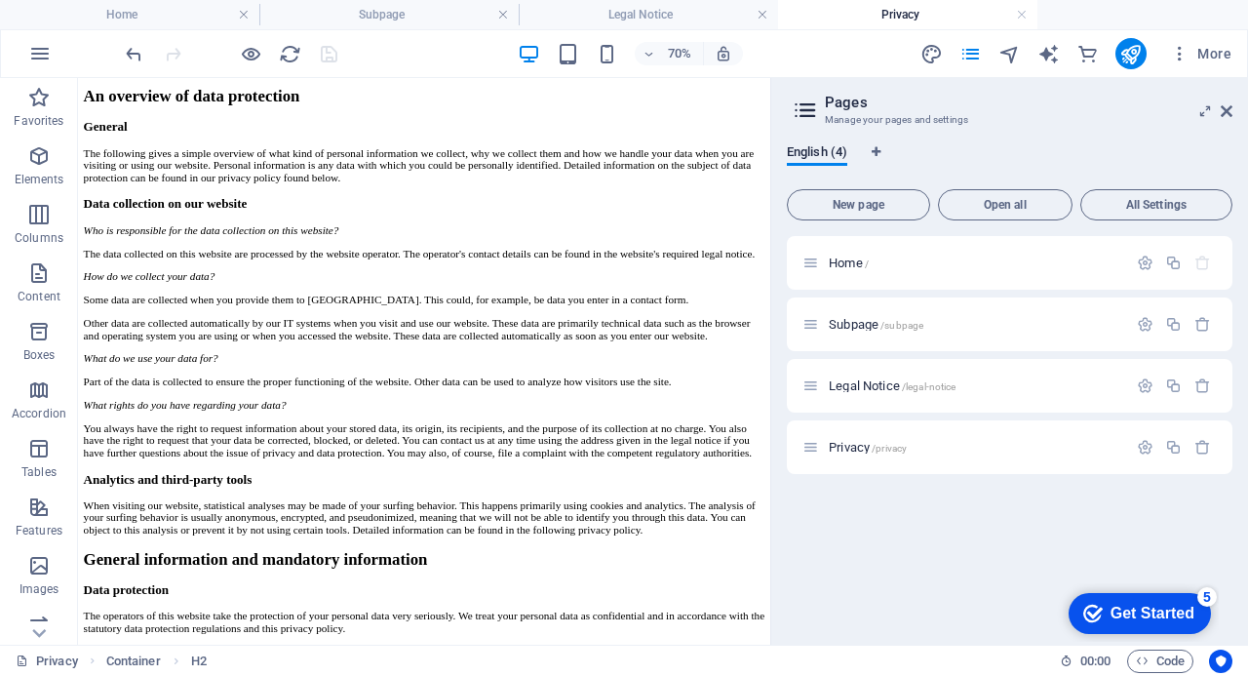
scroll to position [0, 0]
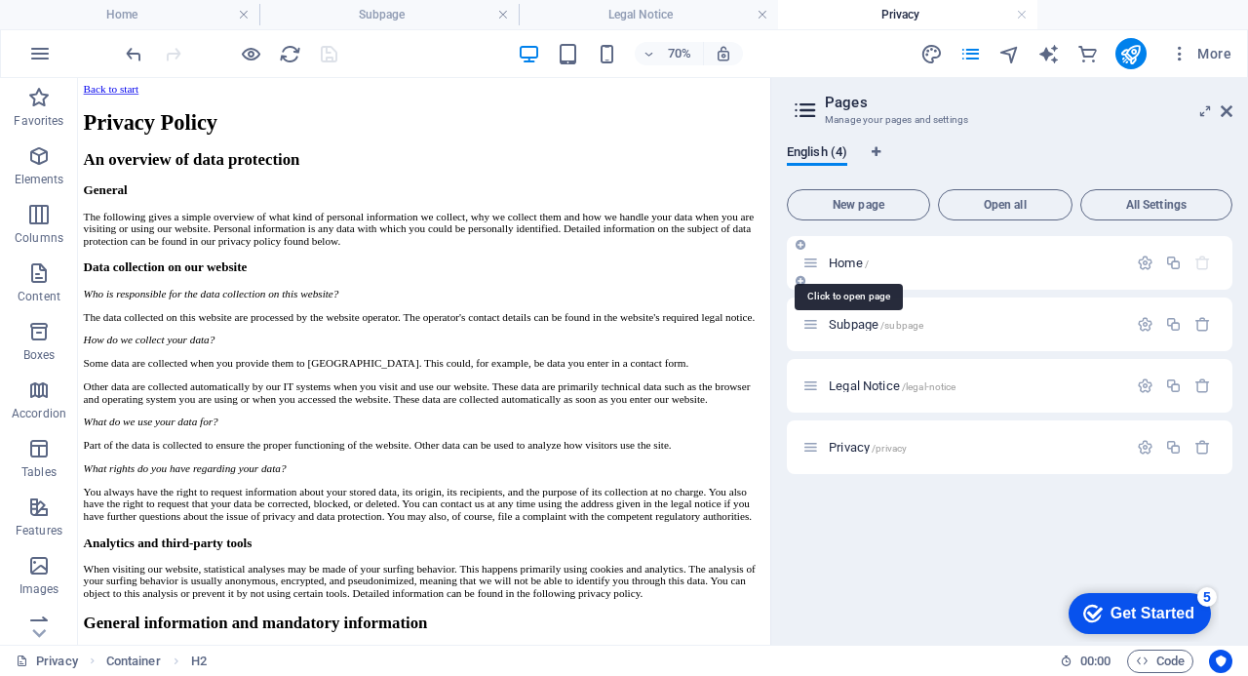
click at [841, 259] on span "Home /" at bounding box center [849, 262] width 40 height 15
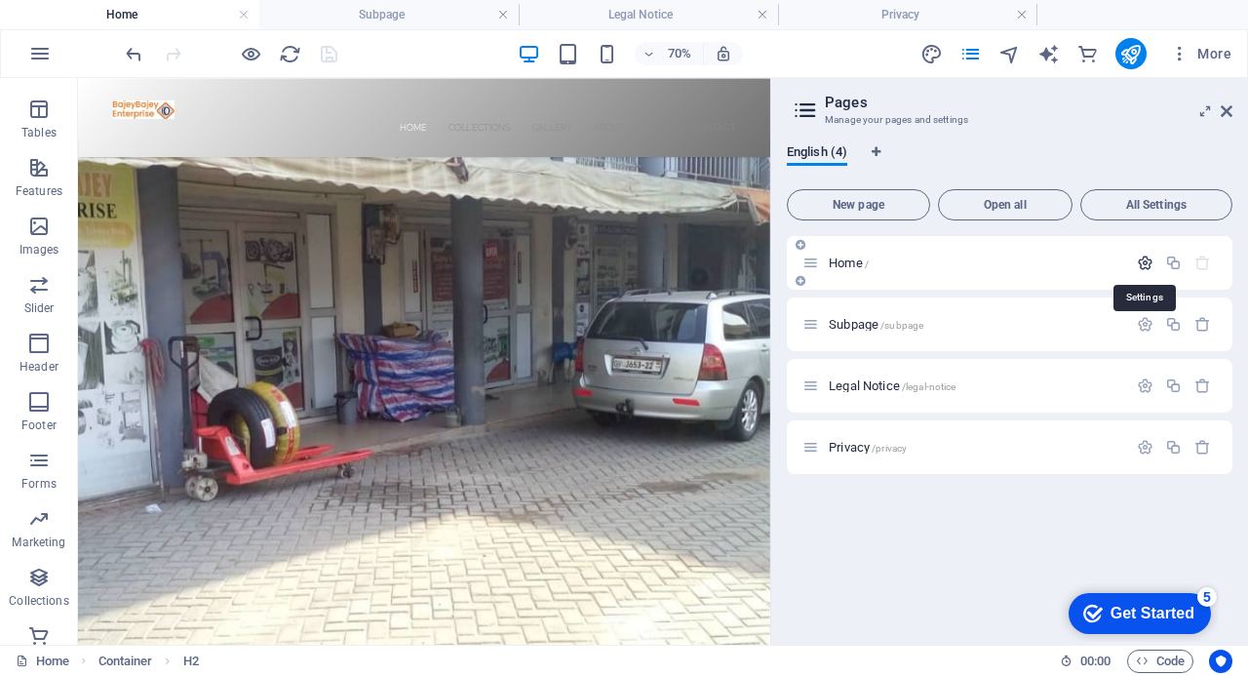
click at [1142, 258] on icon "button" at bounding box center [1145, 262] width 17 height 17
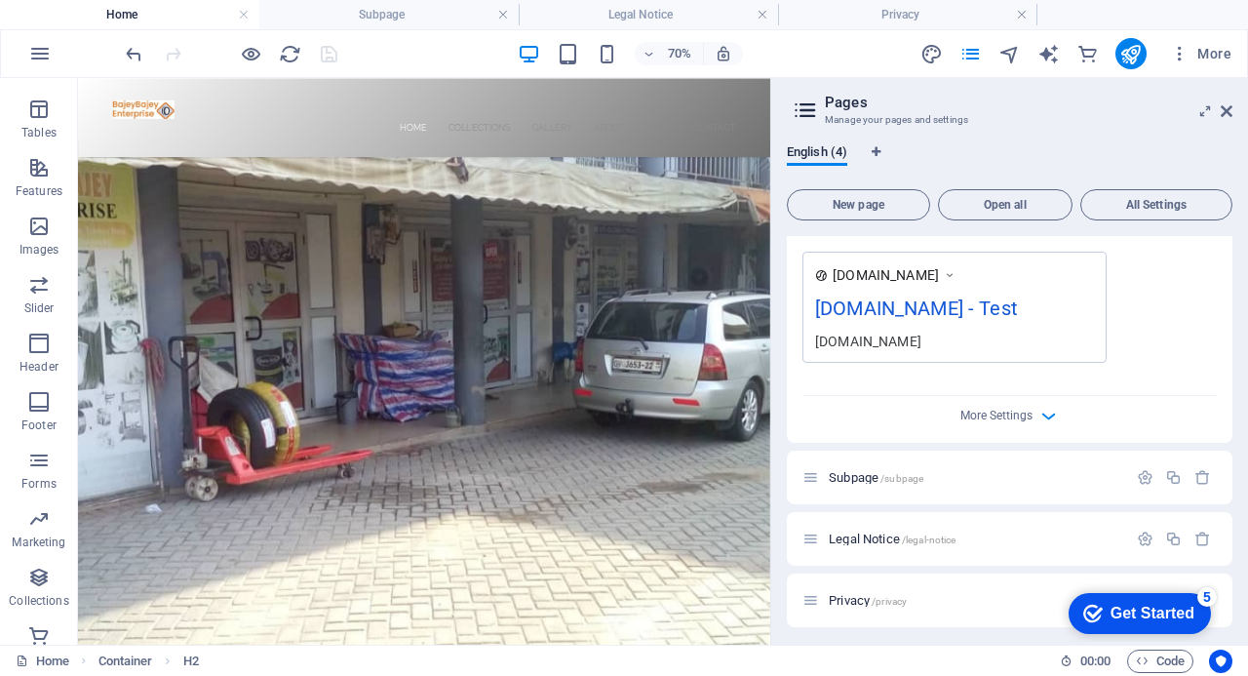
scroll to position [578, 0]
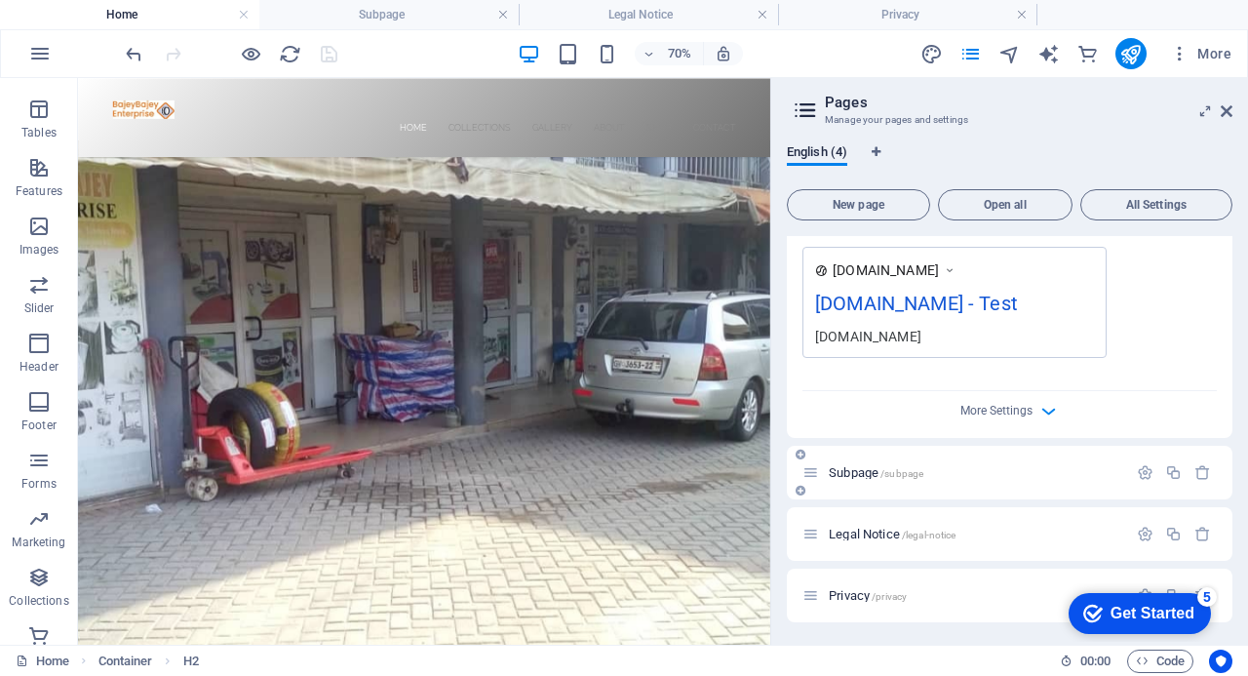
click at [839, 465] on span "Subpage /subpage" at bounding box center [876, 472] width 95 height 15
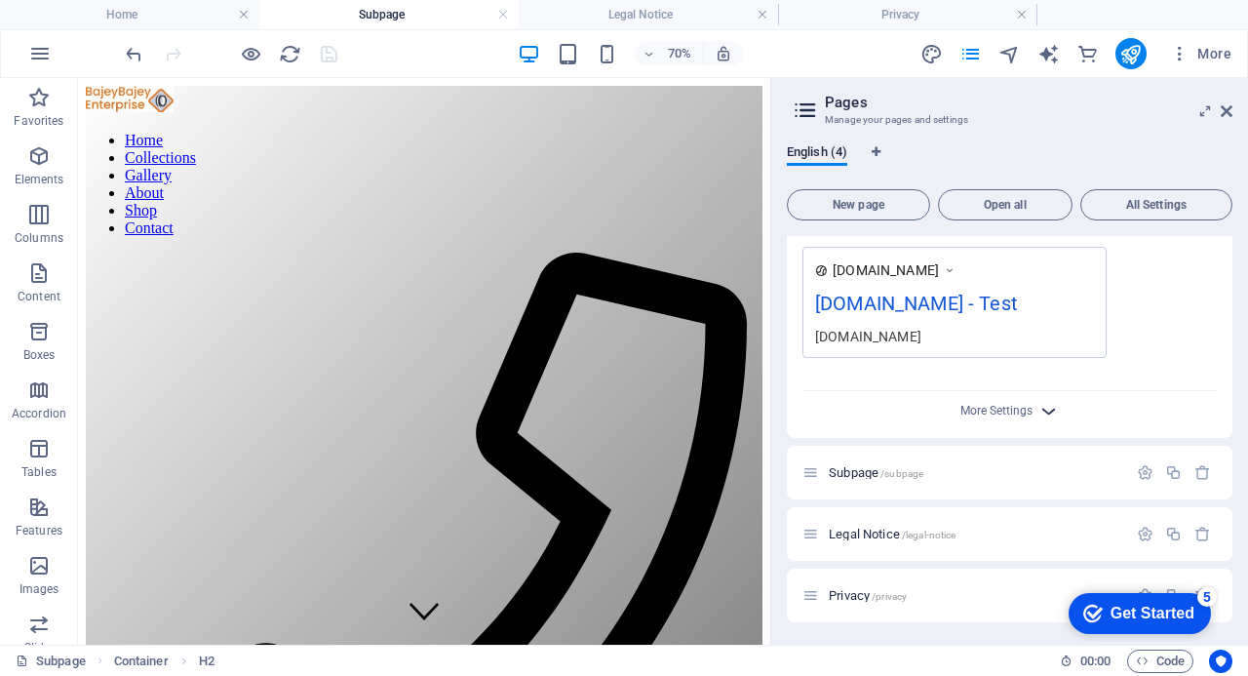
click at [1050, 409] on icon "button" at bounding box center [1048, 411] width 22 height 22
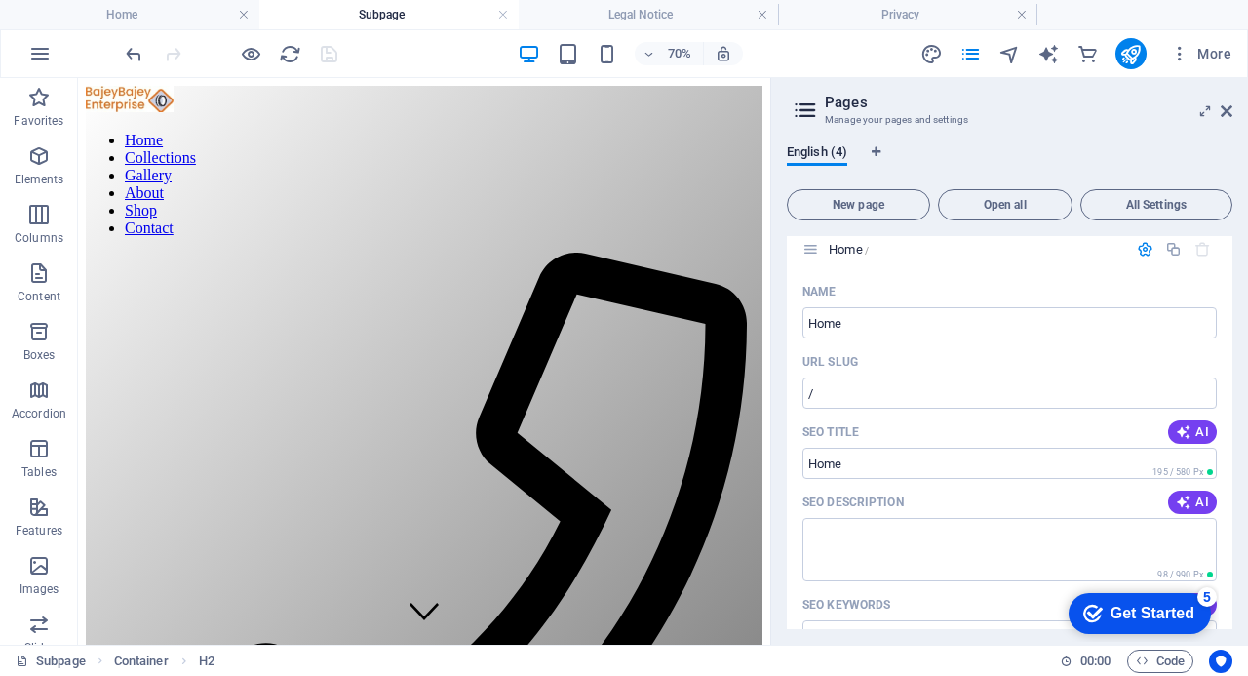
scroll to position [0, 0]
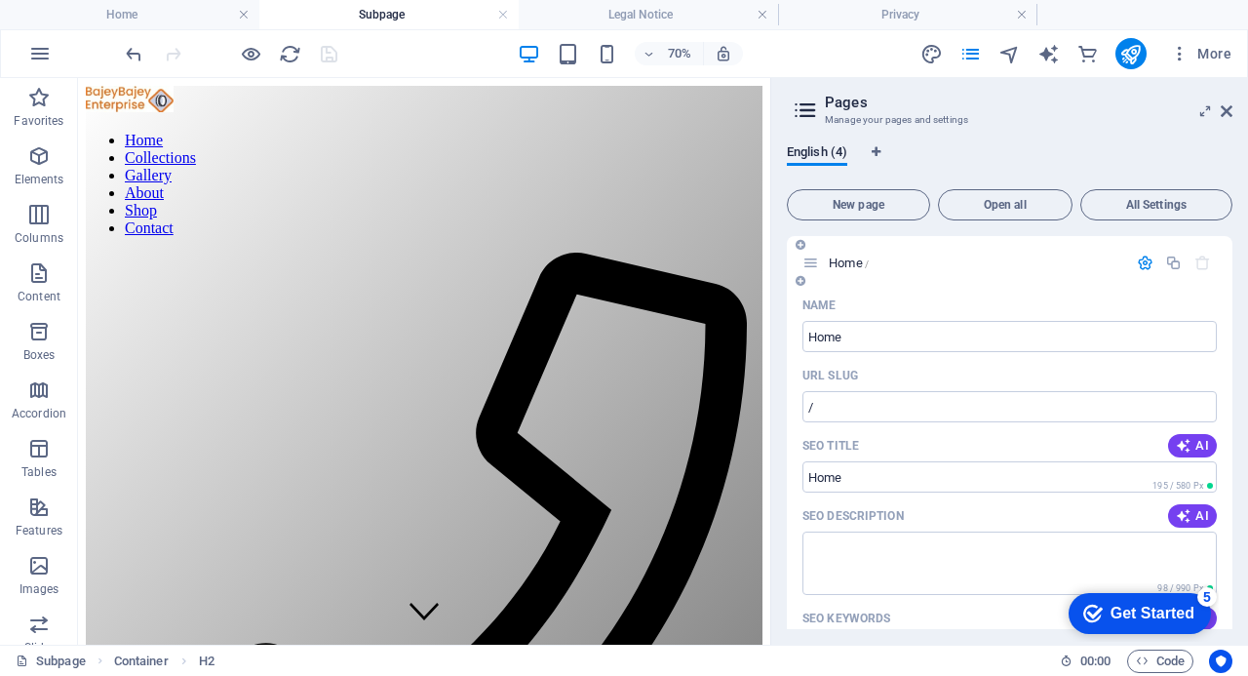
click at [814, 269] on icon at bounding box center [810, 262] width 17 height 17
click at [37, 562] on icon "button" at bounding box center [38, 565] width 23 height 23
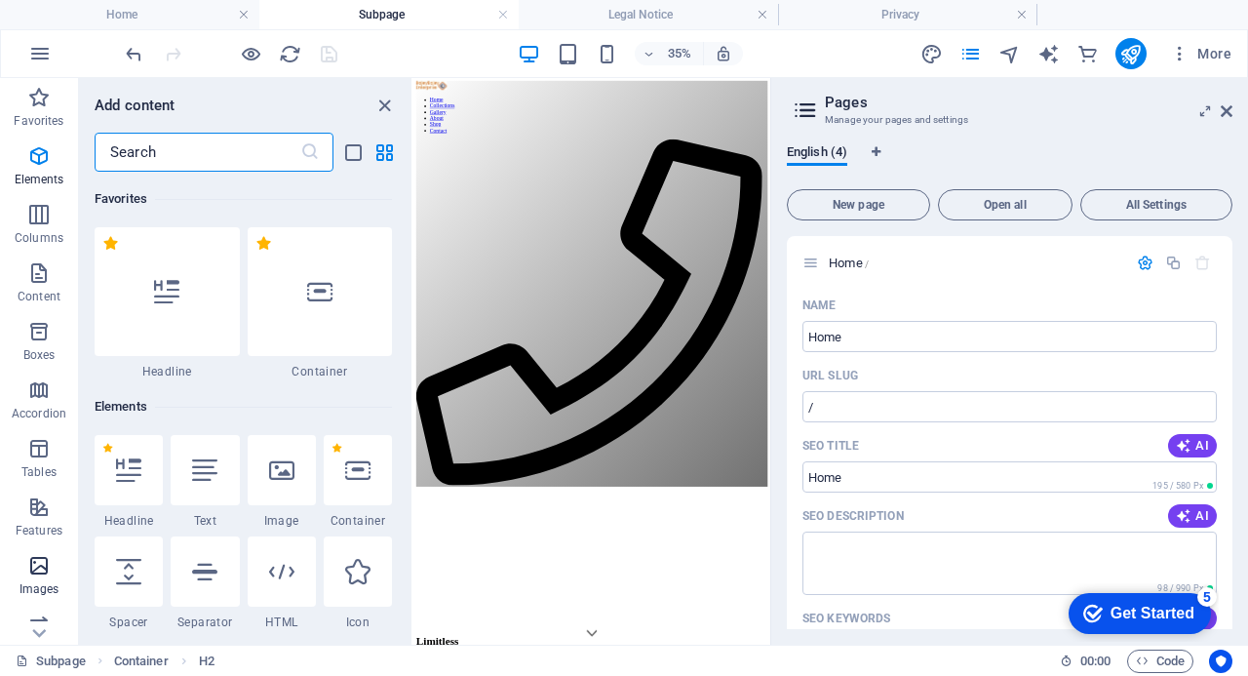
scroll to position [9887, 0]
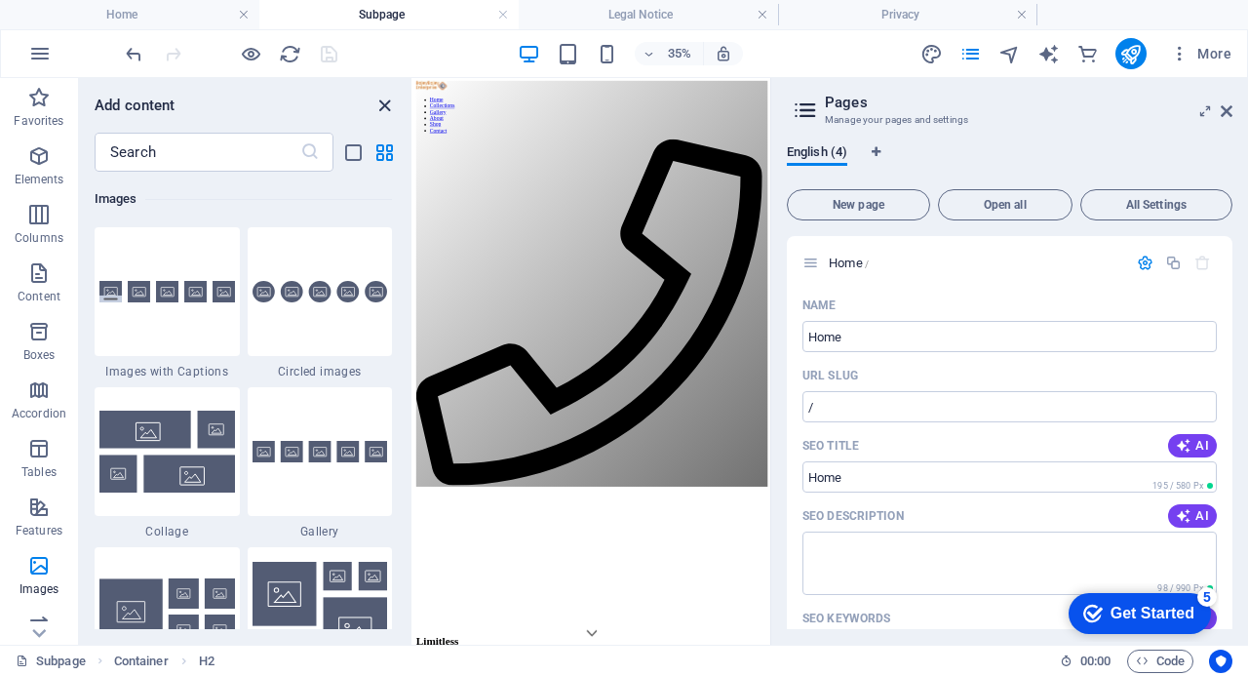
click at [380, 98] on icon "close panel" at bounding box center [384, 106] width 22 height 22
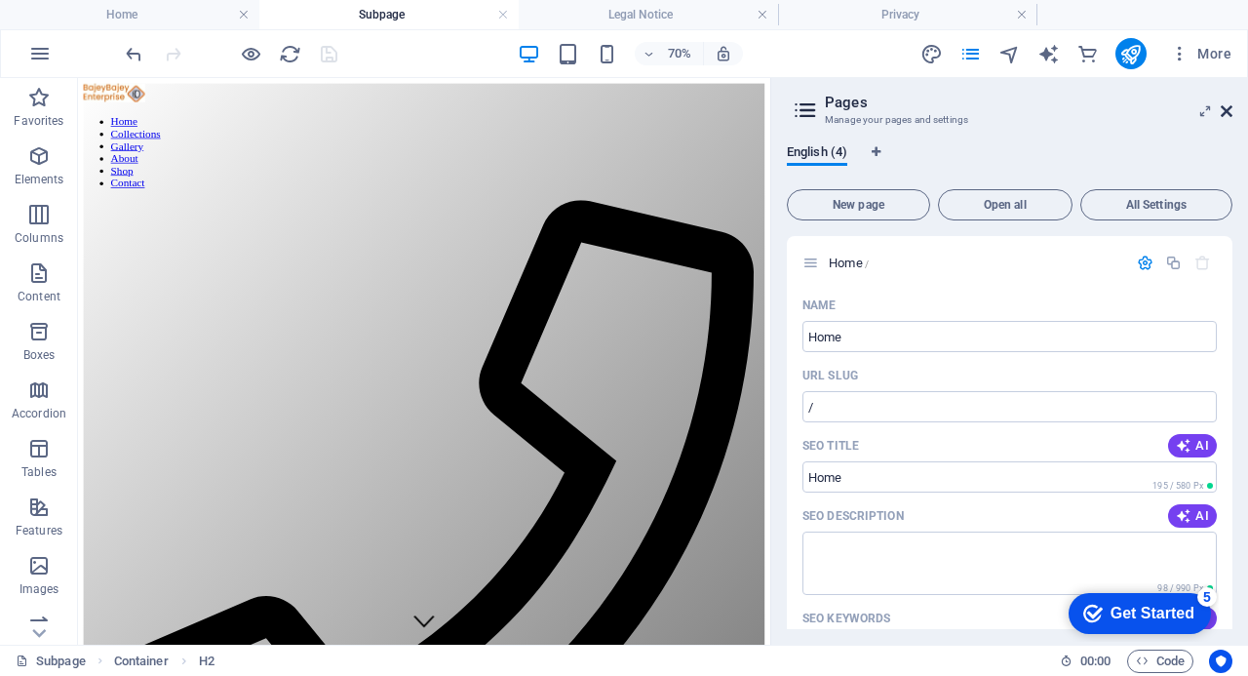
click at [1225, 107] on icon at bounding box center [1227, 111] width 12 height 16
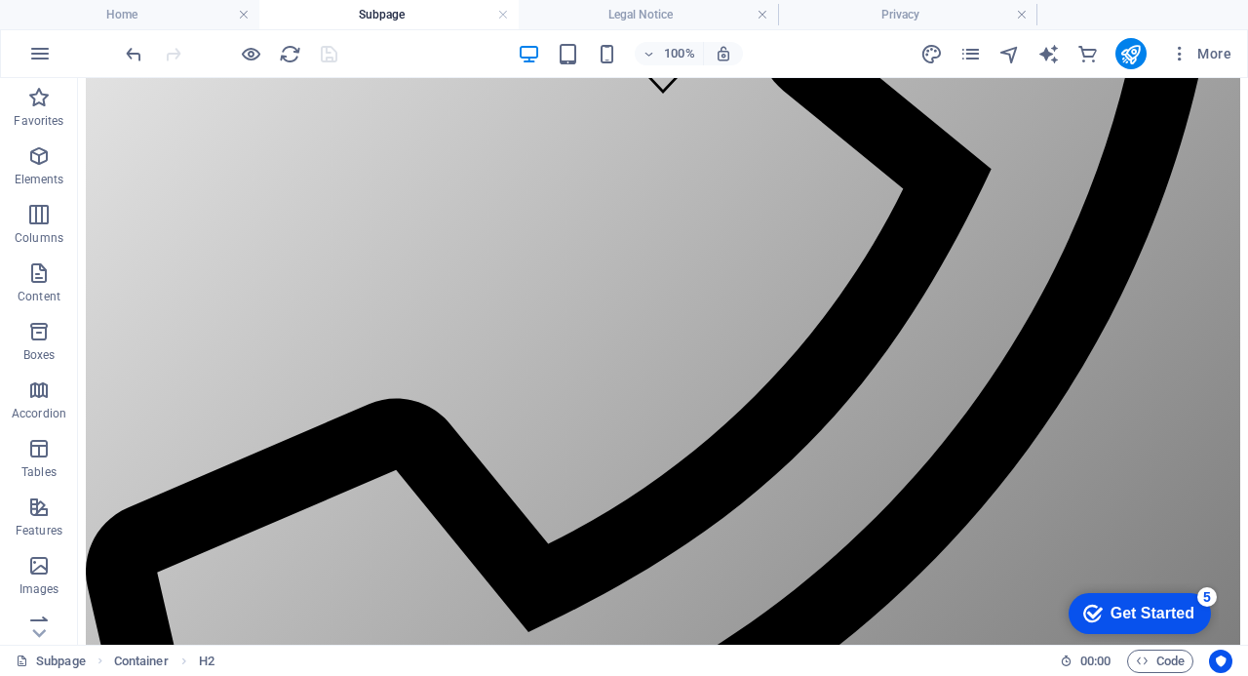
scroll to position [539, 0]
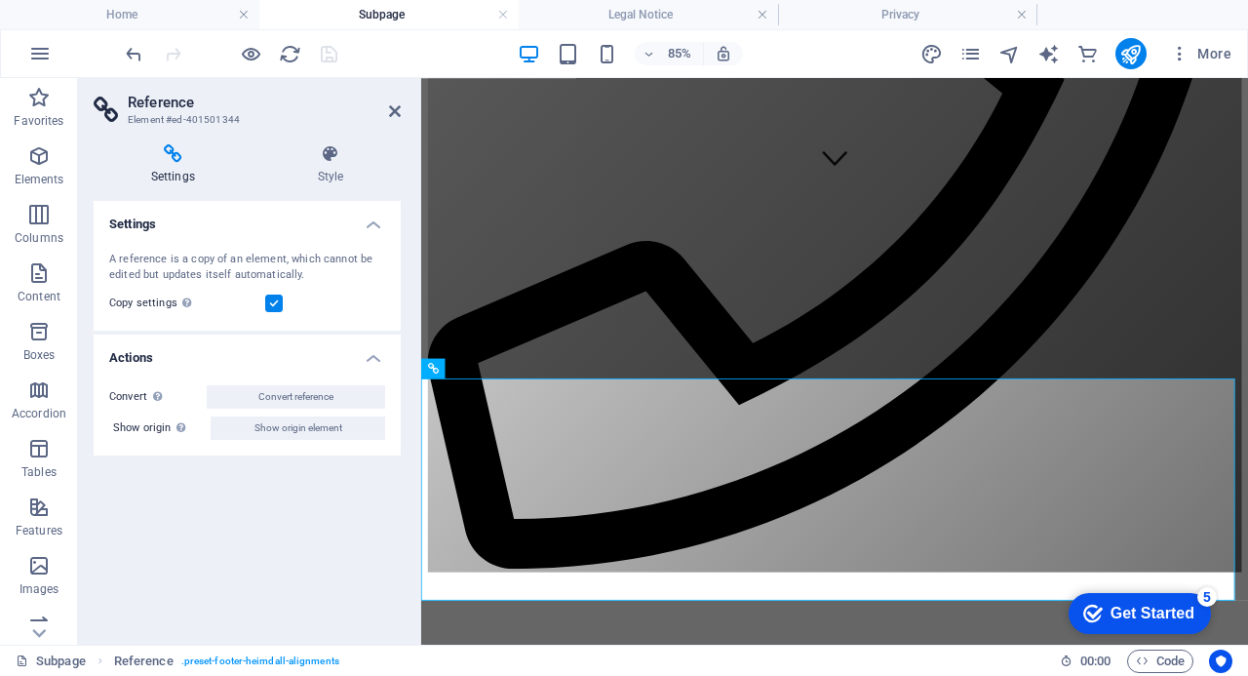
scroll to position [439, 0]
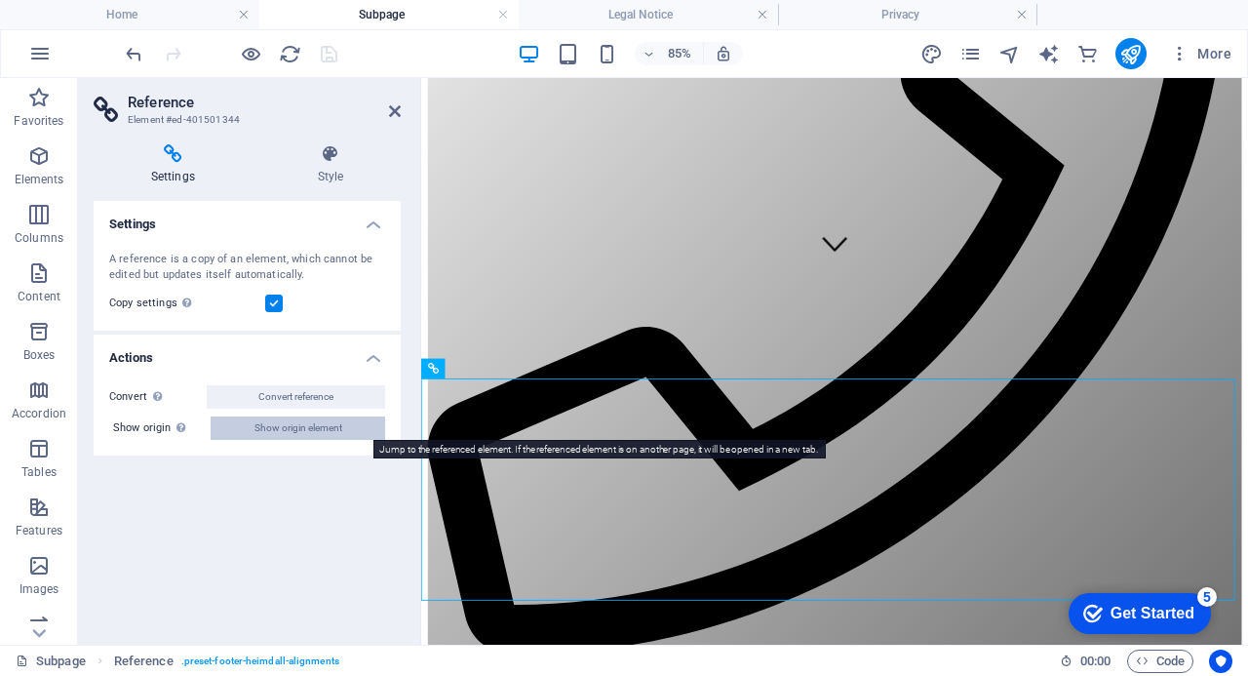
click at [271, 418] on span "Show origin element" at bounding box center [298, 427] width 88 height 23
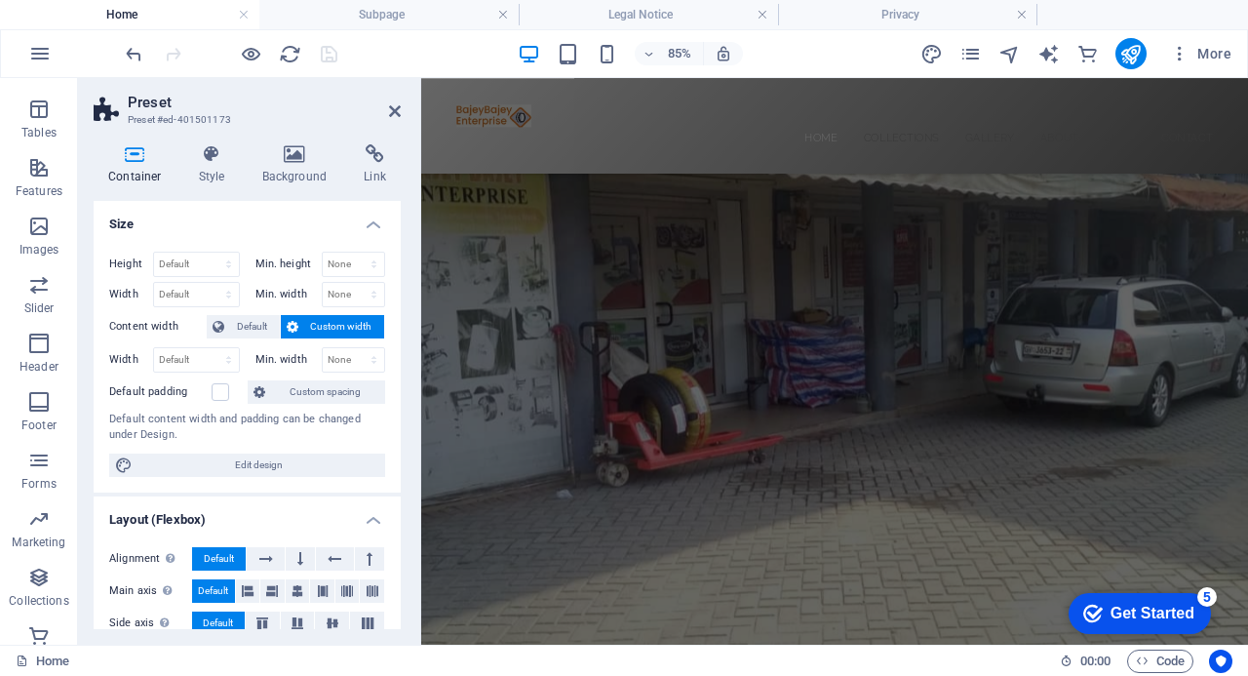
scroll to position [0, 0]
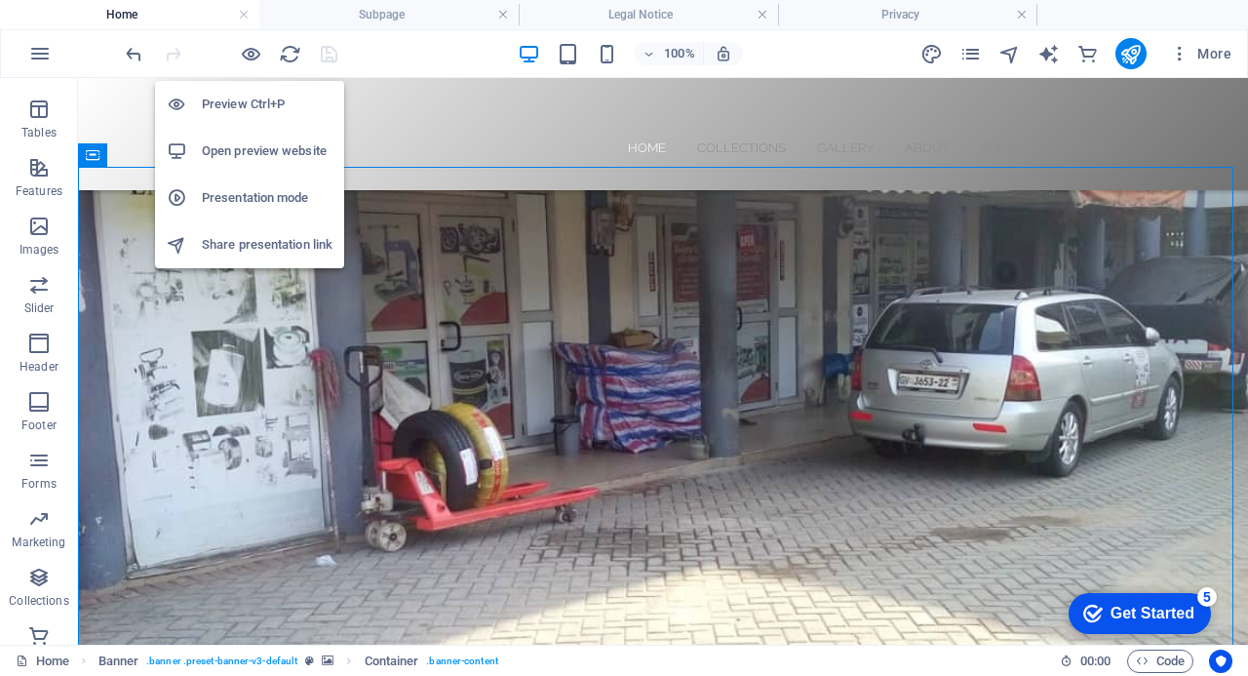
click at [256, 145] on h6 "Open preview website" at bounding box center [267, 150] width 131 height 23
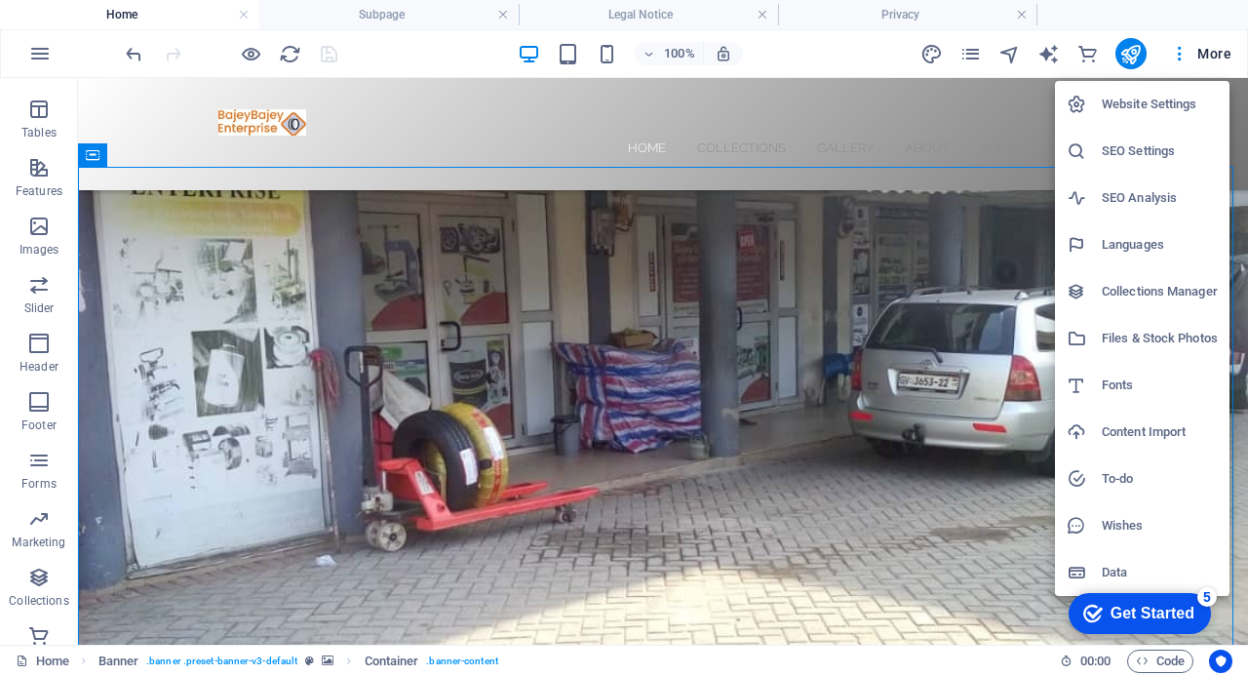
click at [847, 61] on div at bounding box center [624, 338] width 1248 height 676
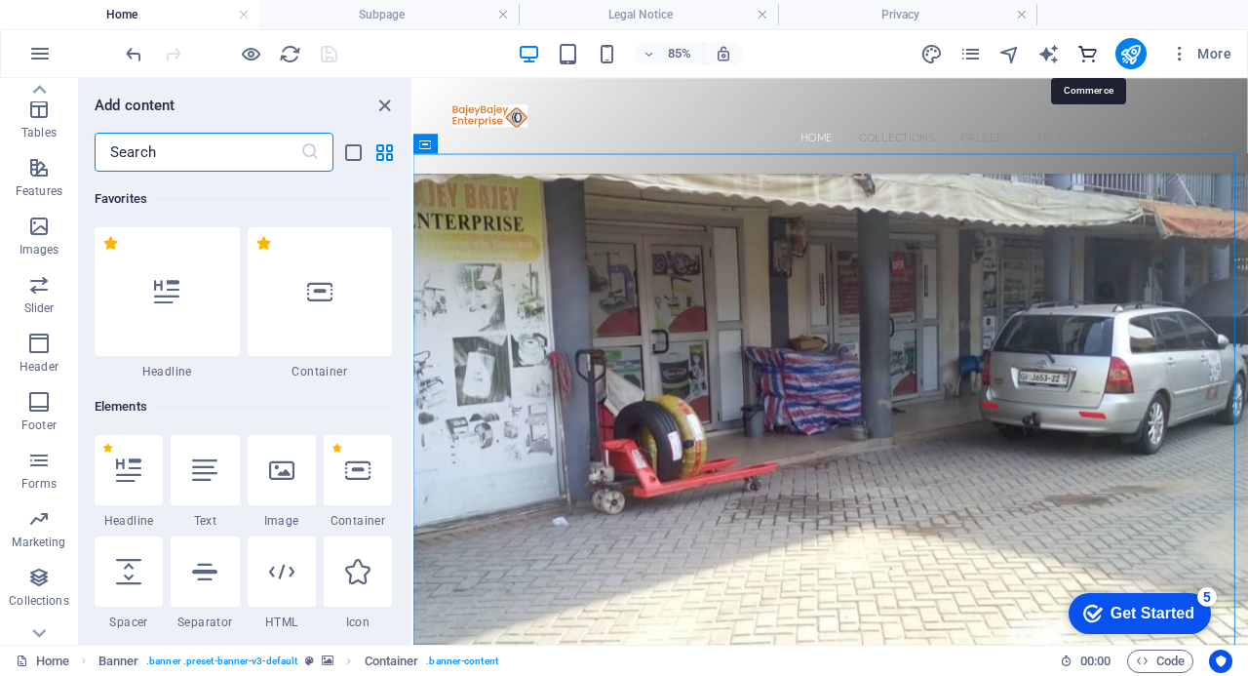
scroll to position [18790, 0]
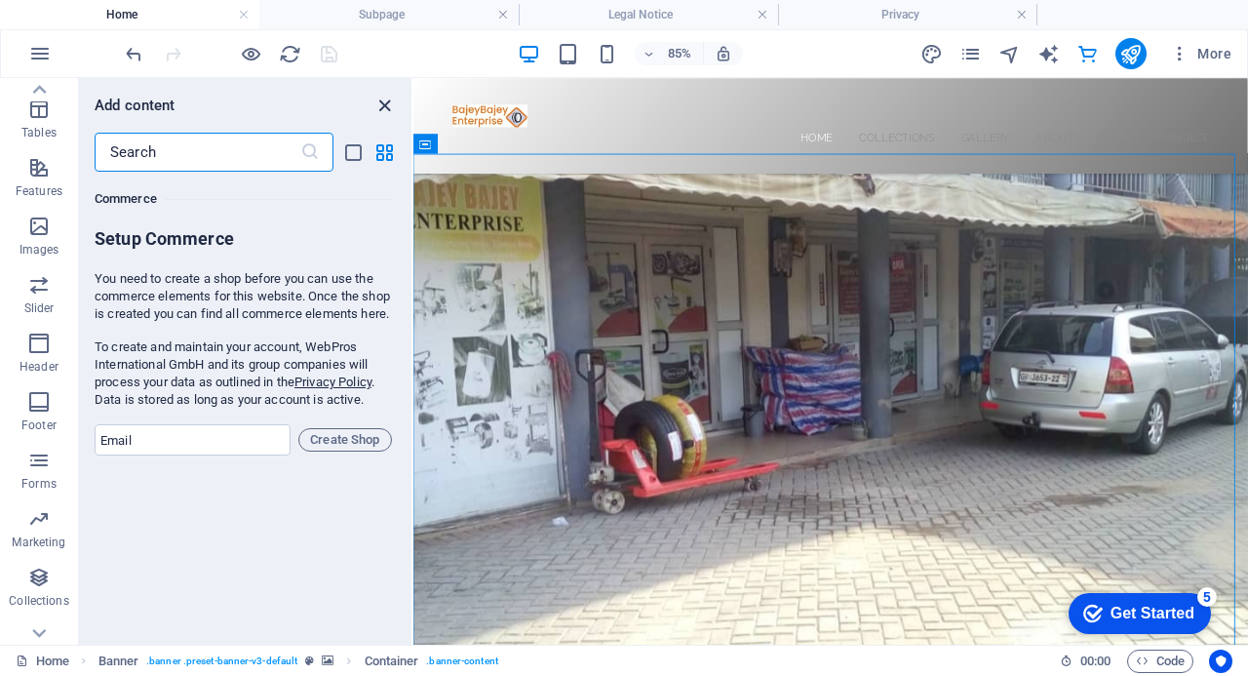
click at [384, 98] on icon "close panel" at bounding box center [384, 106] width 22 height 22
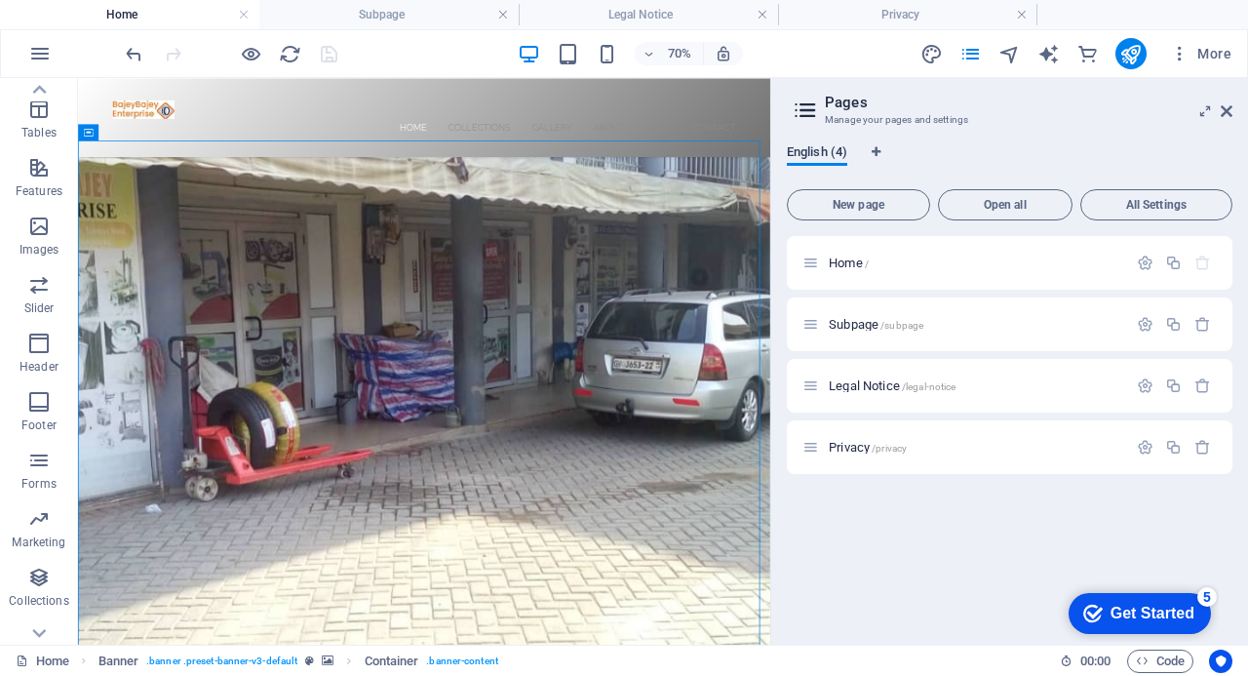
click at [821, 150] on span "English (4)" at bounding box center [817, 153] width 60 height 27
click at [1002, 202] on span "Open all" at bounding box center [1005, 205] width 117 height 12
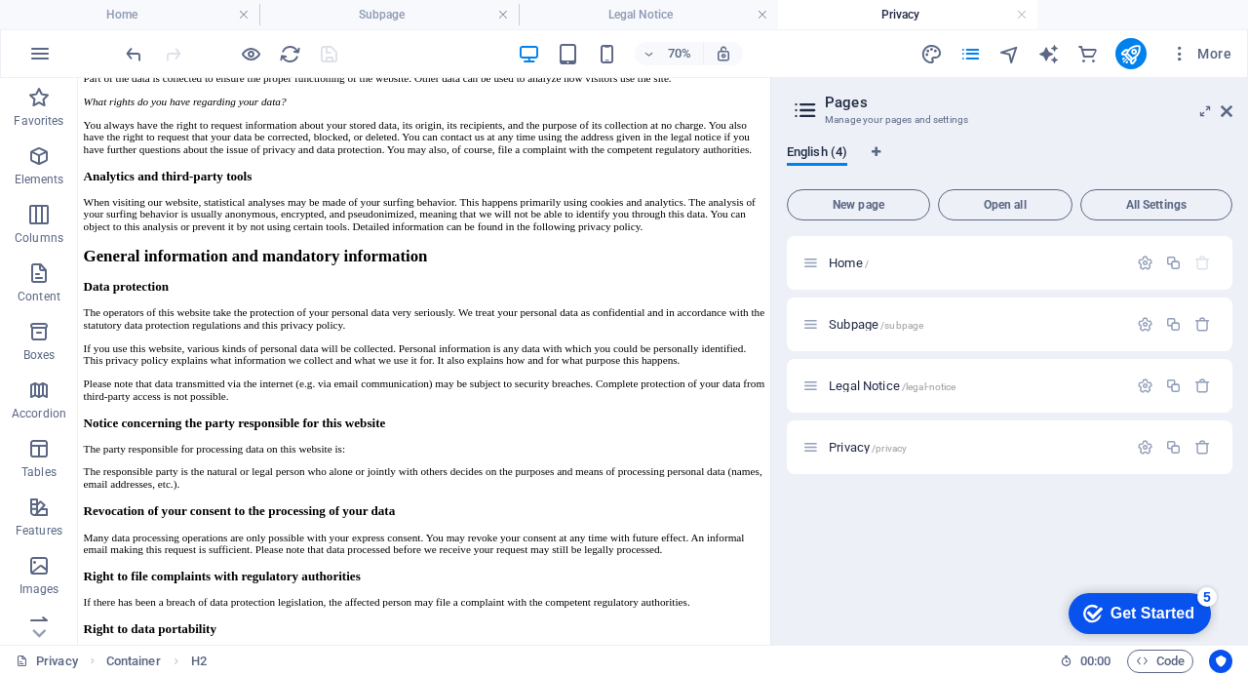
scroll to position [0, 0]
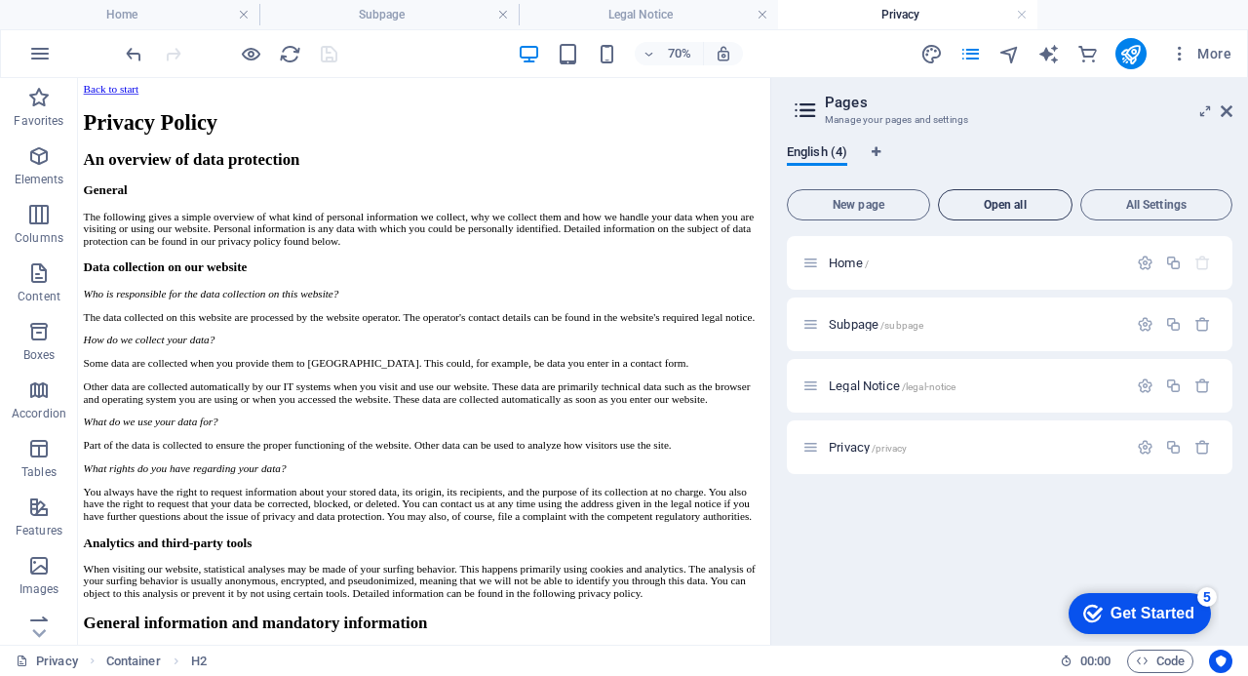
click at [1000, 196] on button "Open all" at bounding box center [1005, 204] width 135 height 31
click at [841, 256] on span "Home /" at bounding box center [849, 262] width 40 height 15
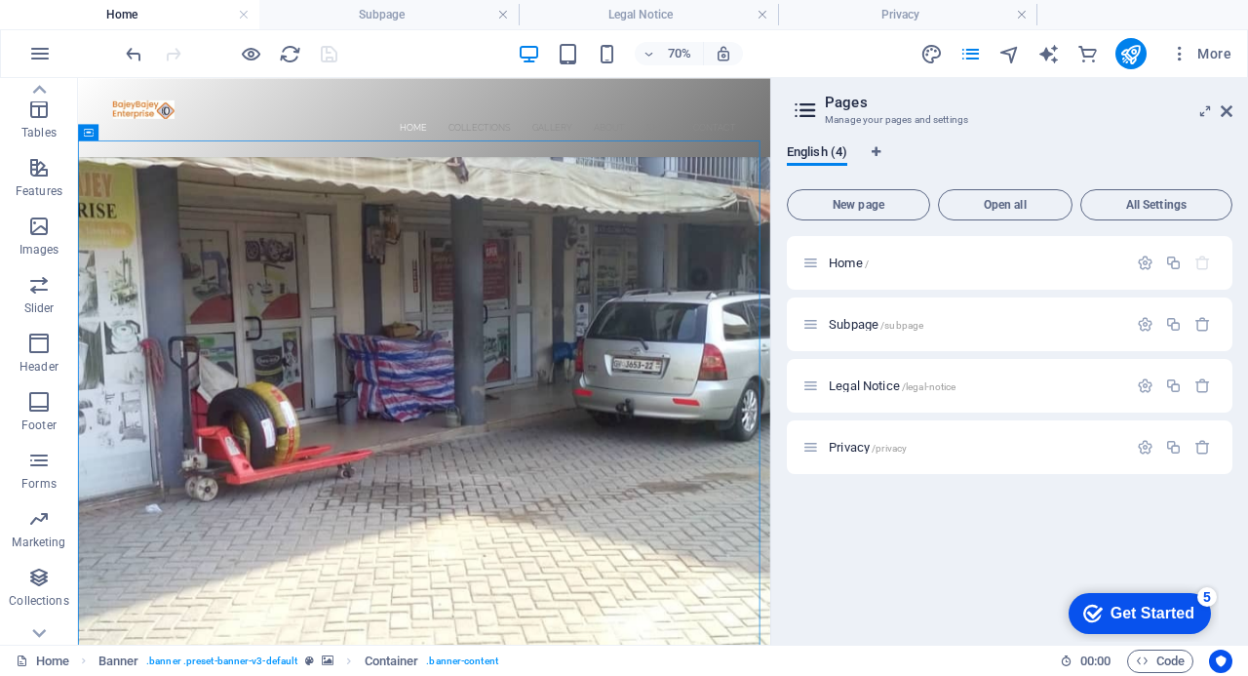
drag, startPoint x: 913, startPoint y: 333, endPoint x: 887, endPoint y: 483, distance: 151.3
click at [125, 5] on h4 "Home" at bounding box center [129, 14] width 259 height 21
click at [345, 19] on h4 "Subpage" at bounding box center [388, 14] width 259 height 21
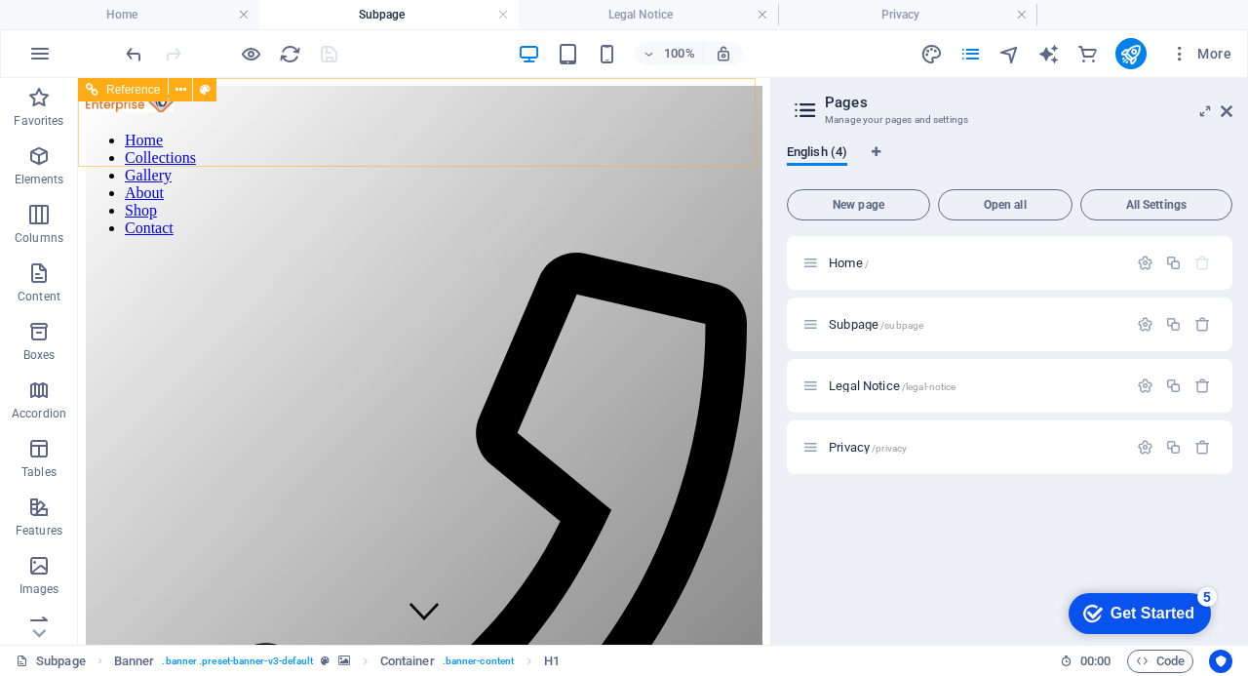
click at [410, 237] on nav "Home Collections Gallery About Shop Contact" at bounding box center [424, 184] width 677 height 105
click at [419, 237] on nav "Home Collections Gallery About Shop Contact" at bounding box center [424, 184] width 677 height 105
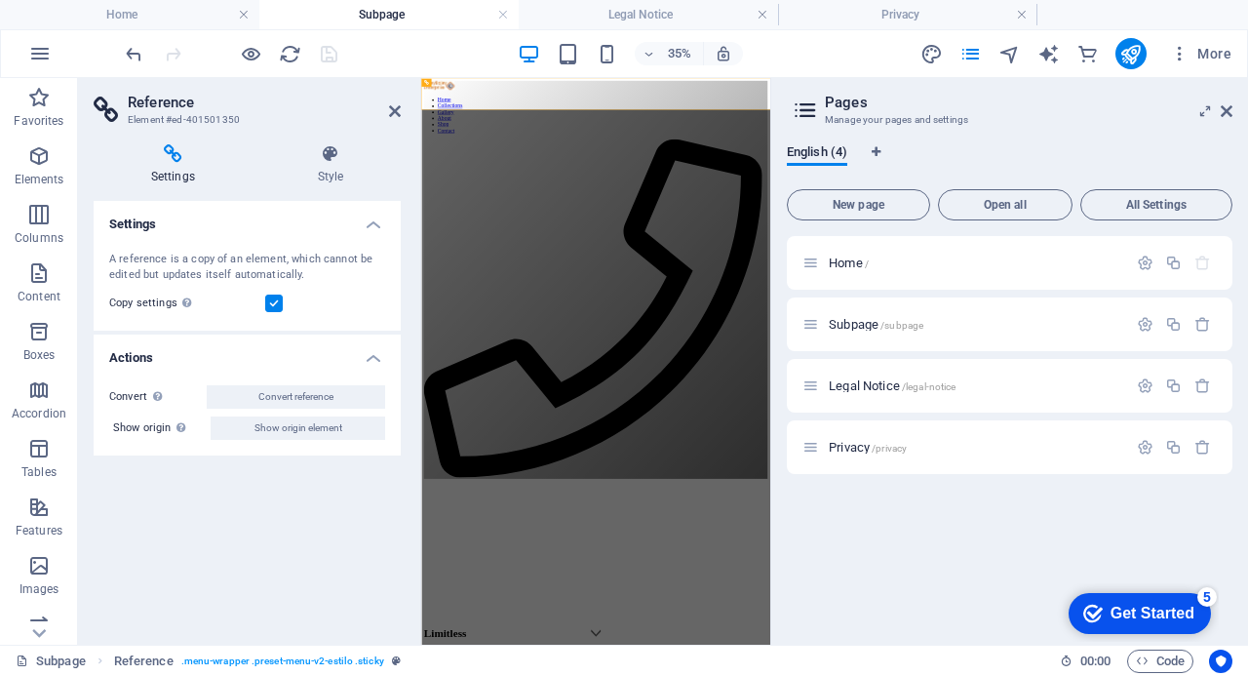
click at [398, 5] on h4 "Subpage" at bounding box center [388, 14] width 259 height 21
click at [395, 7] on h4 "Subpage" at bounding box center [388, 14] width 259 height 21
click at [390, 103] on icon at bounding box center [395, 111] width 12 height 16
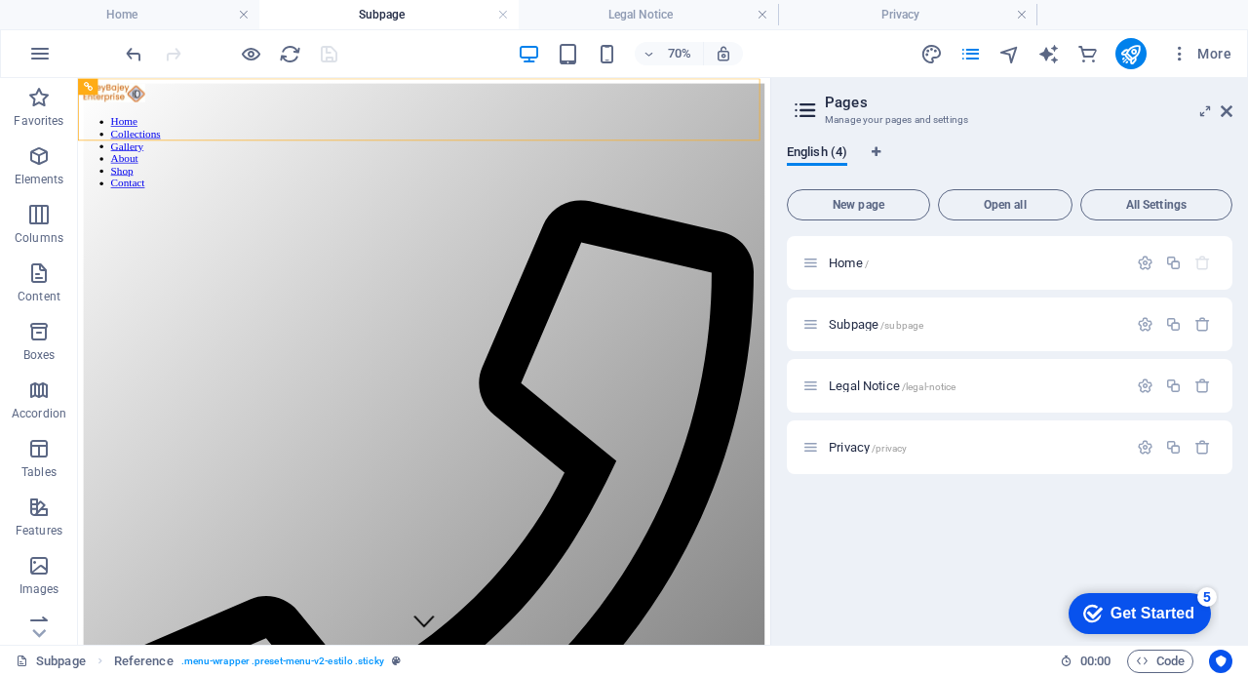
click at [153, 16] on h4 "Home" at bounding box center [129, 14] width 259 height 21
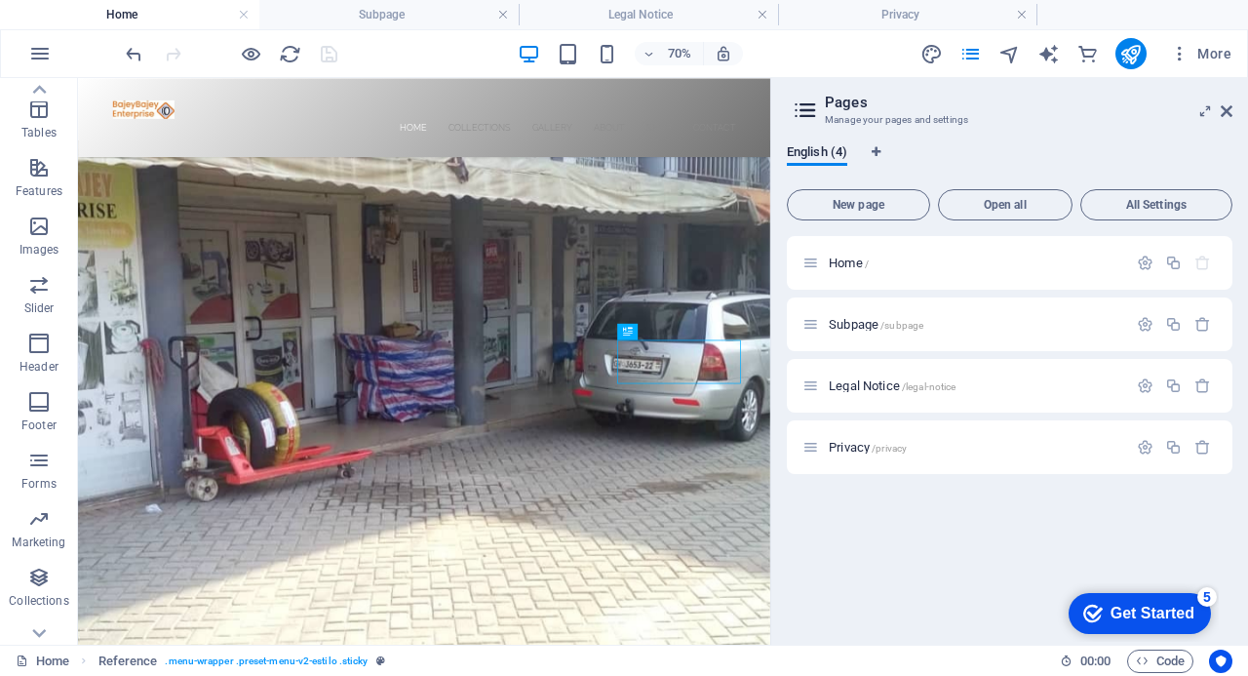
click at [153, 16] on h4 "Home" at bounding box center [129, 14] width 259 height 21
click at [901, 15] on h4 "Privacy" at bounding box center [907, 14] width 259 height 21
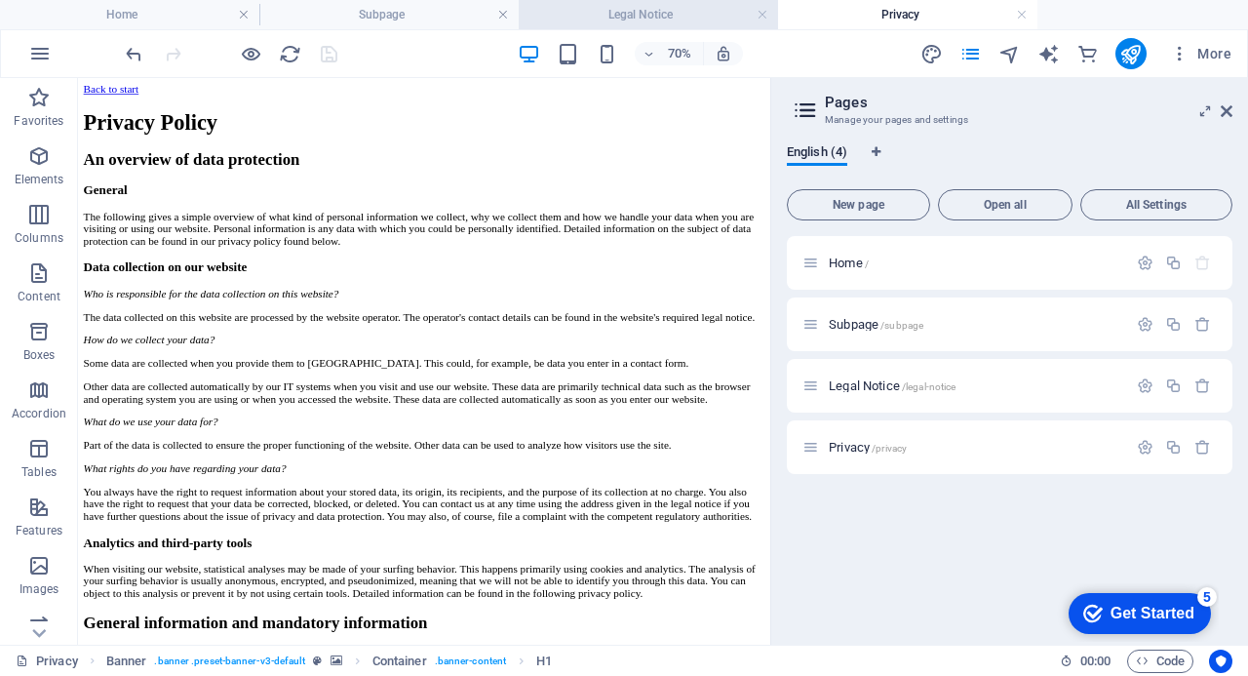
click at [655, 12] on h4 "Legal Notice" at bounding box center [648, 14] width 259 height 21
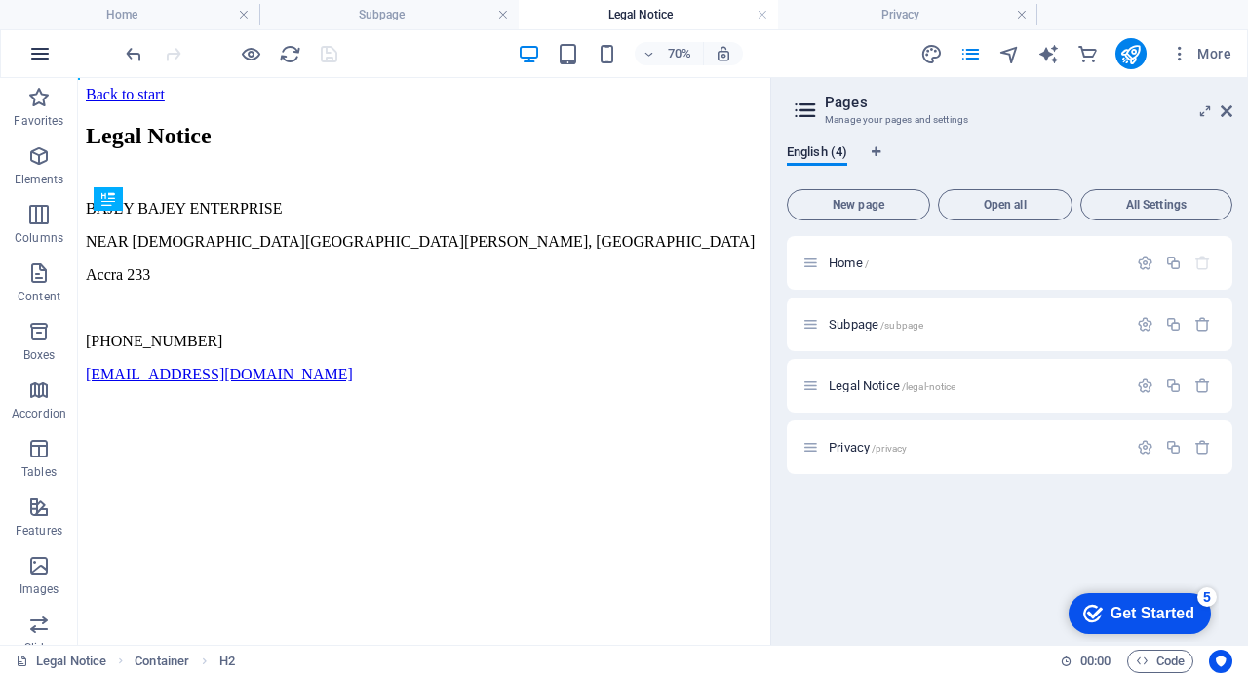
click at [37, 50] on icon "button" at bounding box center [39, 53] width 23 height 23
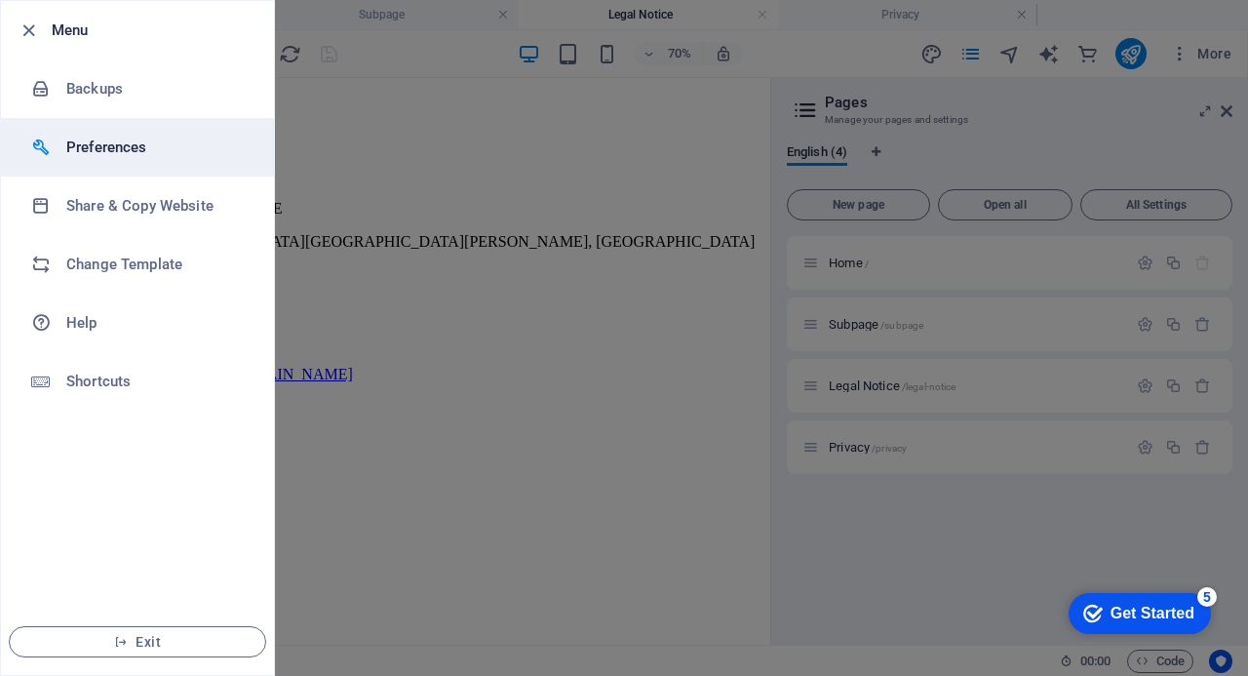
click at [114, 143] on h6 "Preferences" at bounding box center [156, 147] width 180 height 23
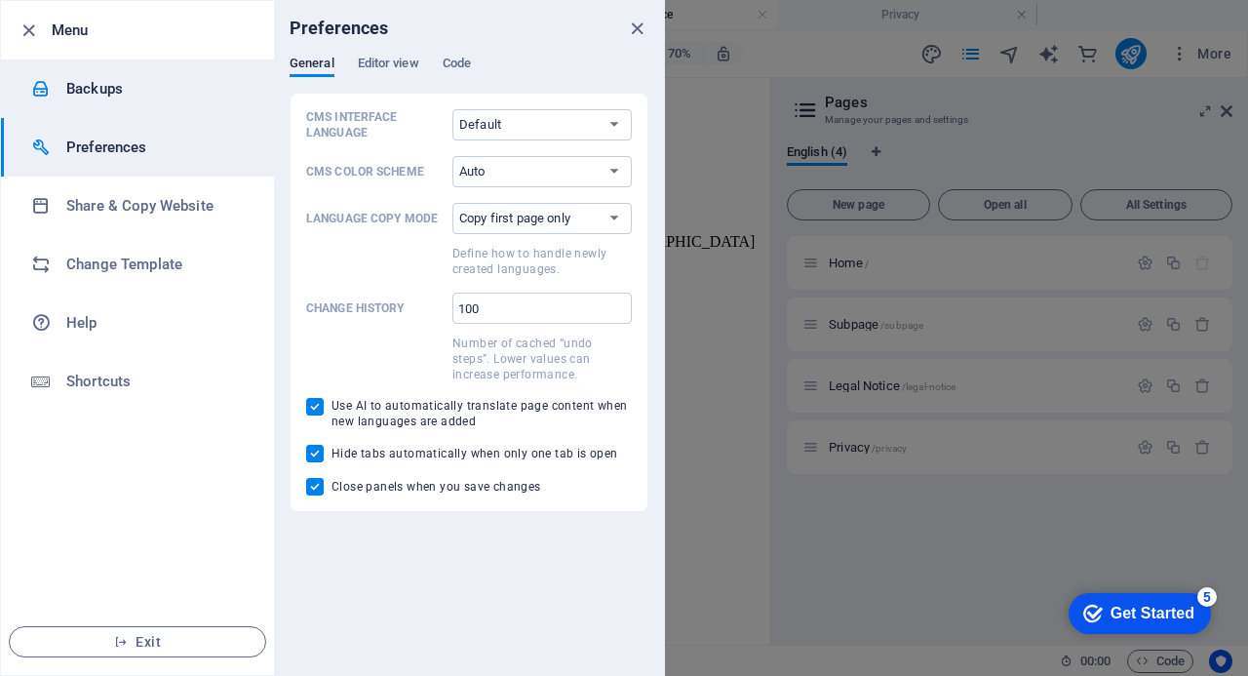
click at [88, 85] on h6 "Backups" at bounding box center [156, 88] width 180 height 23
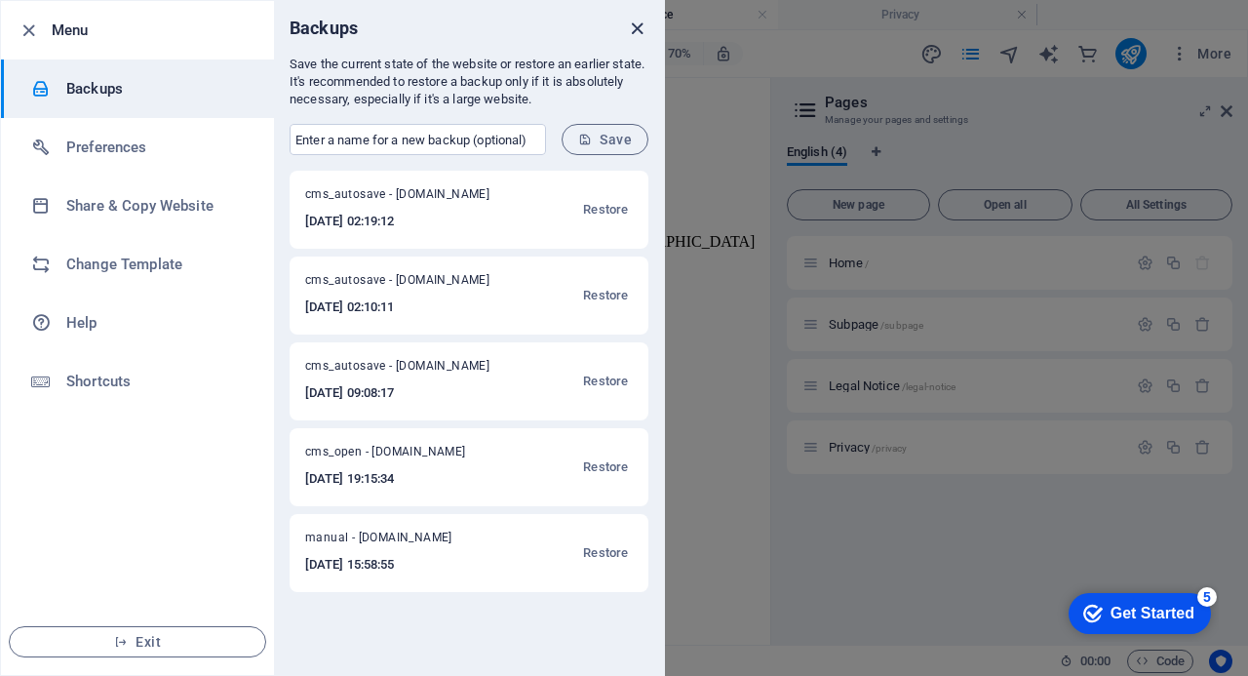
click at [638, 22] on icon "close" at bounding box center [637, 29] width 22 height 22
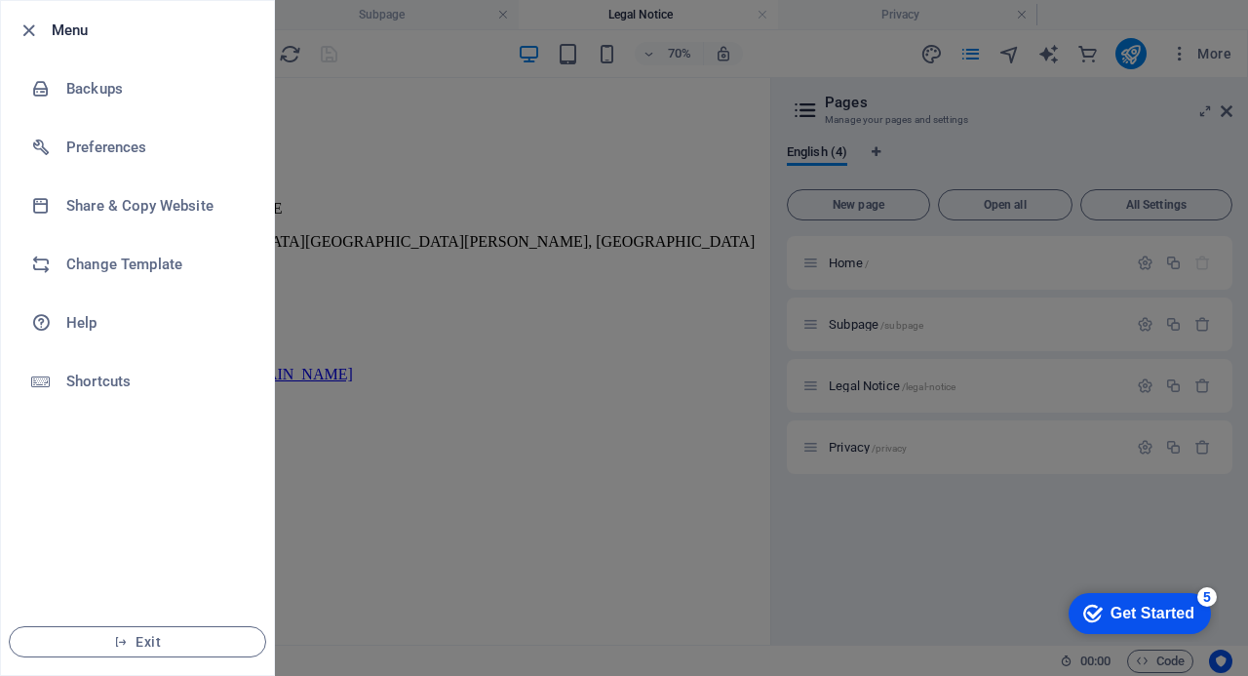
click at [601, 547] on div at bounding box center [624, 338] width 1248 height 676
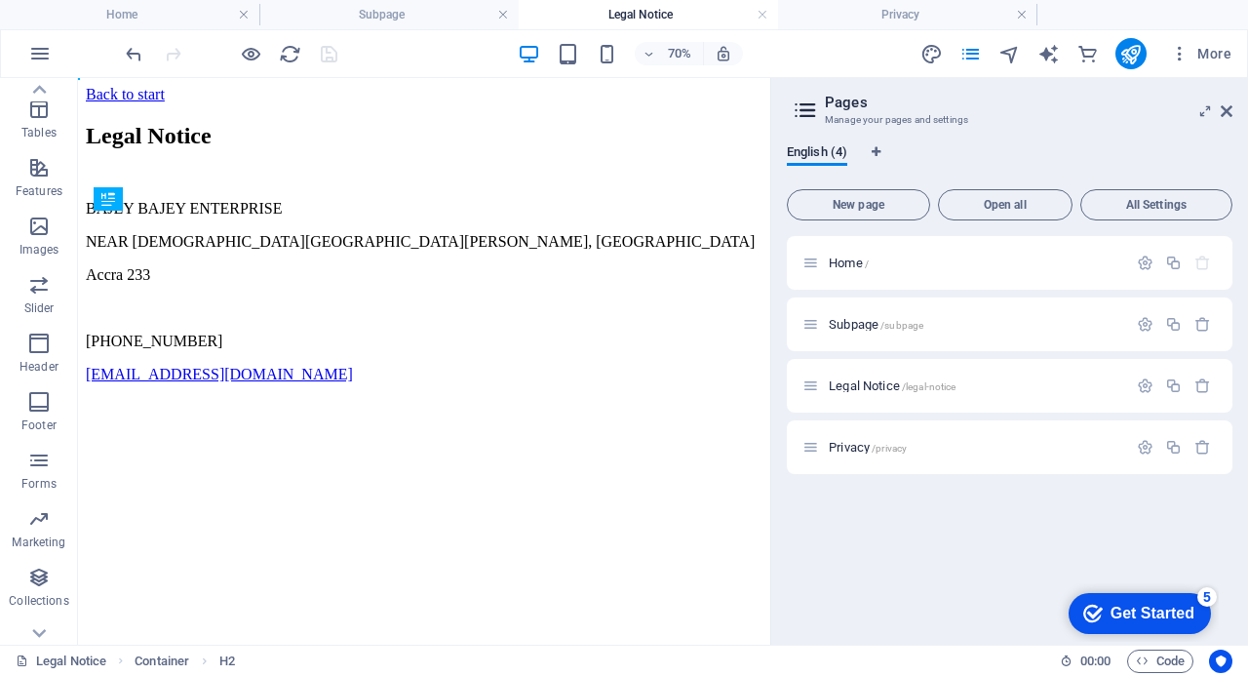
scroll to position [369, 0]
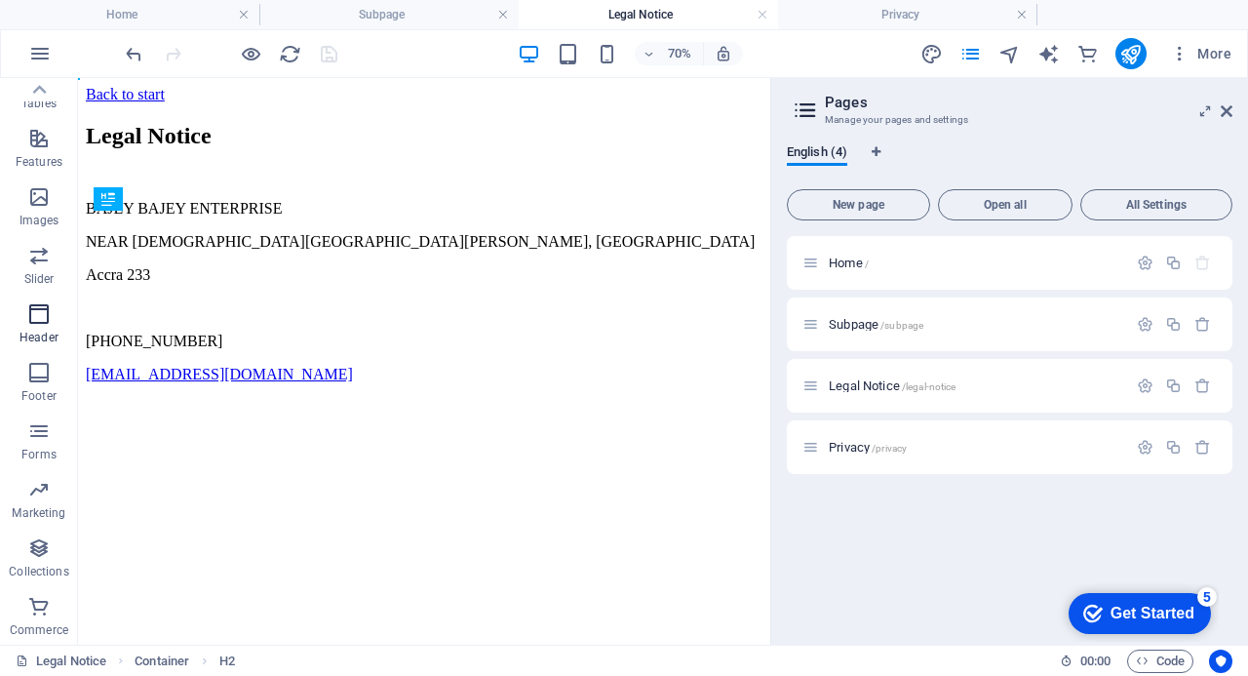
click at [35, 313] on icon "button" at bounding box center [38, 313] width 23 height 23
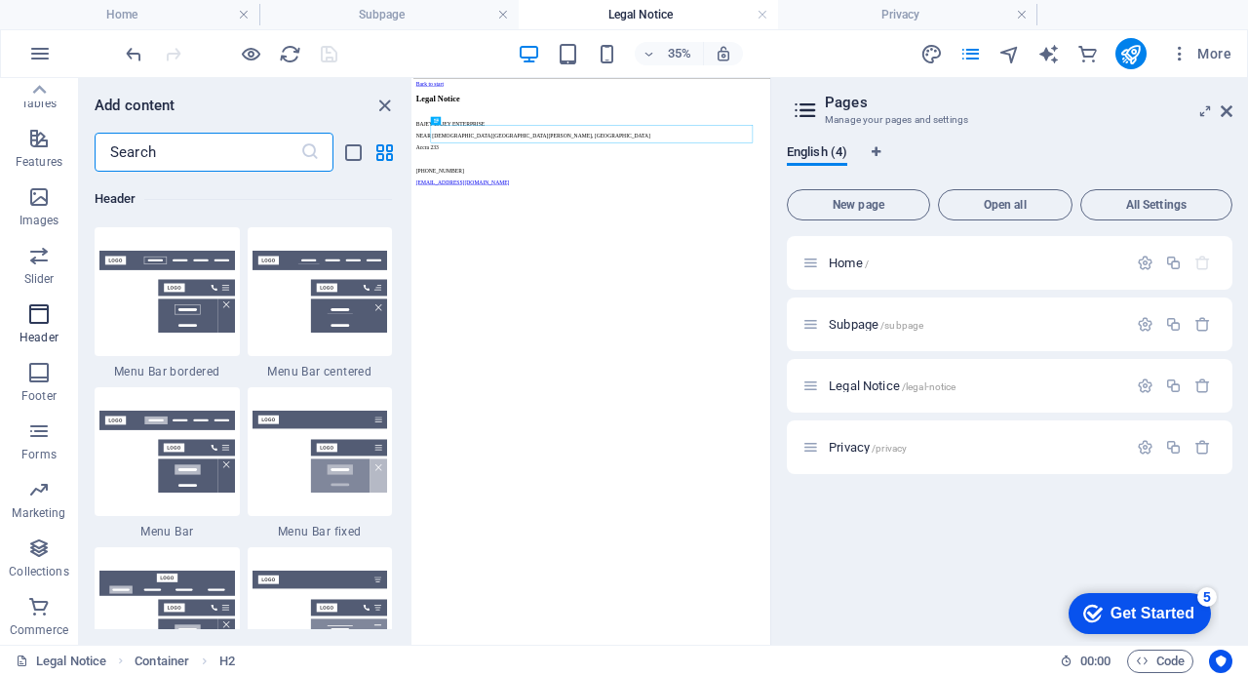
scroll to position [11741, 0]
click at [41, 488] on icon "button" at bounding box center [38, 489] width 23 height 23
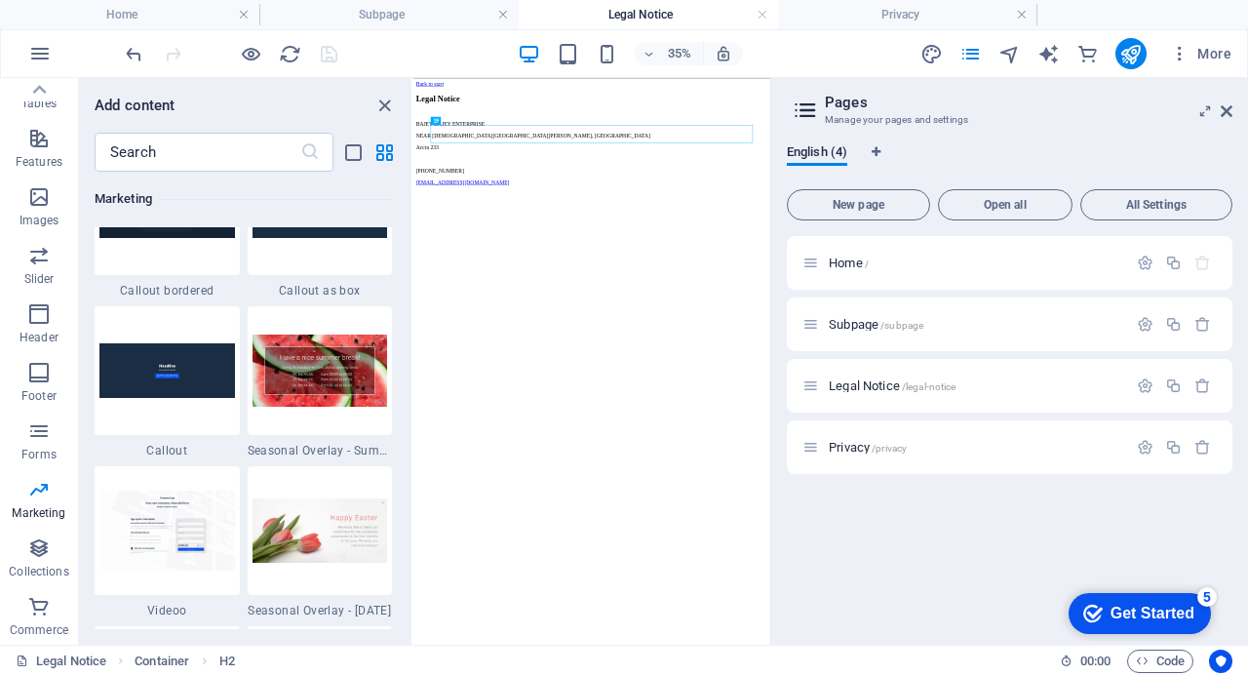
scroll to position [16131, 0]
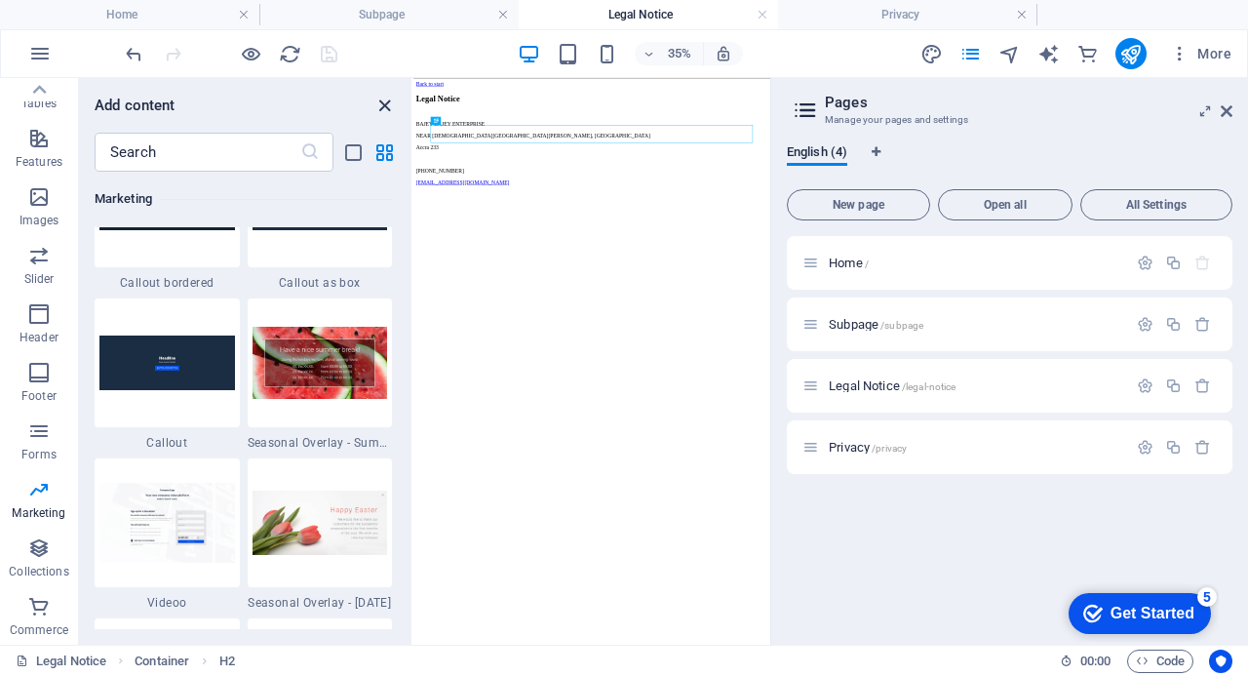
click at [388, 106] on icon "close panel" at bounding box center [384, 106] width 22 height 22
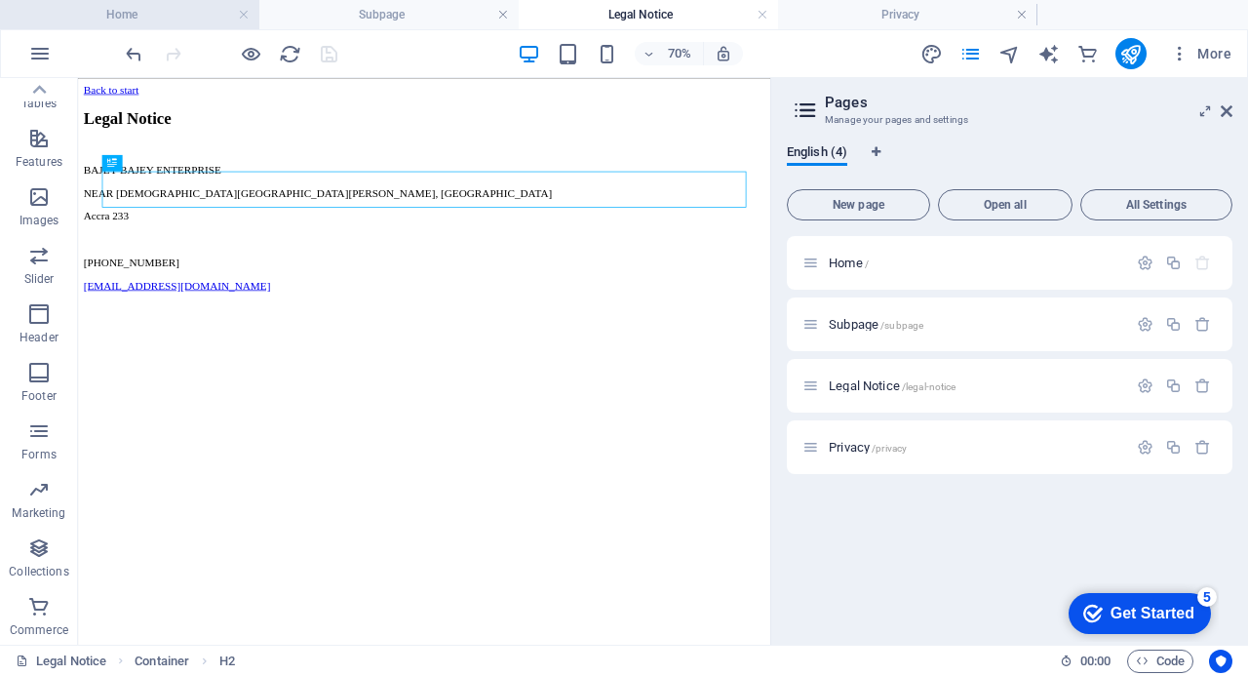
click at [126, 15] on h4 "Home" at bounding box center [129, 14] width 259 height 21
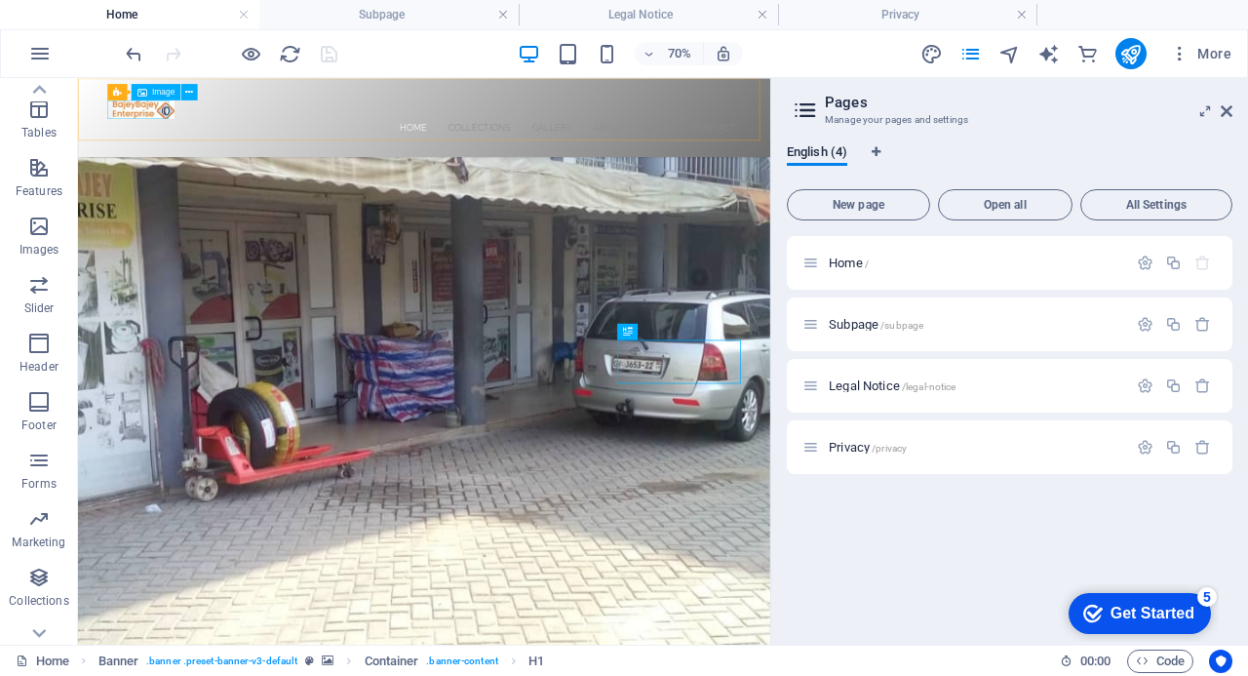
click at [165, 120] on figure at bounding box center [572, 122] width 889 height 26
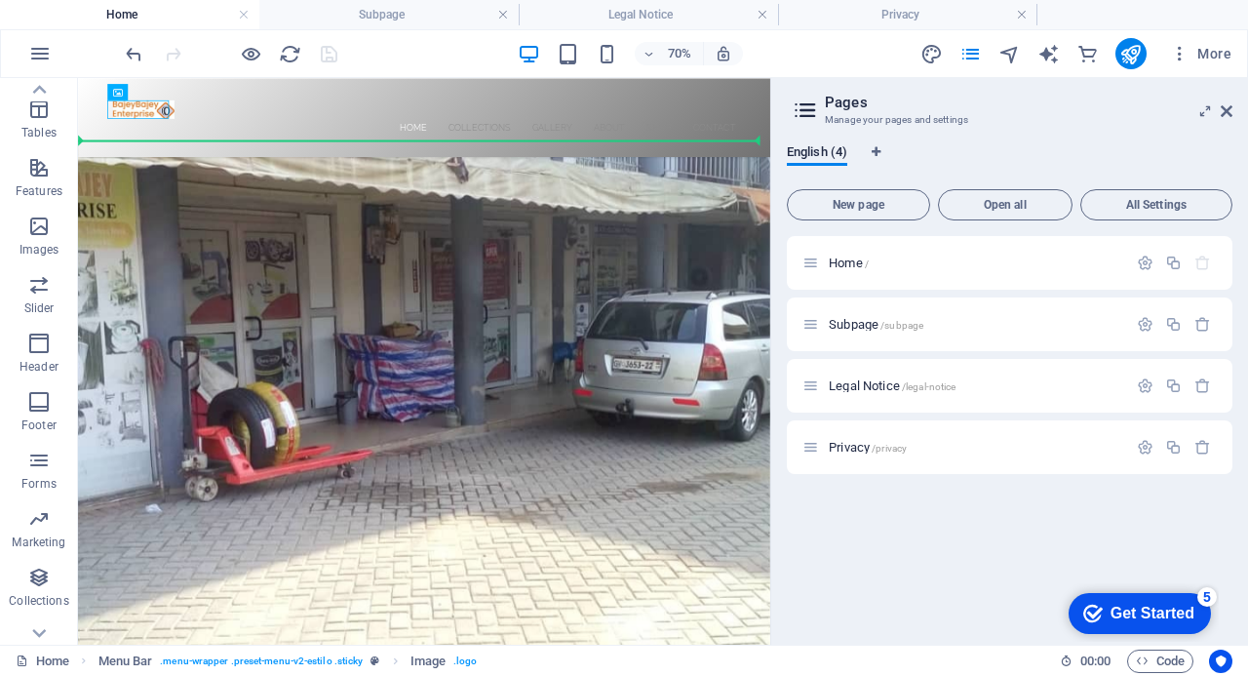
drag, startPoint x: 162, startPoint y: 114, endPoint x: 167, endPoint y: 143, distance: 29.7
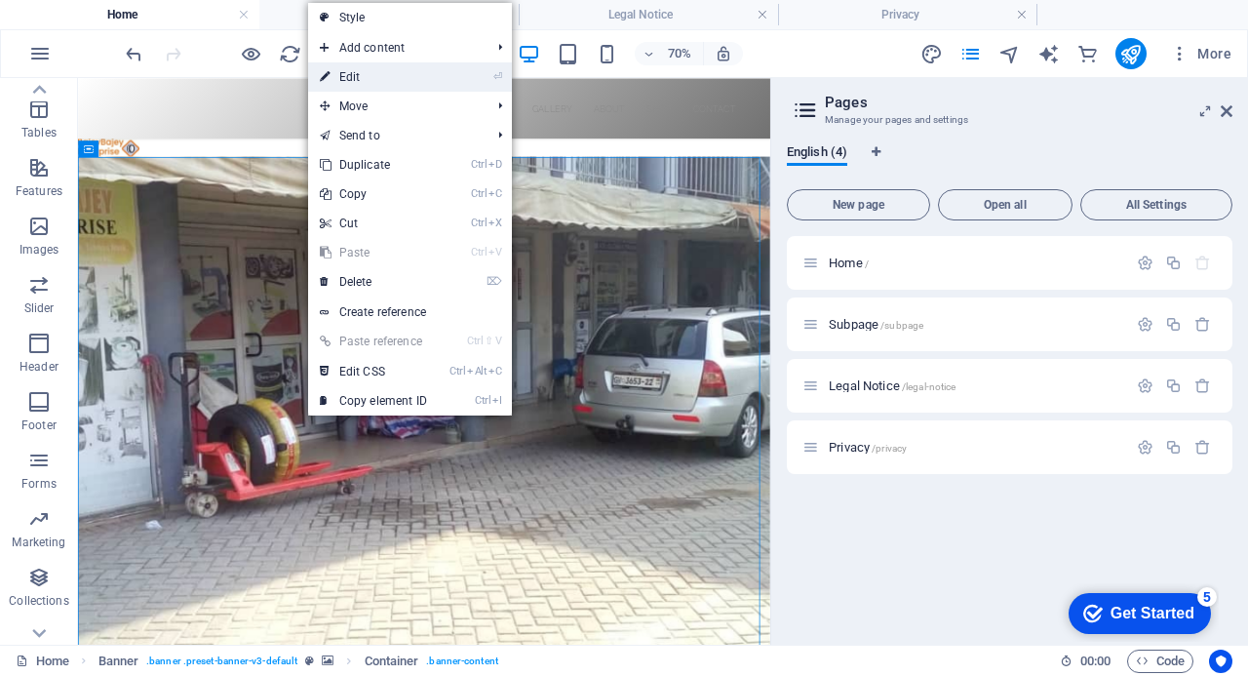
click at [353, 84] on link "⏎ Edit" at bounding box center [373, 76] width 131 height 29
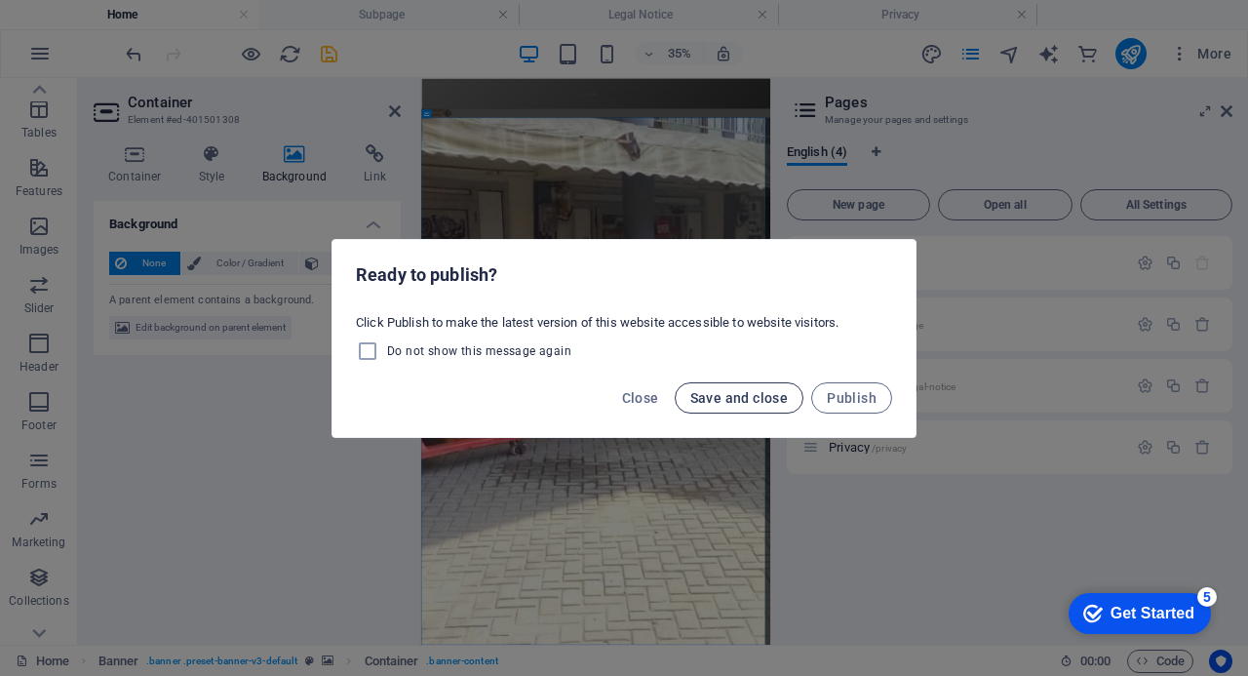
click at [738, 396] on span "Save and close" at bounding box center [739, 398] width 98 height 16
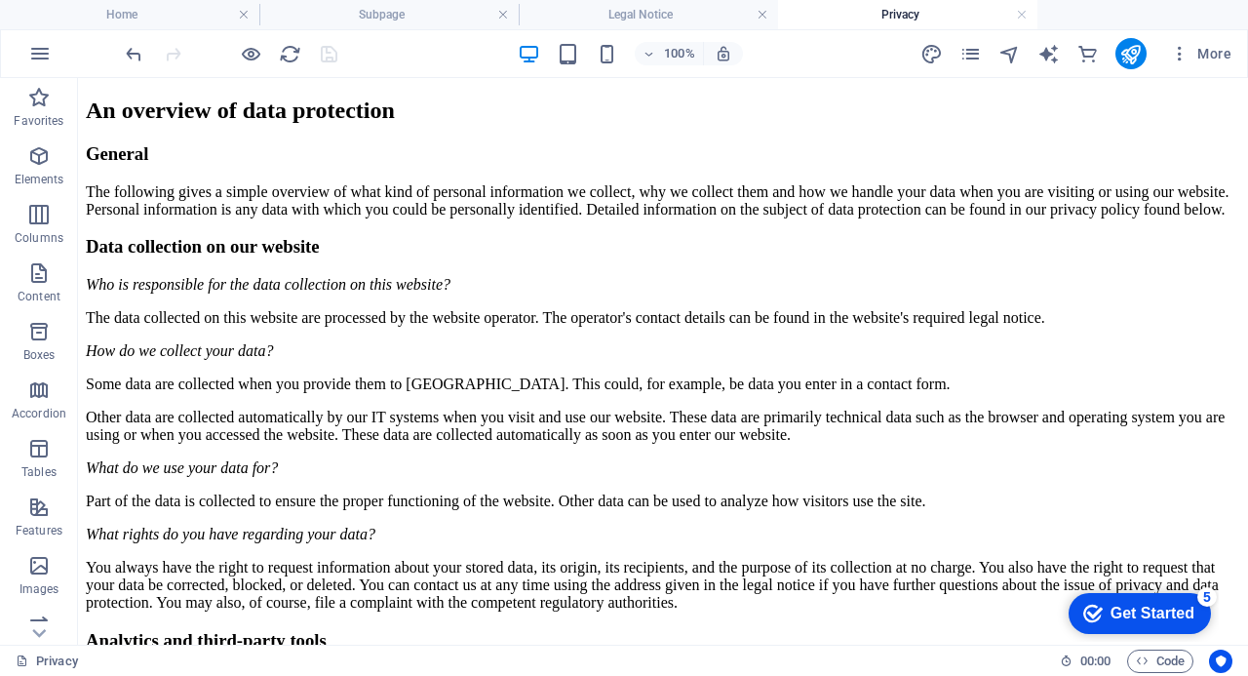
scroll to position [0, 0]
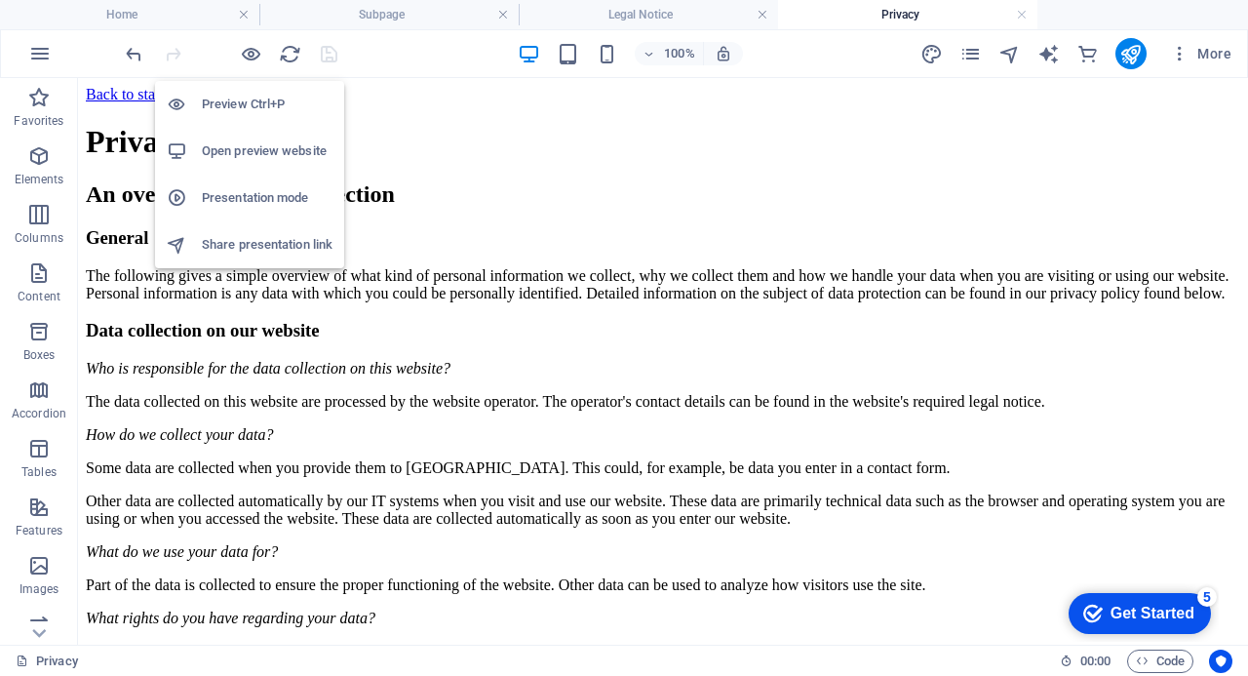
click at [238, 149] on h6 "Open preview website" at bounding box center [267, 150] width 131 height 23
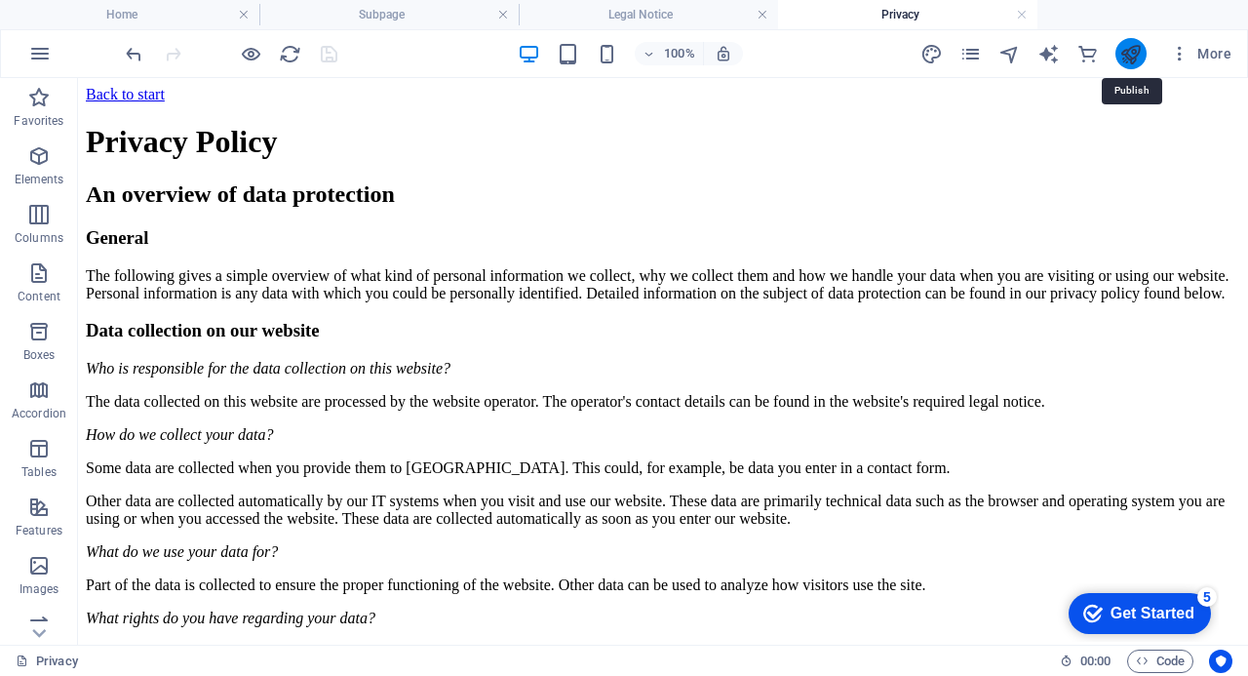
click at [1131, 51] on icon "publish" at bounding box center [1130, 54] width 22 height 22
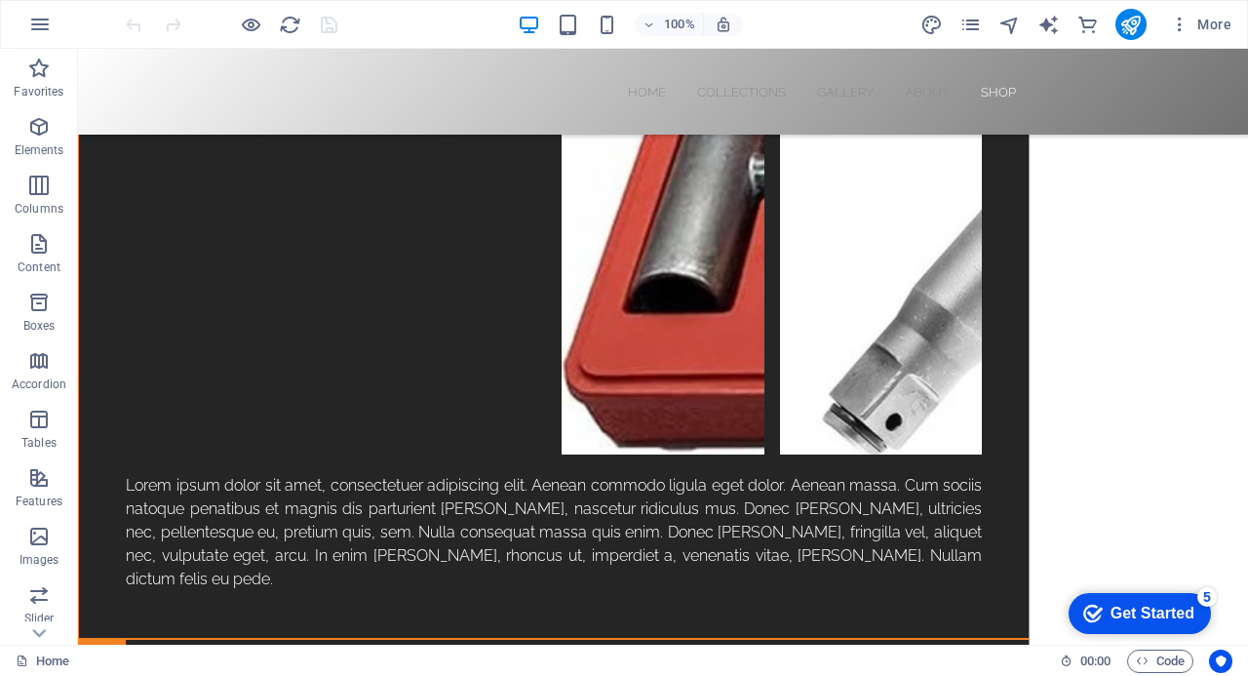
scroll to position [5602, 0]
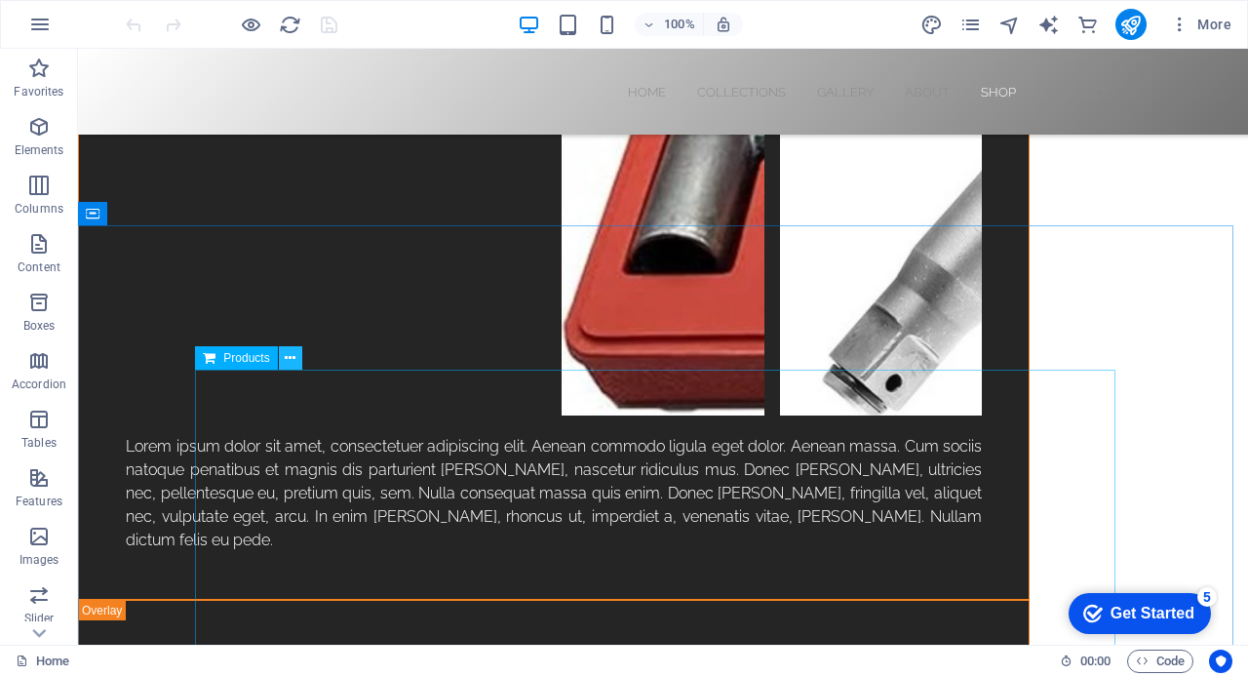
click at [291, 358] on icon at bounding box center [290, 358] width 11 height 20
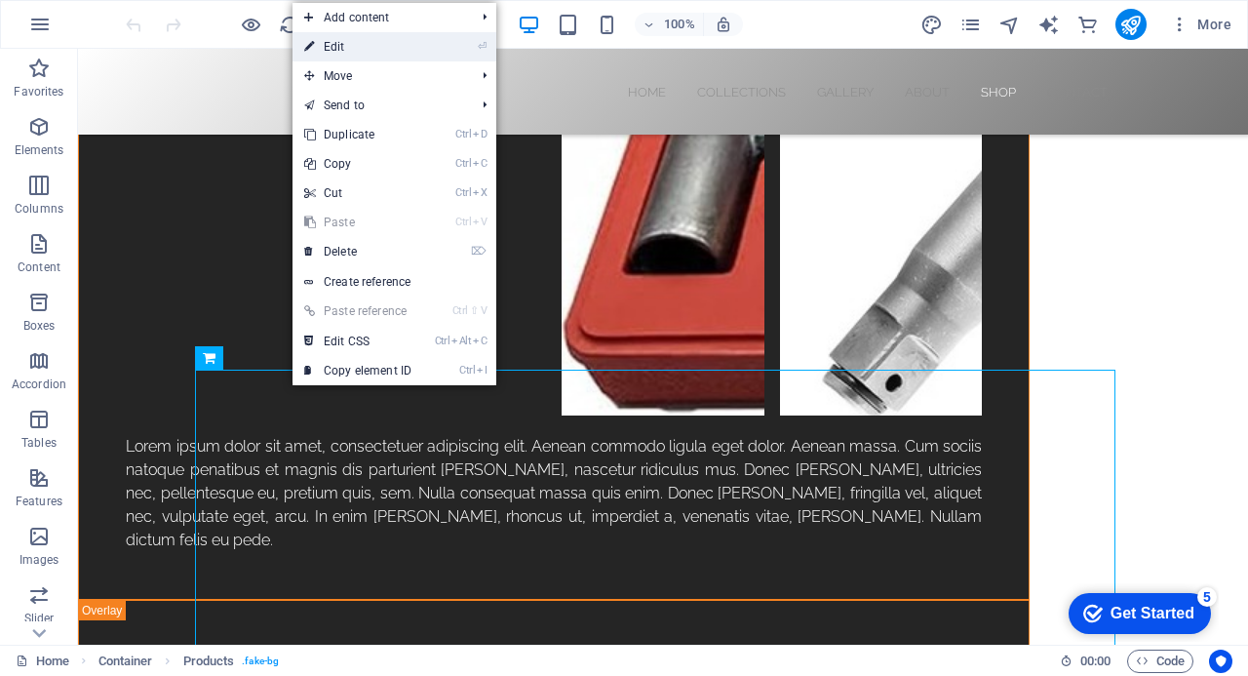
click at [335, 36] on link "⏎ Edit" at bounding box center [358, 46] width 131 height 29
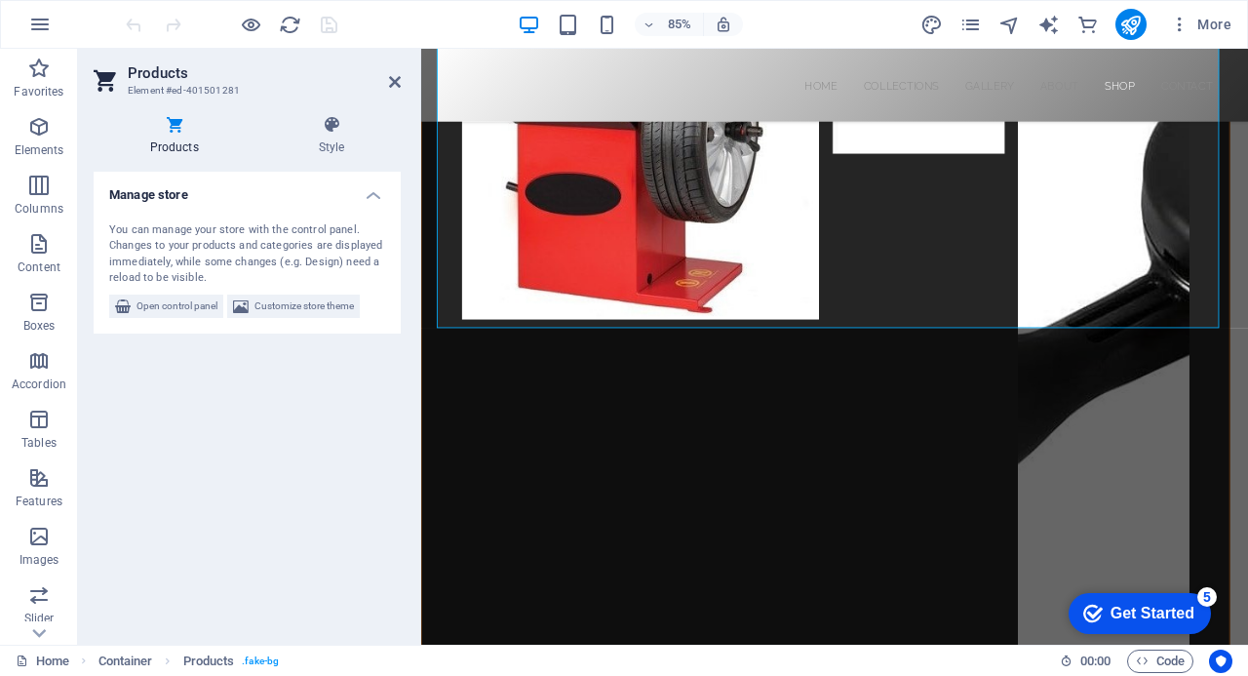
scroll to position [6207, 0]
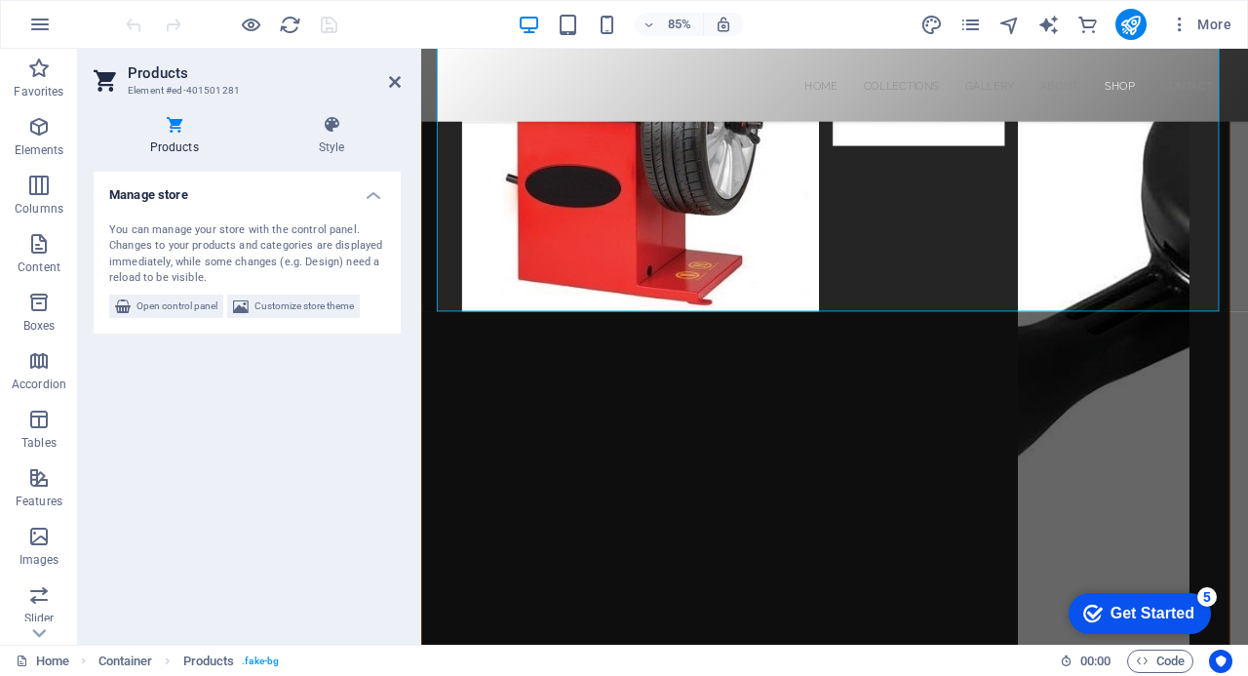
click at [170, 126] on icon at bounding box center [174, 125] width 161 height 20
click at [293, 301] on span "Customize store theme" at bounding box center [303, 305] width 99 height 23
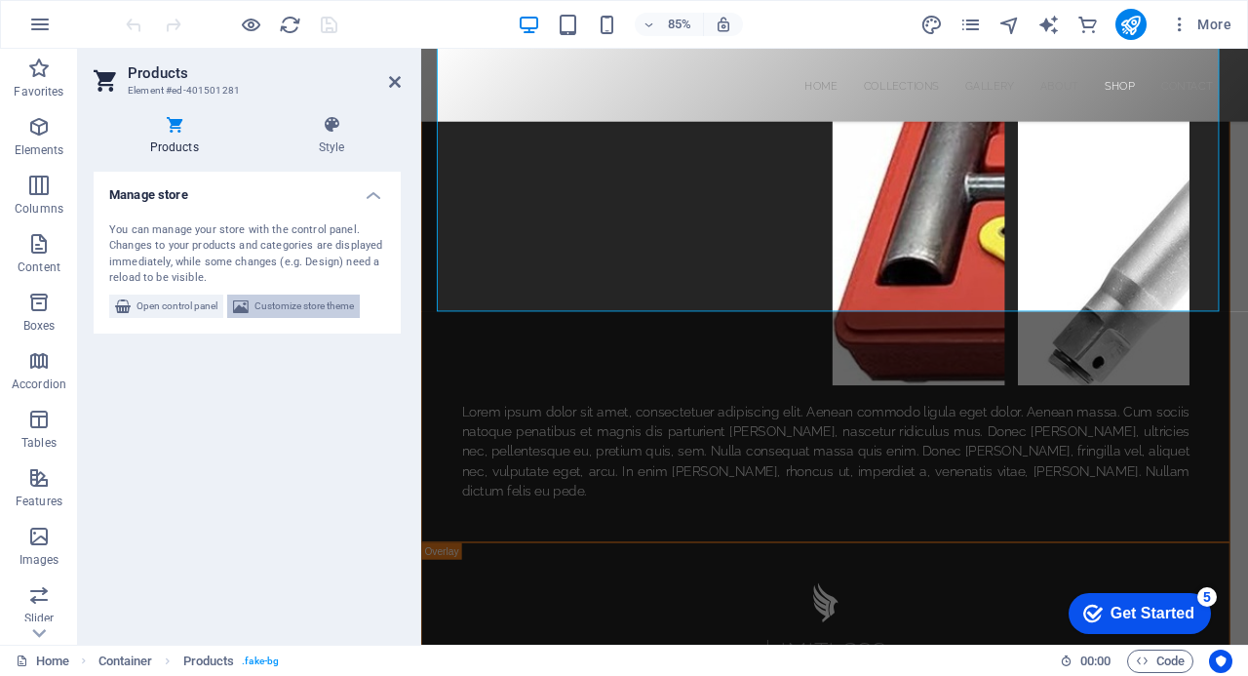
select select "px"
select select "300"
select select "px"
select select "rem"
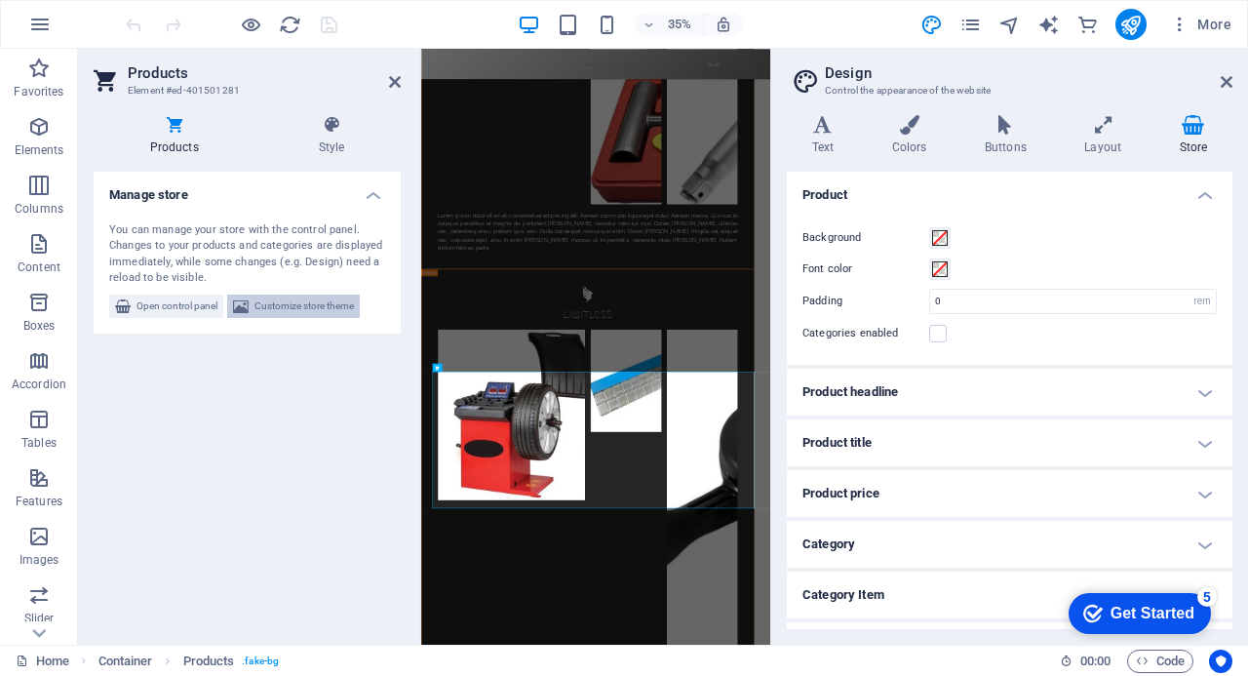
scroll to position [7138, 0]
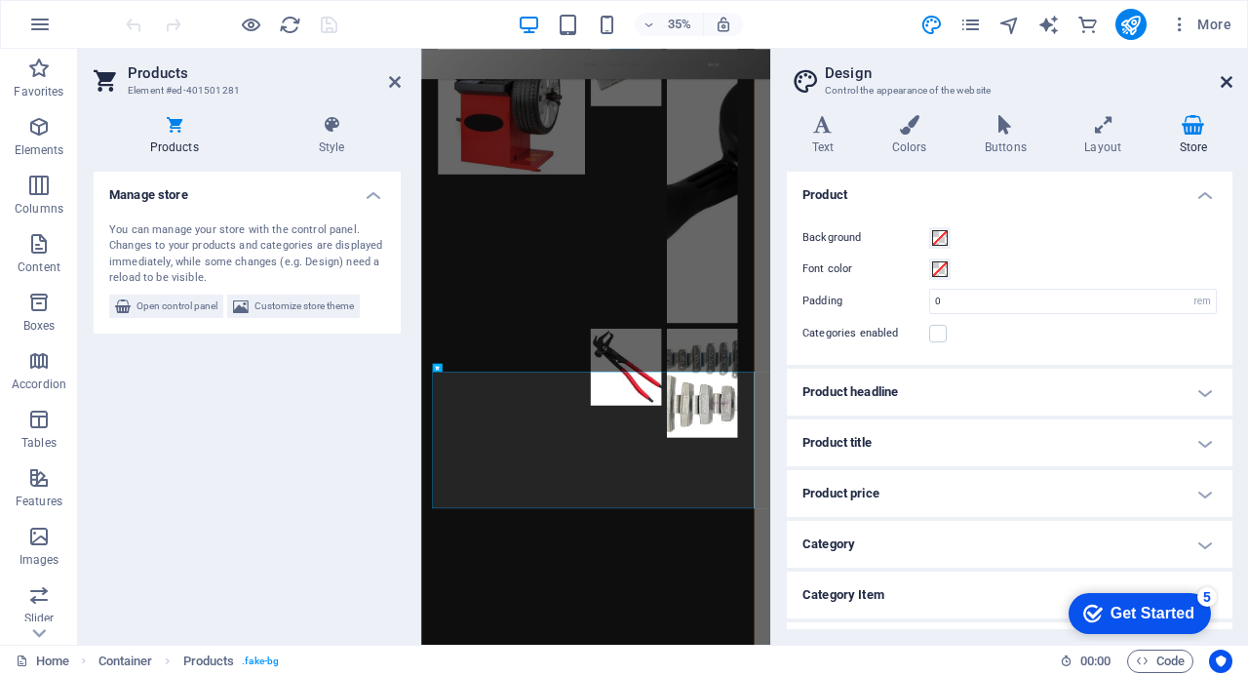
click at [1230, 77] on icon at bounding box center [1227, 82] width 12 height 16
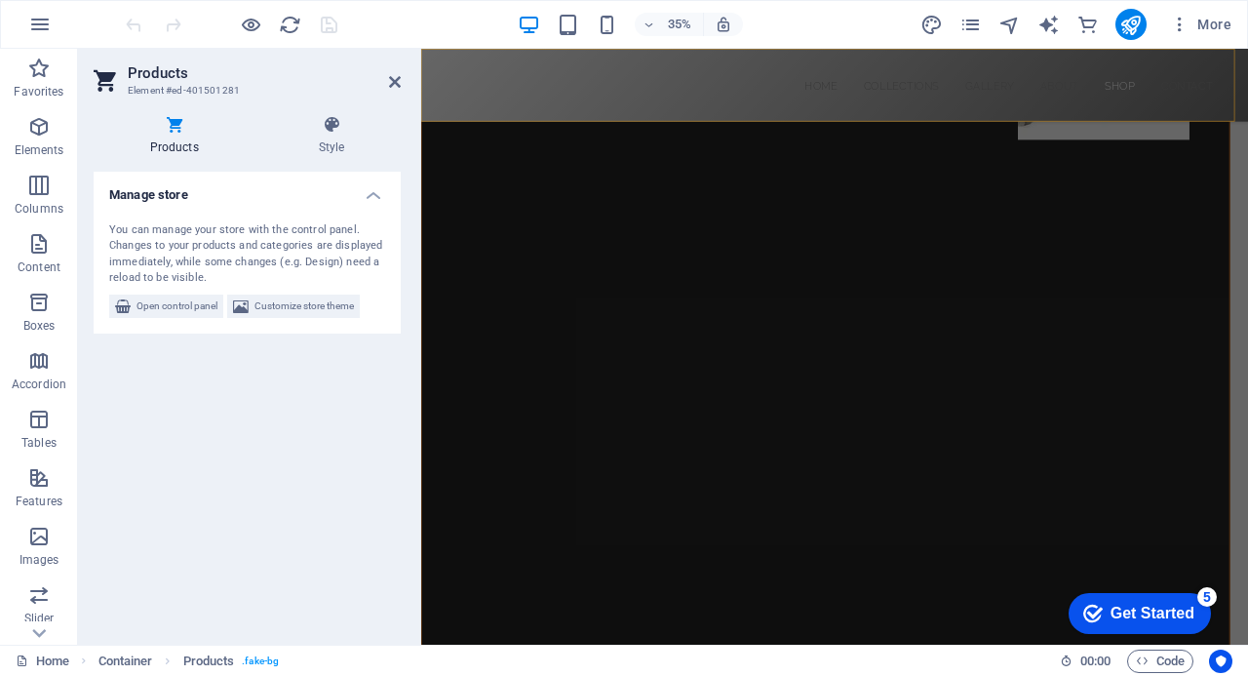
scroll to position [6207, 0]
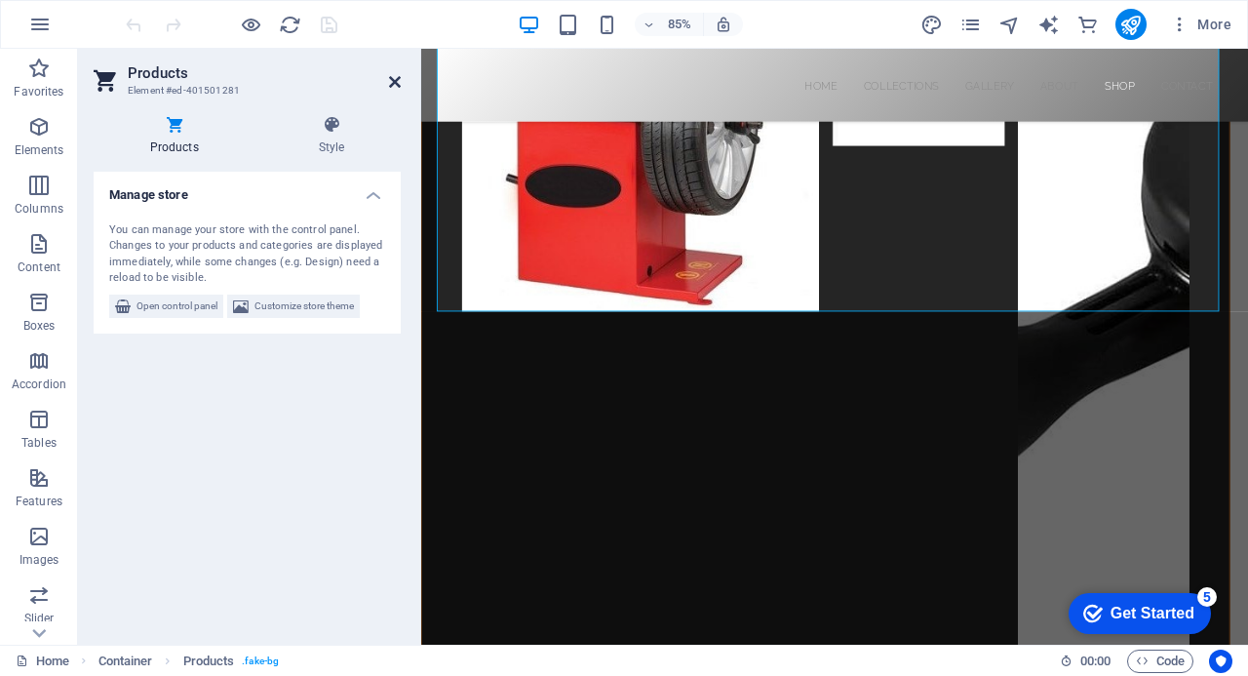
click at [389, 79] on icon at bounding box center [395, 82] width 12 height 16
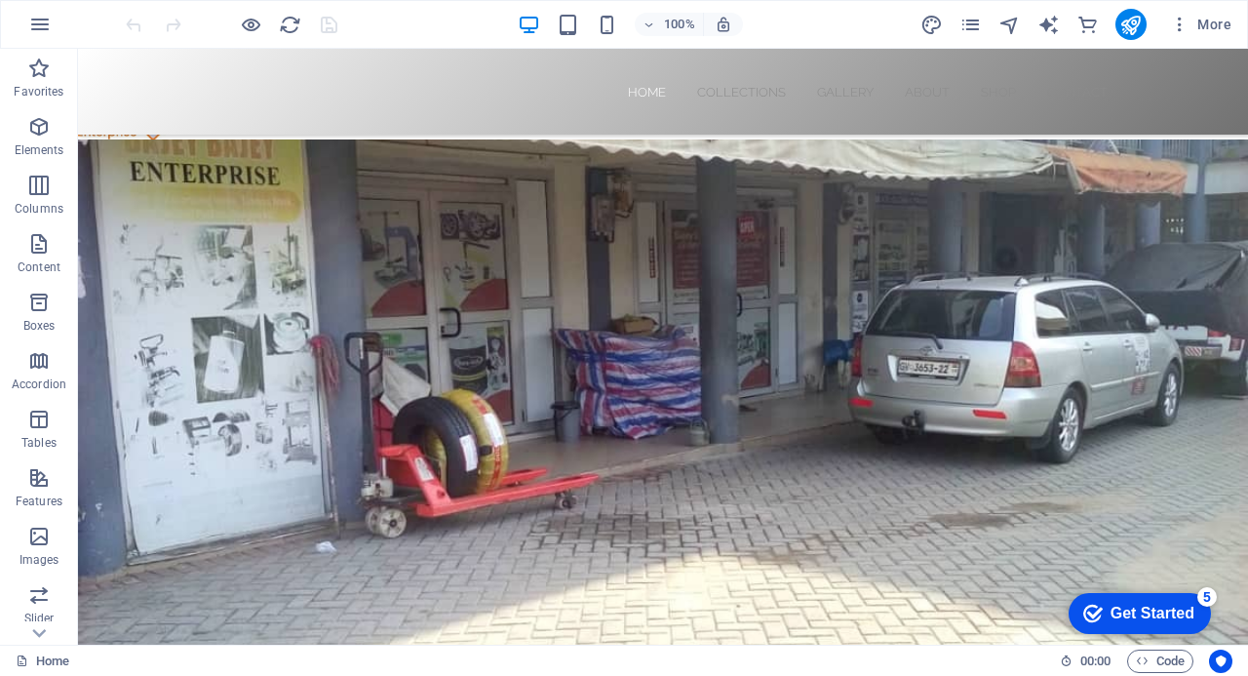
scroll to position [0, 0]
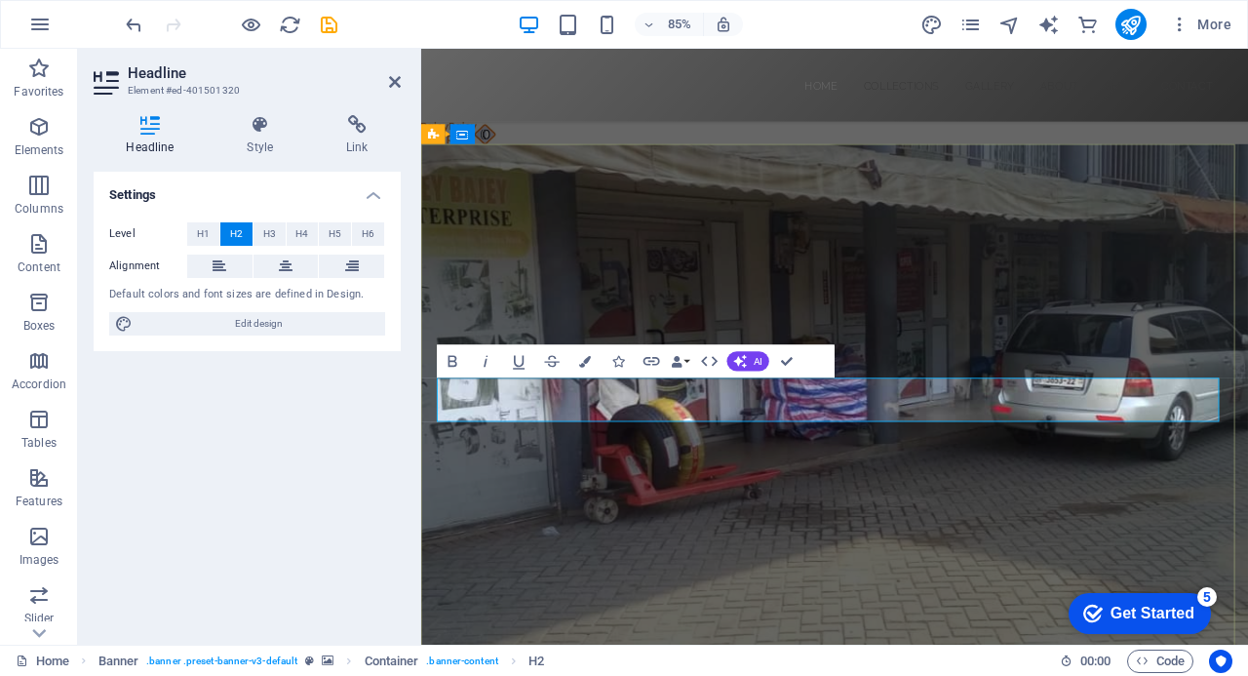
drag, startPoint x: 1308, startPoint y: 461, endPoint x: 1365, endPoint y: 461, distance: 57.5
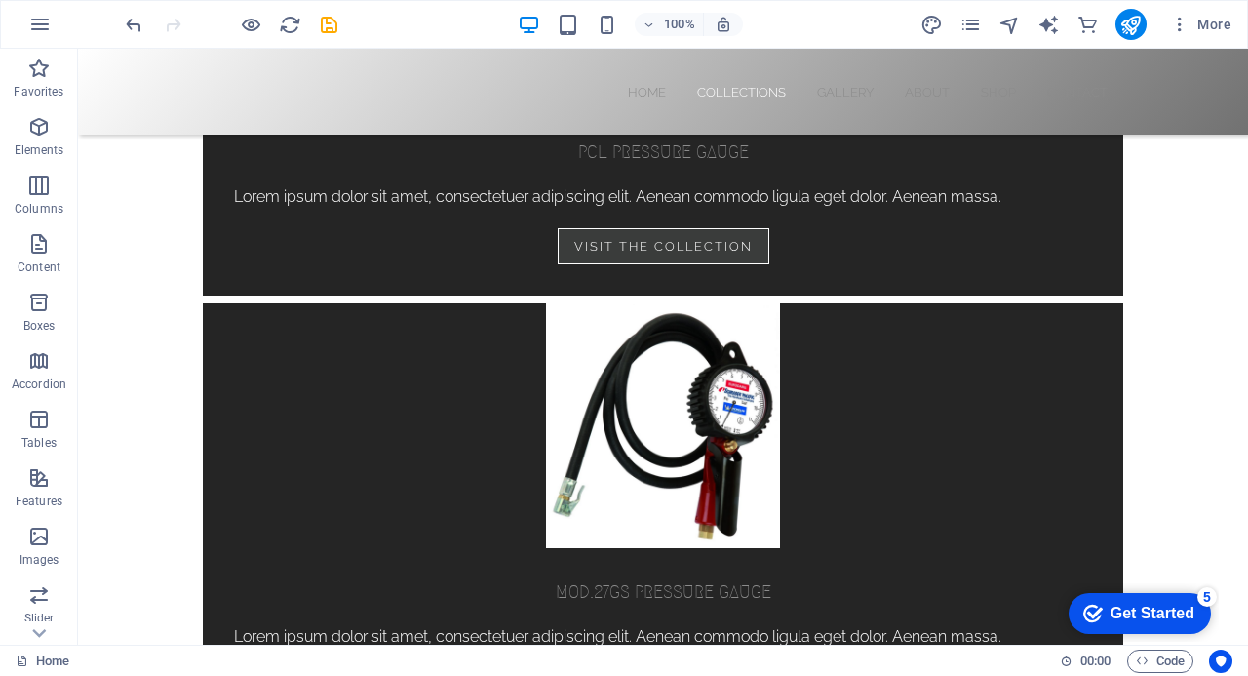
scroll to position [2471, 0]
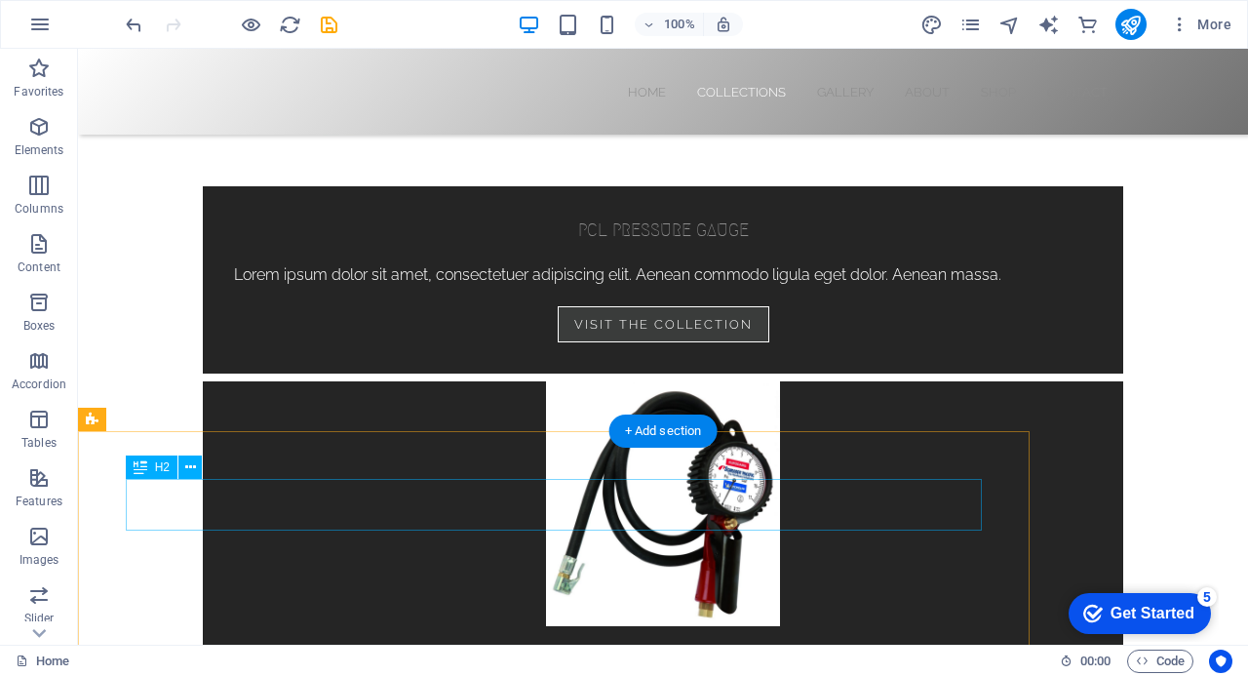
drag, startPoint x: 566, startPoint y: 509, endPoint x: 248, endPoint y: 589, distance: 327.8
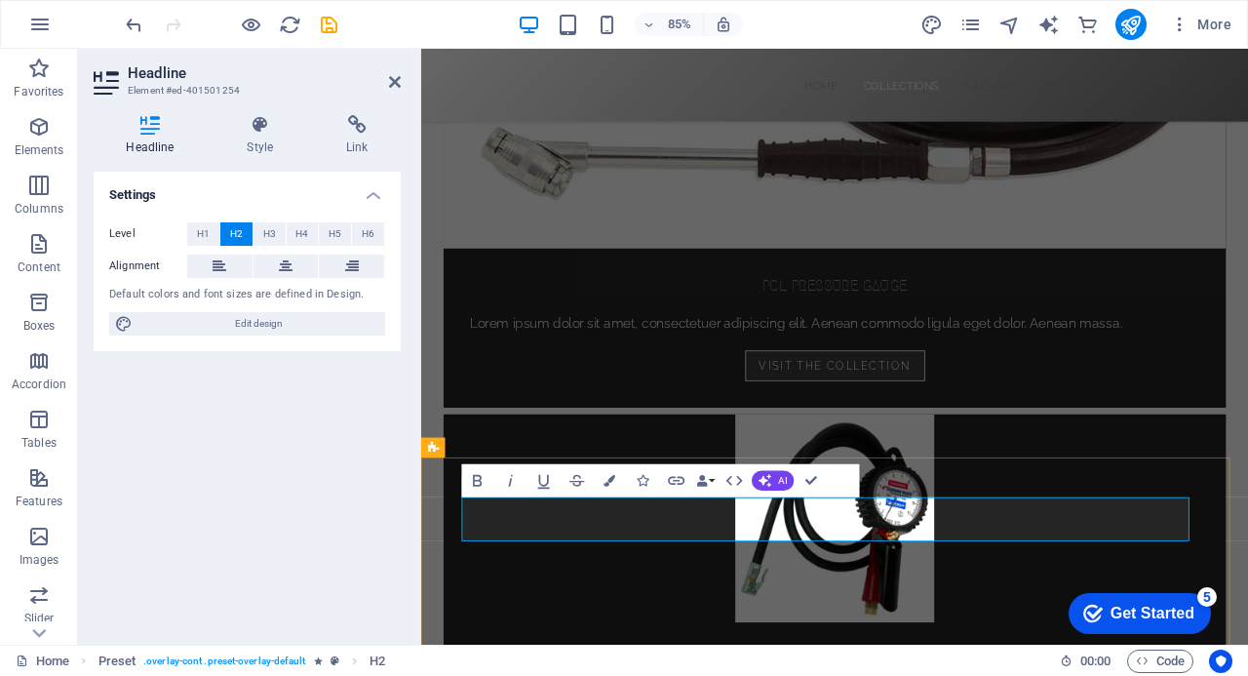
drag, startPoint x: 977, startPoint y: 606, endPoint x: 816, endPoint y: 605, distance: 160.9
drag, startPoint x: 937, startPoint y: 604, endPoint x: 869, endPoint y: 593, distance: 69.1
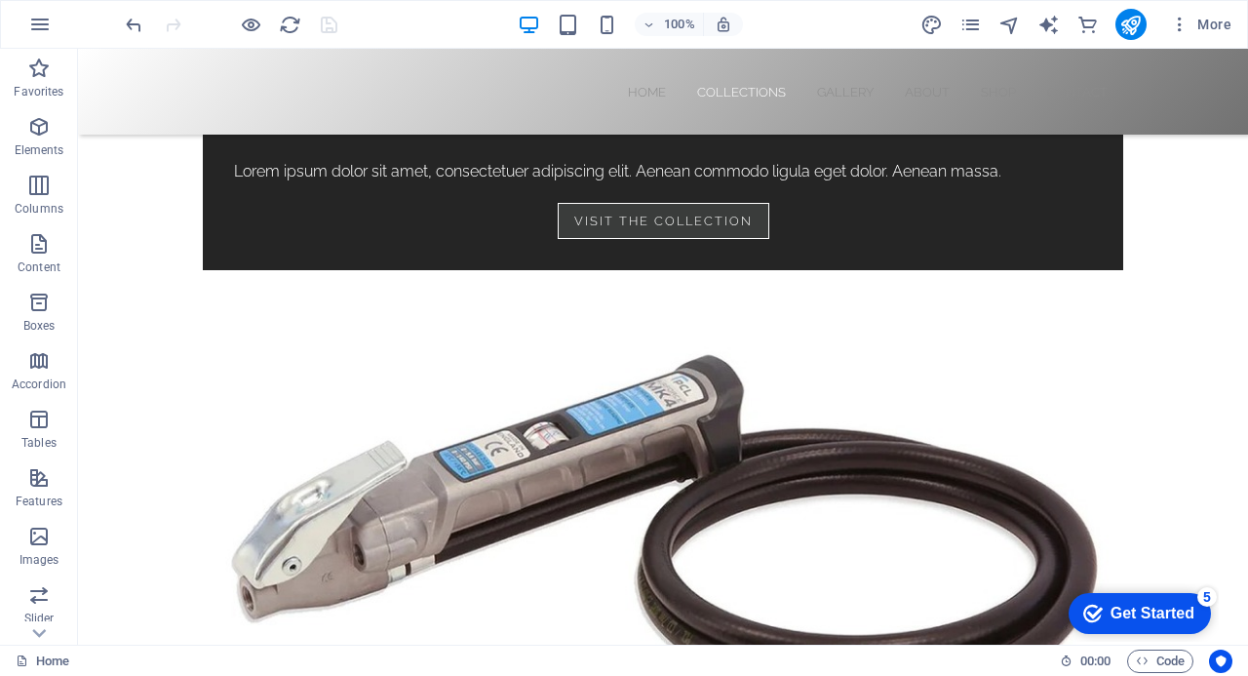
scroll to position [1876, 0]
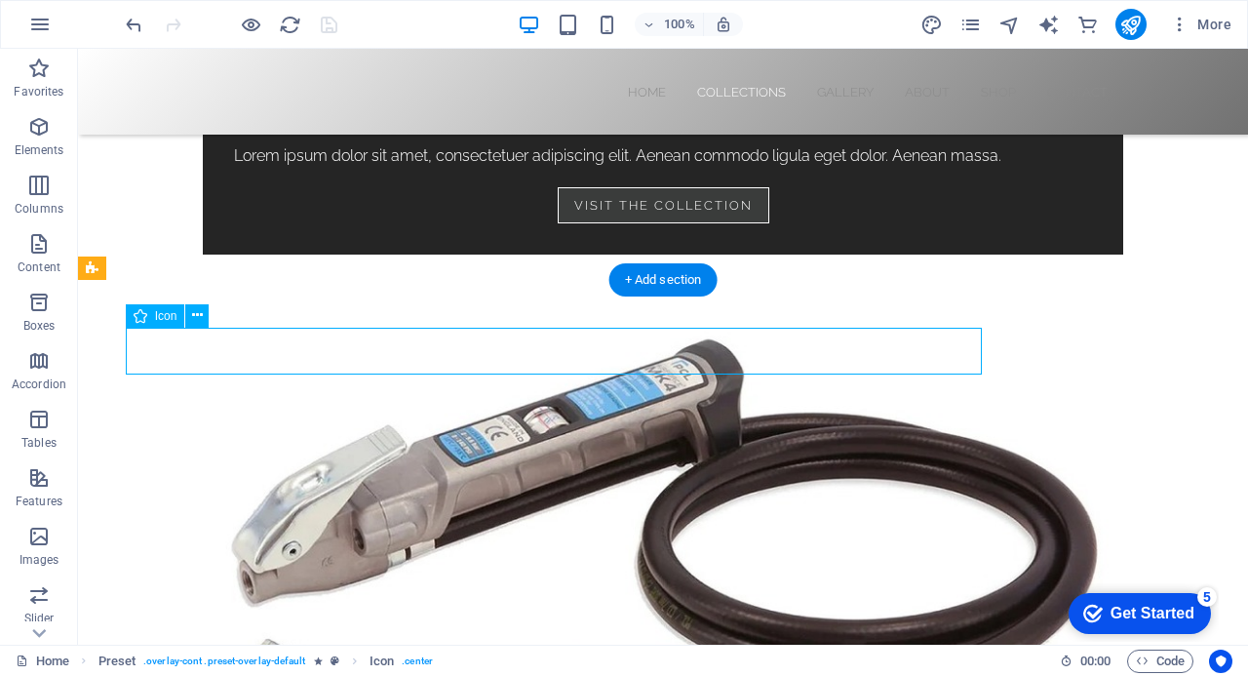
select select "xMidYMid"
select select "px"
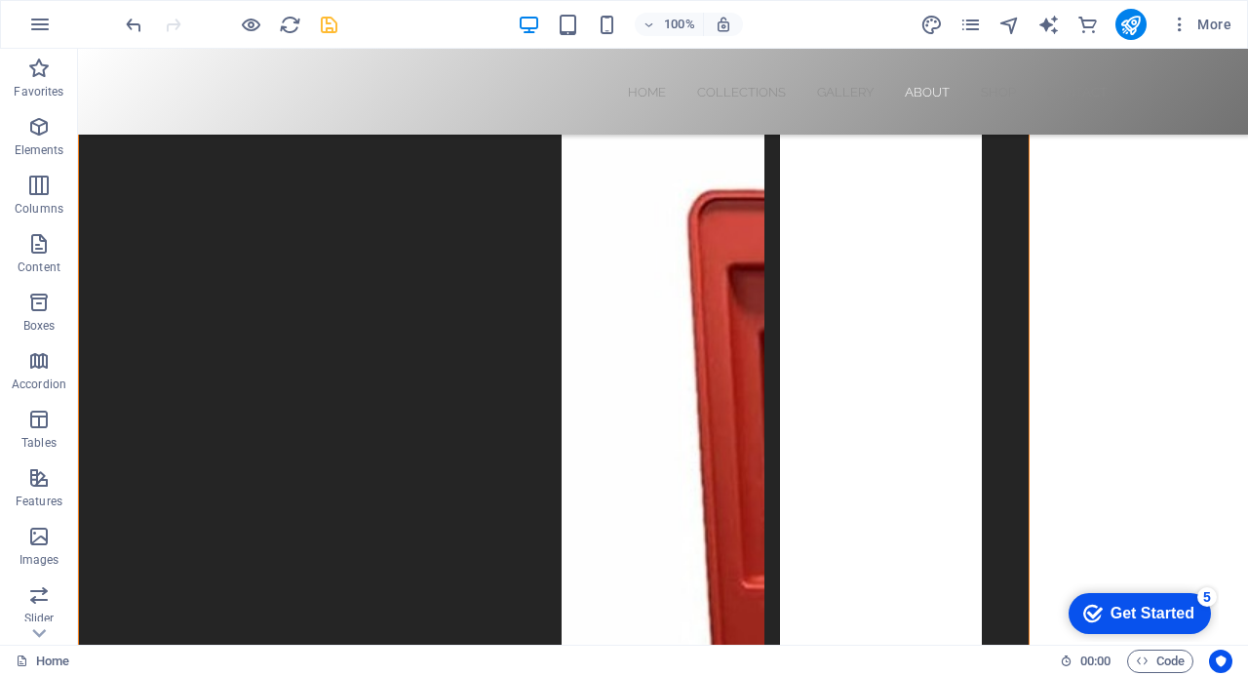
scroll to position [4565, 0]
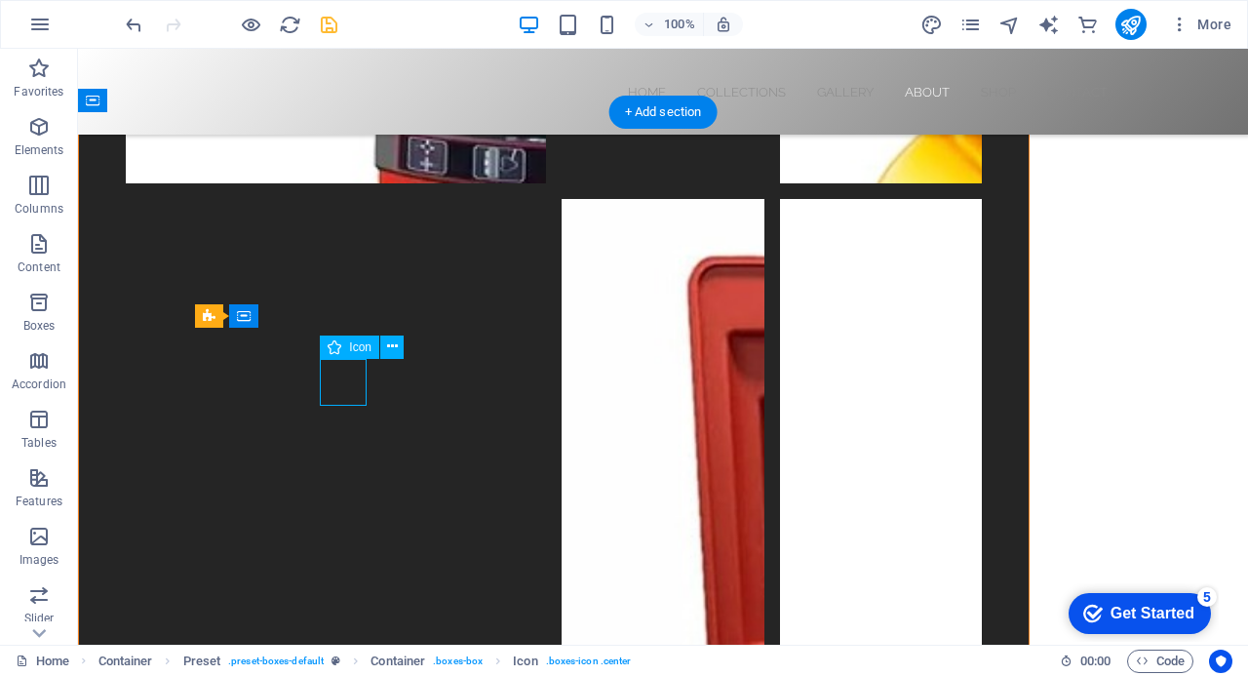
select select "xMidYMid"
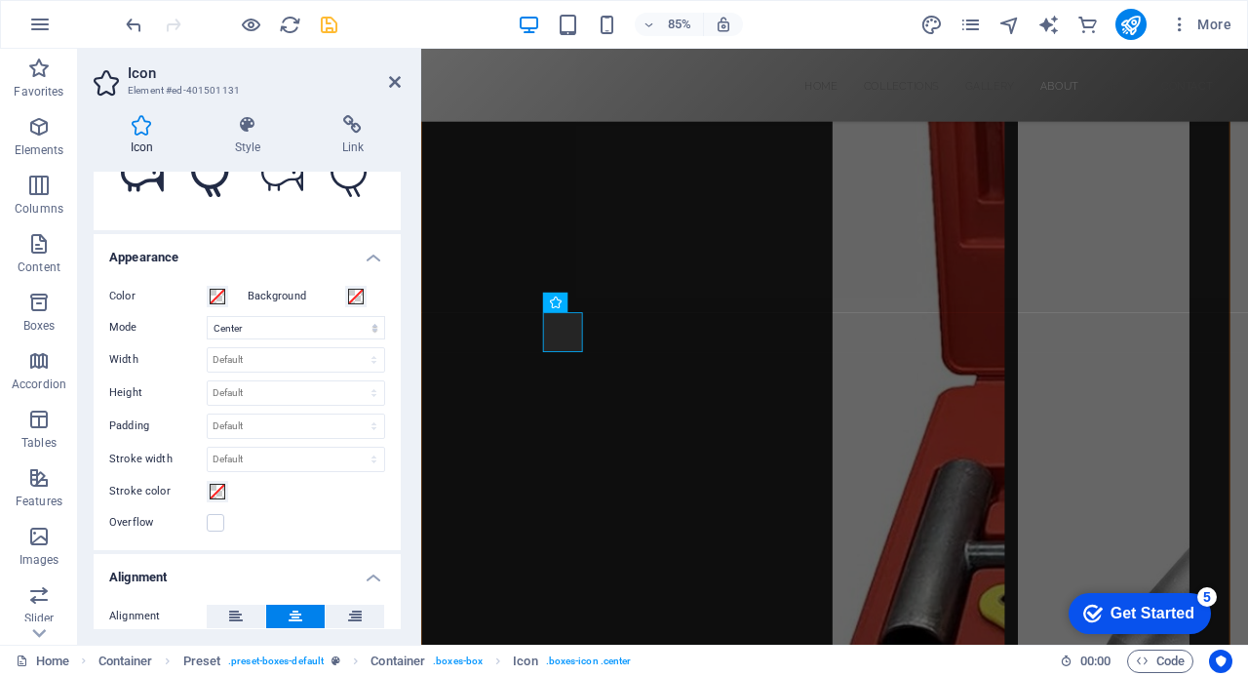
scroll to position [369, 0]
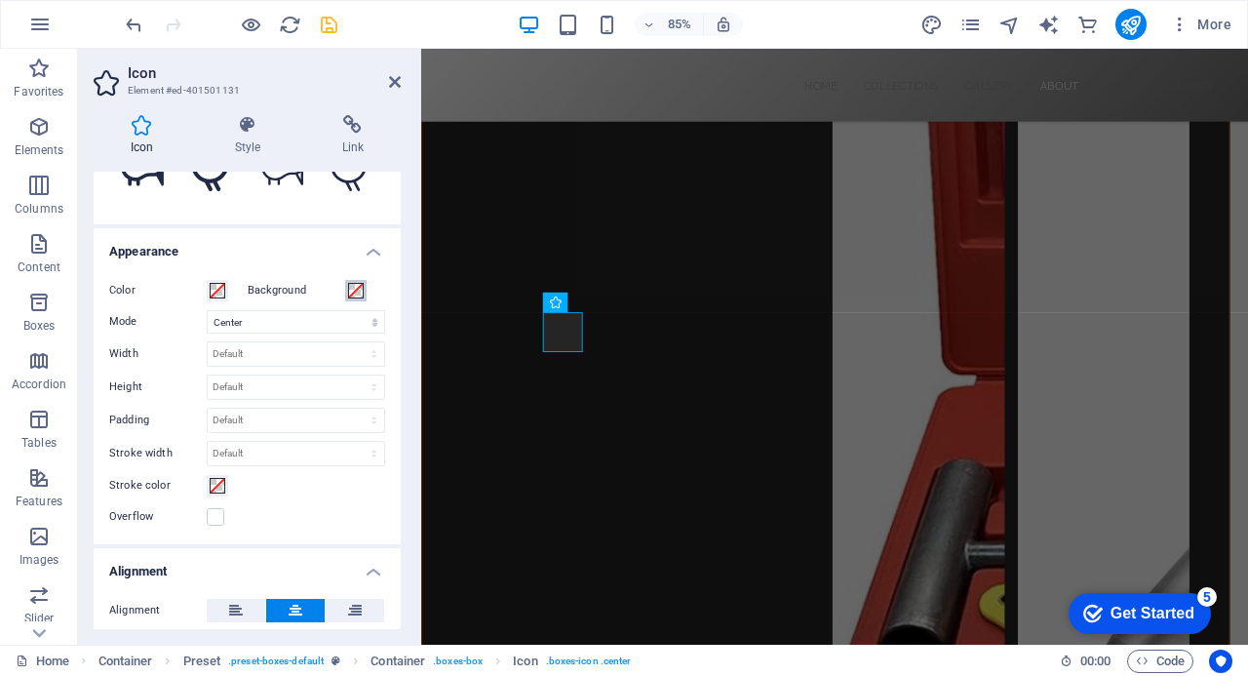
click at [354, 283] on span at bounding box center [356, 291] width 16 height 16
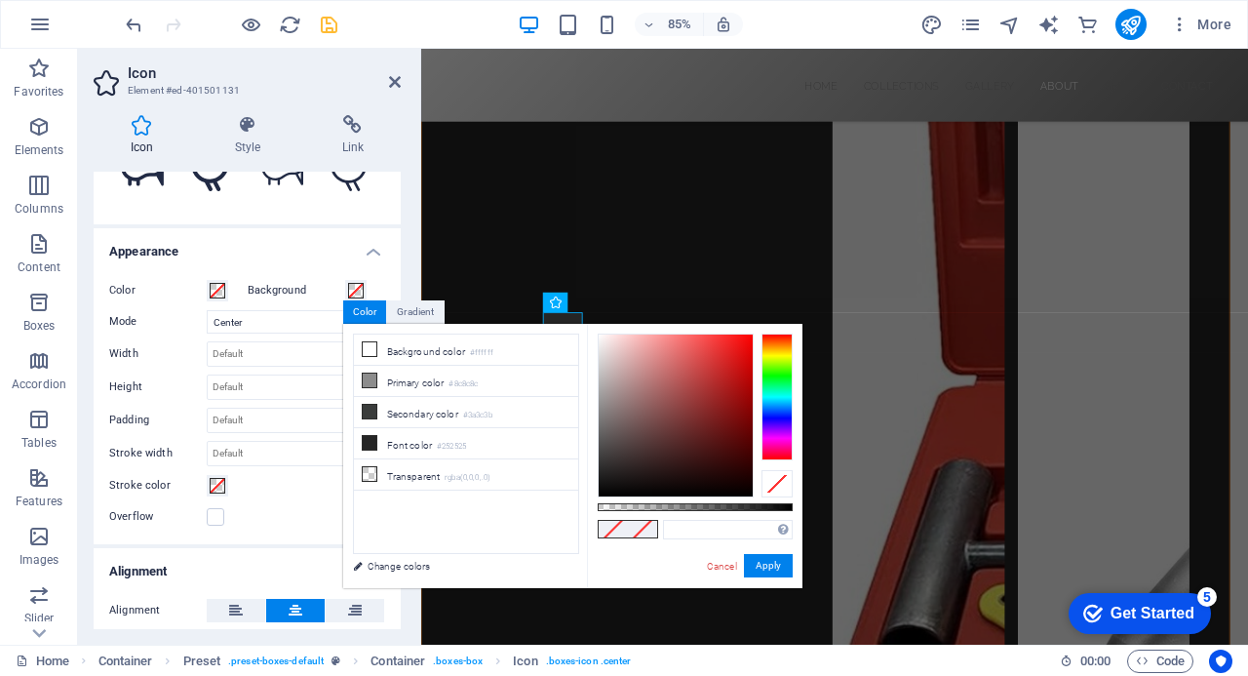
click at [484, 528] on ul "Background color #ffffff Primary color #8c8c8c Secondary color #3a3c3b Font col…" at bounding box center [466, 443] width 226 height 220
click at [722, 563] on link "Cancel" at bounding box center [722, 566] width 34 height 15
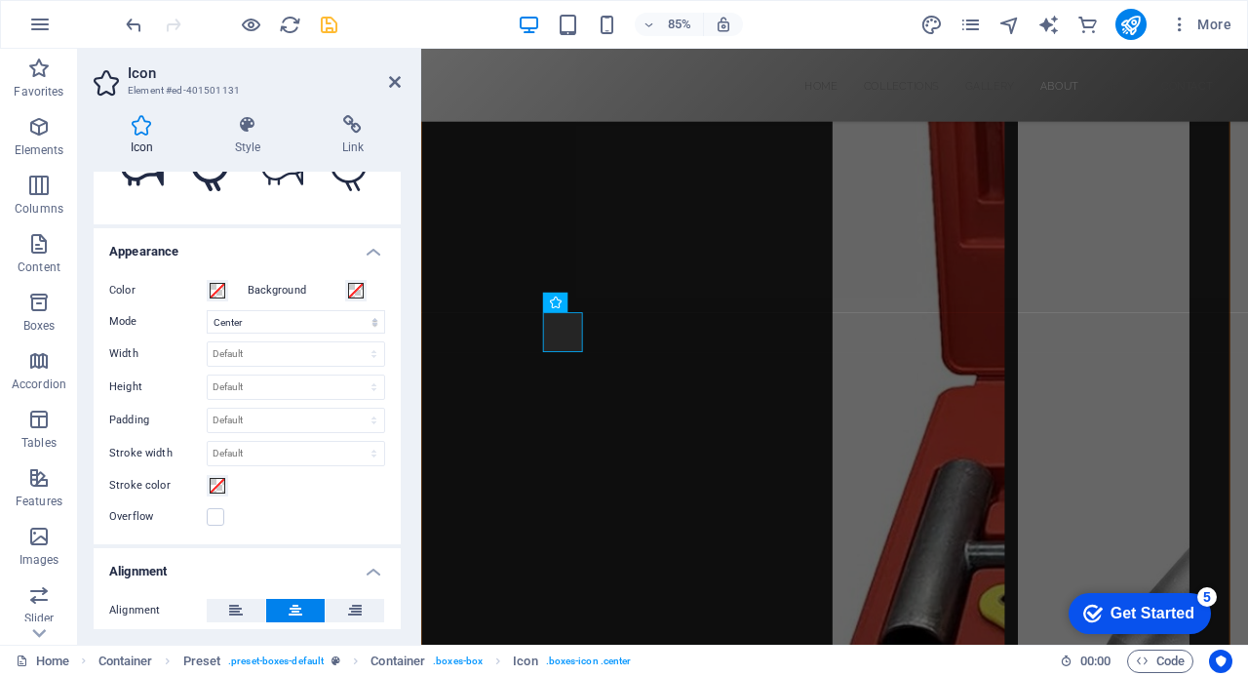
drag, startPoint x: 396, startPoint y: 386, endPoint x: 403, endPoint y: 309, distance: 77.3
click at [403, 309] on div "Icon Style Link Icon bird All icon sets... IcoFont Ionicons FontAwesome Brands …" at bounding box center [247, 371] width 338 height 545
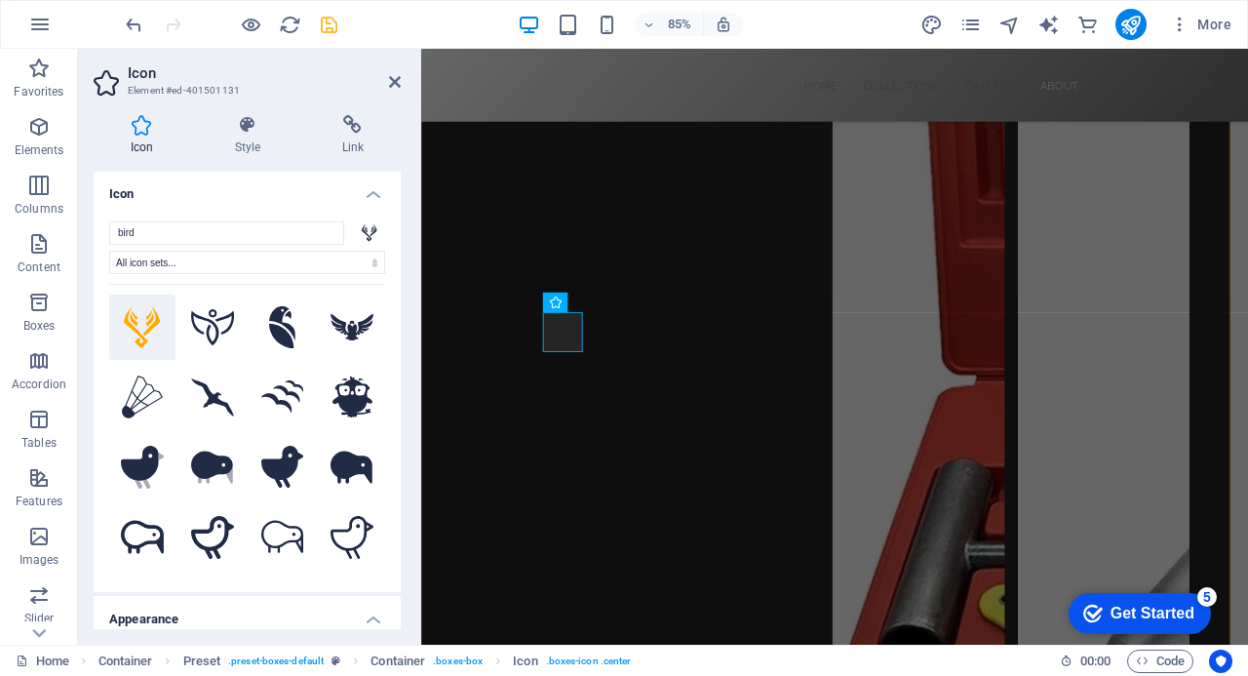
scroll to position [0, 0]
click at [366, 236] on icon at bounding box center [370, 233] width 16 height 19
click at [371, 259] on select "All icon sets... IcoFont Ionicons FontAwesome Brands FontAwesome Duotone FontAw…" at bounding box center [247, 263] width 276 height 23
click at [408, 227] on div "Icon Style Link Icon bird All icon sets... IcoFont Ionicons FontAwesome Brands …" at bounding box center [247, 371] width 338 height 545
click at [243, 124] on icon at bounding box center [247, 125] width 99 height 20
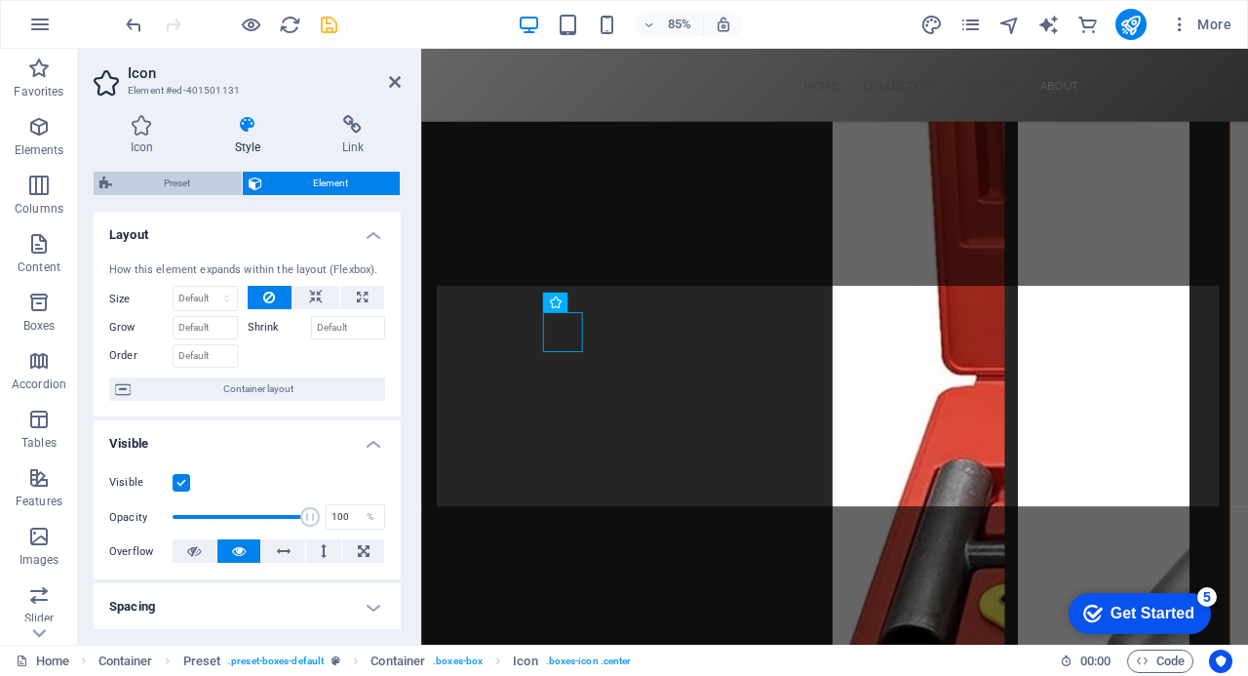
click at [188, 182] on span "Preset" at bounding box center [177, 183] width 118 height 23
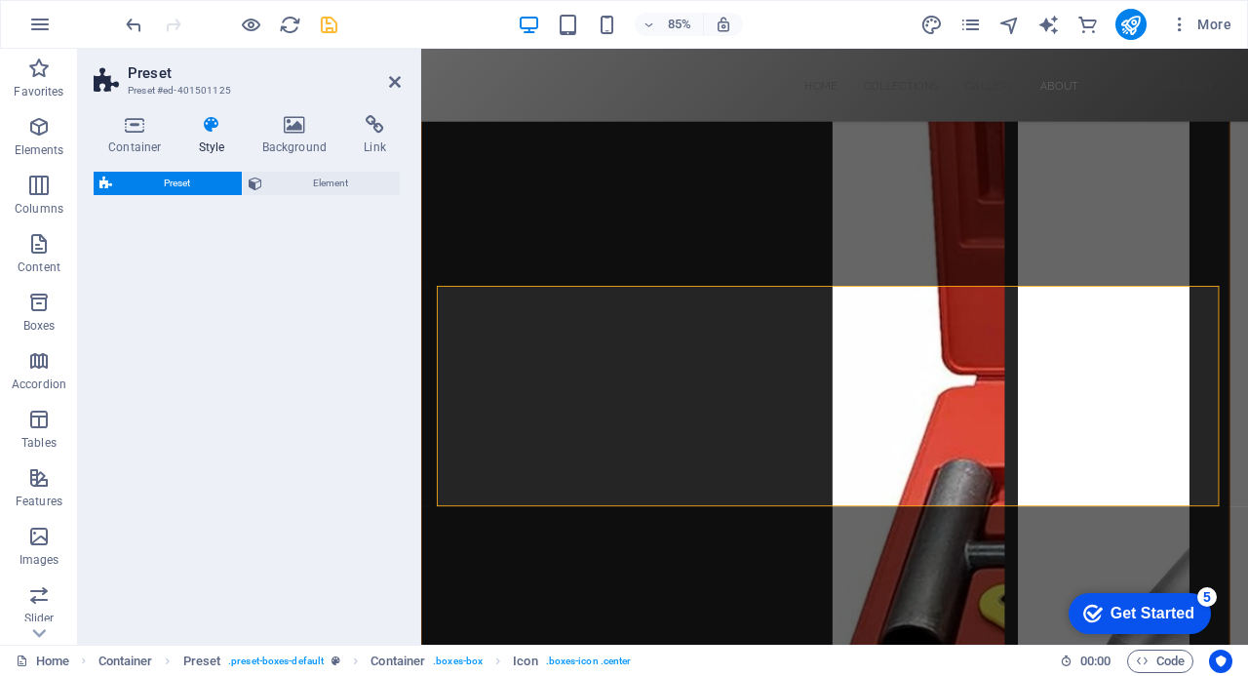
select select "px"
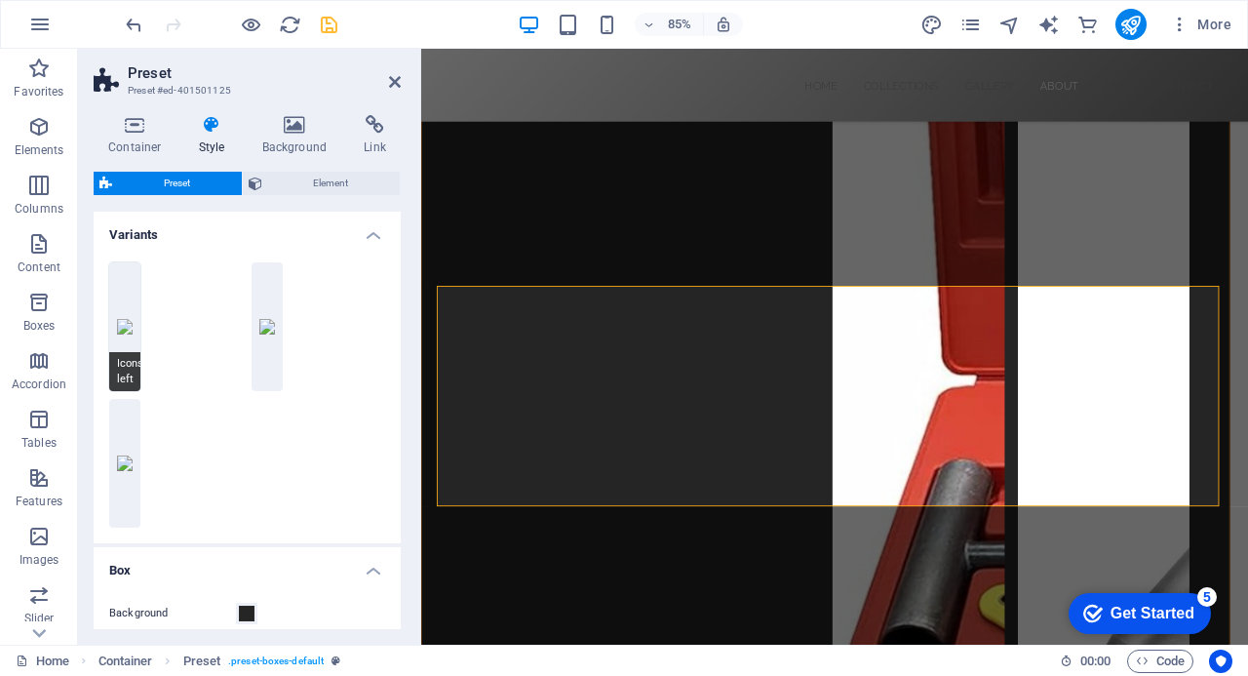
click at [123, 322] on button "Icons left" at bounding box center [124, 326] width 31 height 129
type input "1"
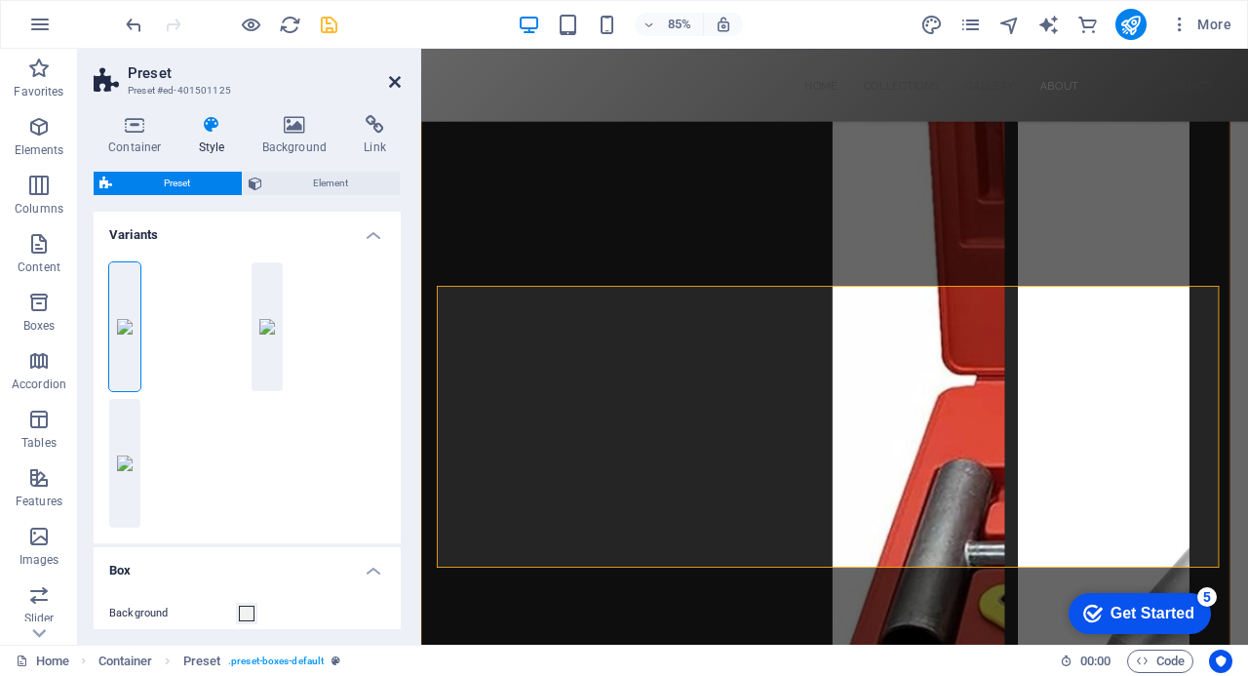
click at [392, 76] on icon at bounding box center [395, 82] width 12 height 16
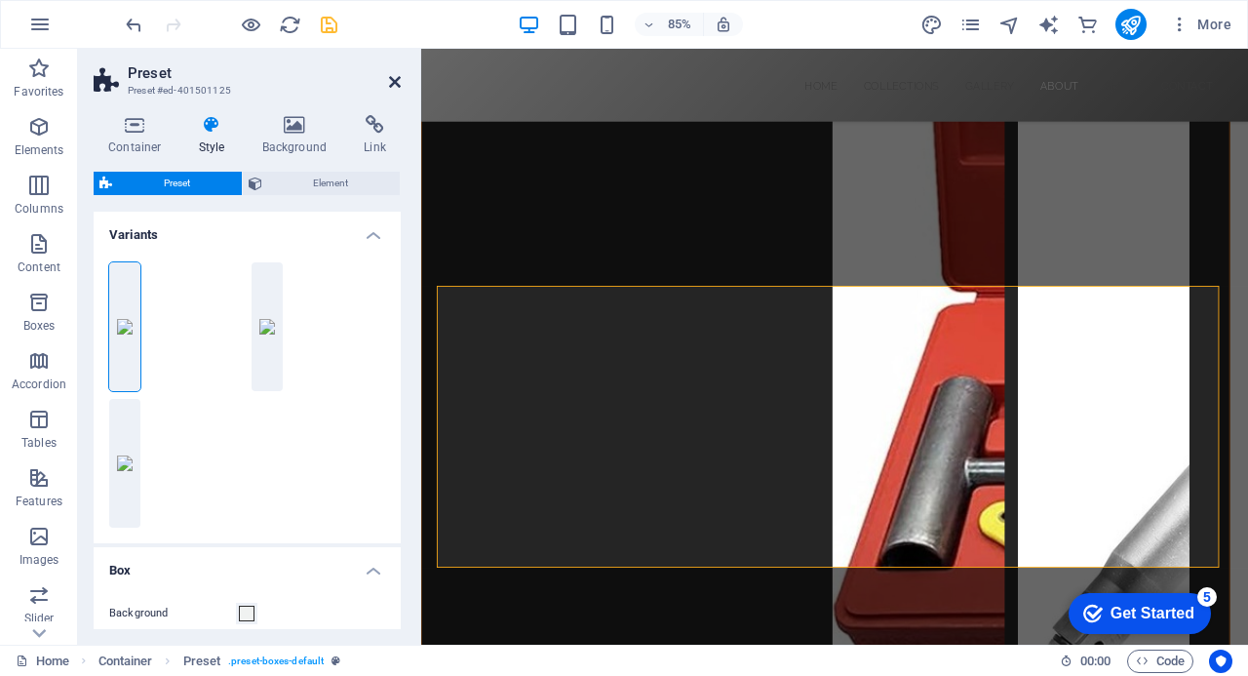
scroll to position [4565, 0]
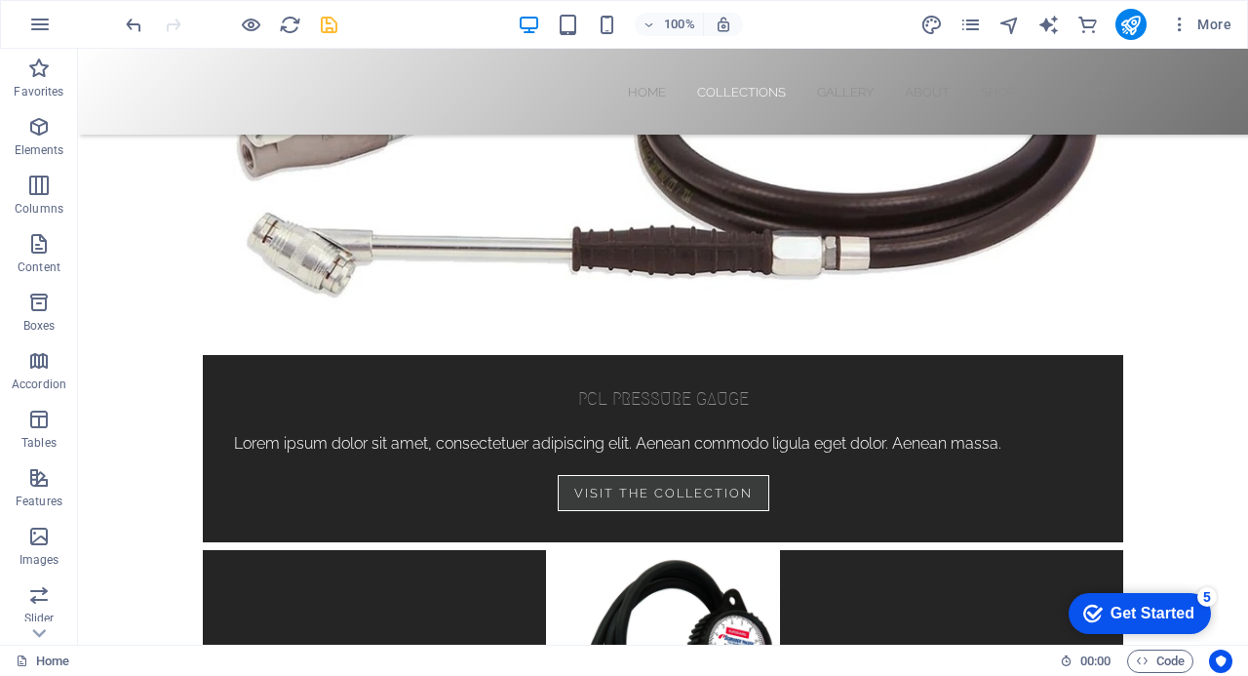
scroll to position [2291, 0]
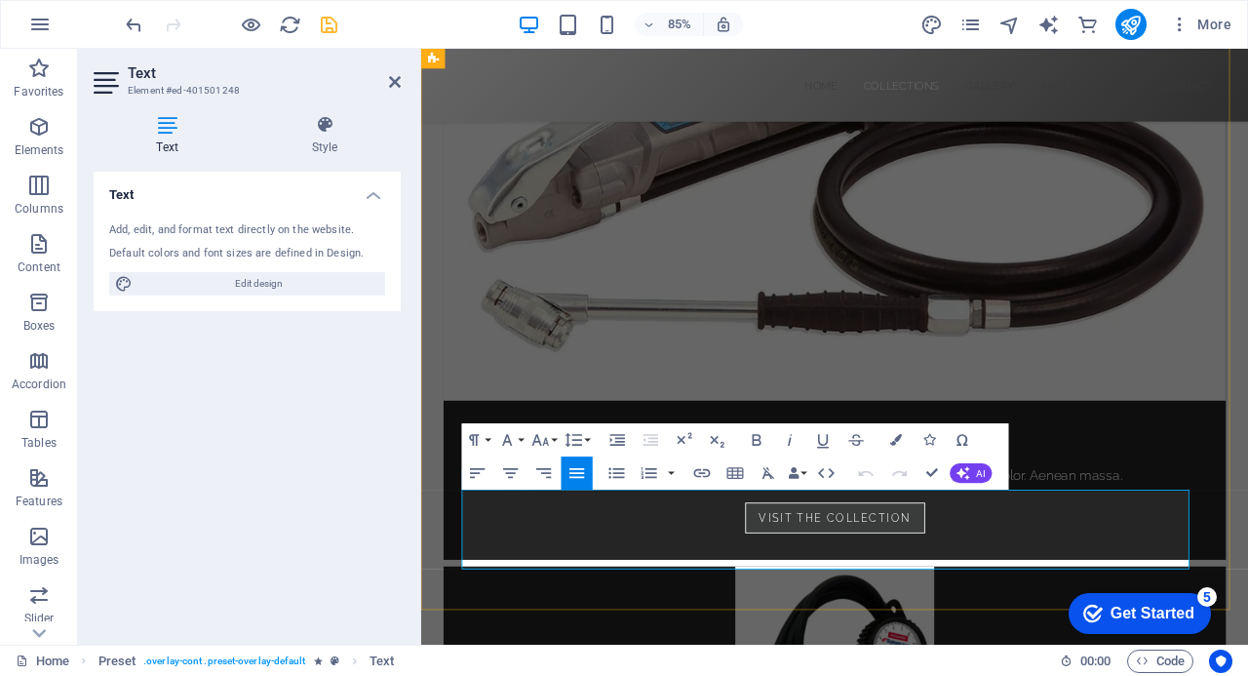
drag, startPoint x: 1259, startPoint y: 653, endPoint x: 469, endPoint y: 576, distance: 793.5
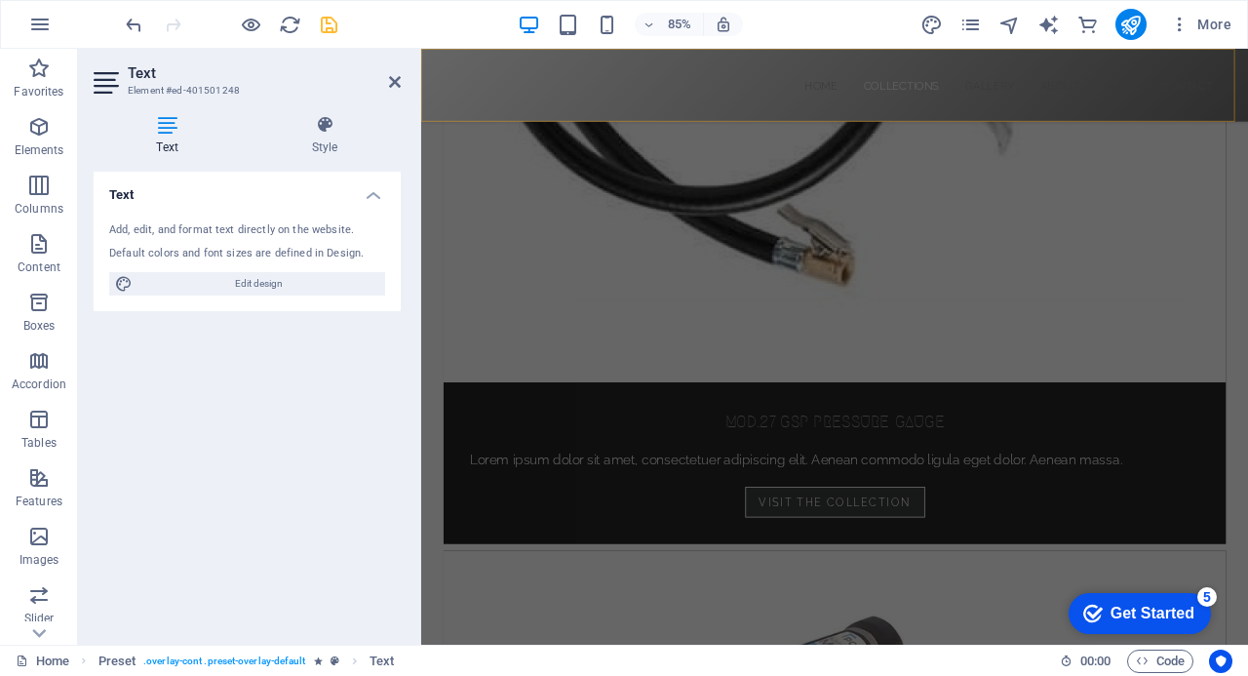
scroll to position [1589, 0]
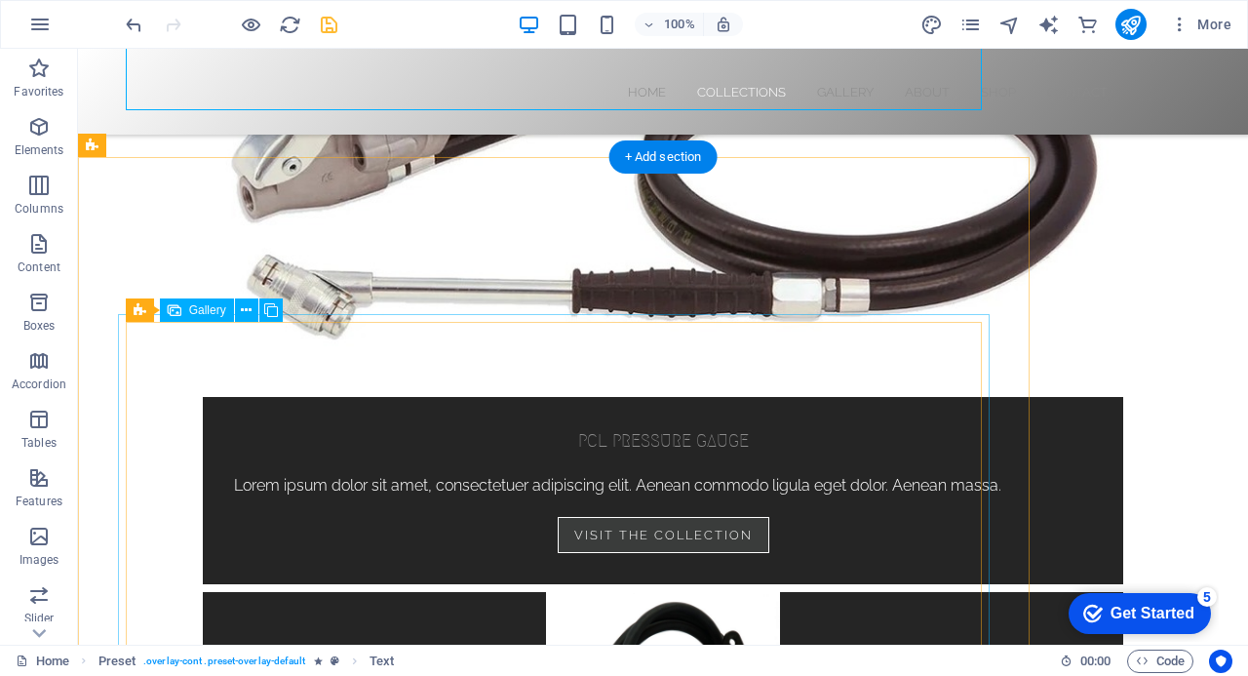
scroll to position [1715, 0]
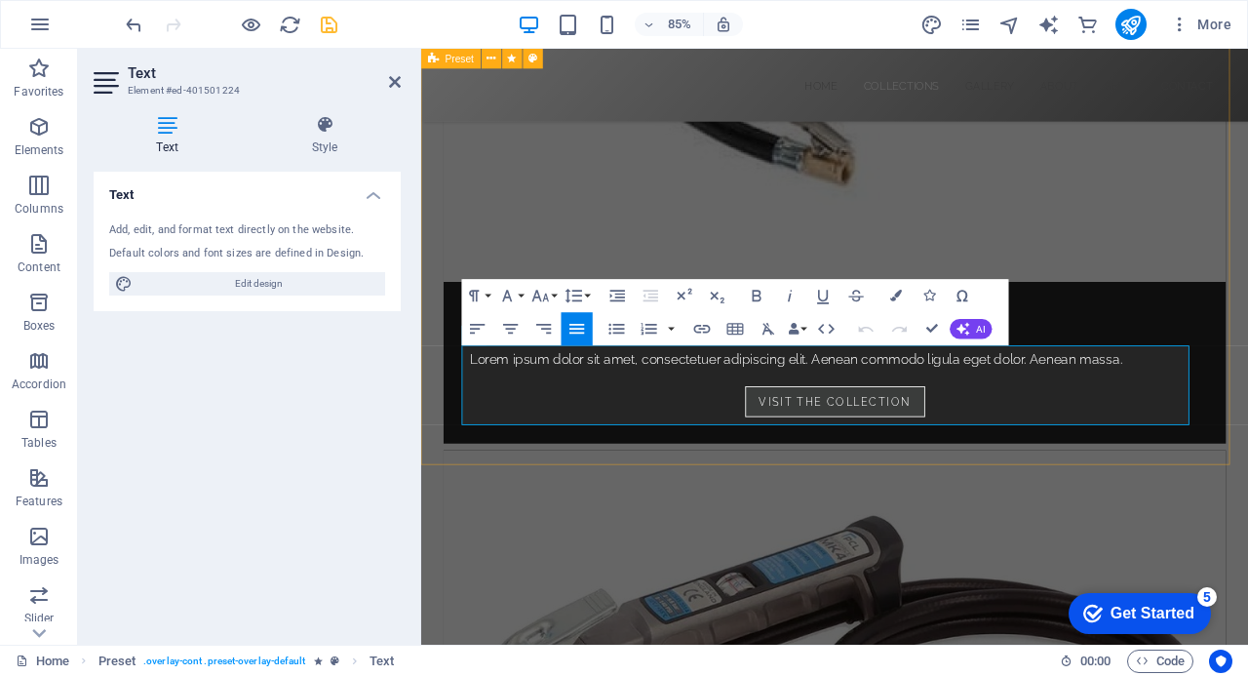
drag, startPoint x: 1268, startPoint y: 479, endPoint x: 467, endPoint y: 409, distance: 803.6
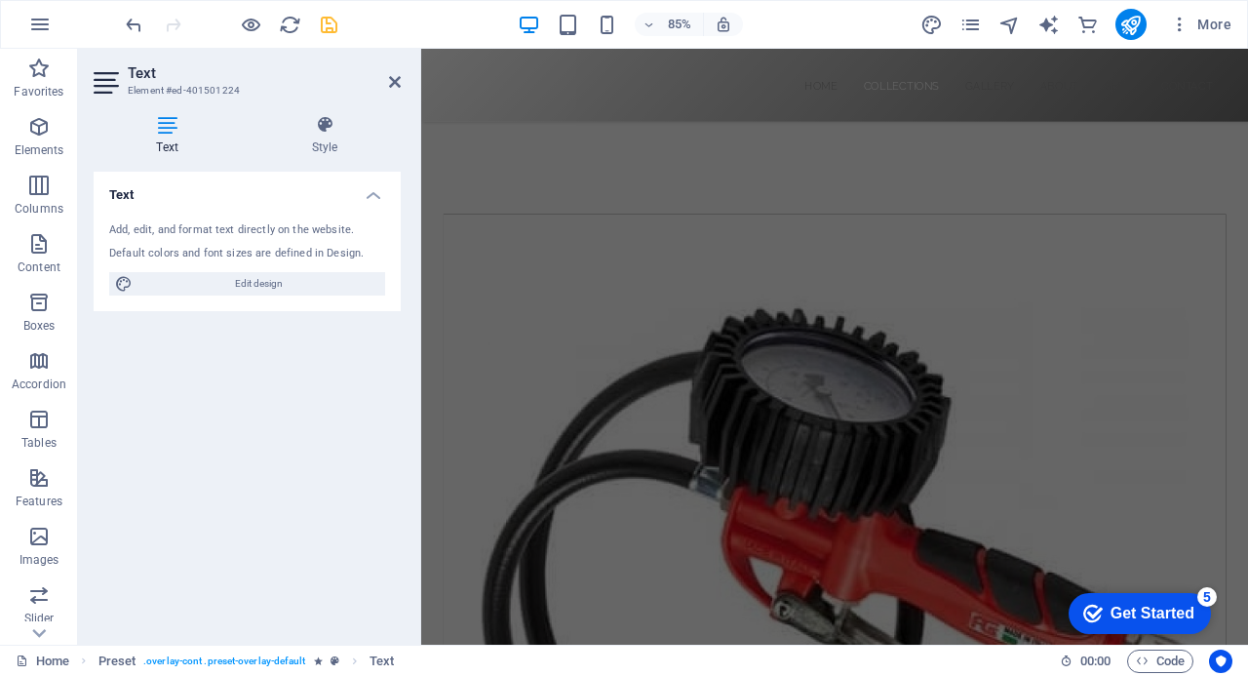
scroll to position [780, 0]
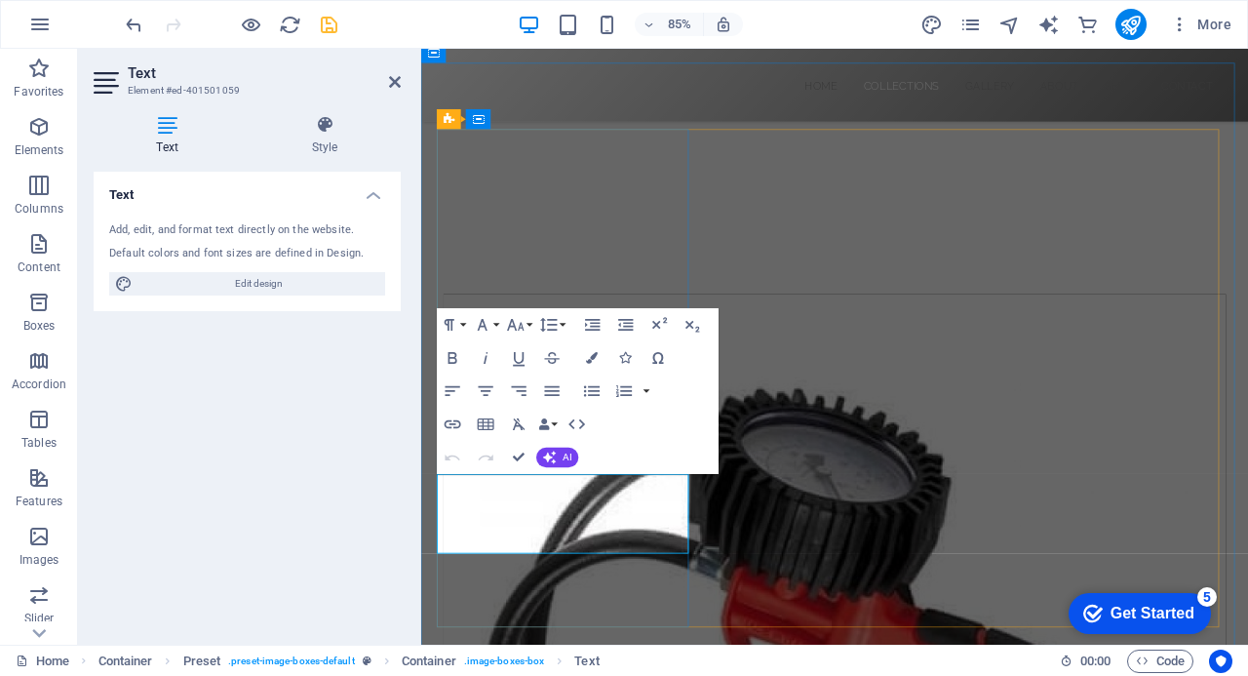
scroll to position [944, 0]
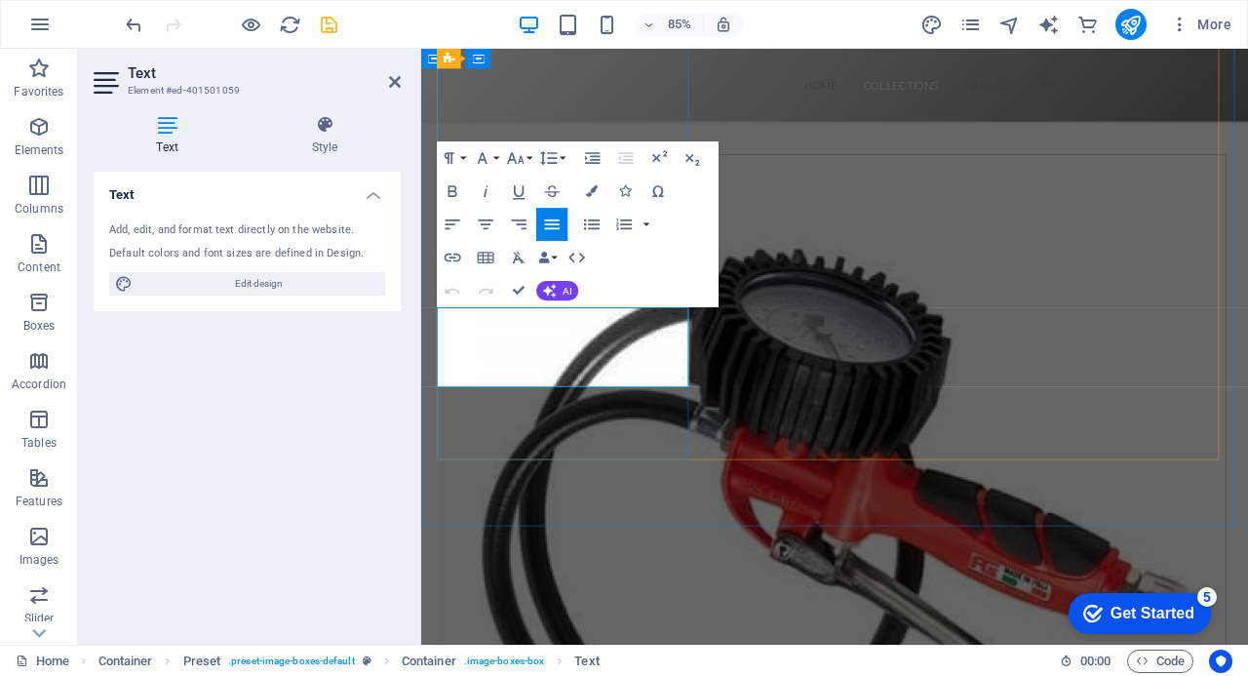
drag, startPoint x: 639, startPoint y: 433, endPoint x: 471, endPoint y: 370, distance: 179.3
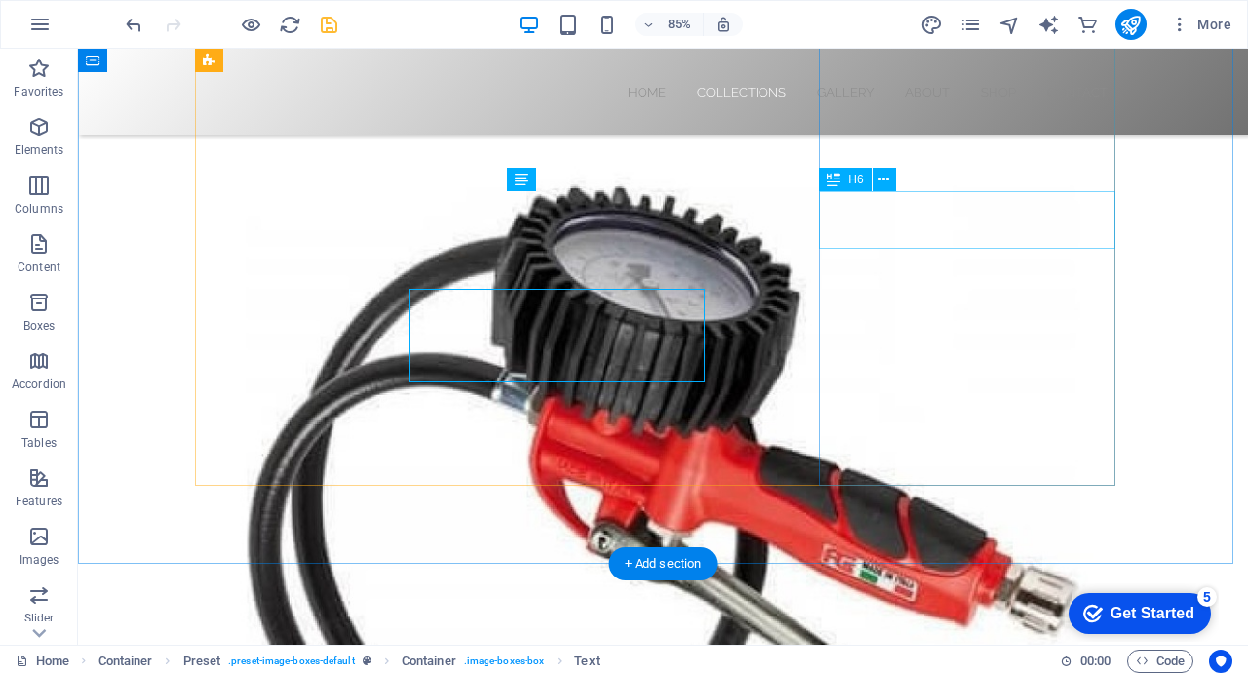
scroll to position [846, 0]
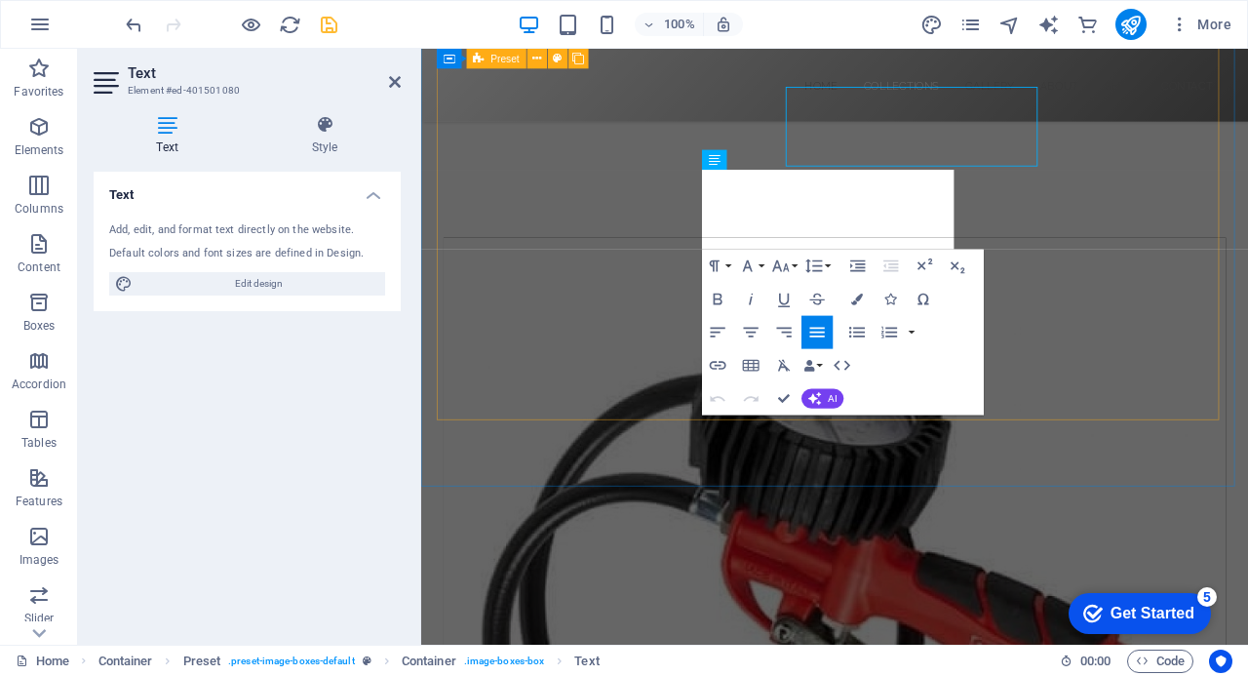
scroll to position [944, 0]
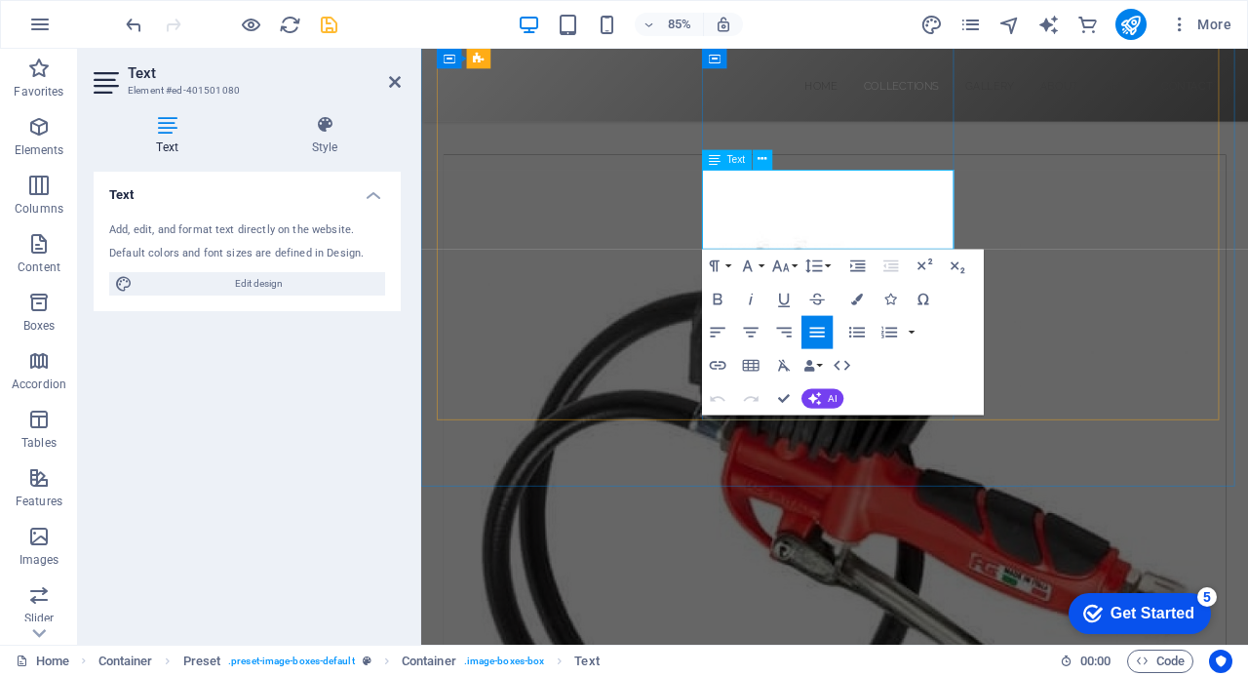
drag, startPoint x: 955, startPoint y: 272, endPoint x: 768, endPoint y: 200, distance: 199.7
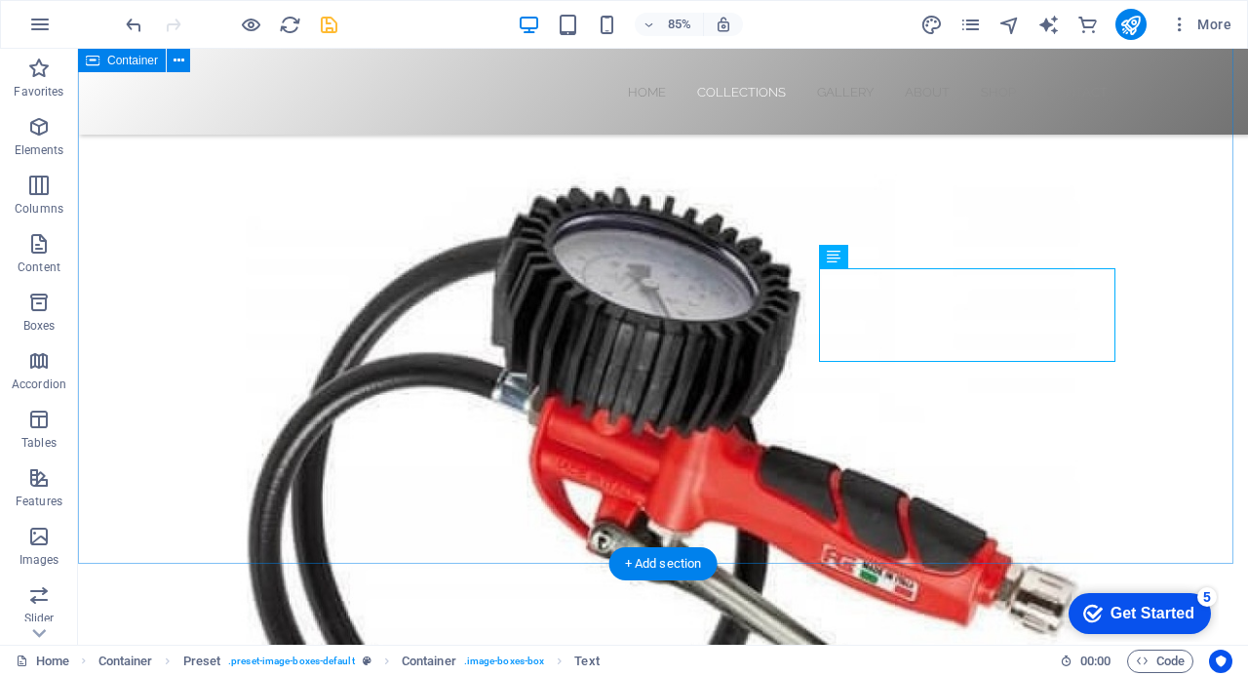
scroll to position [846, 0]
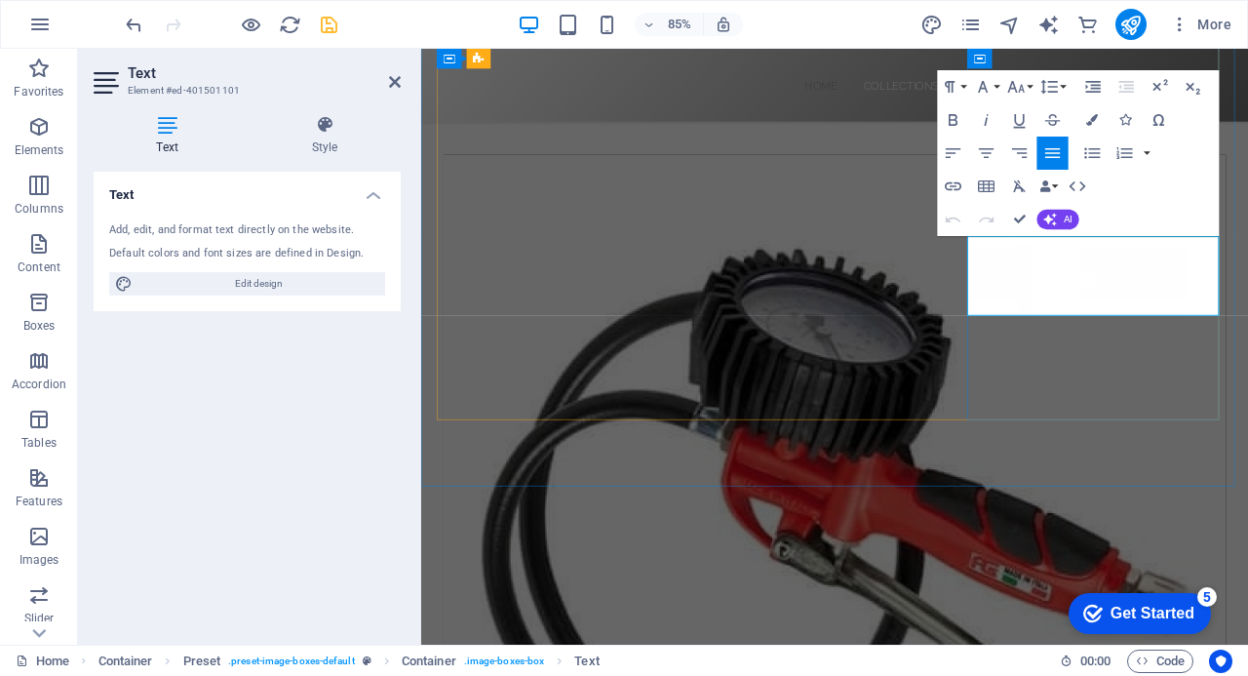
drag, startPoint x: 1259, startPoint y: 349, endPoint x: 1088, endPoint y: 279, distance: 184.5
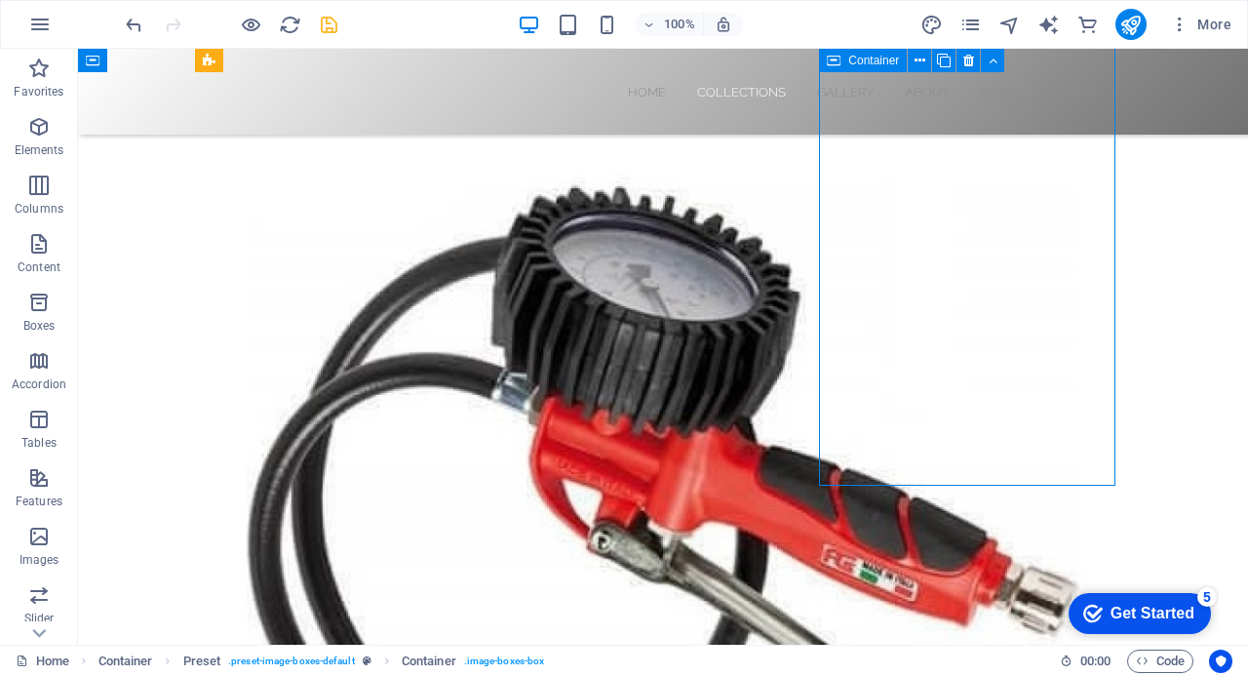
scroll to position [845, 0]
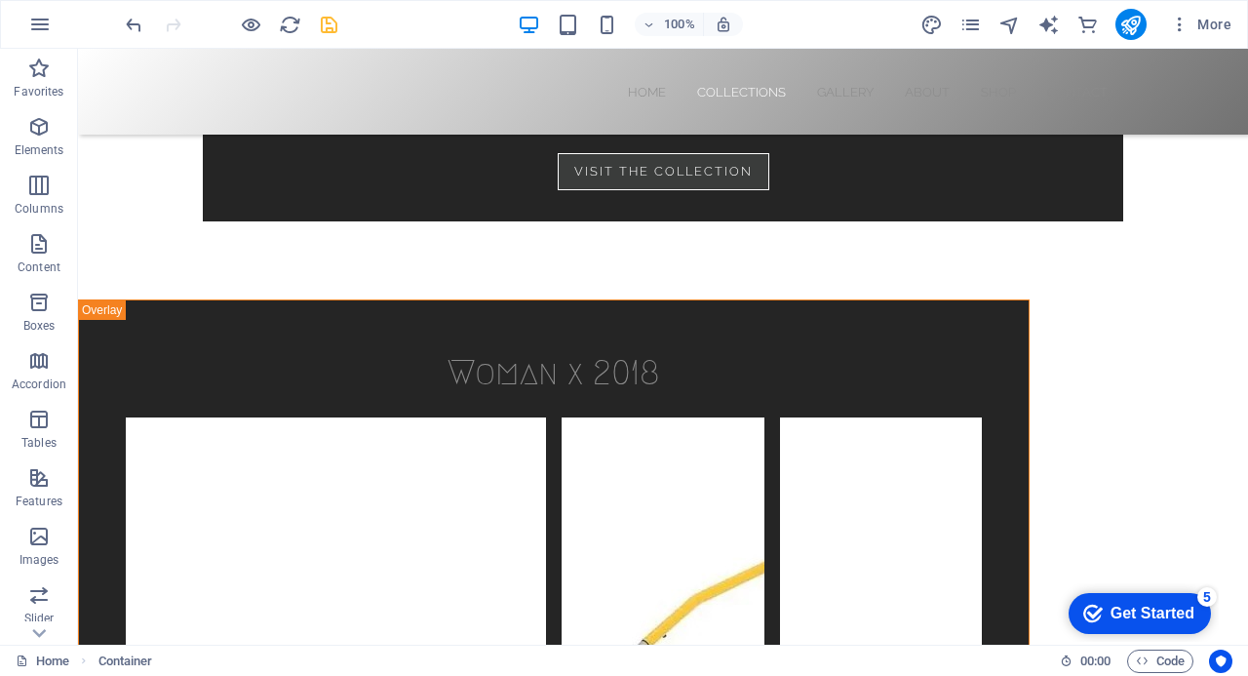
scroll to position [2987, 0]
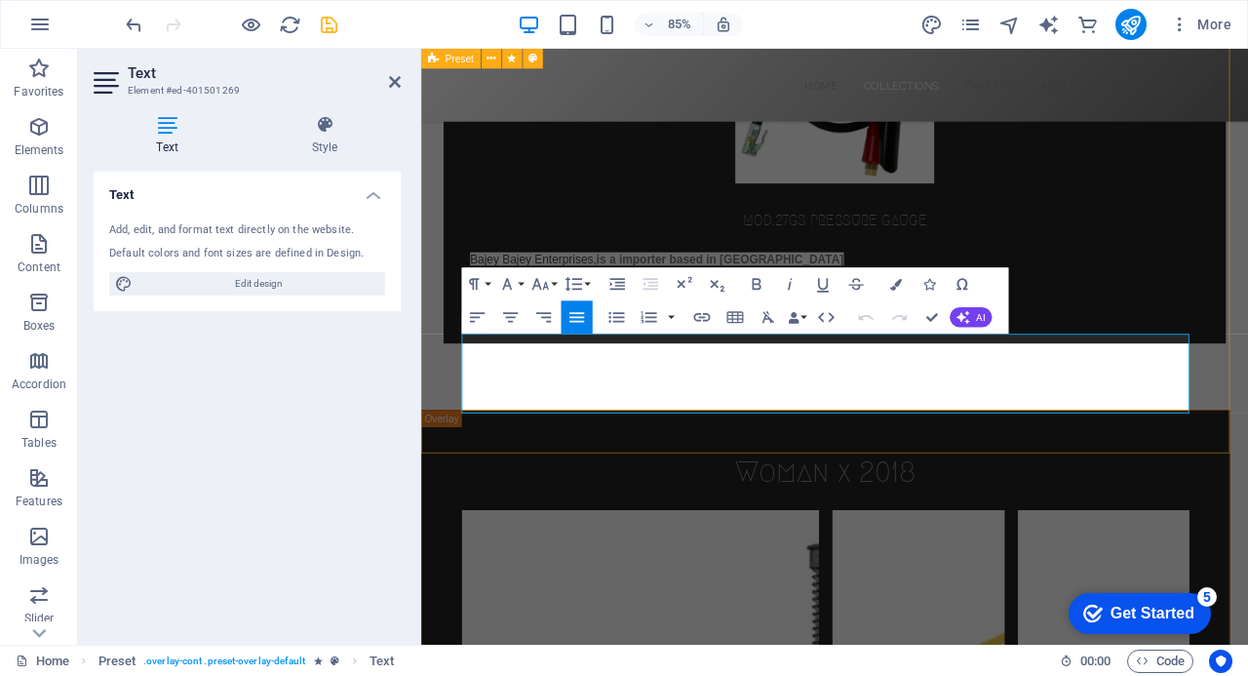
drag, startPoint x: 1266, startPoint y: 463, endPoint x: 465, endPoint y: 393, distance: 803.6
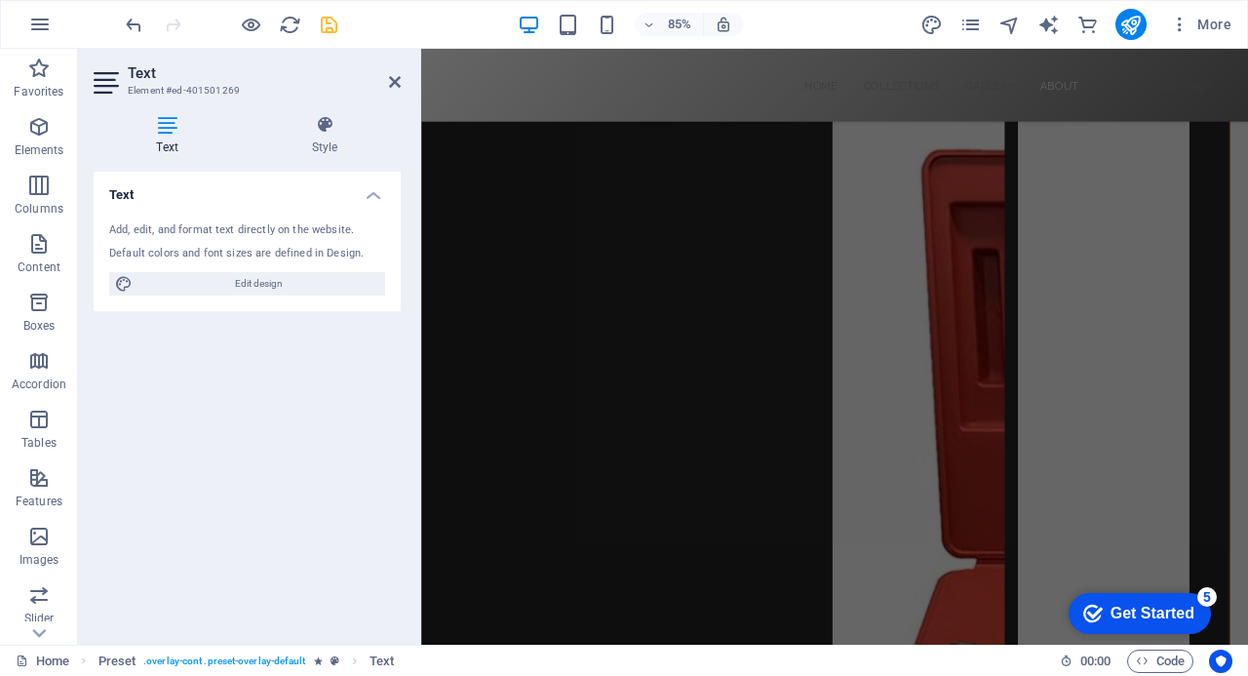
scroll to position [4434, 0]
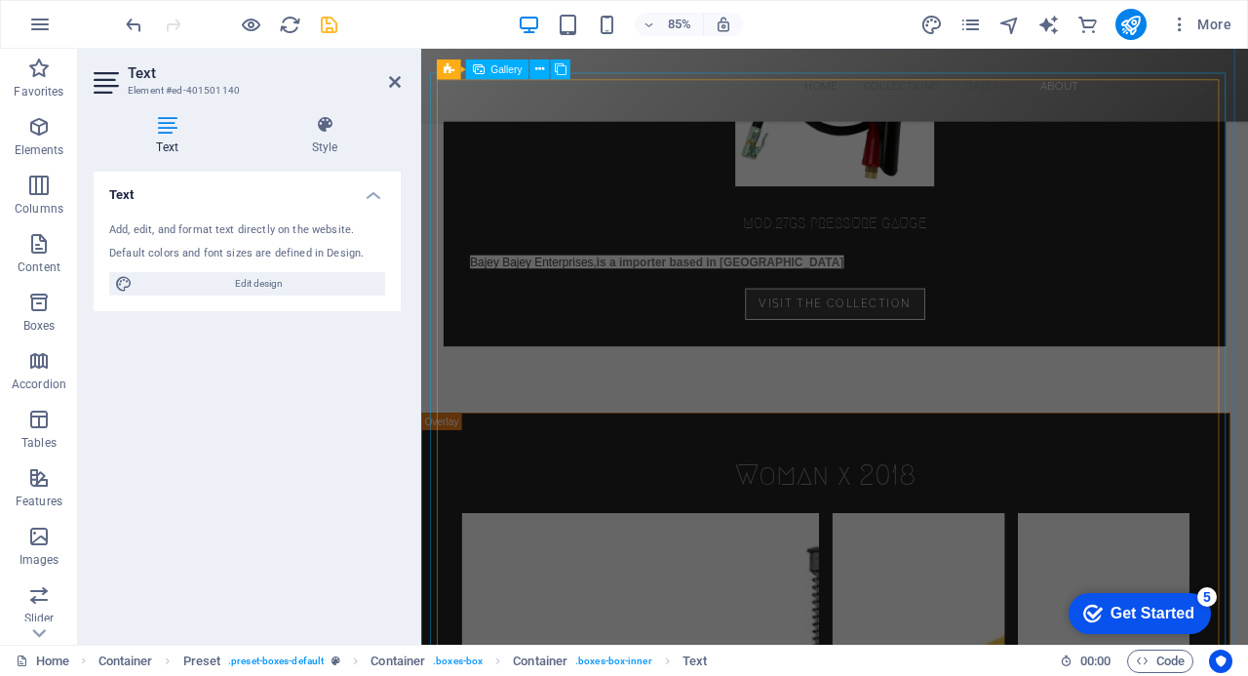
scroll to position [4433, 0]
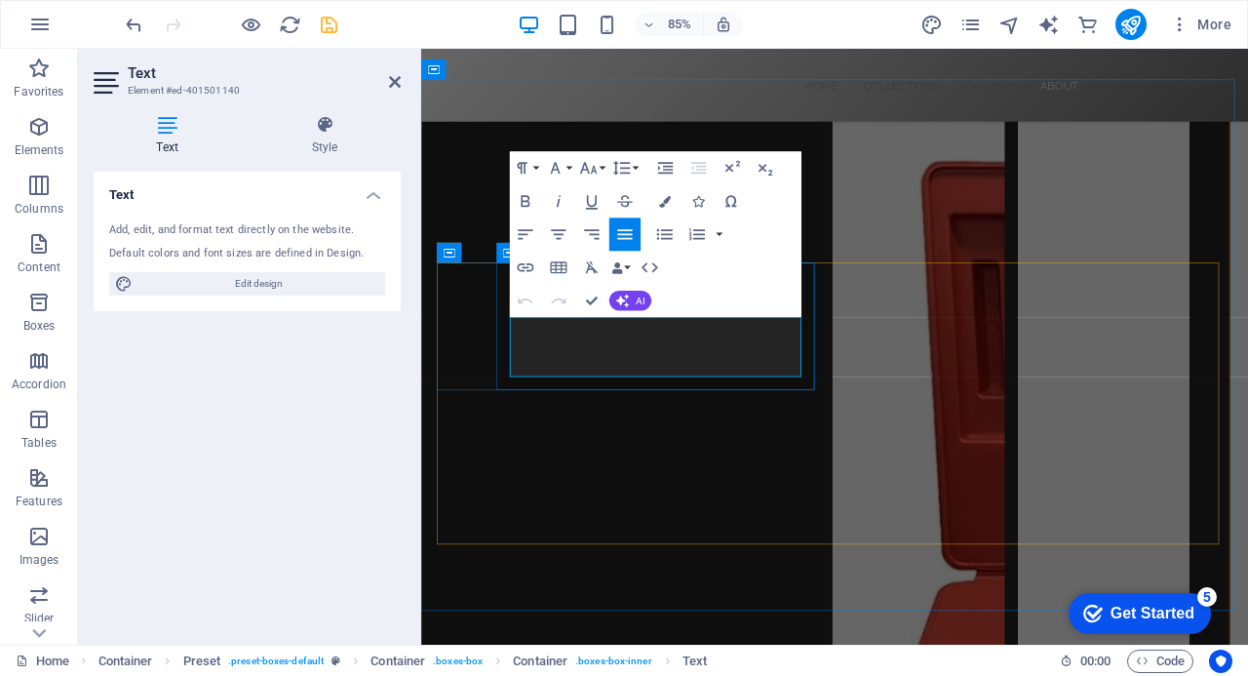
drag, startPoint x: 697, startPoint y: 427, endPoint x: 525, endPoint y: 384, distance: 177.8
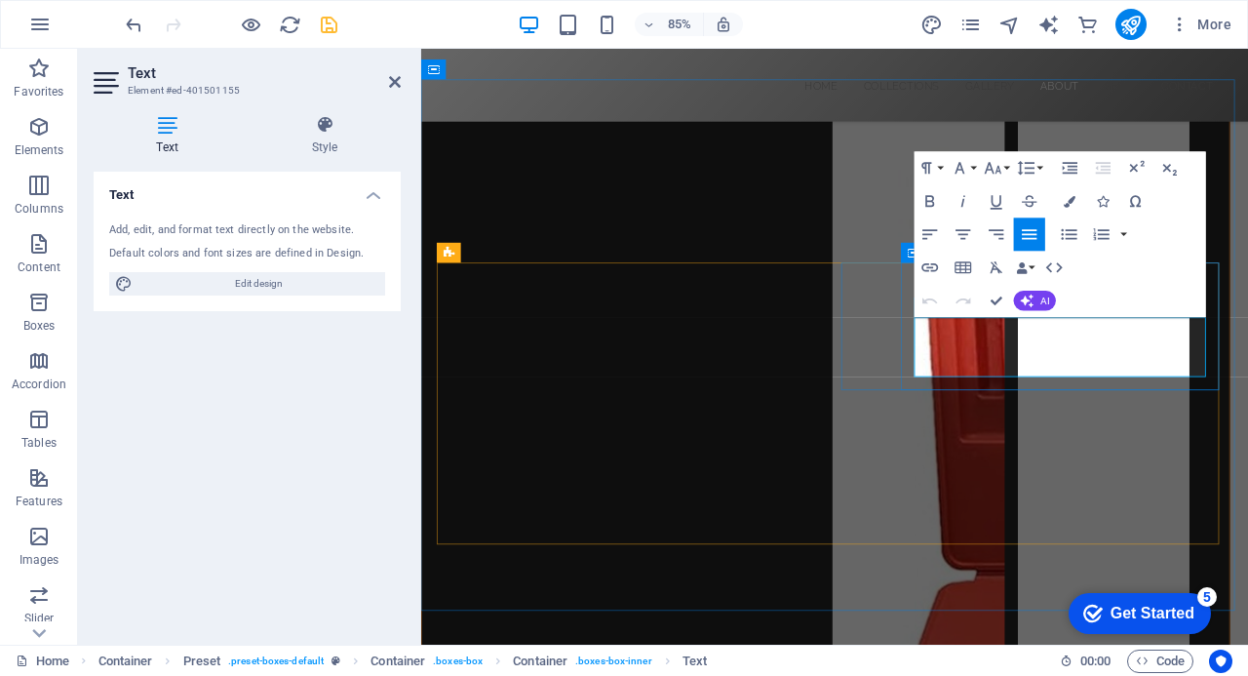
drag, startPoint x: 1173, startPoint y: 426, endPoint x: 1001, endPoint y: 379, distance: 177.9
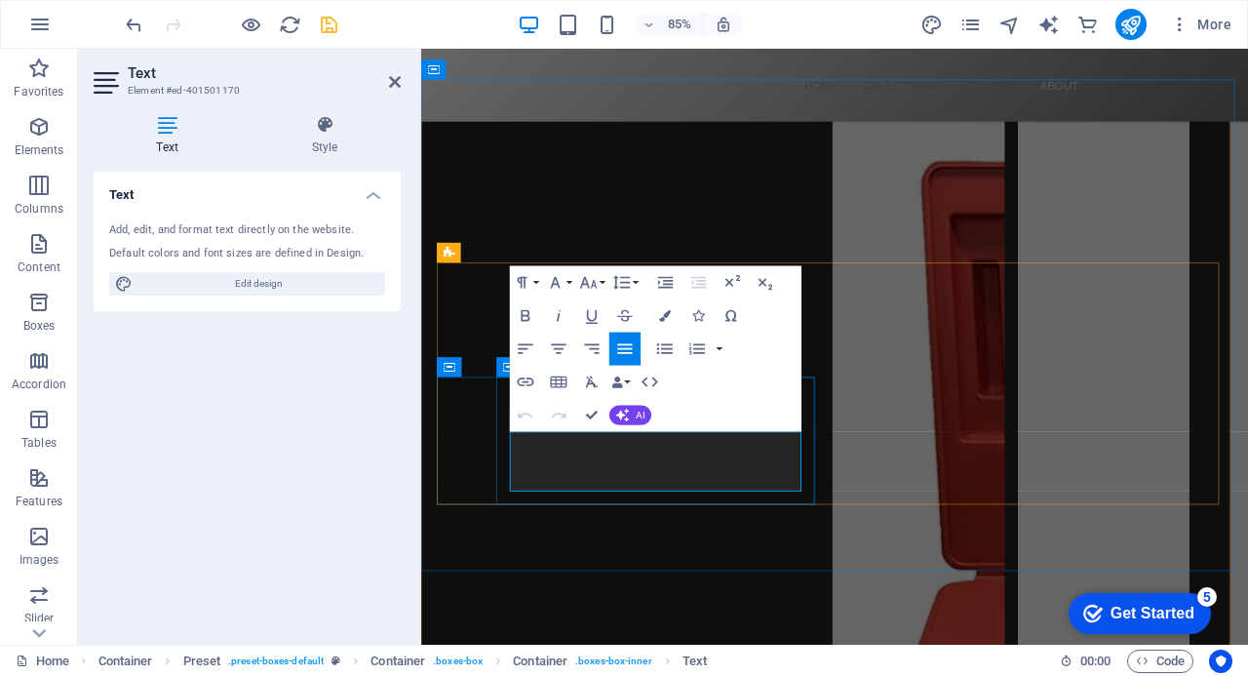
drag, startPoint x: 705, startPoint y: 559, endPoint x: 524, endPoint y: 507, distance: 188.6
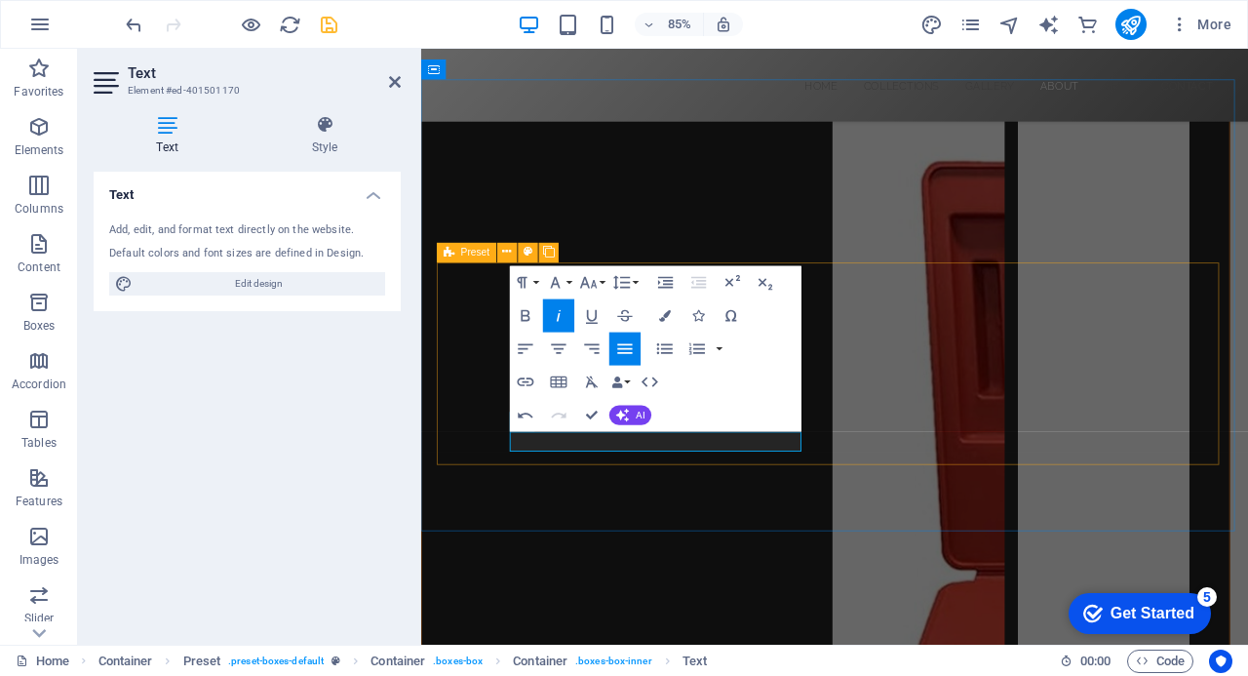
drag, startPoint x: 1004, startPoint y: 496, endPoint x: 1258, endPoint y: 430, distance: 262.0
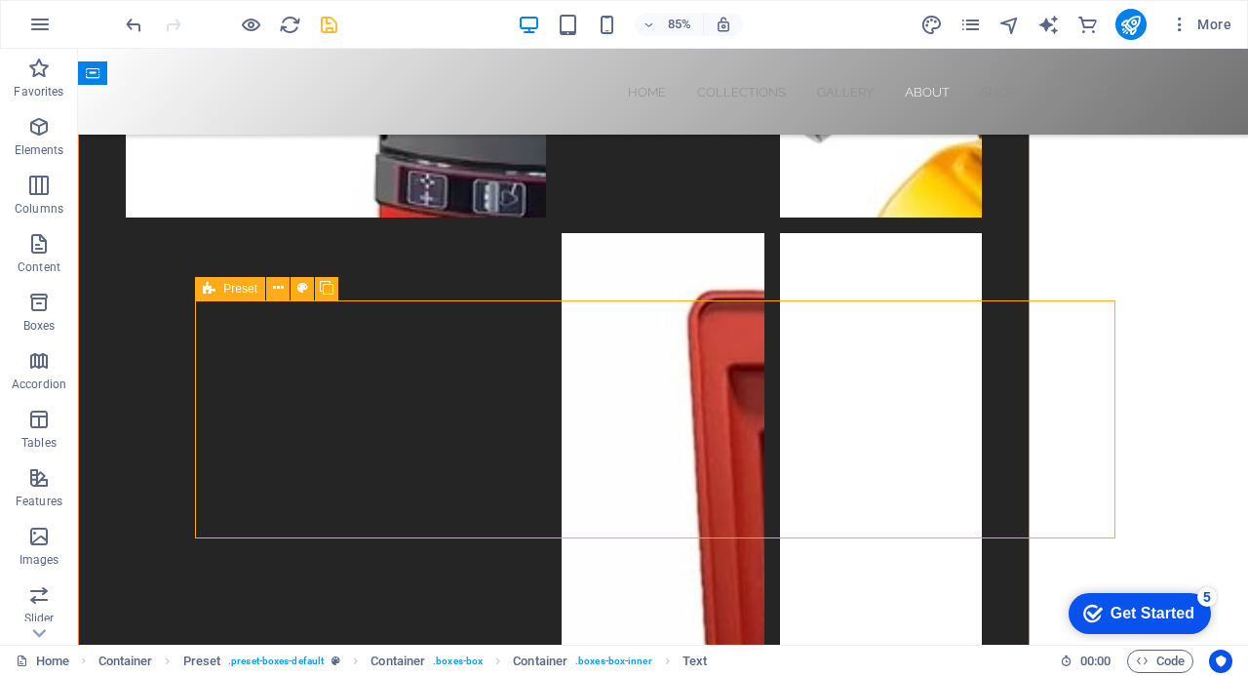
scroll to position [4335, 0]
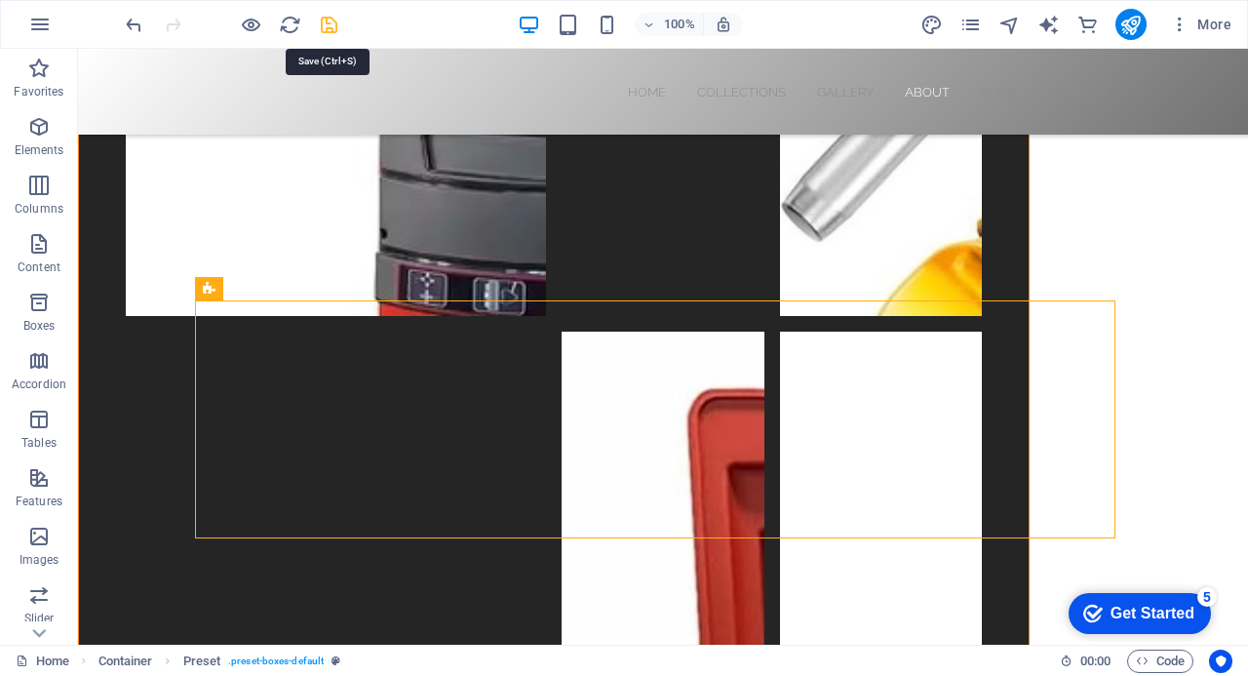
click at [327, 20] on icon "save" at bounding box center [329, 25] width 22 height 22
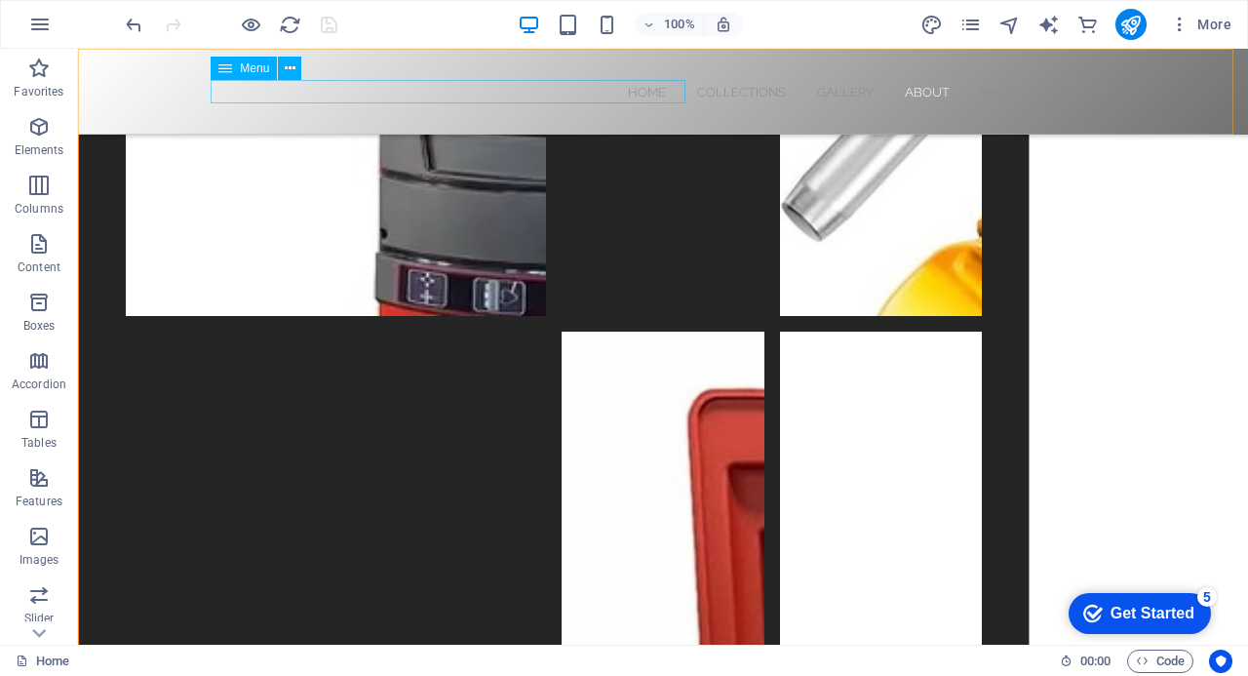
click at [222, 87] on nav "Home Collections Gallery About Shop Contact" at bounding box center [662, 91] width 889 height 23
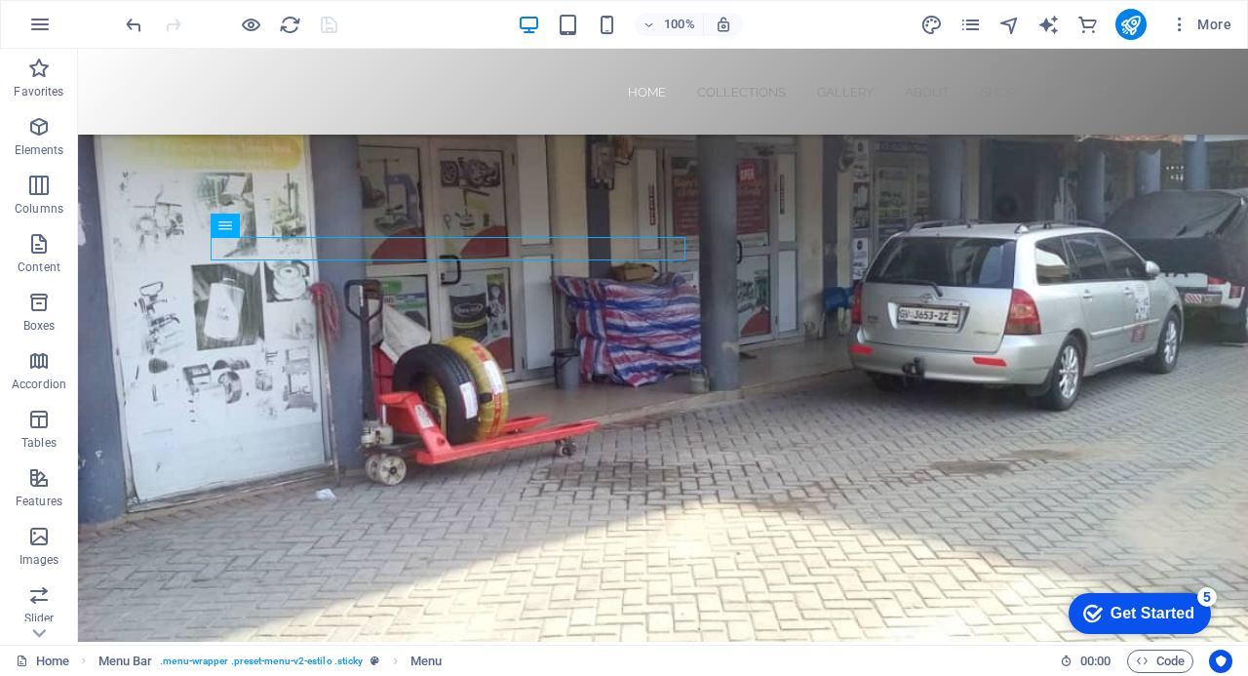
scroll to position [0, 0]
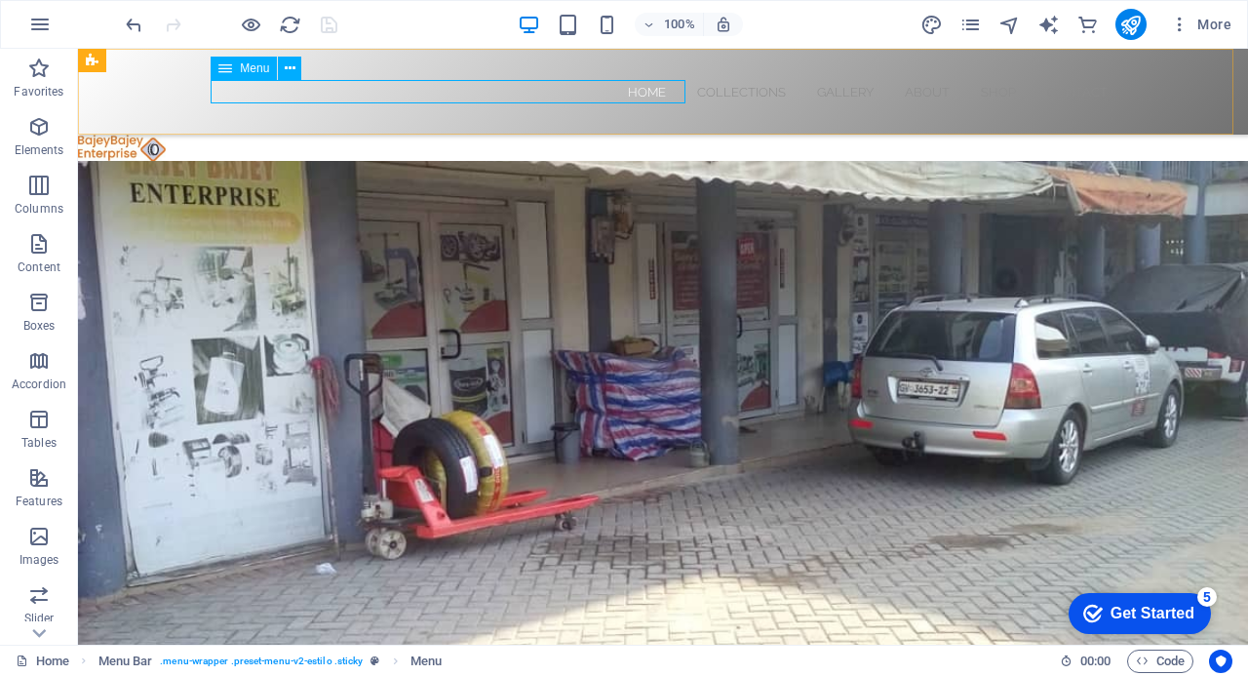
click at [328, 92] on nav "Home Collections Gallery About Shop Contact" at bounding box center [662, 91] width 889 height 23
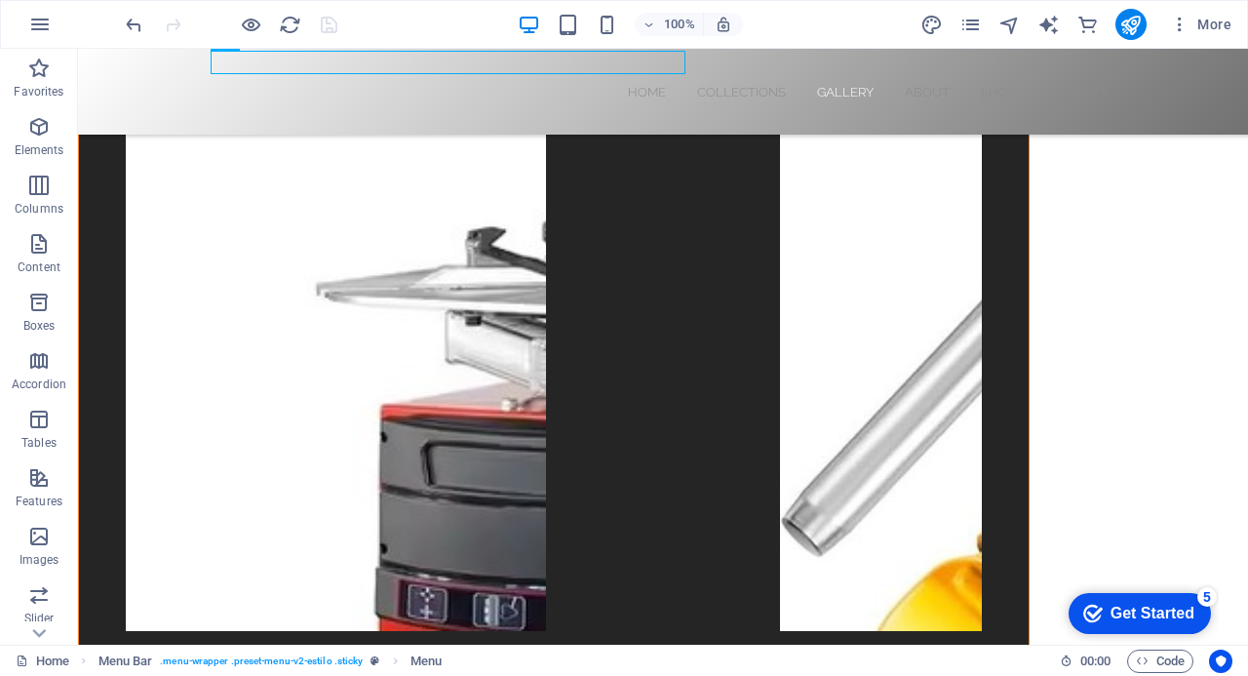
scroll to position [4318, 0]
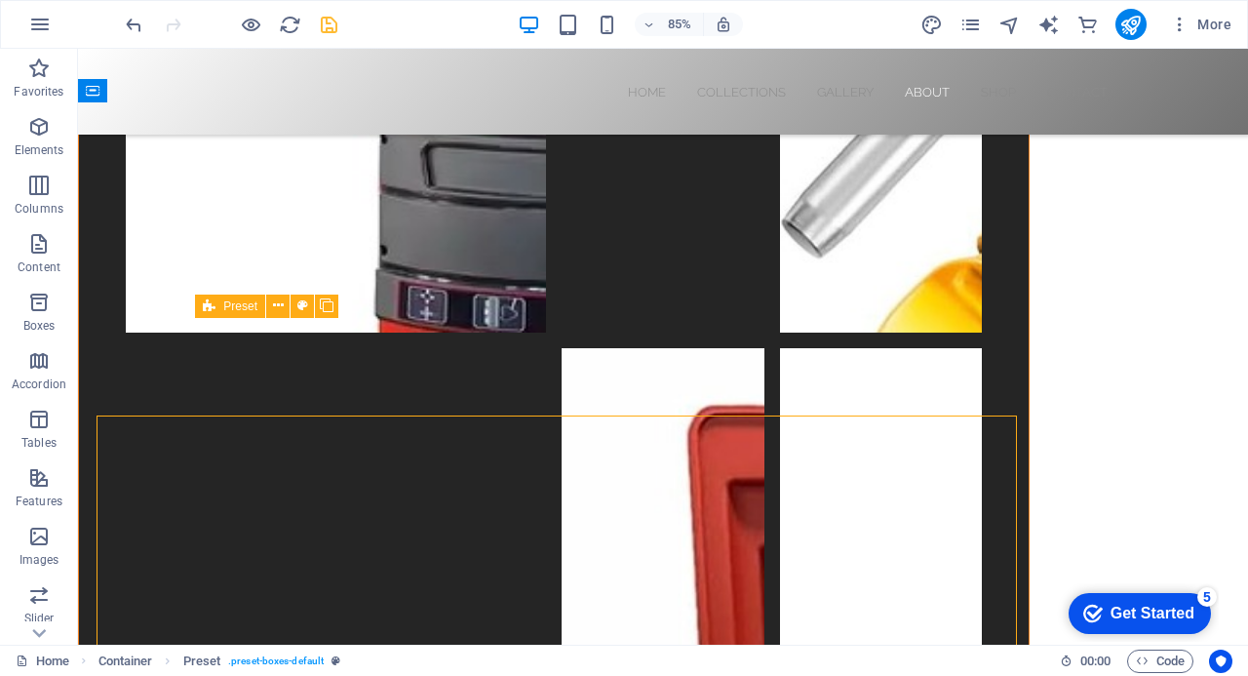
scroll to position [4317, 0]
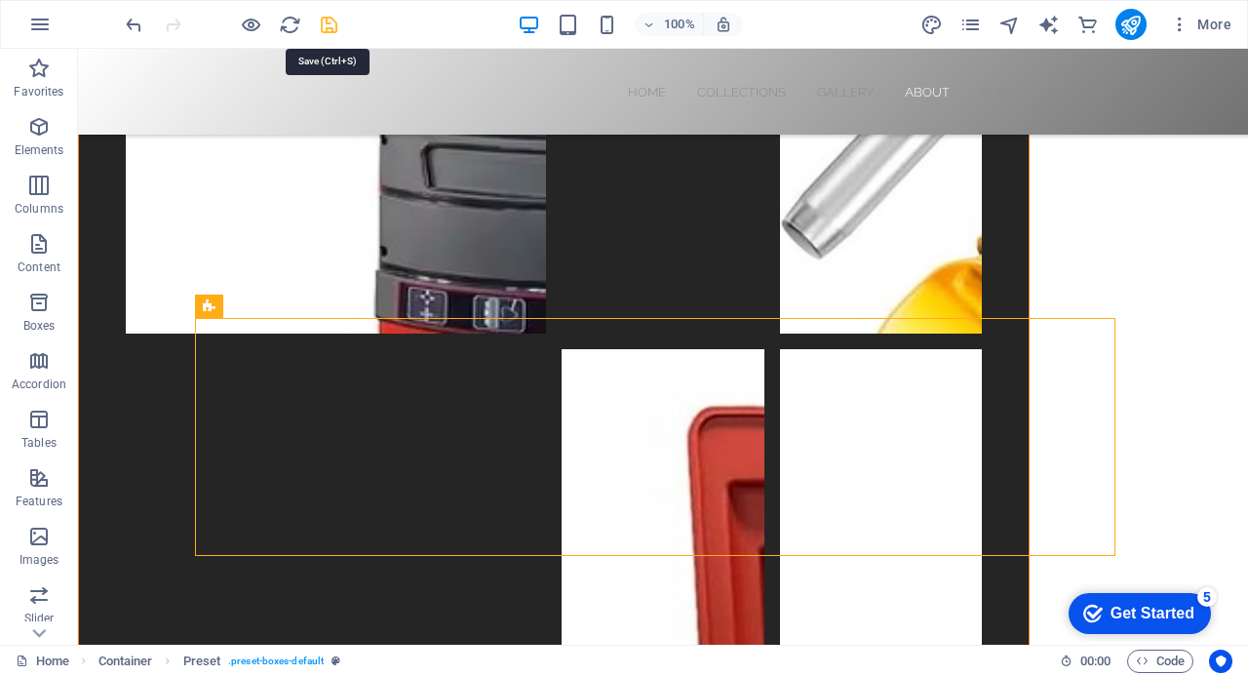
click at [327, 20] on icon "save" at bounding box center [329, 25] width 22 height 22
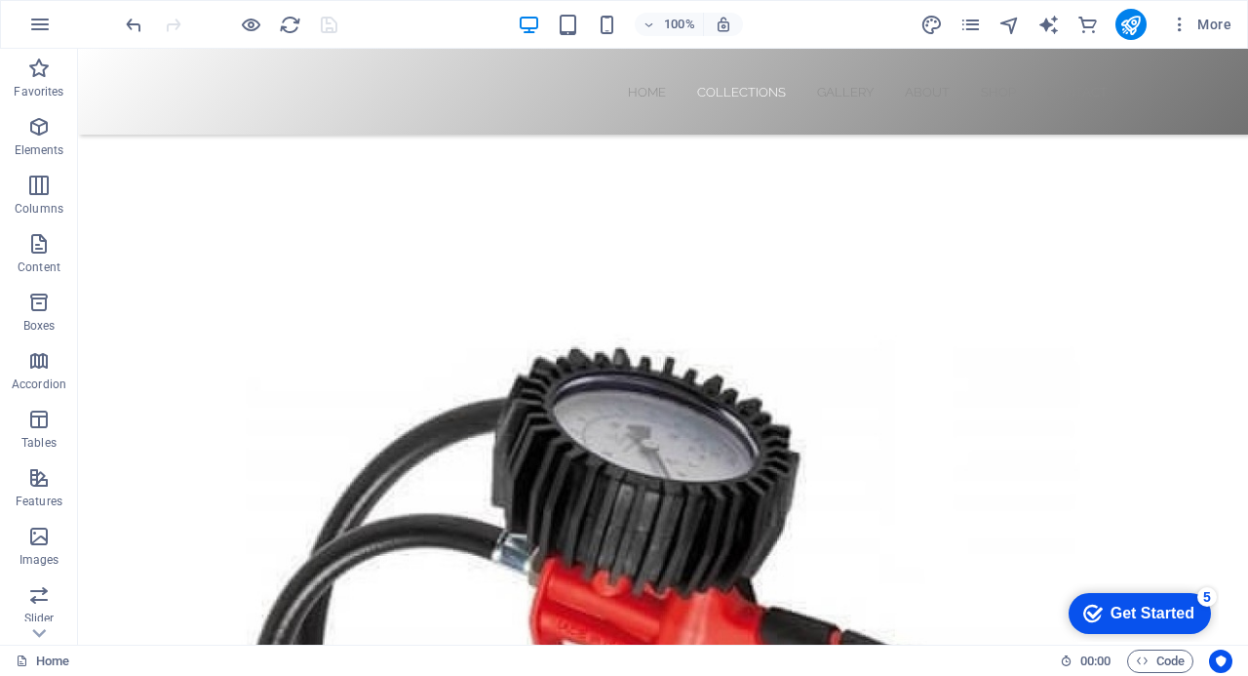
scroll to position [822, 0]
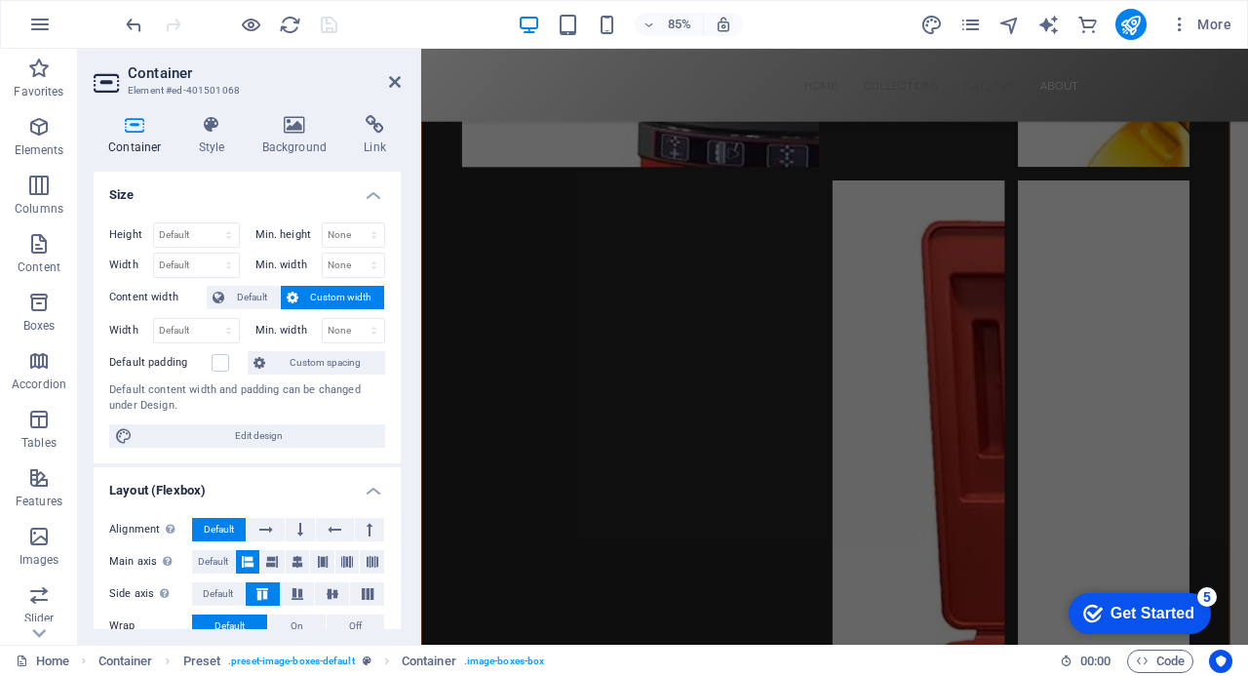
scroll to position [4415, 0]
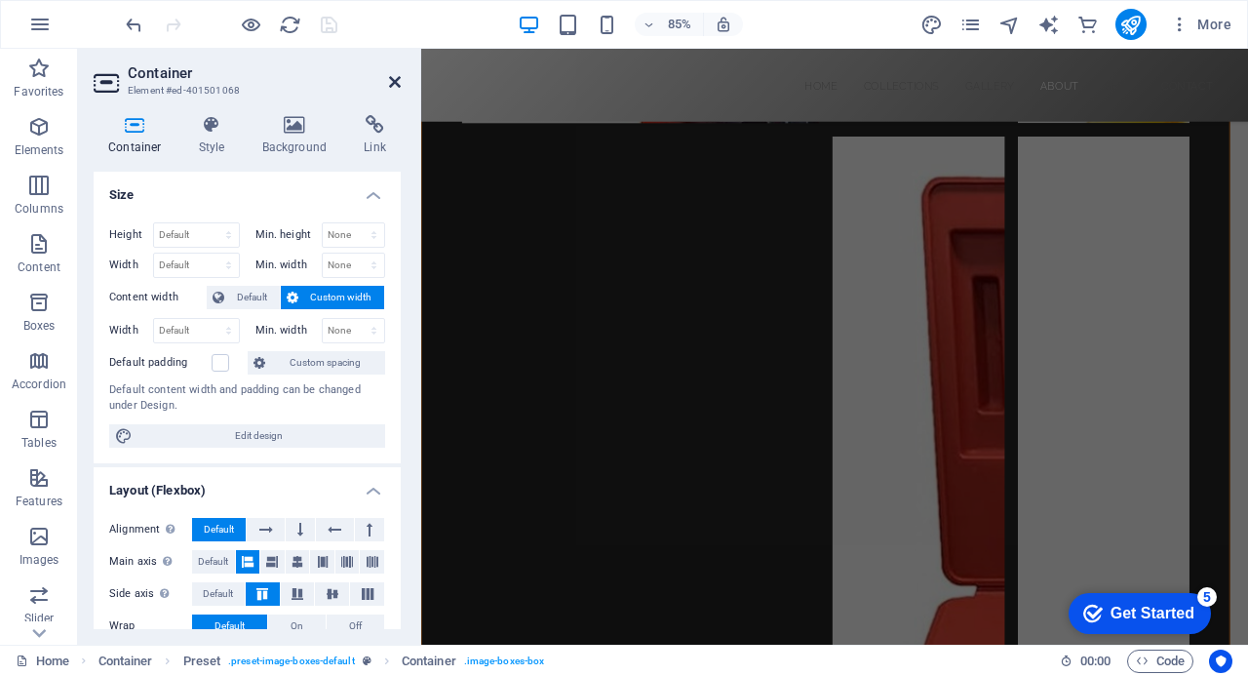
click at [392, 79] on icon at bounding box center [395, 82] width 12 height 16
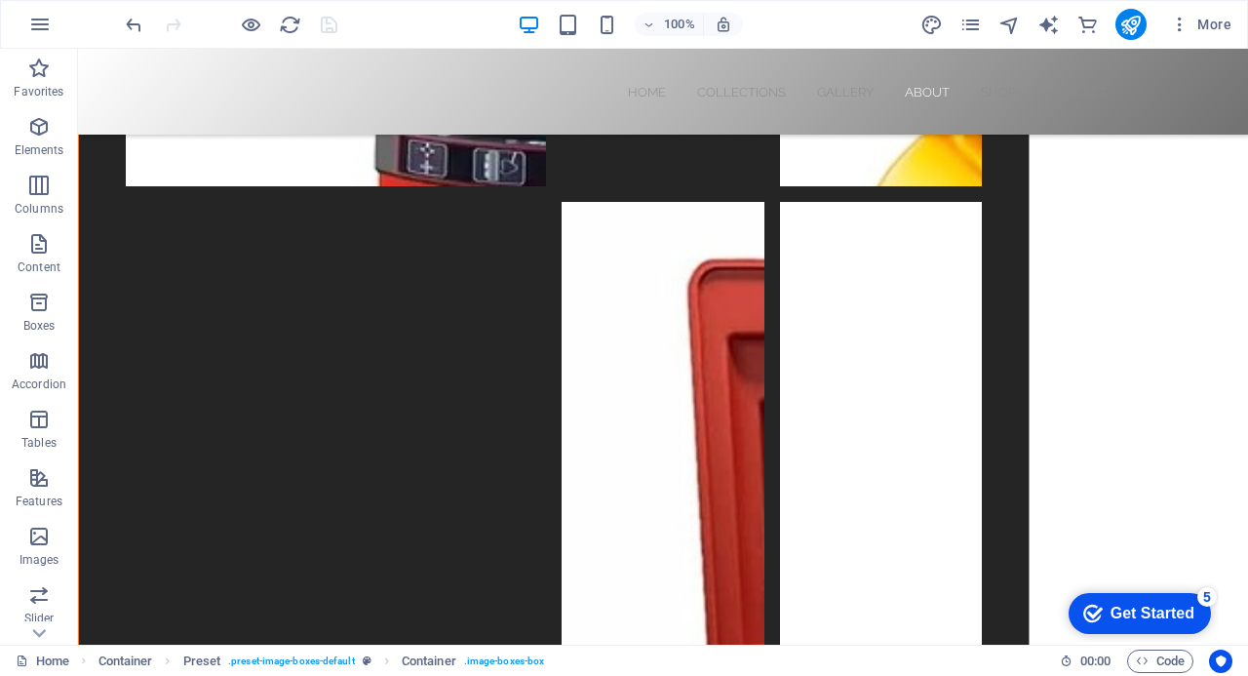
scroll to position [4499, 0]
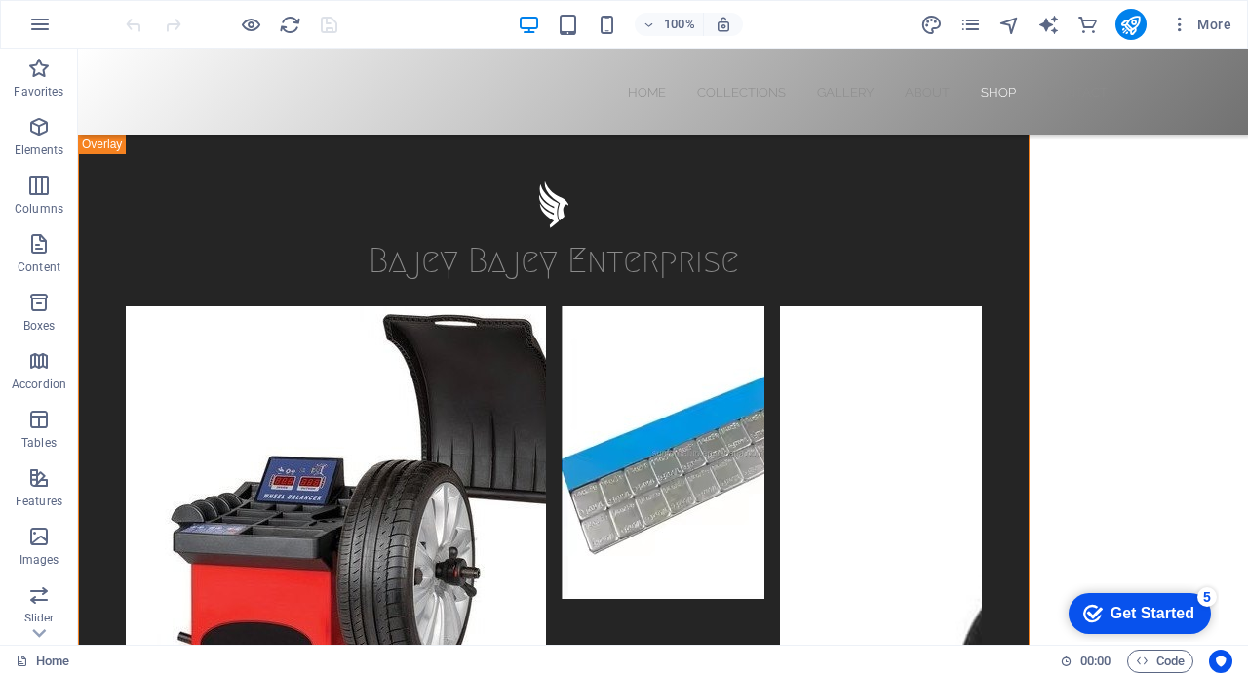
scroll to position [5830, 0]
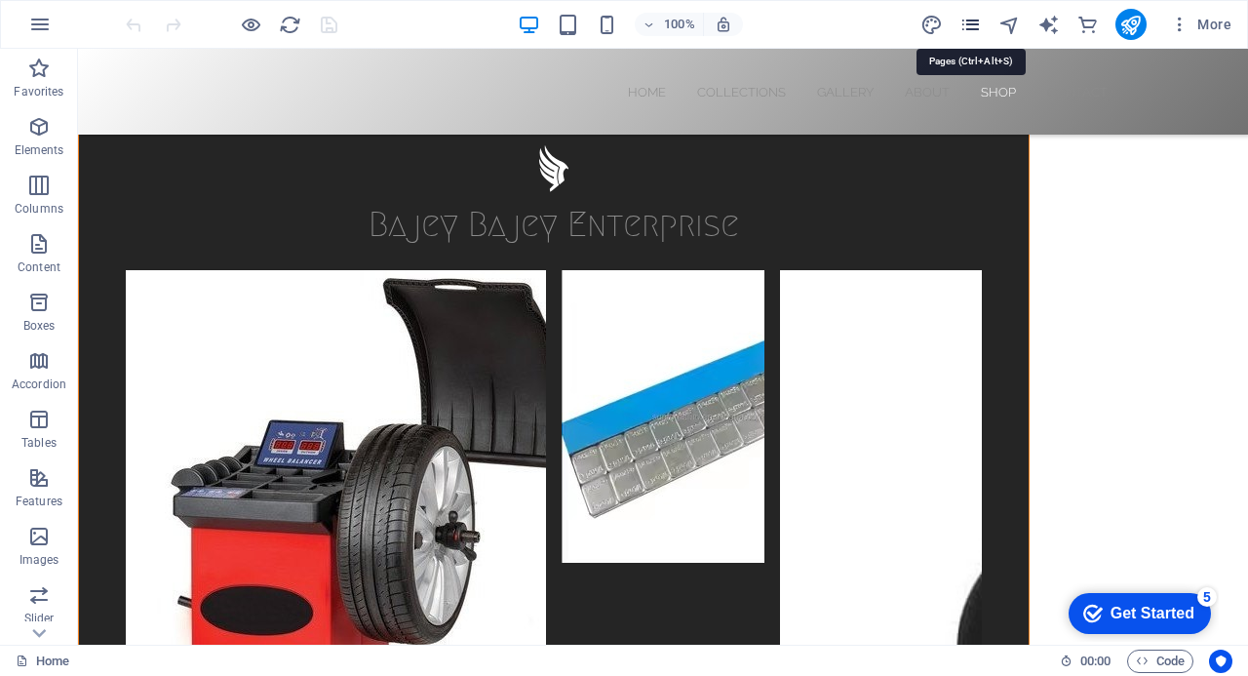
click at [972, 18] on icon "pages" at bounding box center [970, 25] width 22 height 22
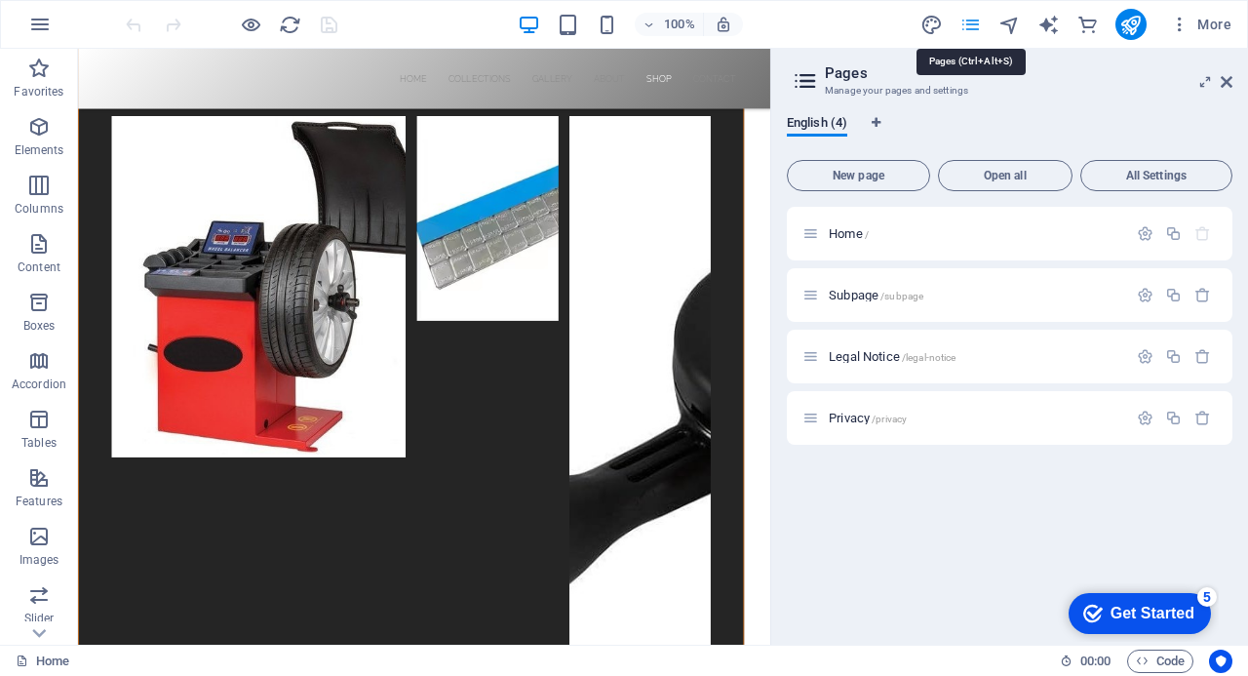
scroll to position [6068, 0]
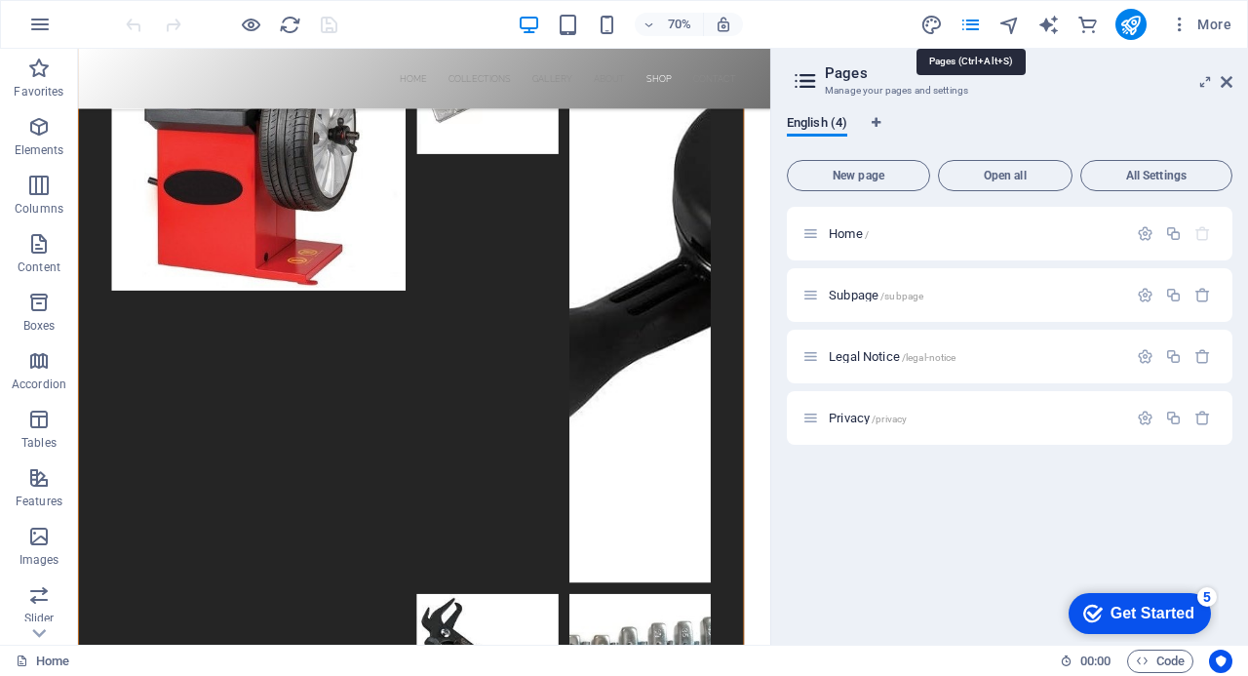
drag, startPoint x: 968, startPoint y: 17, endPoint x: 984, endPoint y: 552, distance: 535.5
click at [984, 552] on div "Home / Subpage /subpage Legal Notice /legal-notice Privacy /privacy" at bounding box center [1010, 418] width 446 height 422
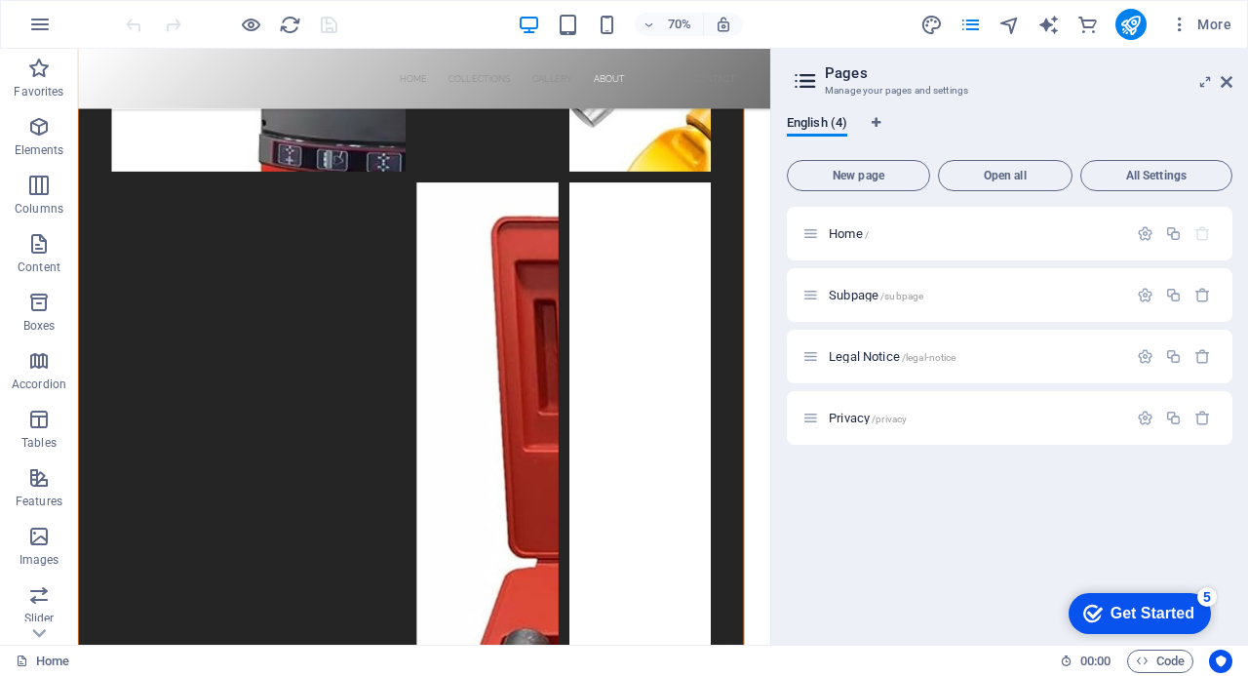
scroll to position [4509, 0]
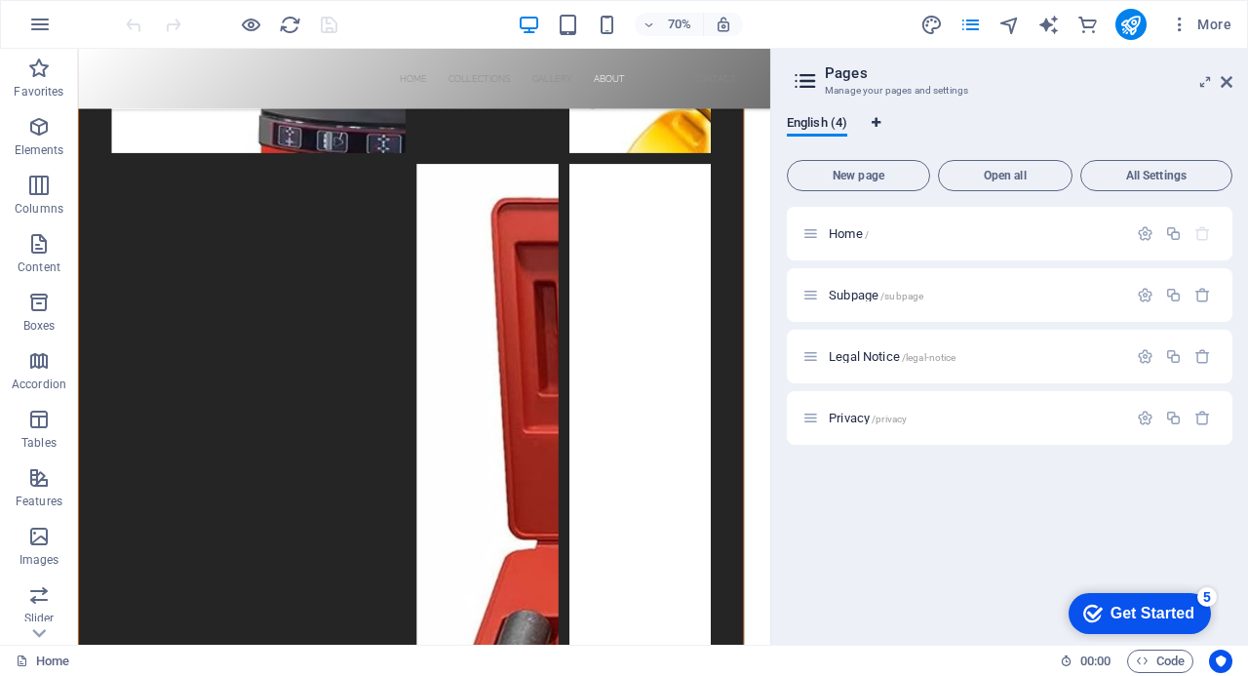
click at [878, 122] on icon "Language Tabs" at bounding box center [876, 123] width 9 height 12
select select "41"
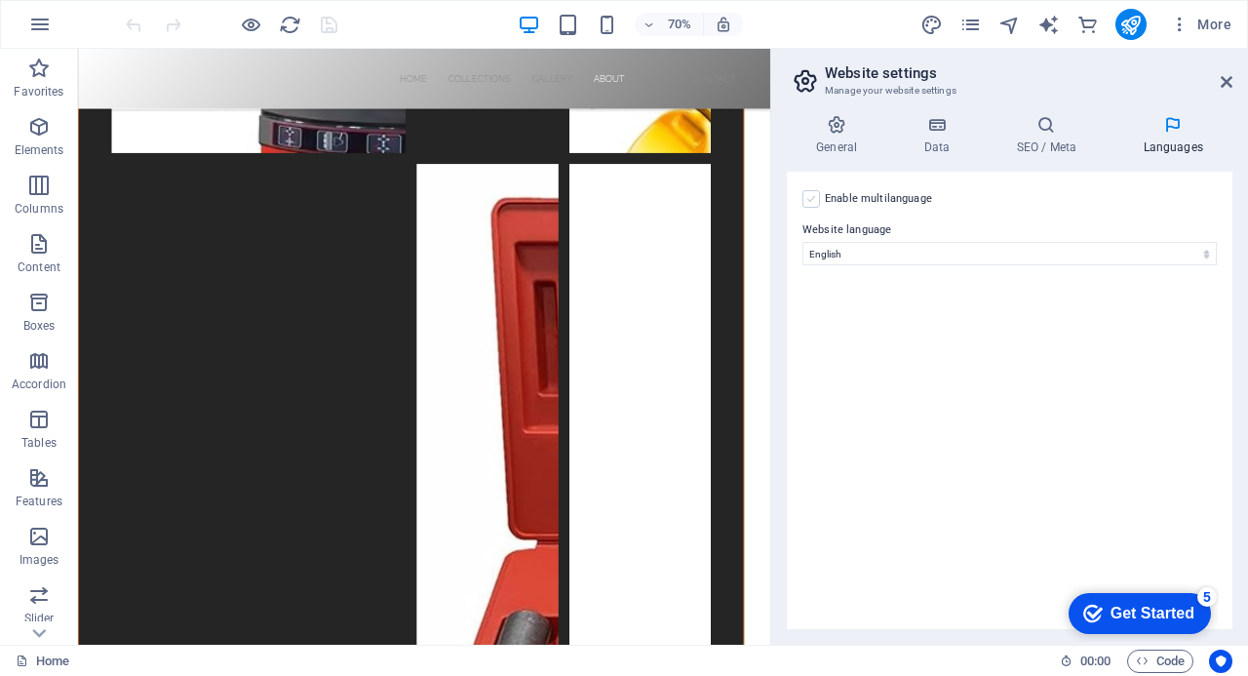
click at [811, 204] on label at bounding box center [811, 199] width 18 height 18
click at [0, 0] on input "Enable multilanguage To disable multilanguage delete all languages until only o…" at bounding box center [0, 0] width 0 height 0
select select
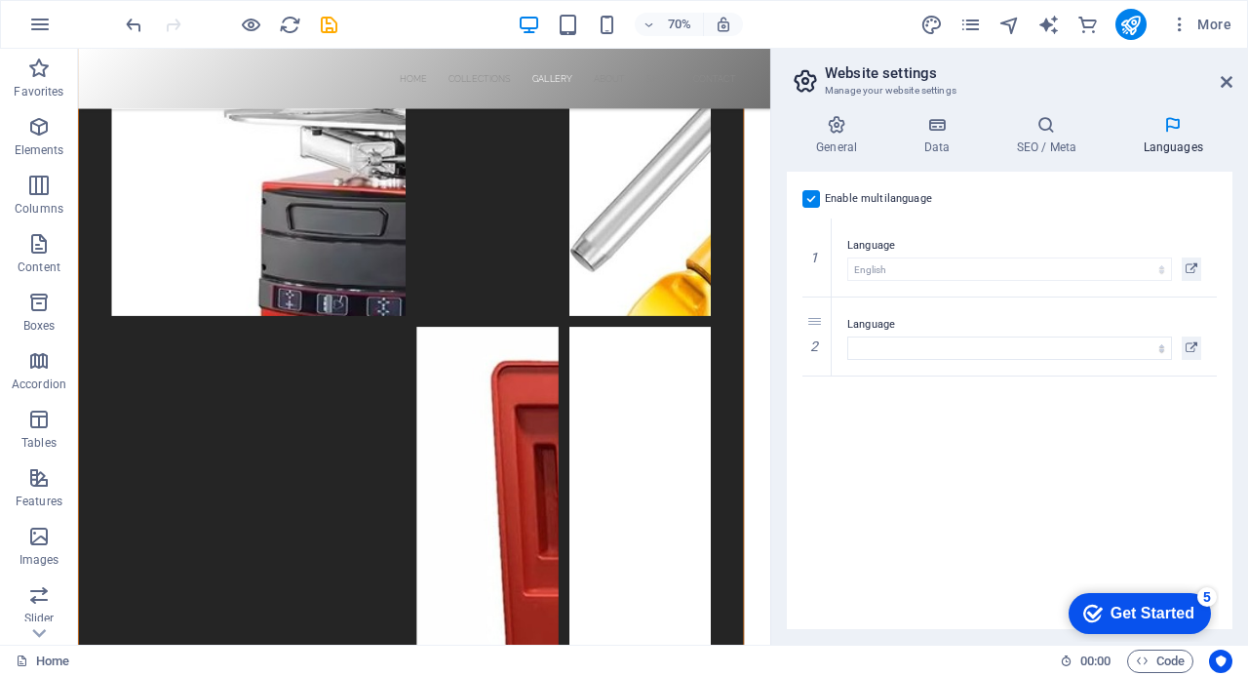
scroll to position [4237, 0]
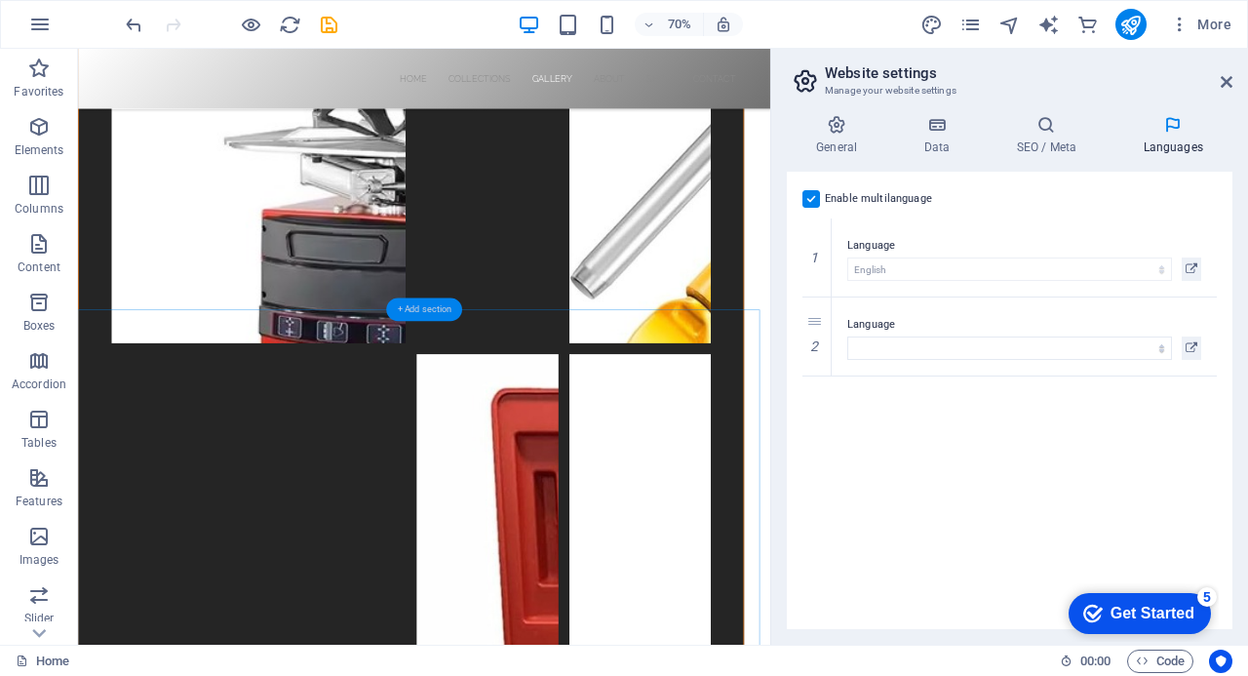
click at [413, 307] on div "+ Add section" at bounding box center [424, 308] width 76 height 23
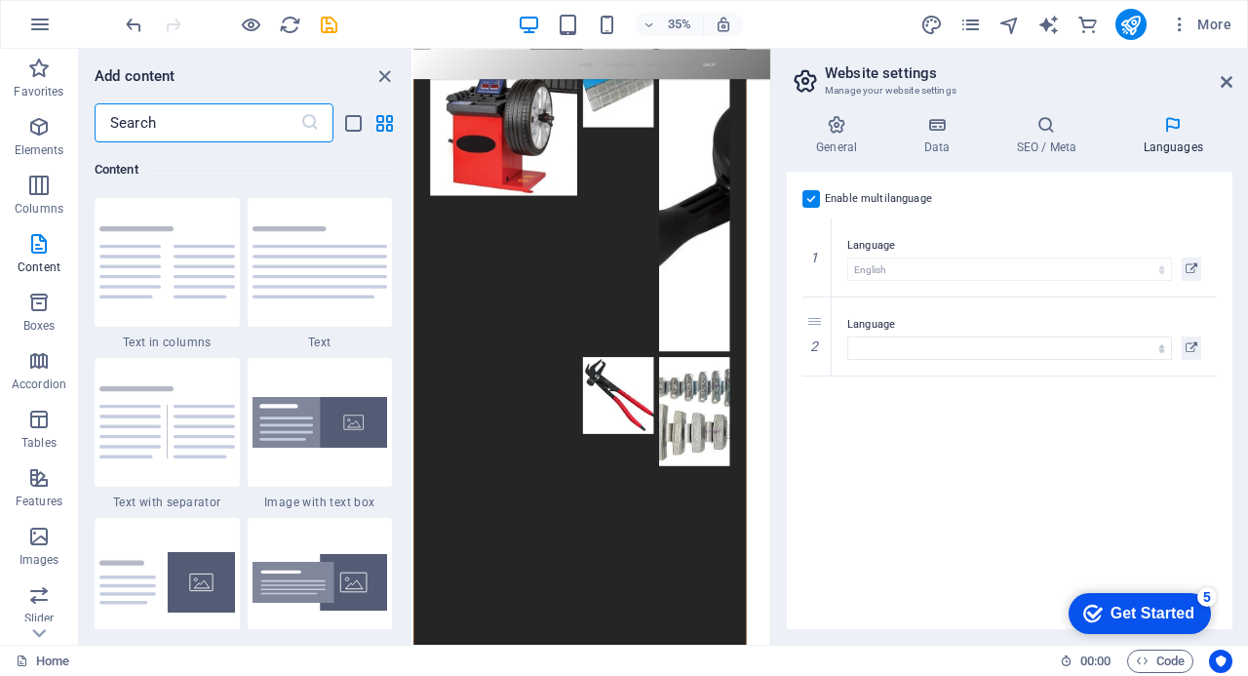
scroll to position [6859, 0]
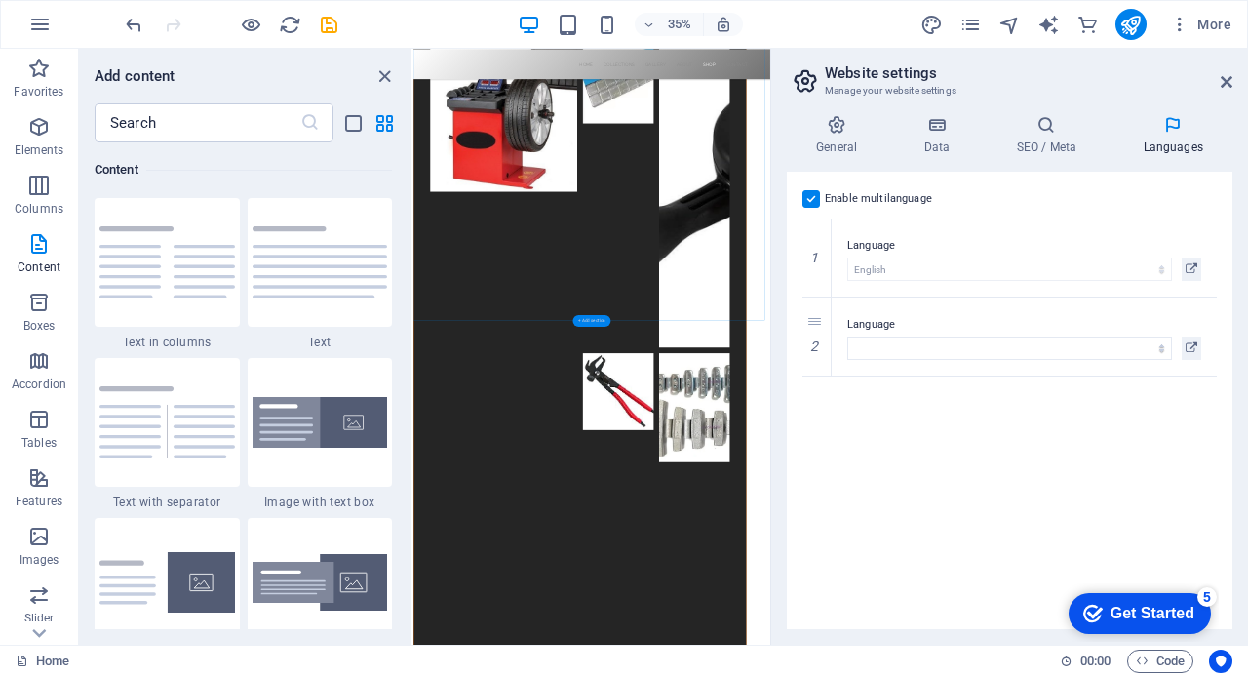
click at [593, 321] on div "+ Add section" at bounding box center [592, 321] width 38 height 12
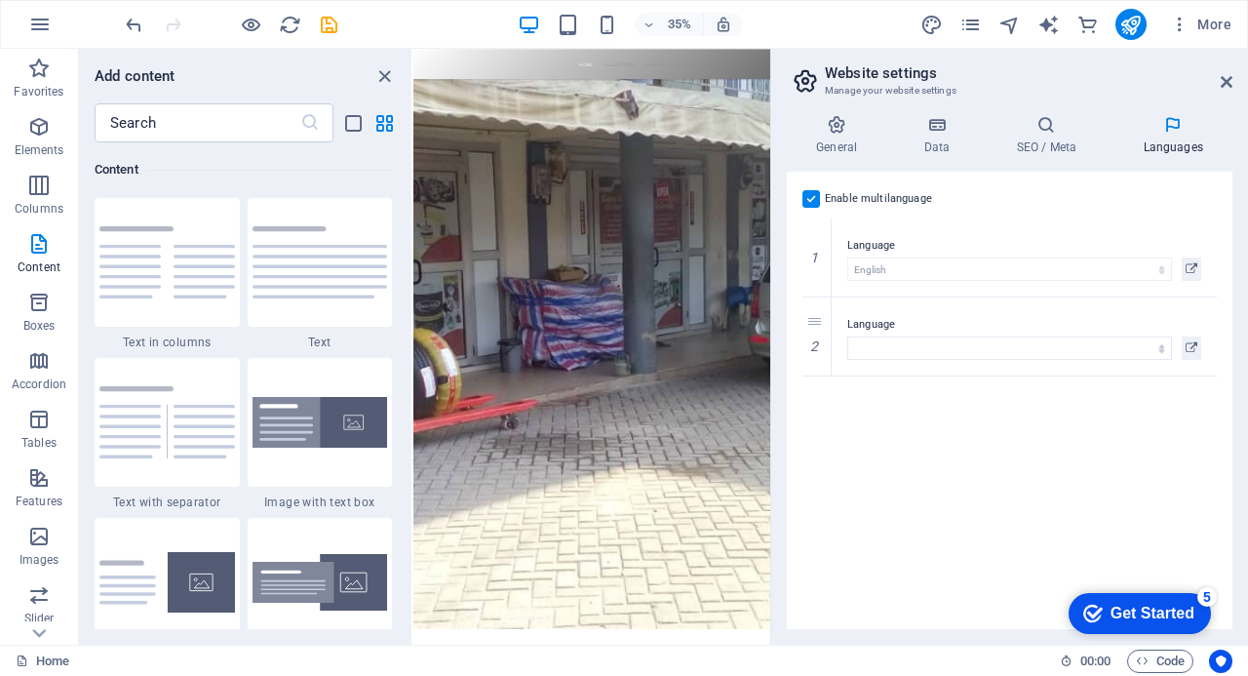
scroll to position [0, 0]
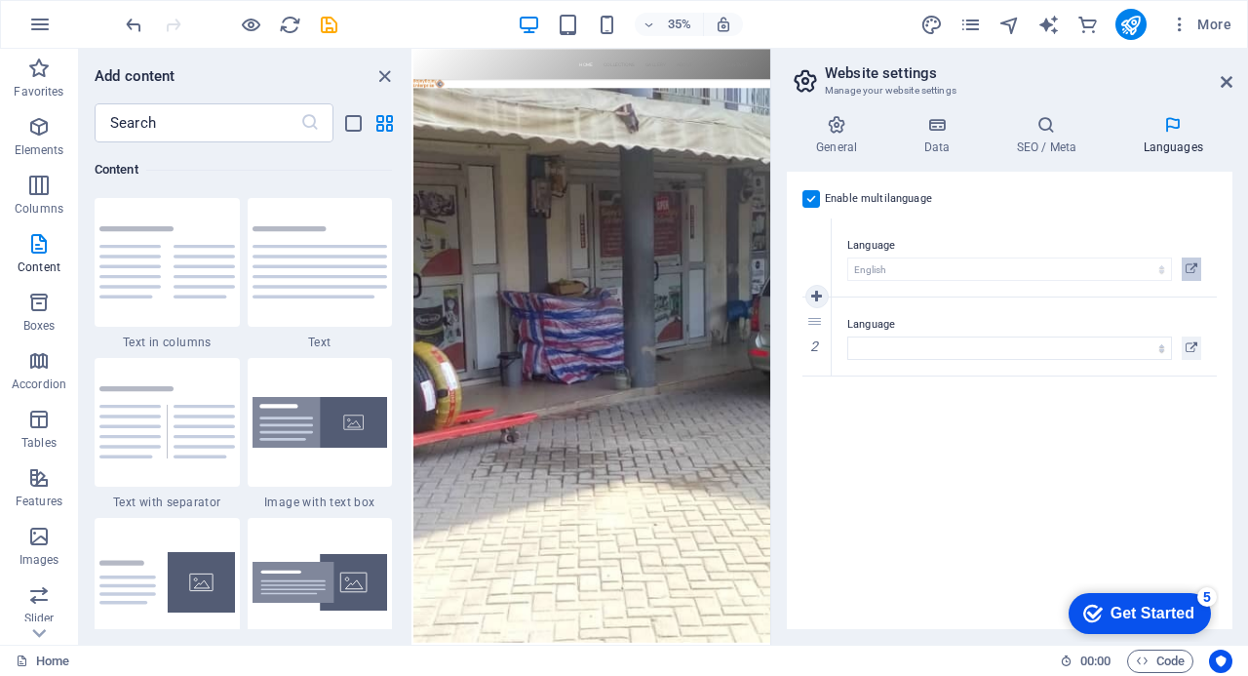
click at [1191, 266] on icon at bounding box center [1192, 268] width 12 height 23
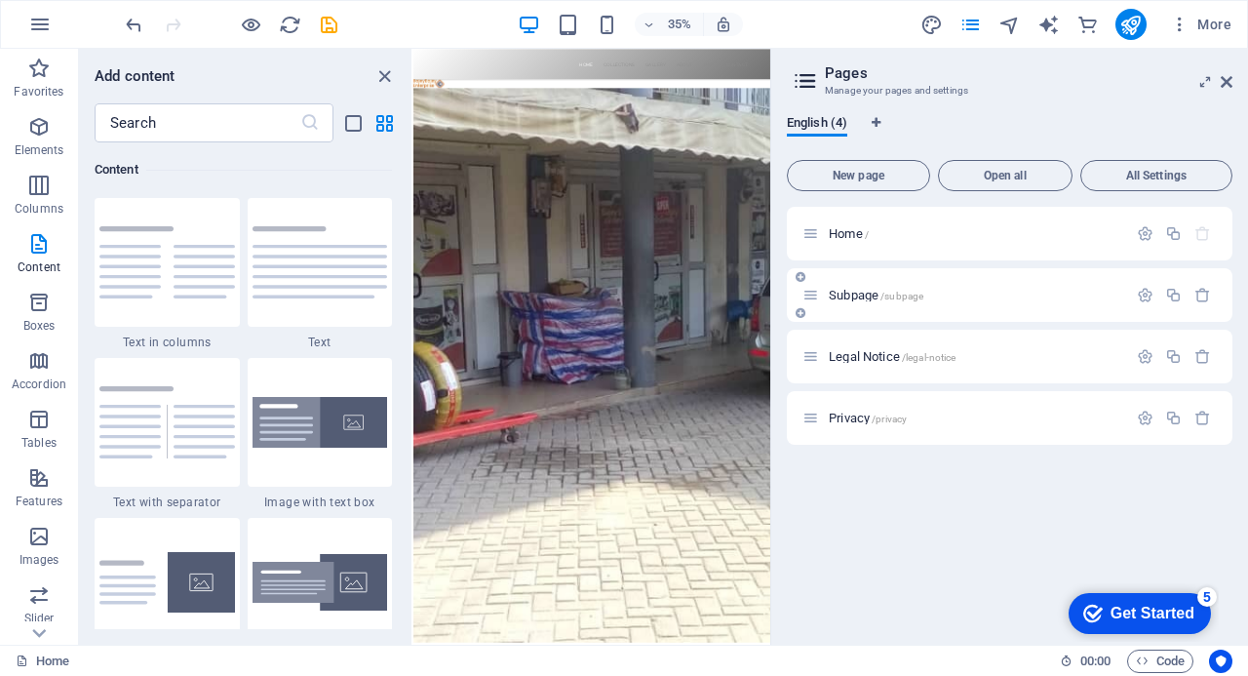
click at [849, 292] on span "Subpage /subpage" at bounding box center [876, 295] width 95 height 15
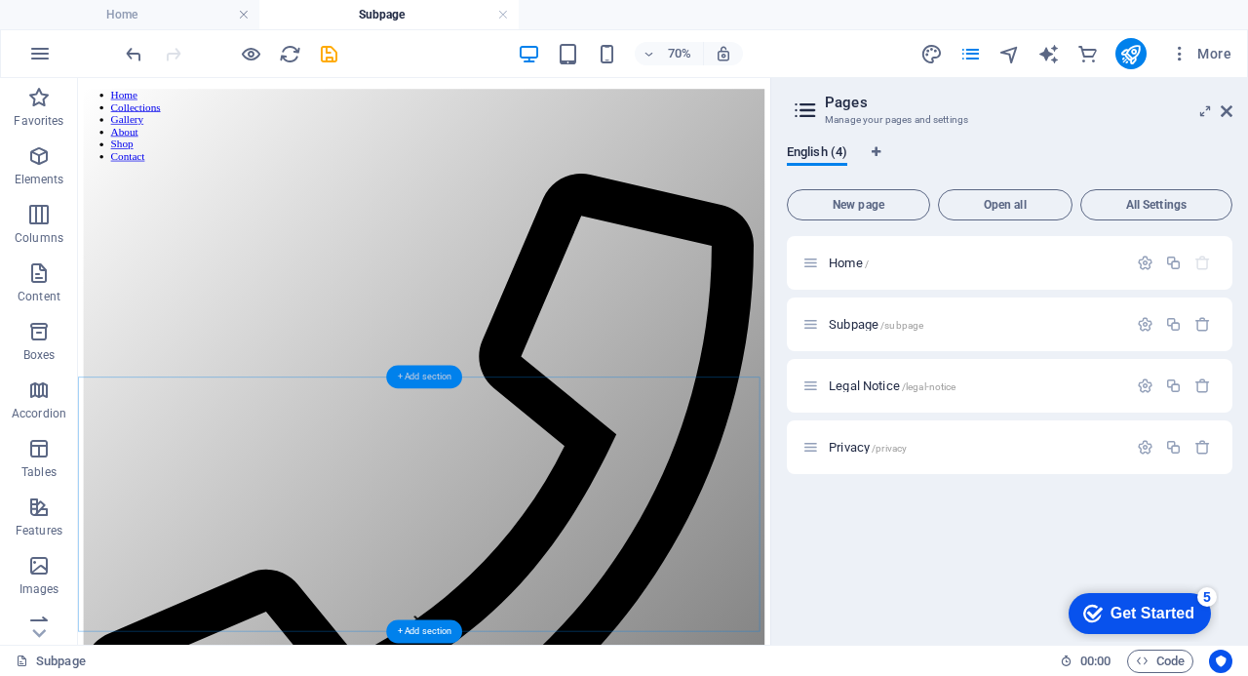
click at [410, 375] on div "+ Add section" at bounding box center [424, 376] width 76 height 23
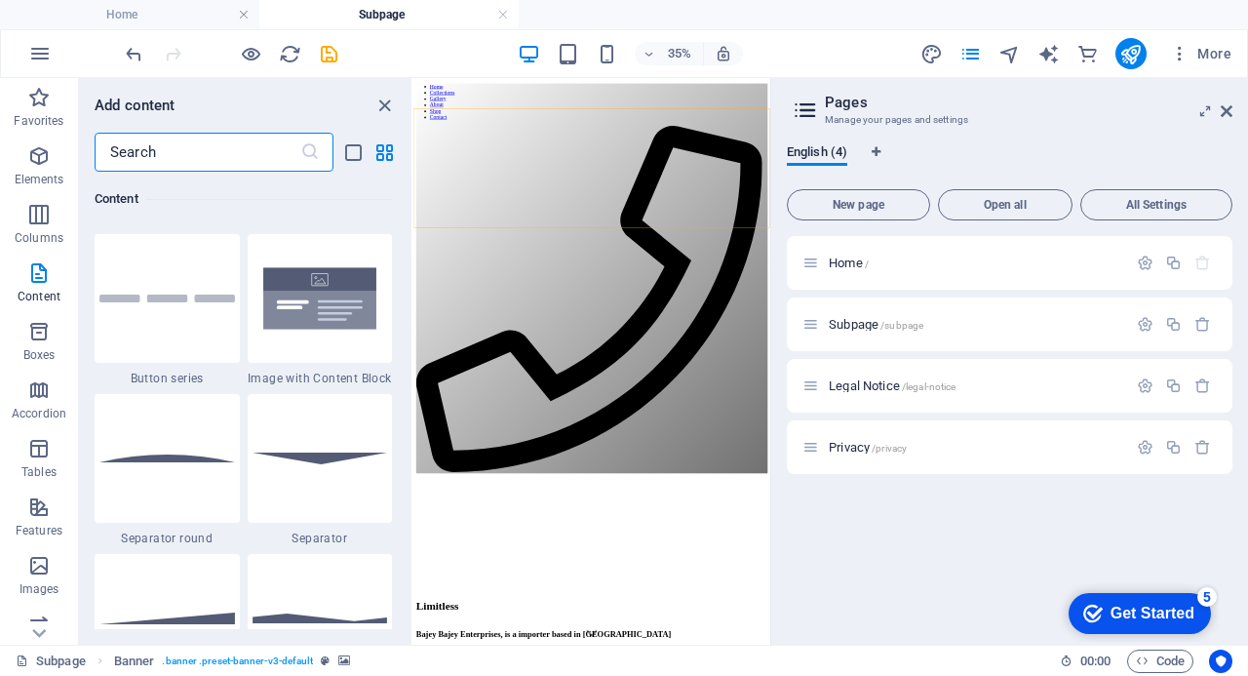
scroll to position [4411, 0]
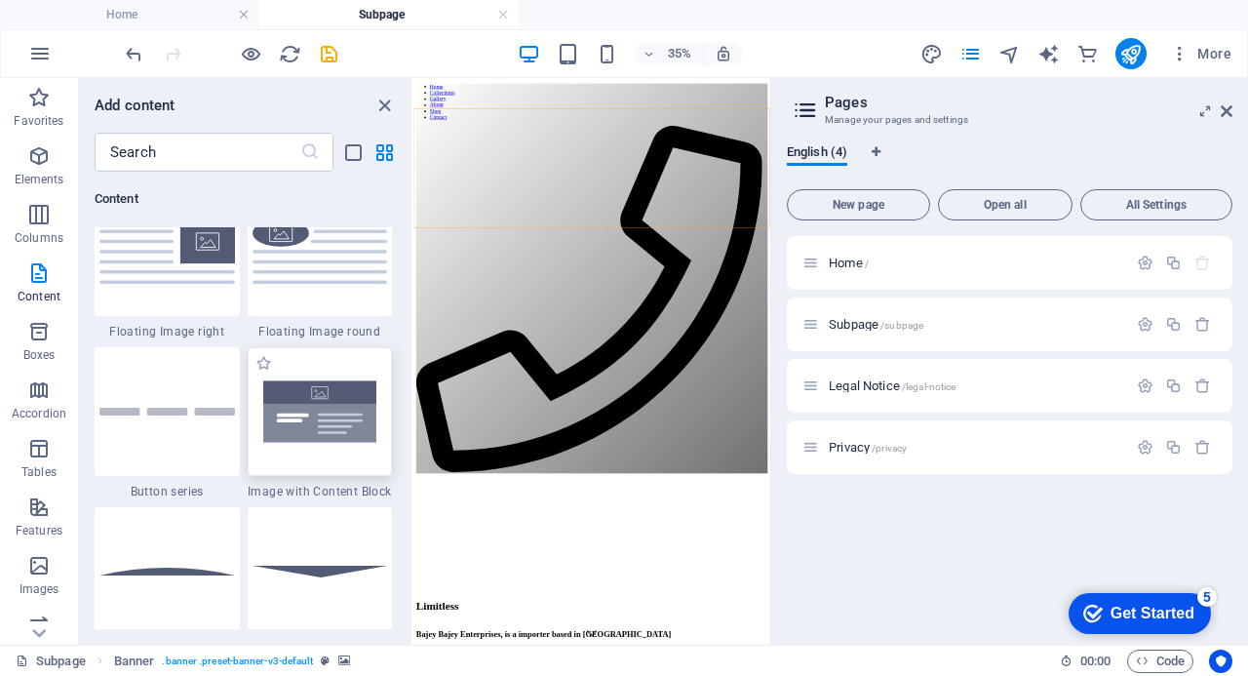
click at [287, 398] on img at bounding box center [321, 412] width 136 height 90
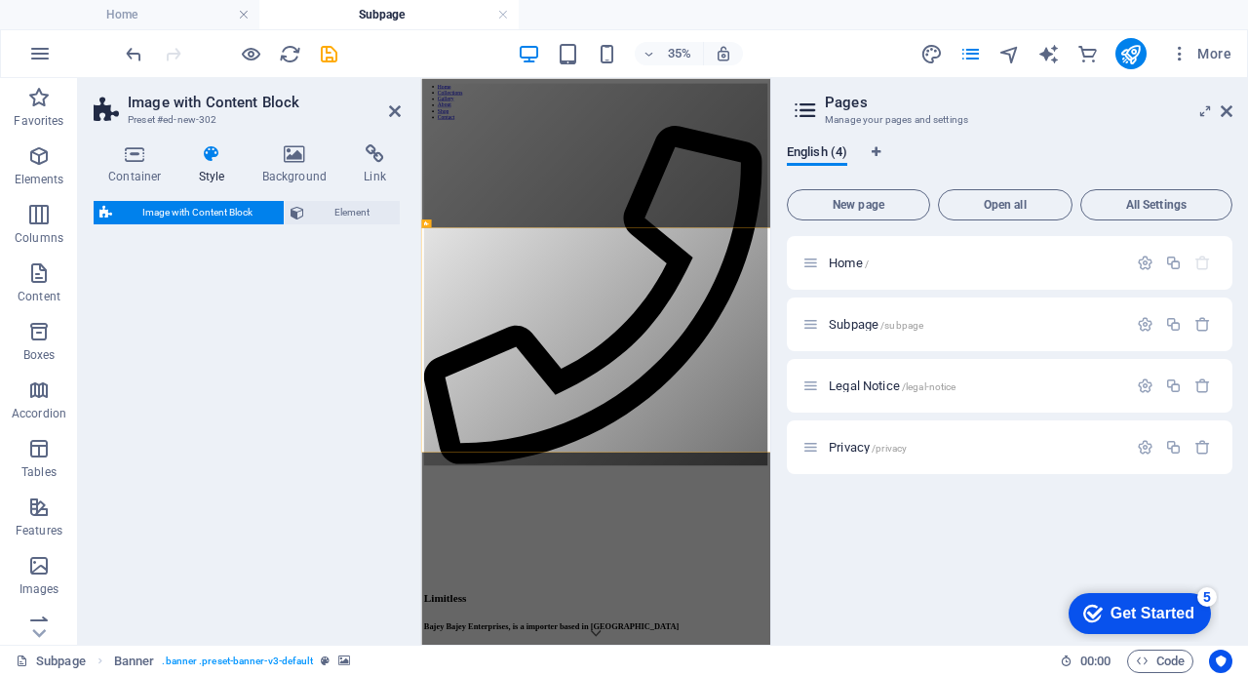
select select "rem"
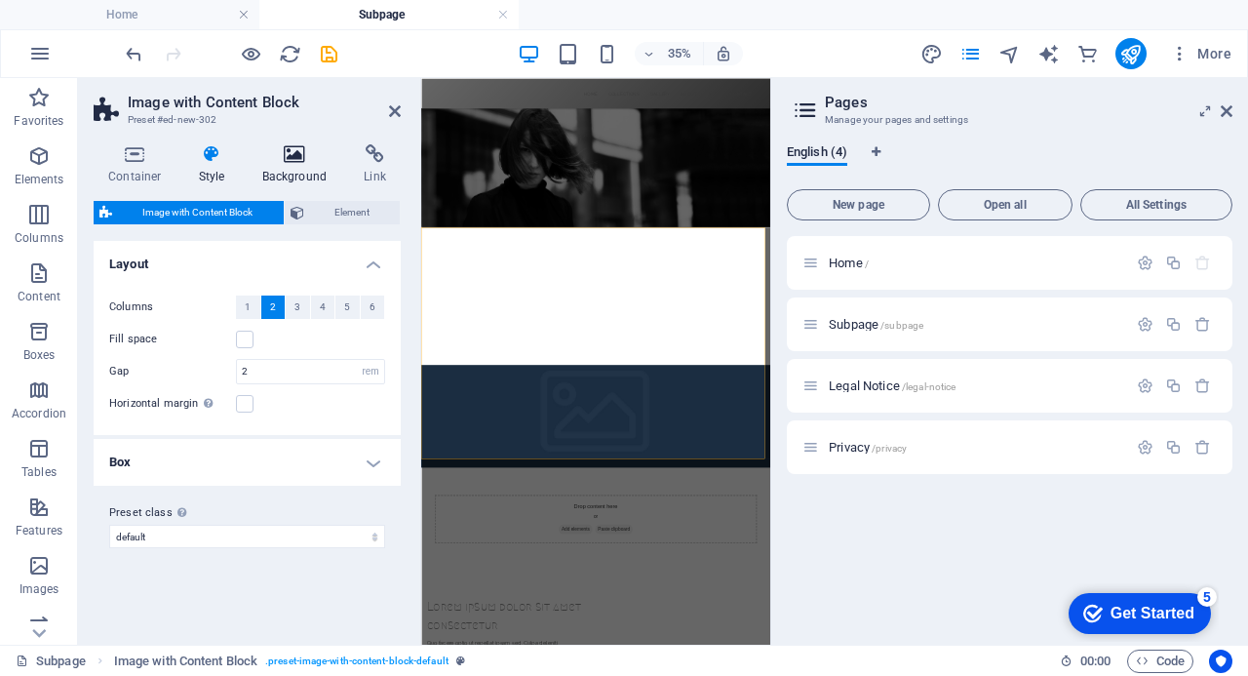
click at [287, 161] on icon at bounding box center [295, 154] width 95 height 20
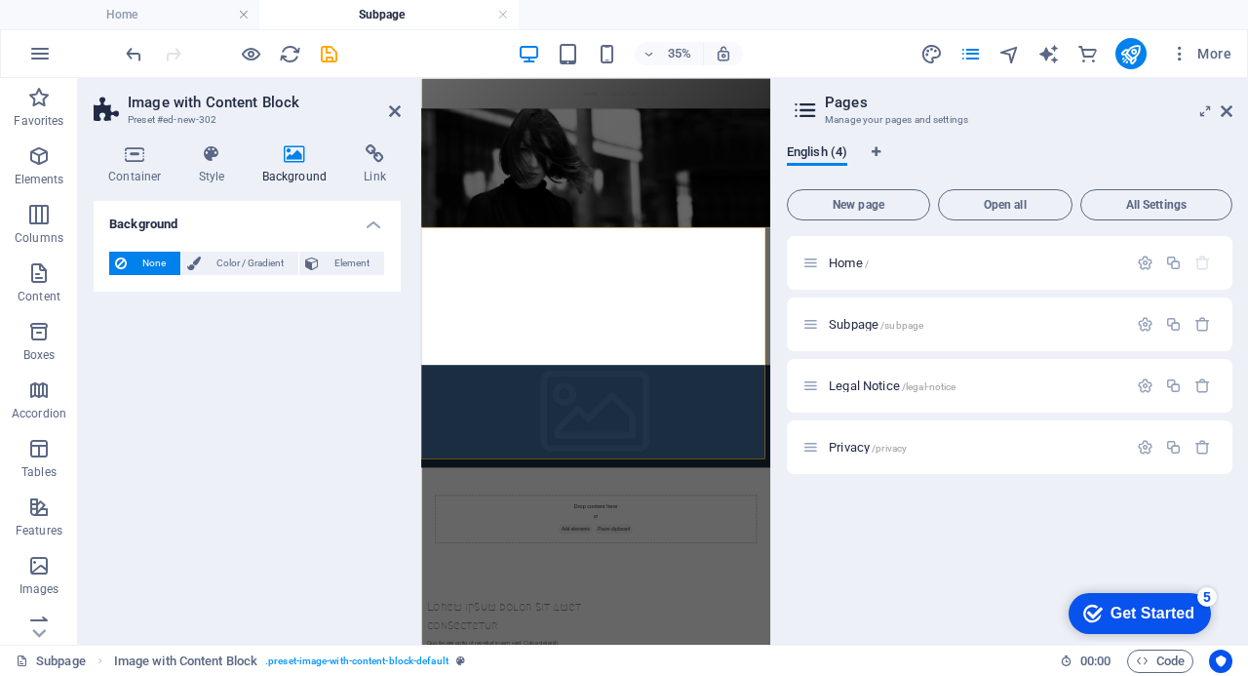
click at [298, 154] on icon at bounding box center [295, 154] width 95 height 20
select select "px"
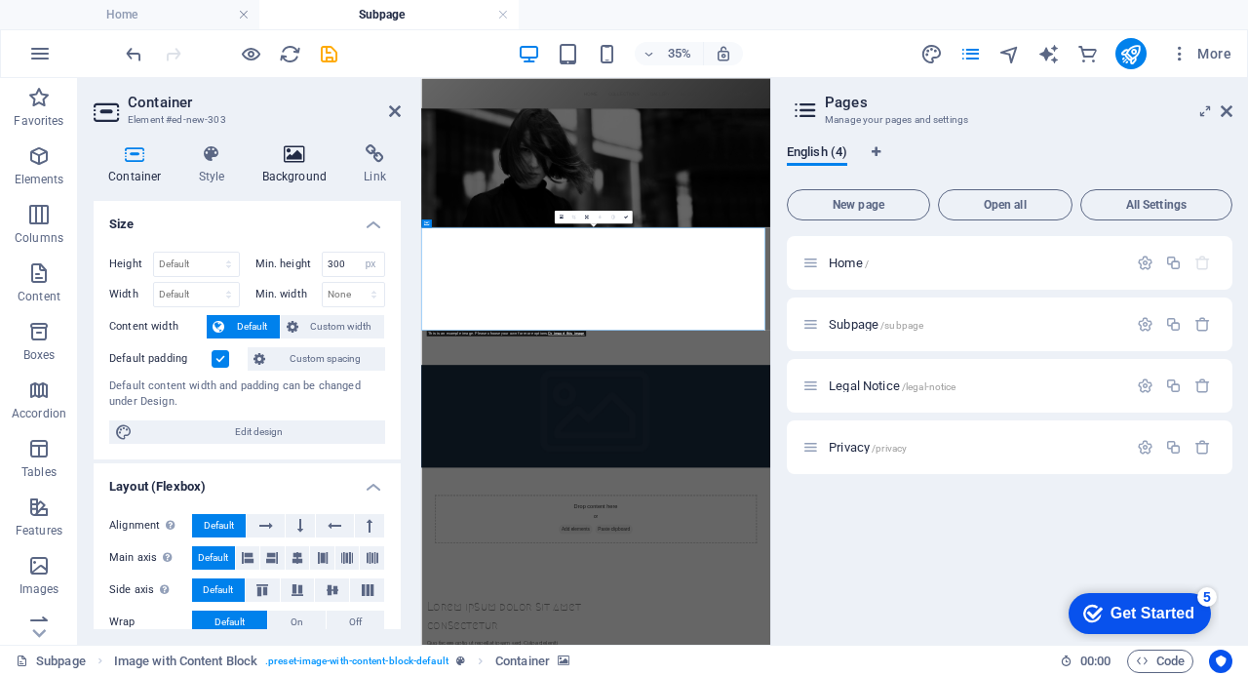
click at [302, 151] on icon at bounding box center [295, 154] width 95 height 20
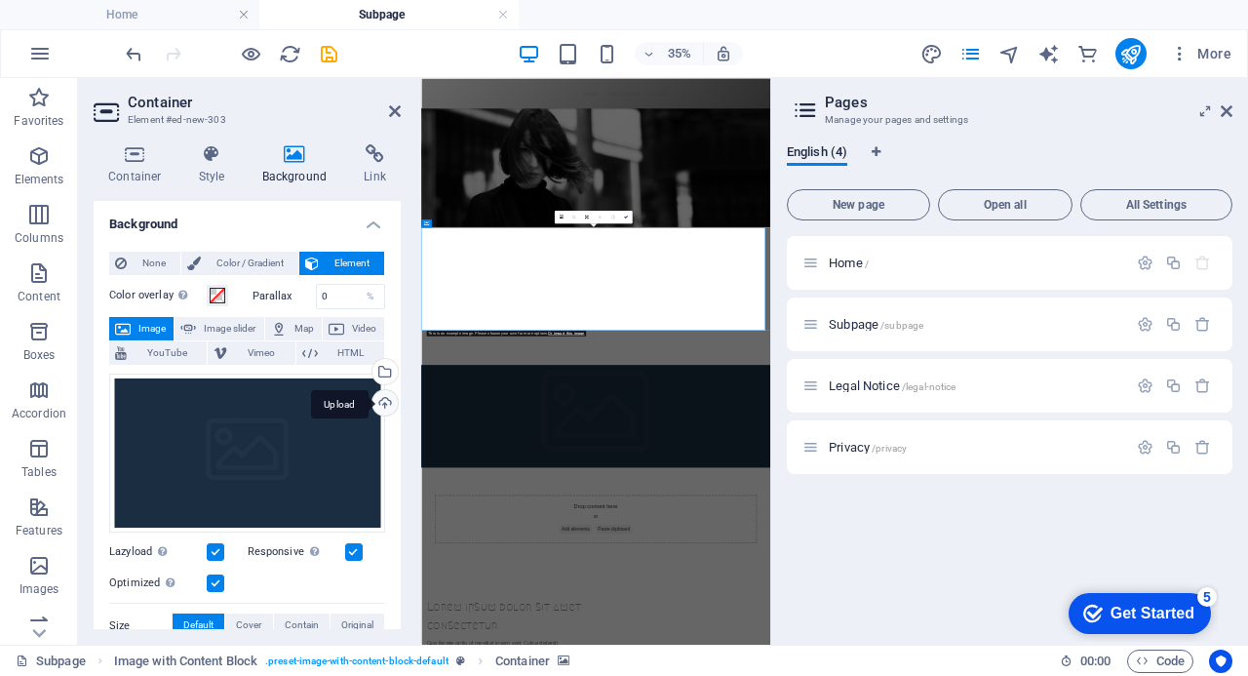
click at [380, 395] on div "Upload" at bounding box center [383, 404] width 29 height 29
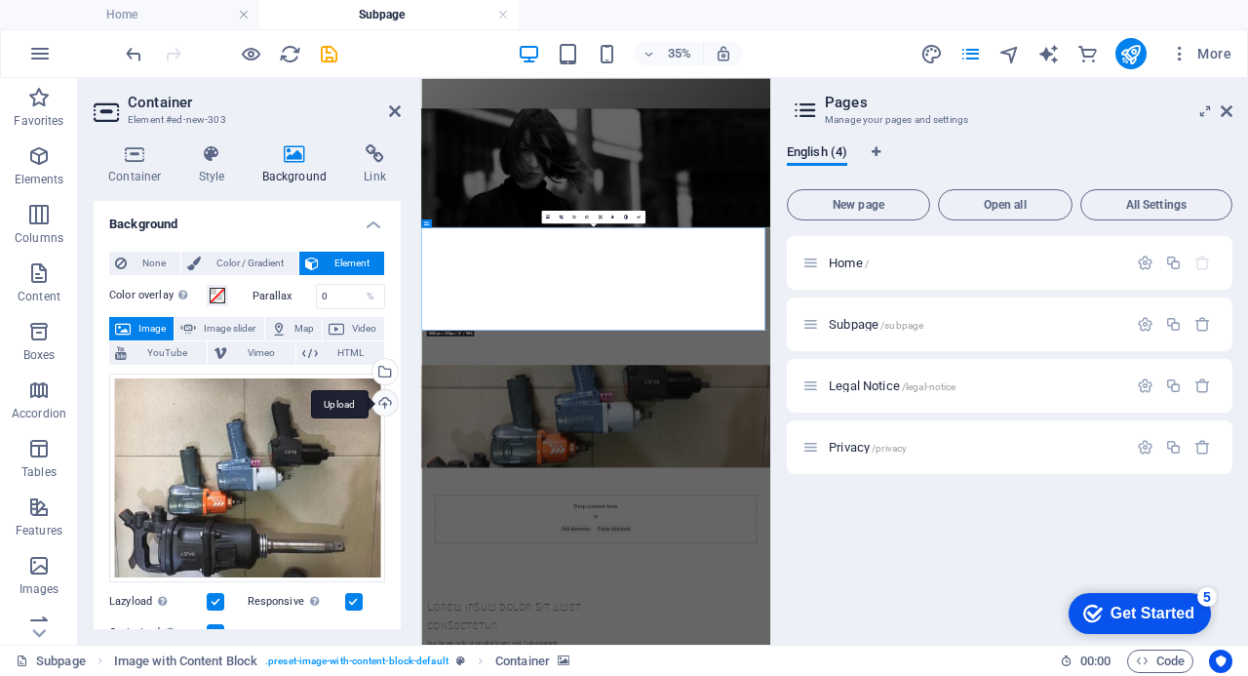
click at [382, 397] on div "Upload" at bounding box center [383, 404] width 29 height 29
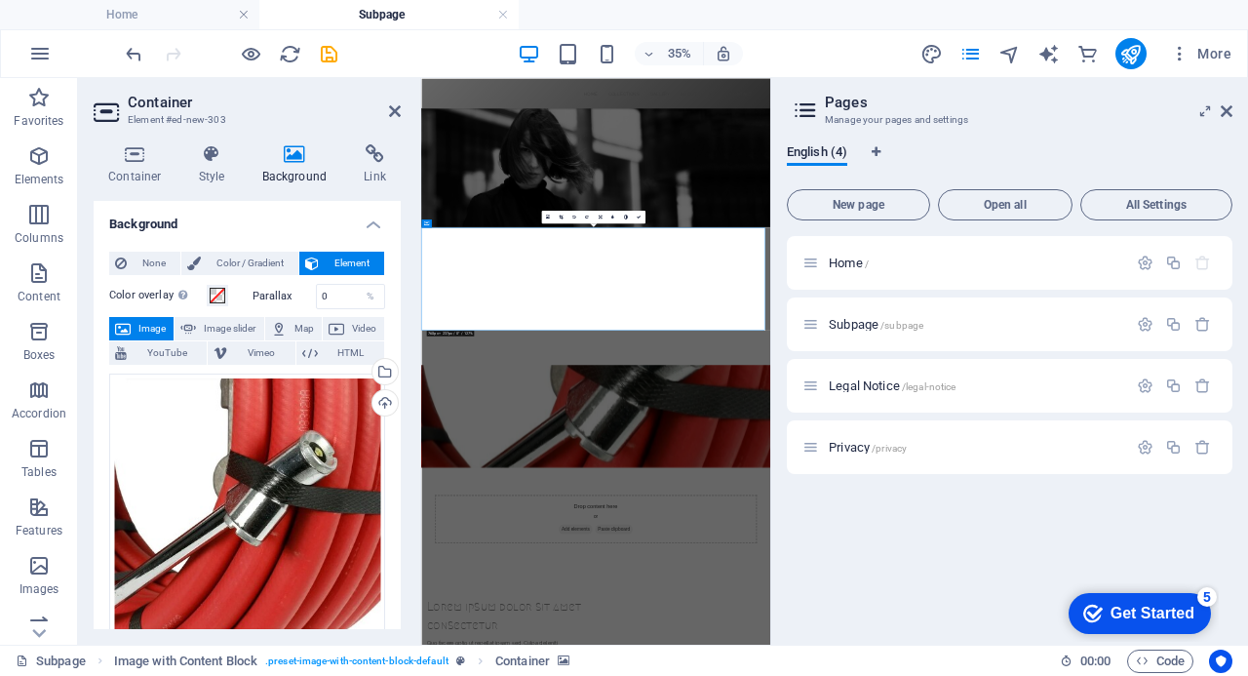
click at [291, 162] on icon at bounding box center [295, 154] width 95 height 20
click at [383, 397] on div "Upload" at bounding box center [383, 404] width 29 height 29
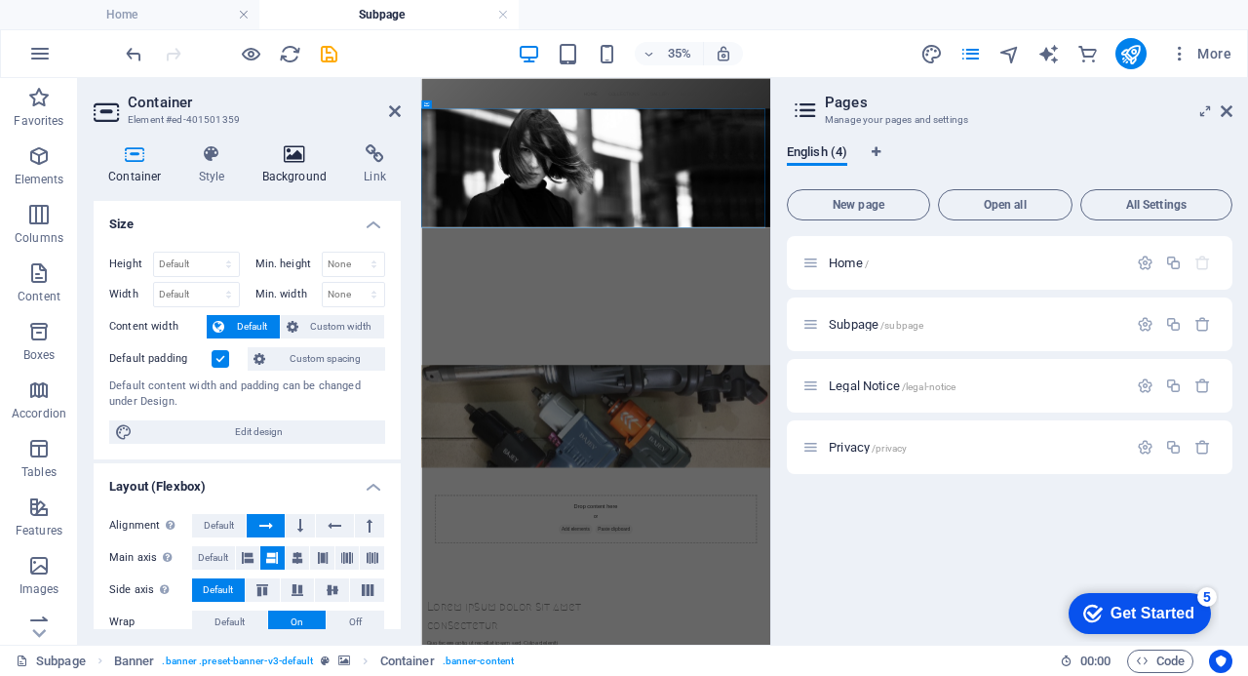
click at [289, 154] on icon at bounding box center [295, 154] width 95 height 20
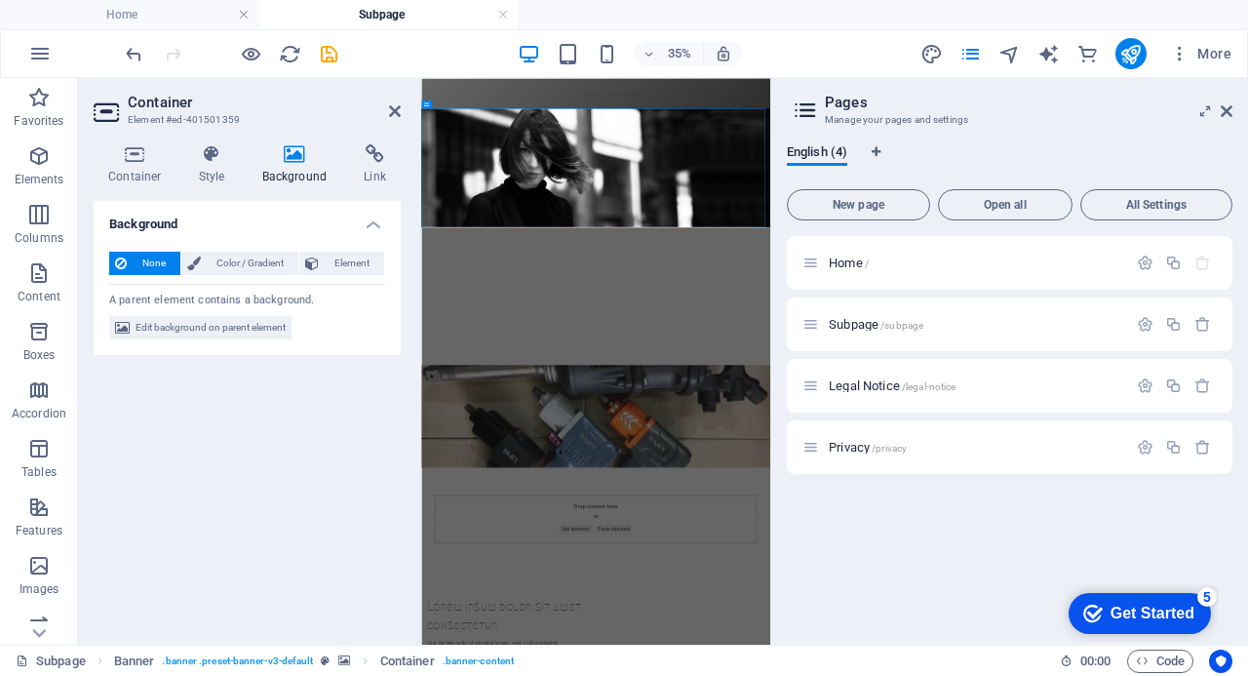
click at [293, 151] on icon at bounding box center [295, 154] width 95 height 20
click at [223, 327] on span "Edit background on parent element" at bounding box center [211, 327] width 150 height 23
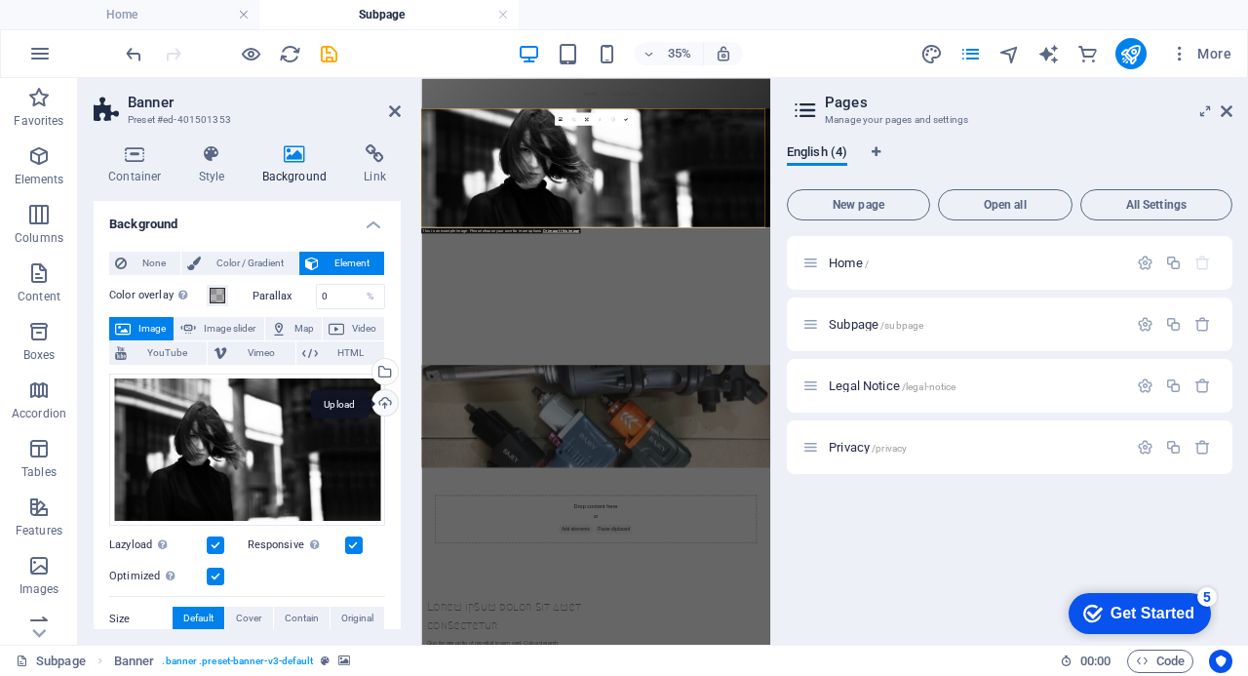
click at [379, 401] on div "Upload" at bounding box center [383, 404] width 29 height 29
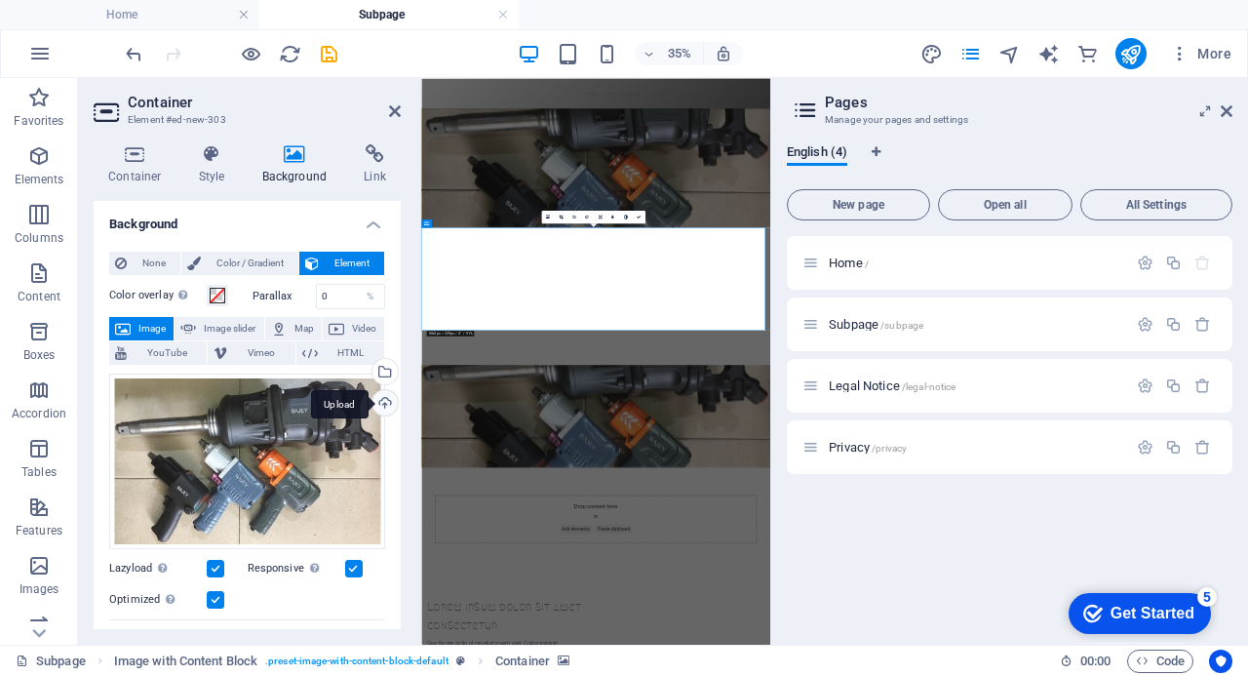
click at [379, 396] on div "Upload" at bounding box center [383, 404] width 29 height 29
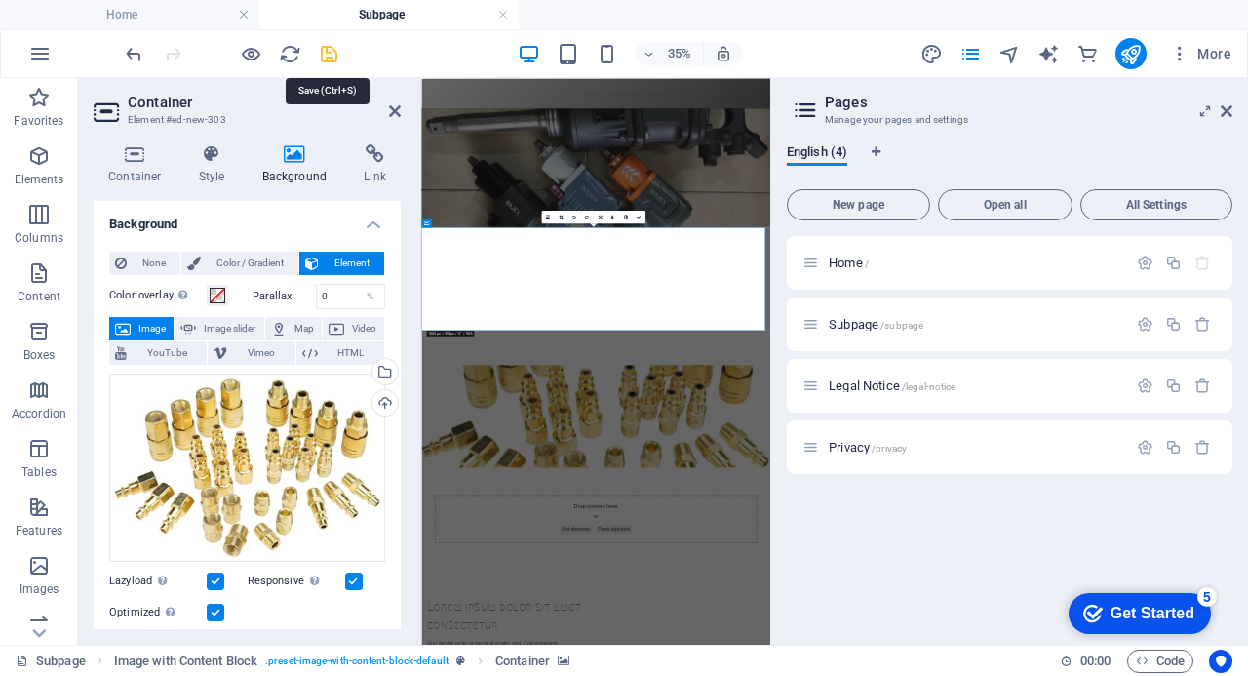
click at [329, 55] on icon "save" at bounding box center [329, 54] width 22 height 22
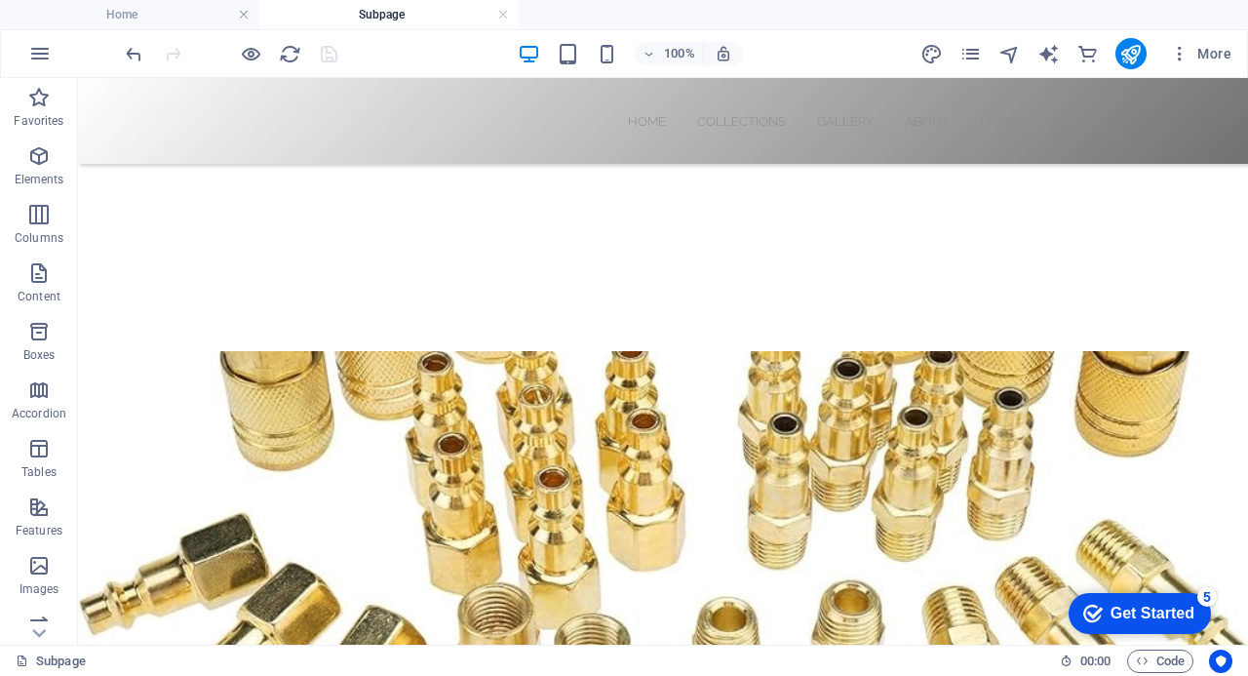
scroll to position [598, 0]
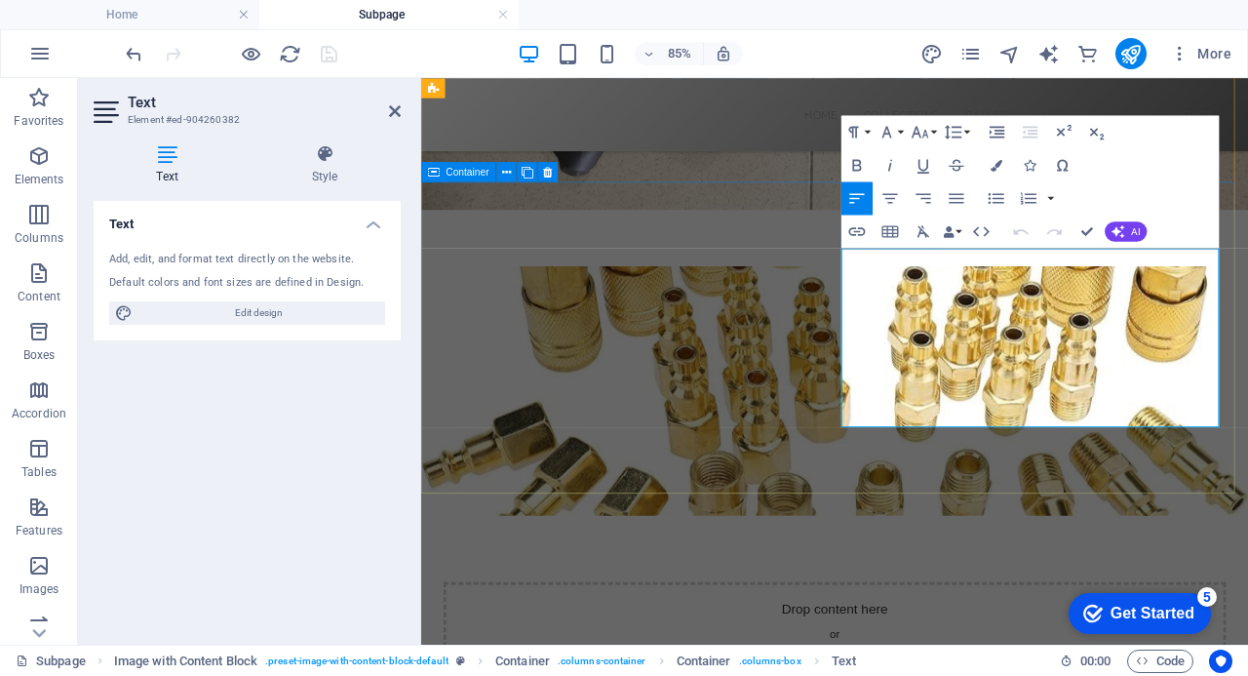
drag, startPoint x: 1271, startPoint y: 482, endPoint x: 917, endPoint y: 281, distance: 407.0
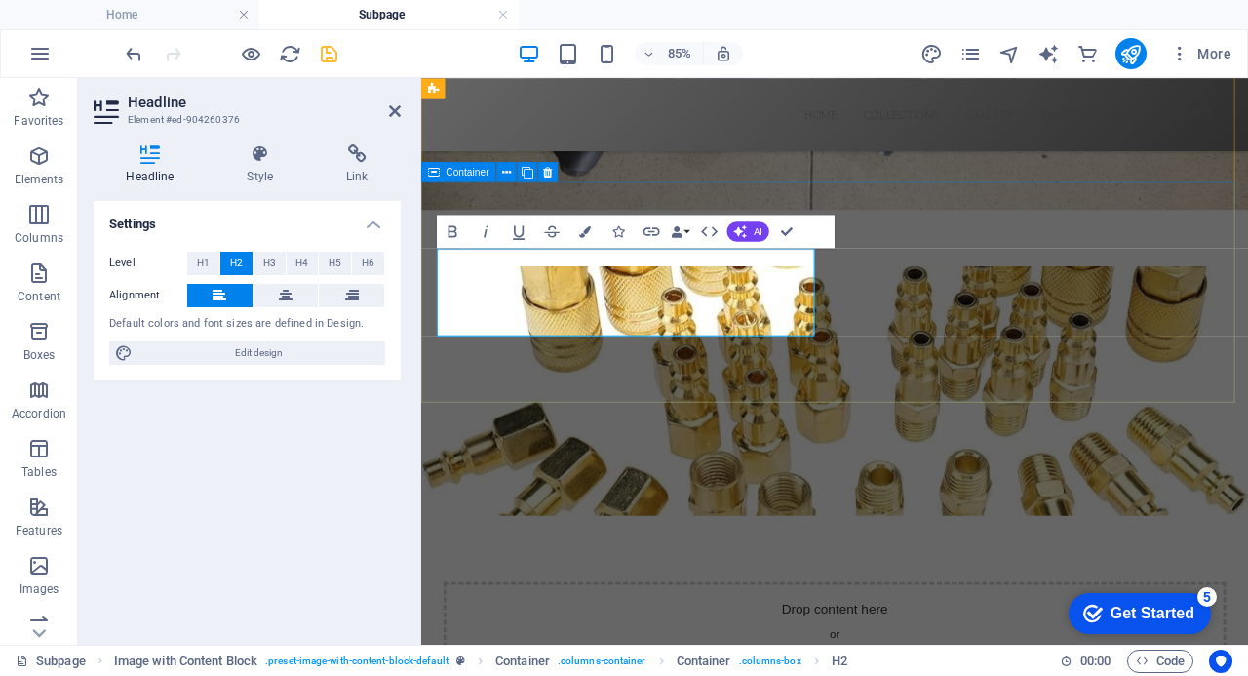
drag, startPoint x: 651, startPoint y: 357, endPoint x: 446, endPoint y: 295, distance: 214.7
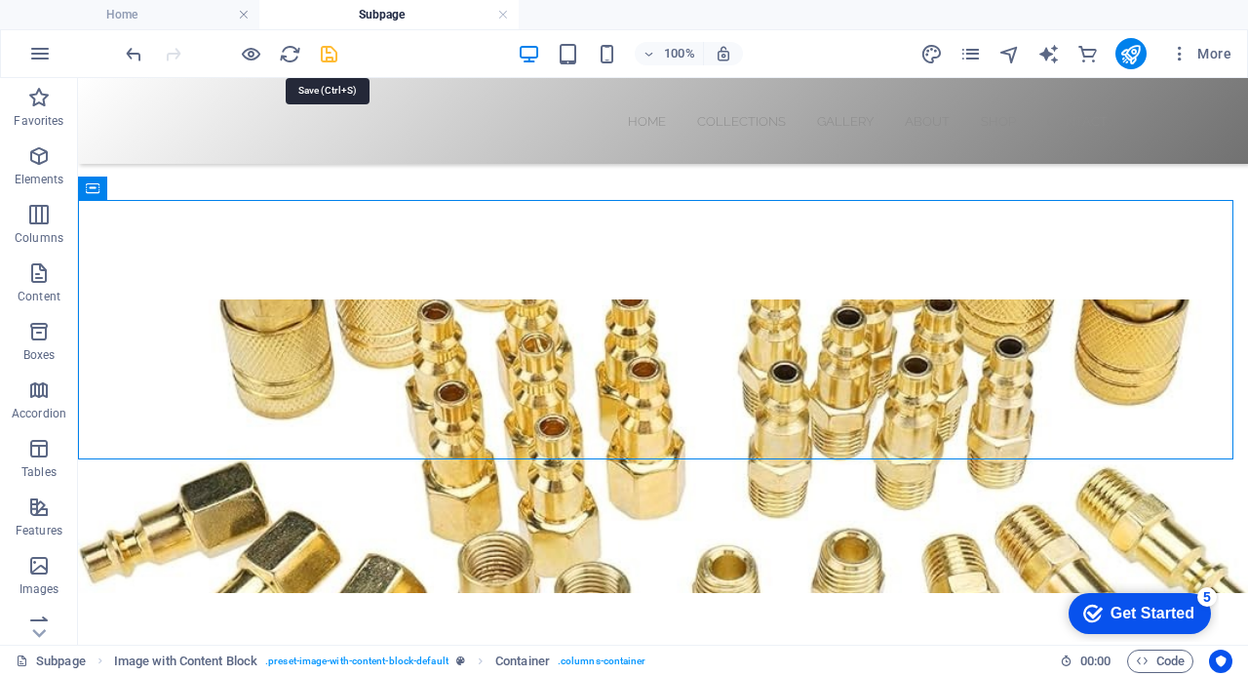
click at [330, 52] on icon "save" at bounding box center [329, 54] width 22 height 22
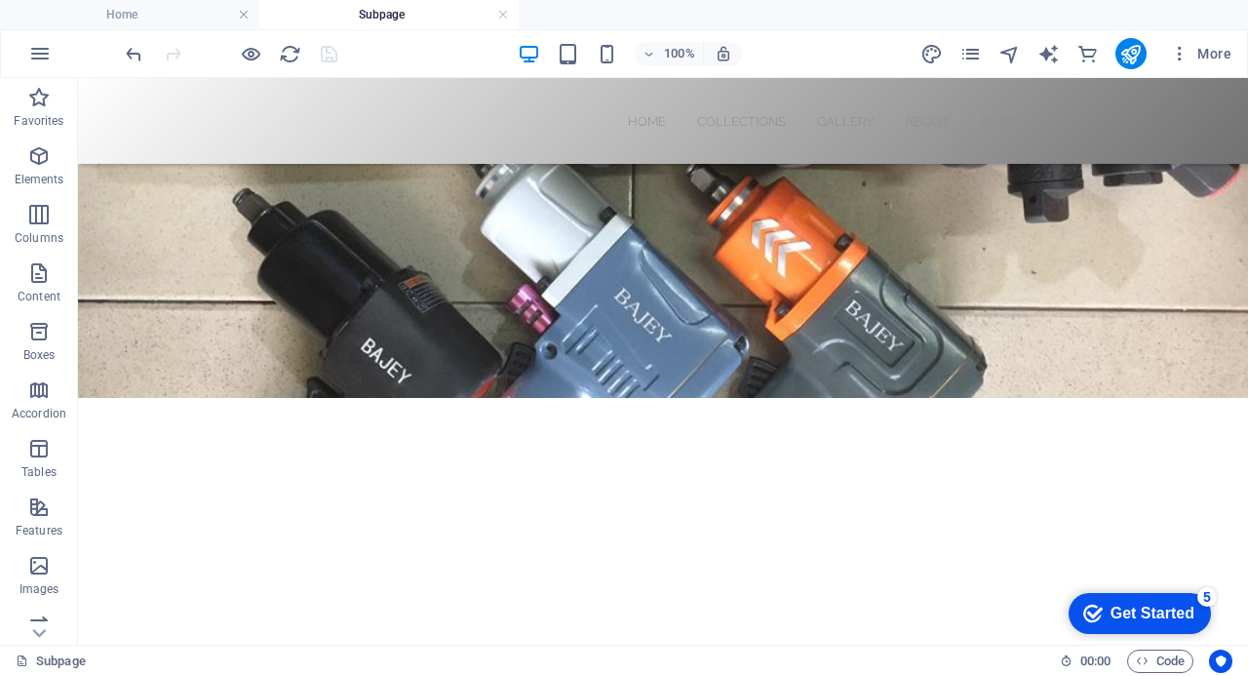
scroll to position [98, 0]
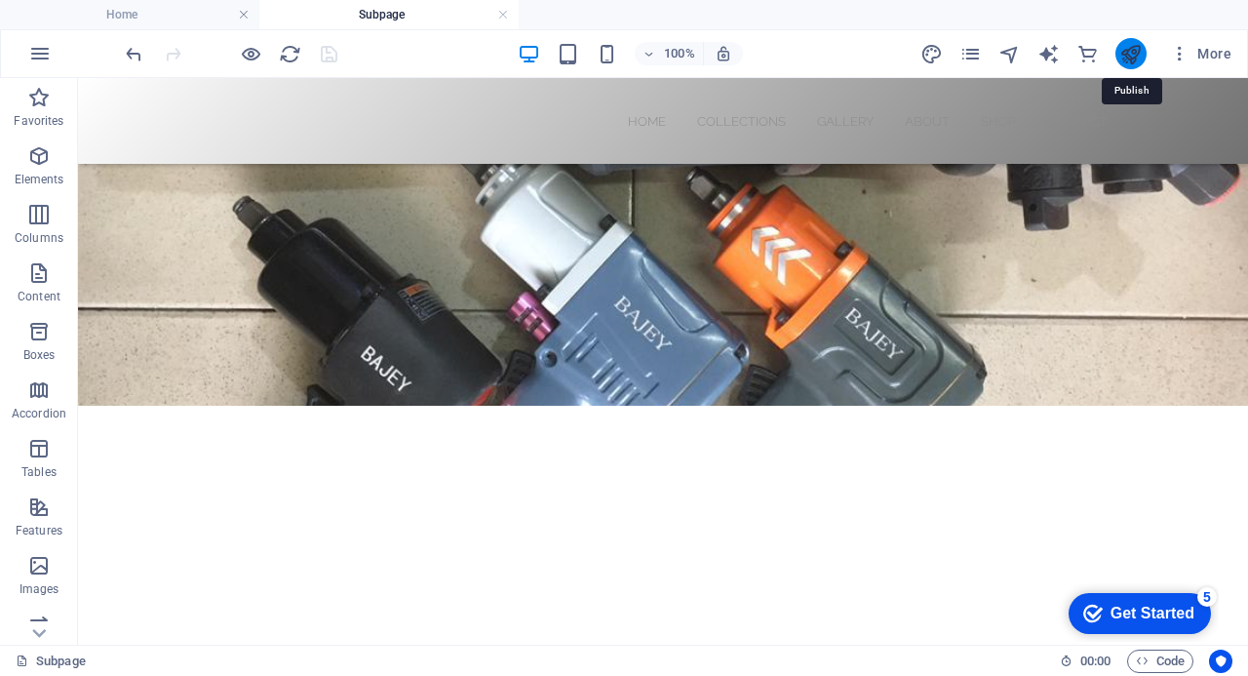
click at [1133, 54] on icon "publish" at bounding box center [1130, 54] width 22 height 22
